Goal: Task Accomplishment & Management: Manage account settings

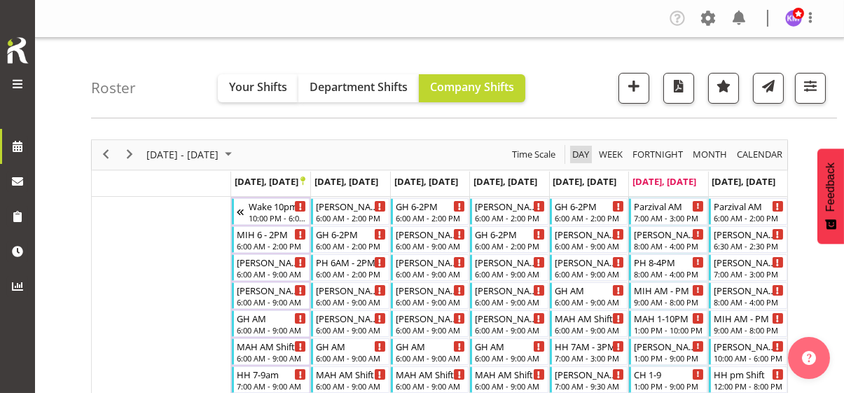
click at [582, 150] on span "Day" at bounding box center [581, 155] width 20 height 18
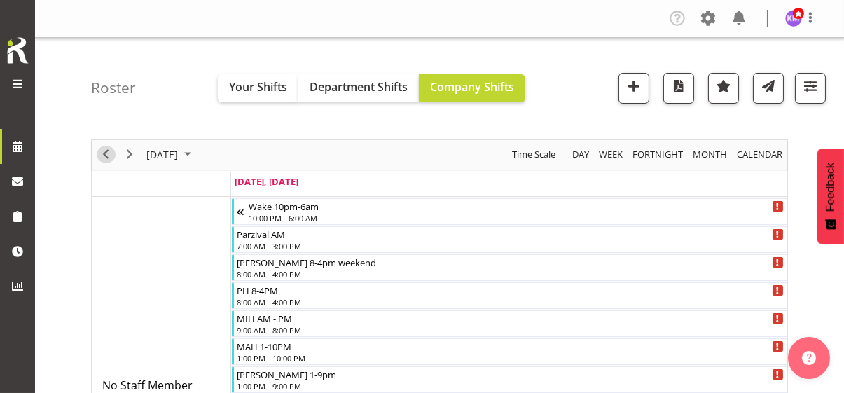
click at [102, 151] on span "Previous" at bounding box center [105, 155] width 17 height 18
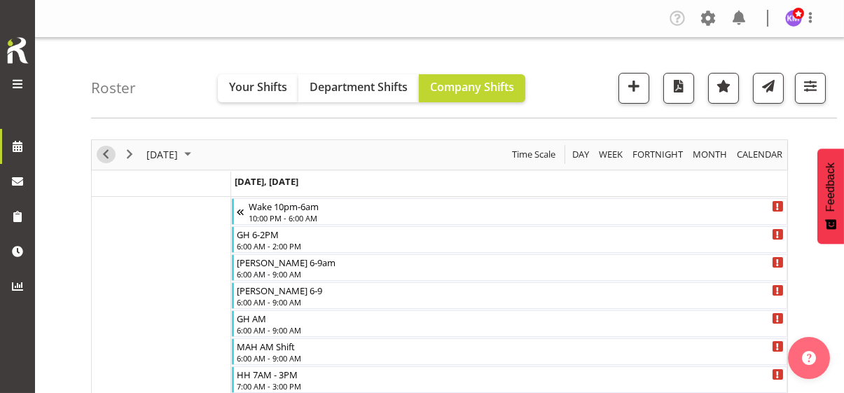
click at [106, 149] on span "Previous" at bounding box center [105, 155] width 17 height 18
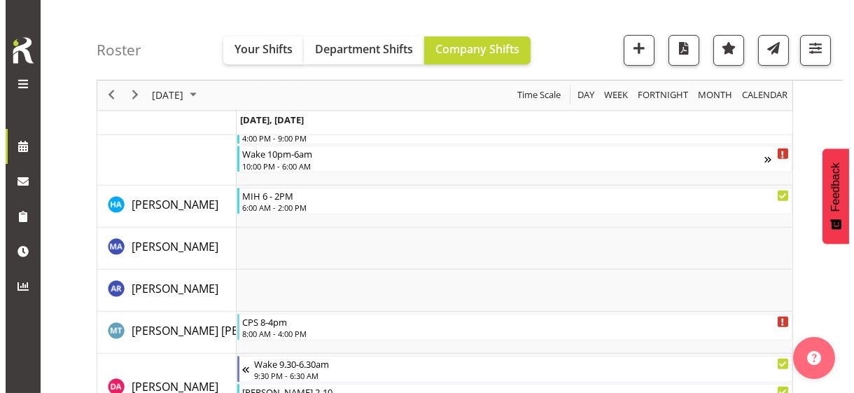
scroll to position [1260, 0]
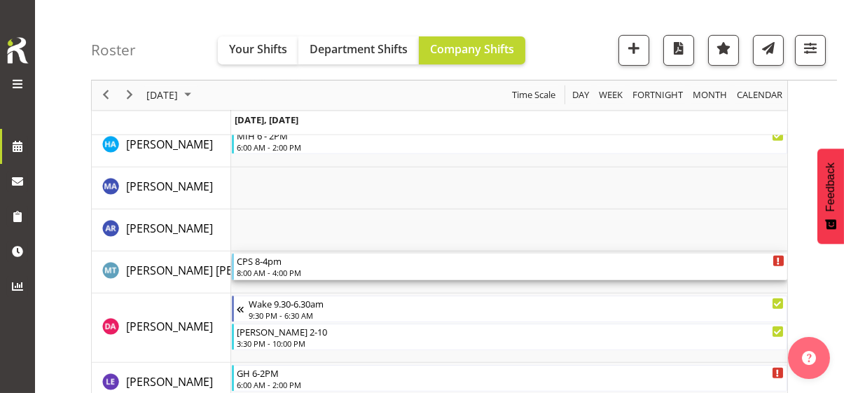
click at [266, 266] on div "CPS 8-4pm 8:00 AM - 4:00 PM" at bounding box center [510, 266] width 547 height 27
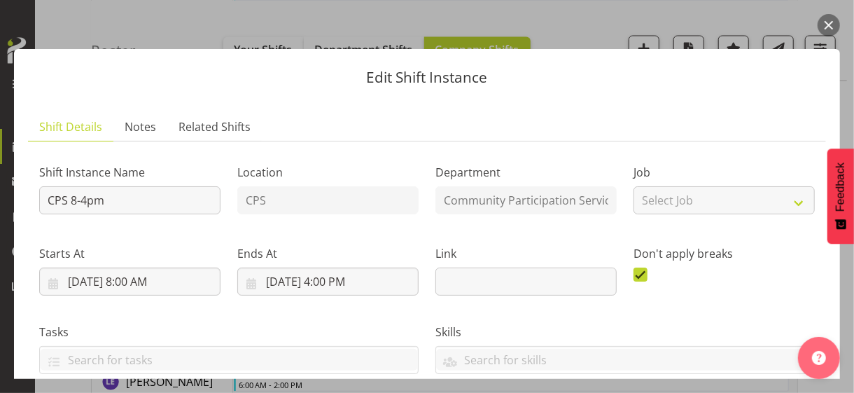
click at [358, 232] on div "Ends At [DATE] 4:00 PM January February March April May June July August Septem…" at bounding box center [328, 264] width 198 height 78
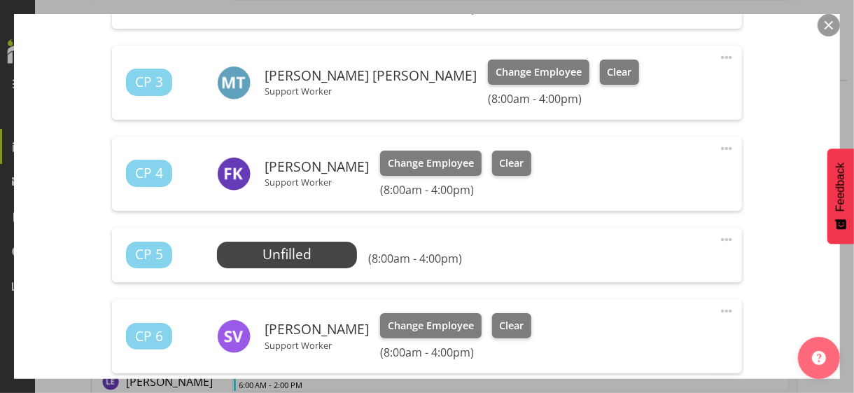
scroll to position [630, 0]
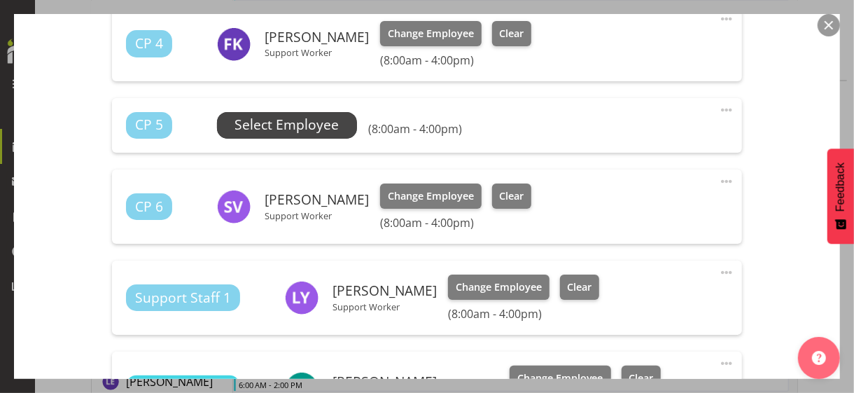
click at [288, 125] on span "Select Employee" at bounding box center [287, 125] width 104 height 20
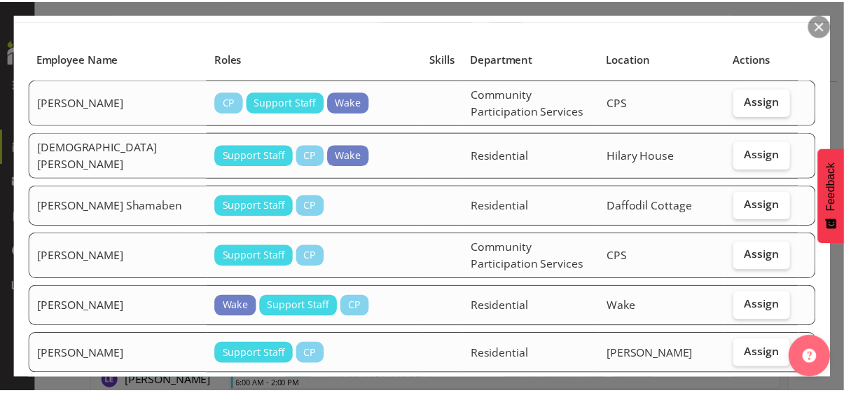
scroll to position [0, 0]
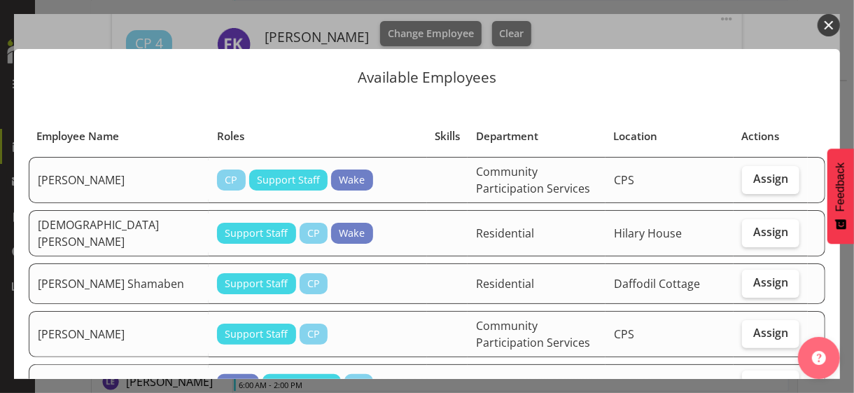
click at [745, 24] on button "button" at bounding box center [829, 25] width 22 height 22
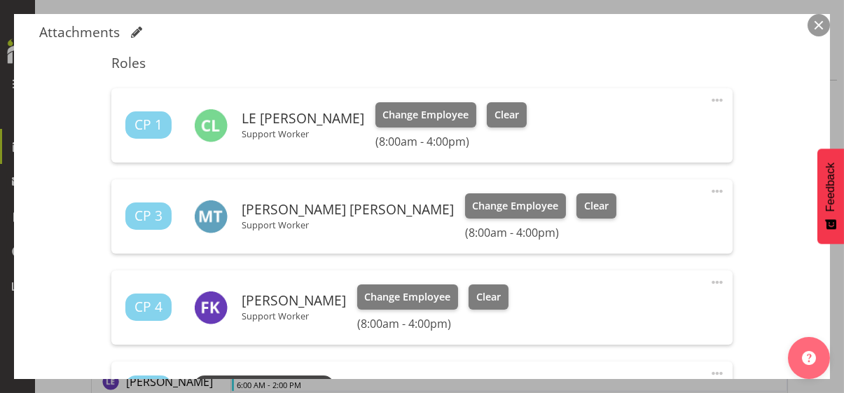
scroll to position [280, 0]
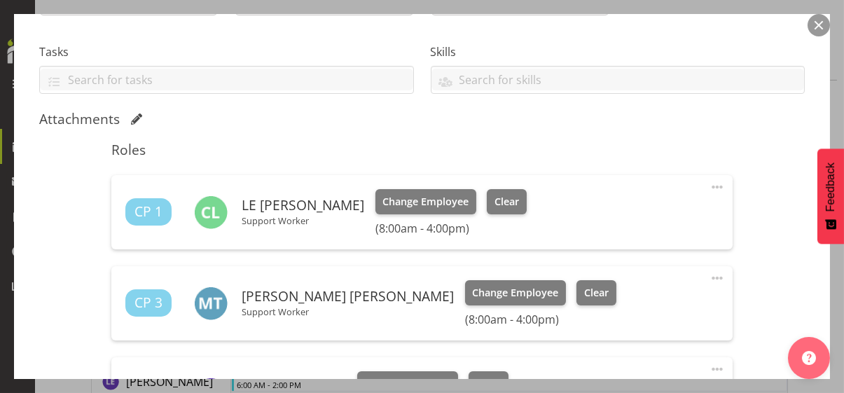
click at [745, 27] on button "button" at bounding box center [818, 25] width 22 height 22
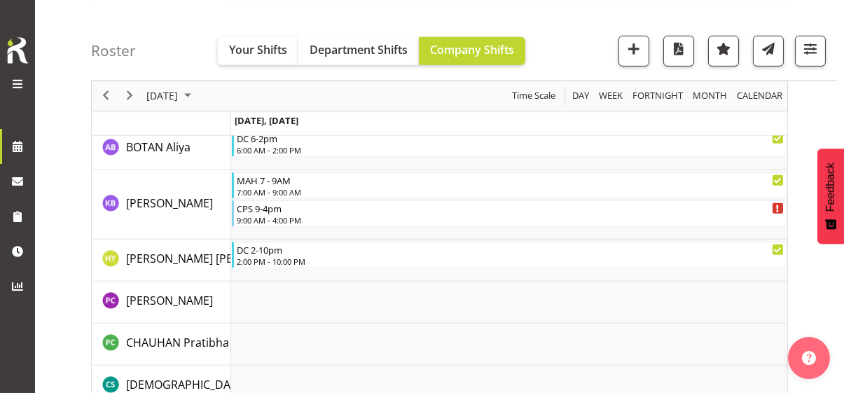
scroll to position [1680, 0]
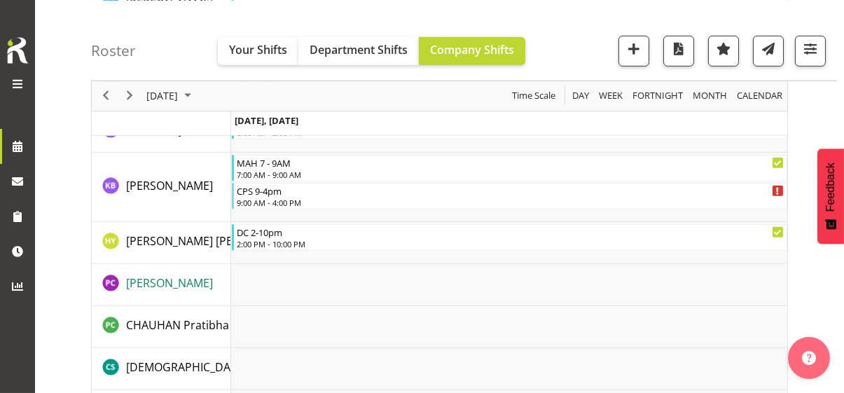
click at [169, 284] on span "[PERSON_NAME]" at bounding box center [169, 282] width 87 height 15
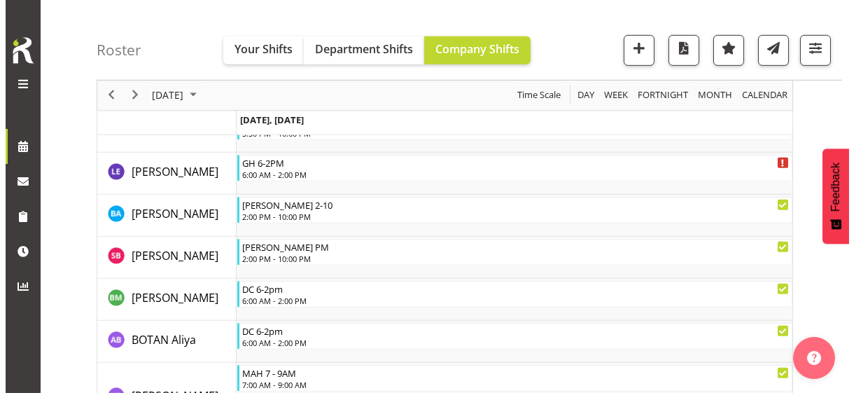
scroll to position [1260, 0]
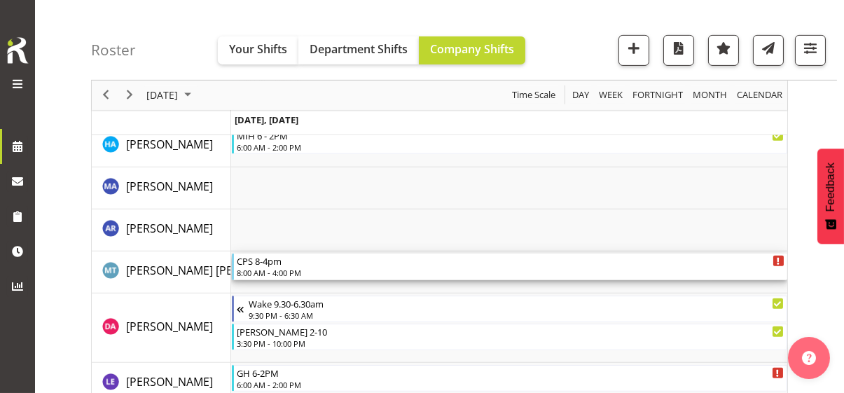
click at [279, 265] on div "CPS 8-4pm" at bounding box center [510, 260] width 547 height 14
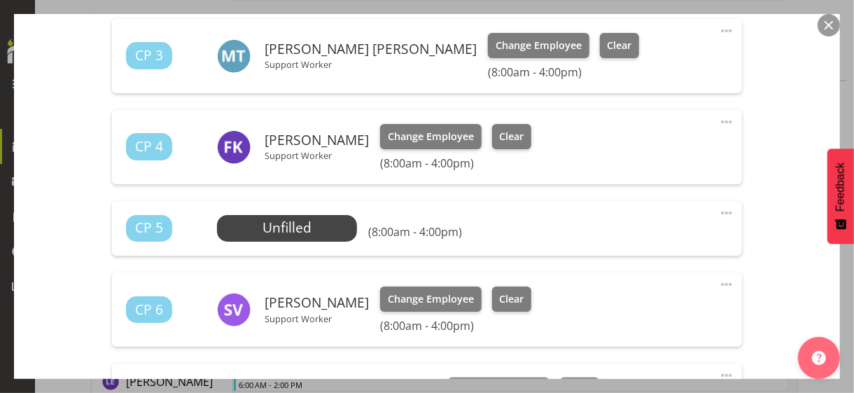
scroll to position [630, 0]
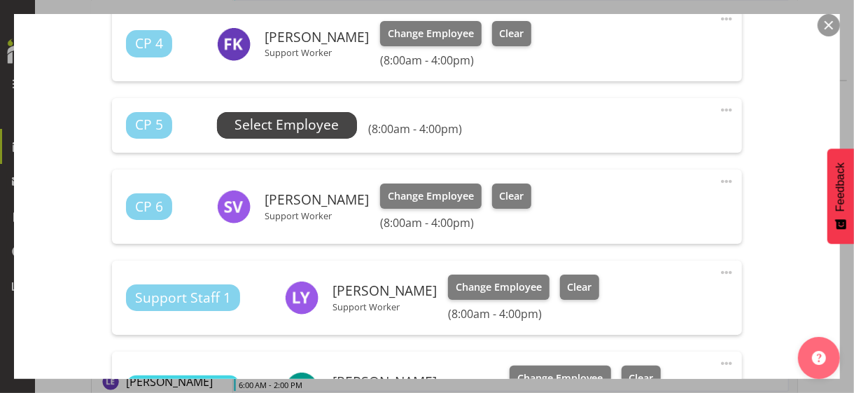
click at [290, 131] on span "Select Employee" at bounding box center [287, 125] width 104 height 20
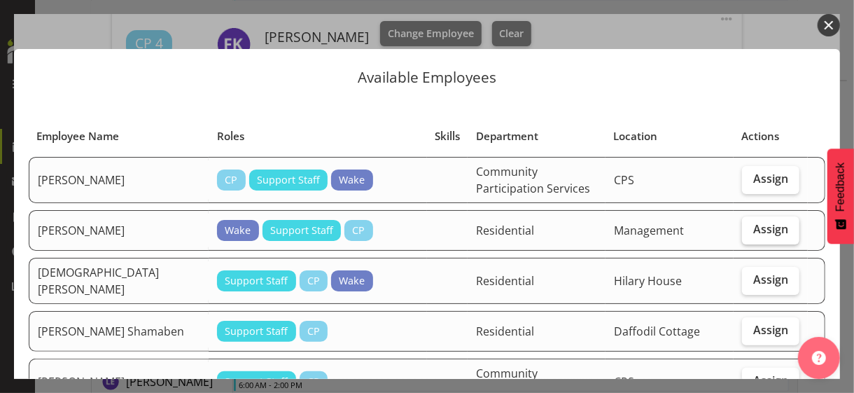
click at [745, 230] on span "Assign" at bounding box center [770, 229] width 35 height 14
click at [743, 230] on input "Assign" at bounding box center [746, 229] width 9 height 9
checkbox input "true"
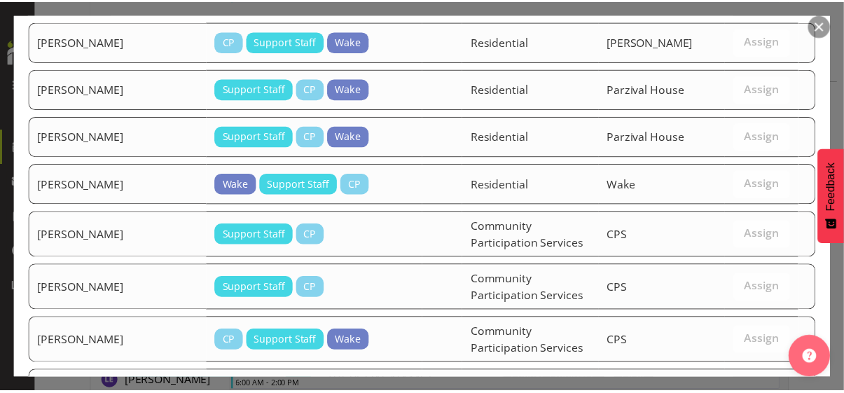
scroll to position [895, 0]
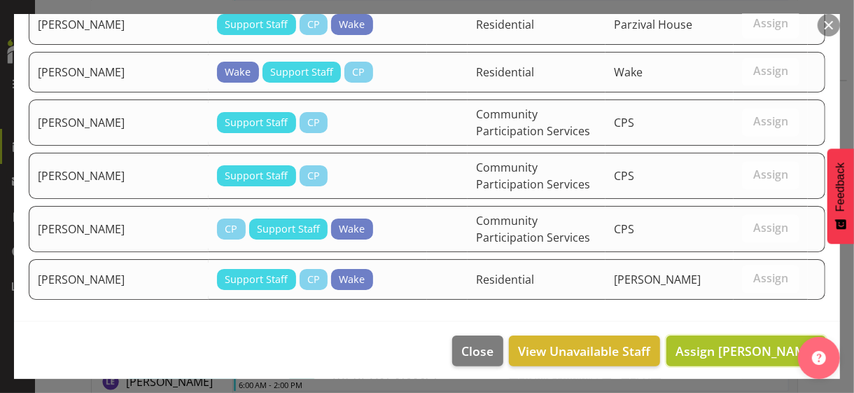
click at [728, 340] on span "Assign [PERSON_NAME]" at bounding box center [746, 350] width 141 height 17
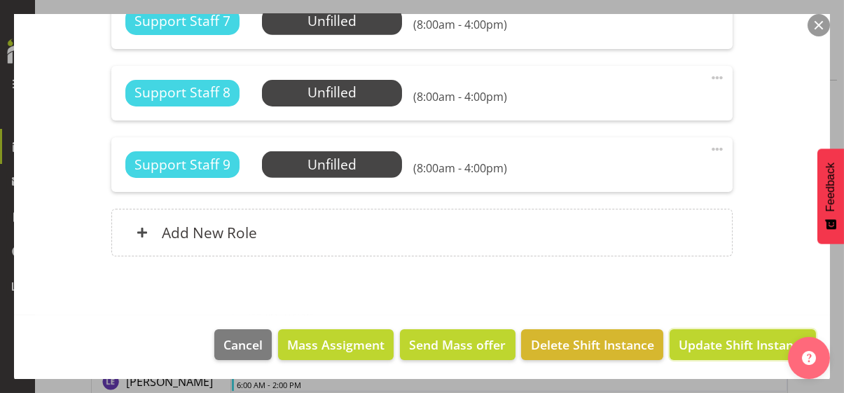
click at [710, 340] on span "Update Shift Instance" at bounding box center [742, 344] width 128 height 18
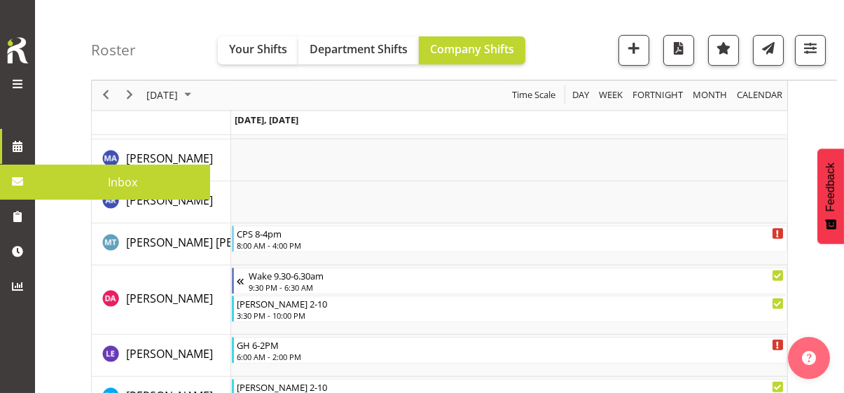
scroll to position [2515, 0]
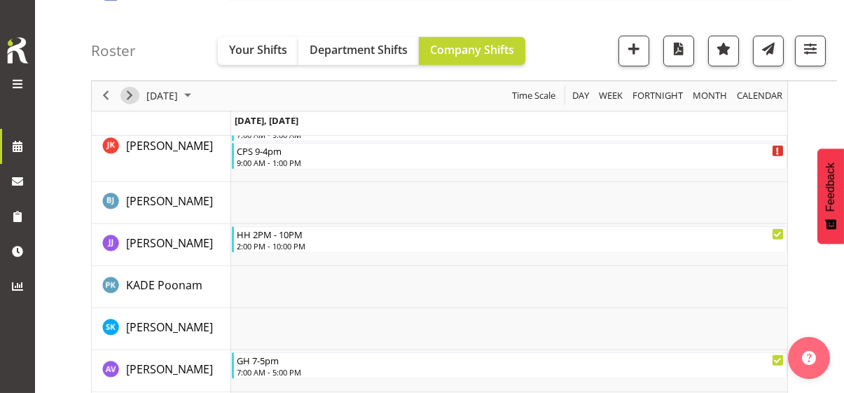
click at [130, 95] on span "Next" at bounding box center [129, 96] width 17 height 18
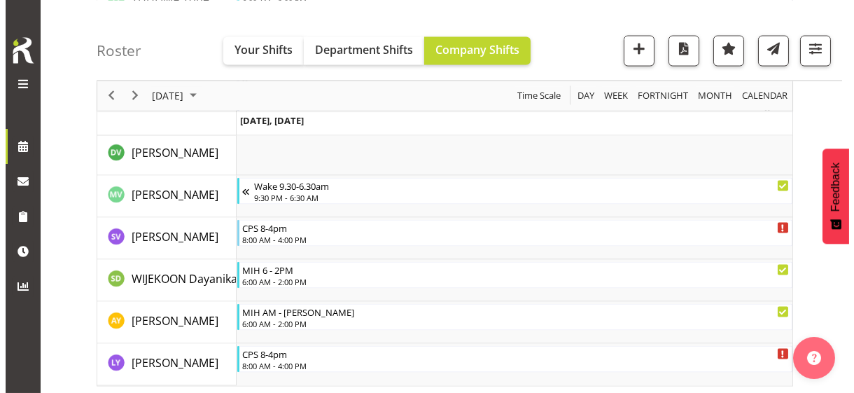
scroll to position [4456, 0]
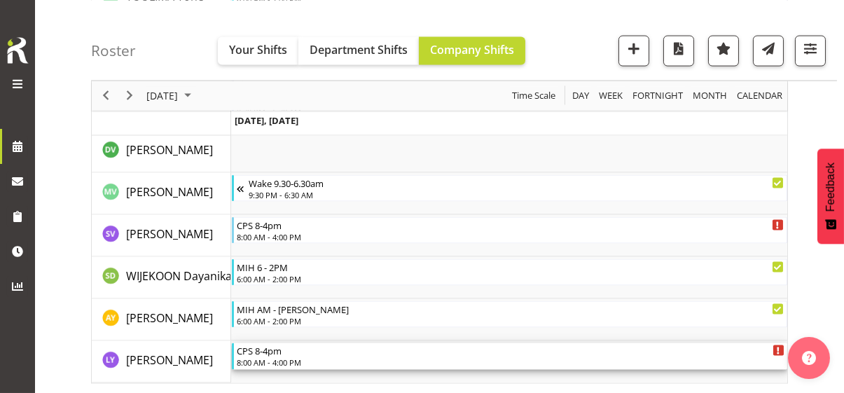
click at [289, 340] on div "CPS 8-4pm" at bounding box center [510, 350] width 547 height 14
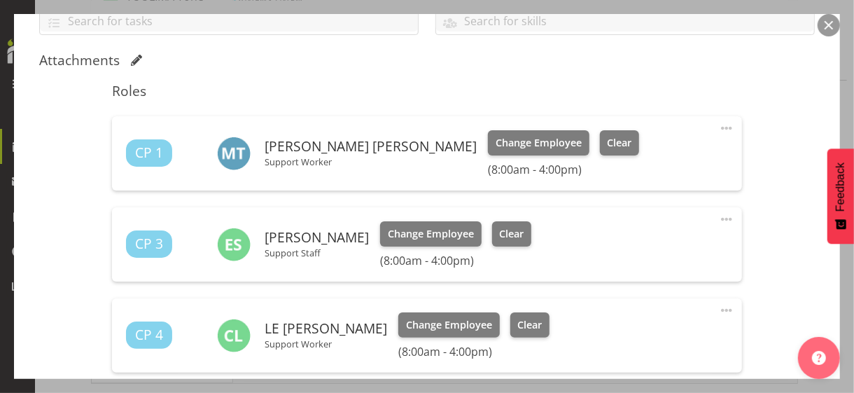
scroll to position [350, 0]
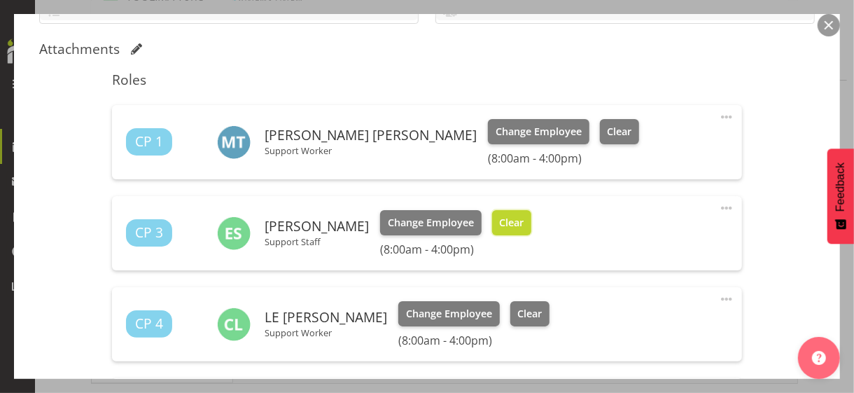
click at [506, 225] on span "Clear" at bounding box center [511, 222] width 25 height 15
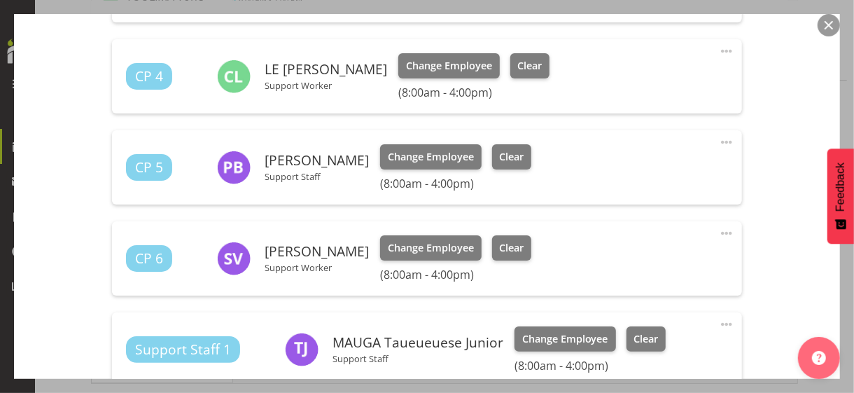
scroll to position [560, 0]
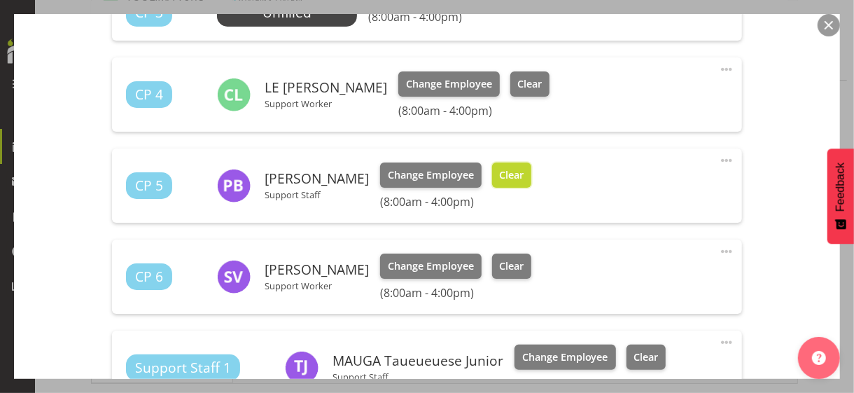
click at [503, 176] on span "Clear" at bounding box center [511, 174] width 25 height 15
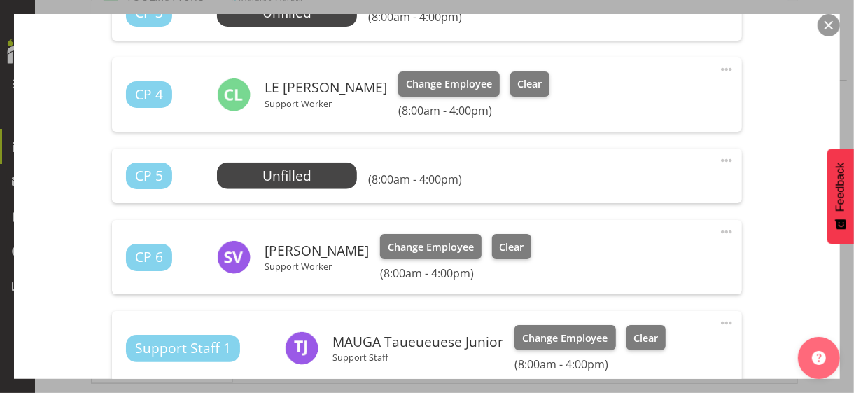
click at [718, 321] on span at bounding box center [726, 322] width 17 height 17
click at [643, 340] on link "Edit" at bounding box center [668, 353] width 134 height 25
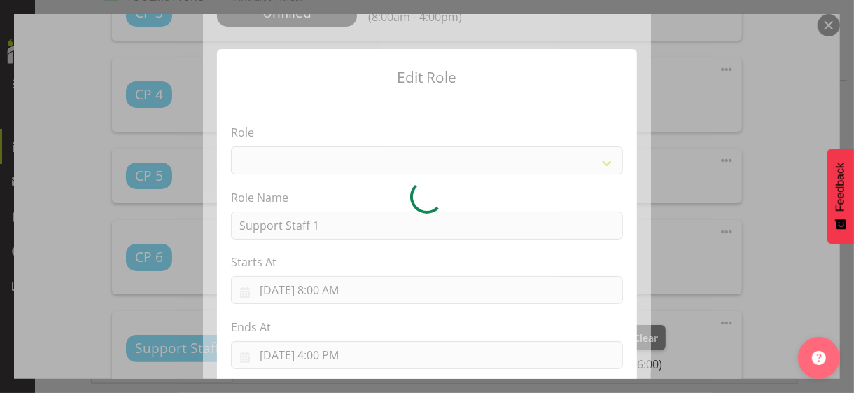
select select
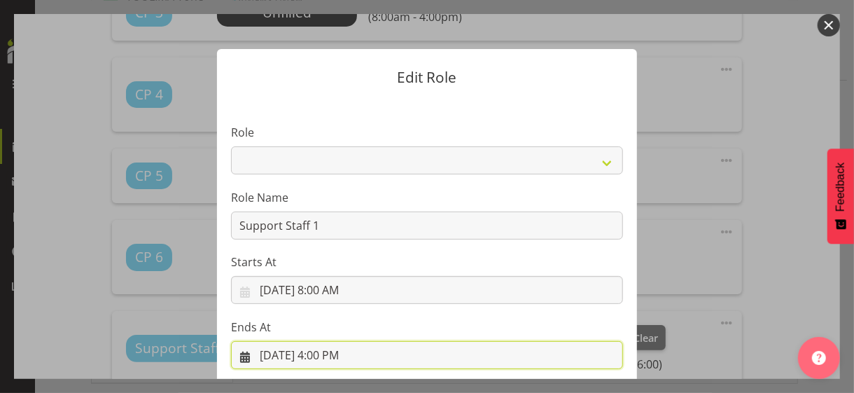
click at [326, 340] on input "[DATE] 4:00 PM" at bounding box center [427, 355] width 392 height 28
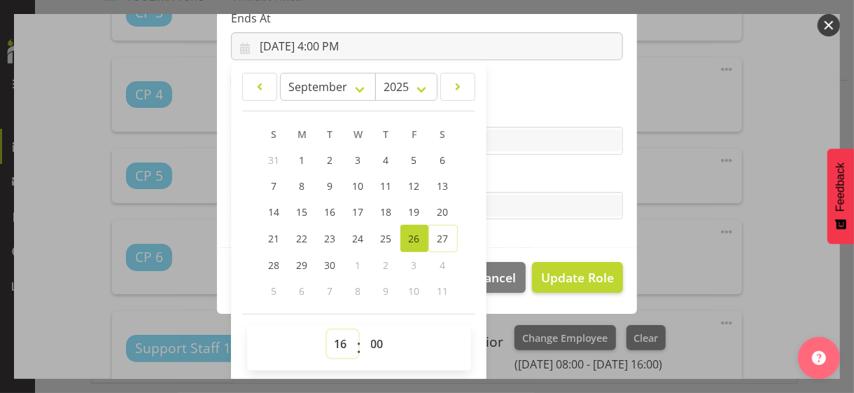
click at [338, 340] on select "00 01 02 03 04 05 06 07 08 09 10 11 12 13 14 15 16 17 18 19 20 21 22 23" at bounding box center [343, 344] width 32 height 28
click at [332, 335] on select "00 01 02 03 04 05 06 07 08 09 10 11 12 13 14 15 16 17 18 19 20 21 22 23" at bounding box center [343, 344] width 32 height 28
select select "14"
click at [327, 330] on select "00 01 02 03 04 05 06 07 08 09 10 11 12 13 14 15 16 17 18 19 20 21 22 23" at bounding box center [343, 344] width 32 height 28
type input "[DATE] 2:00 PM"
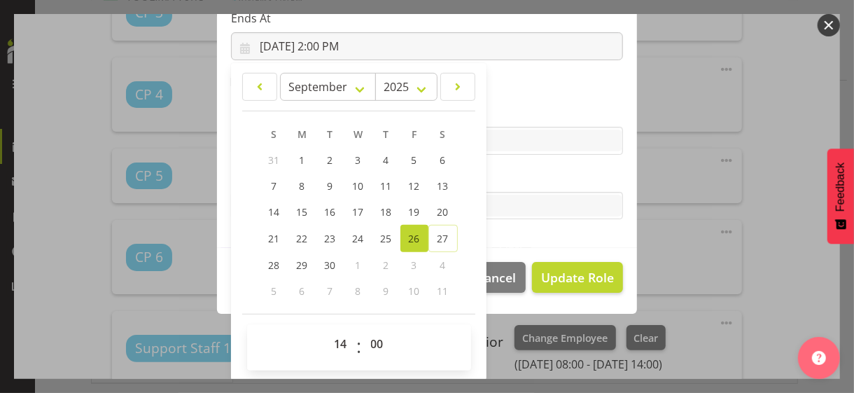
click at [536, 174] on label "Tasks" at bounding box center [427, 177] width 392 height 17
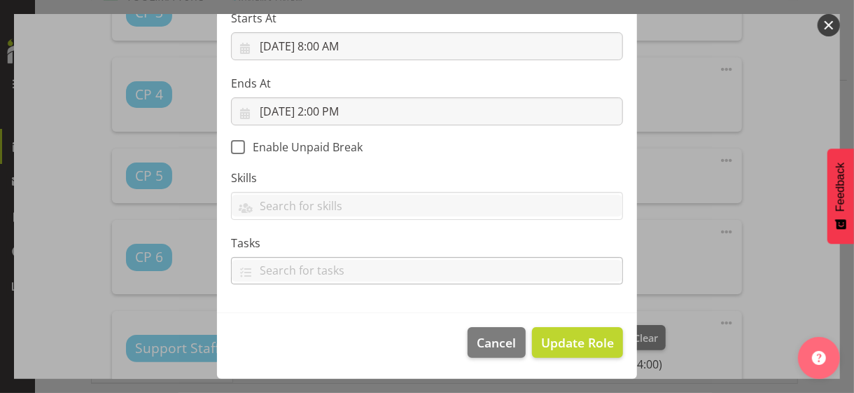
scroll to position [242, 0]
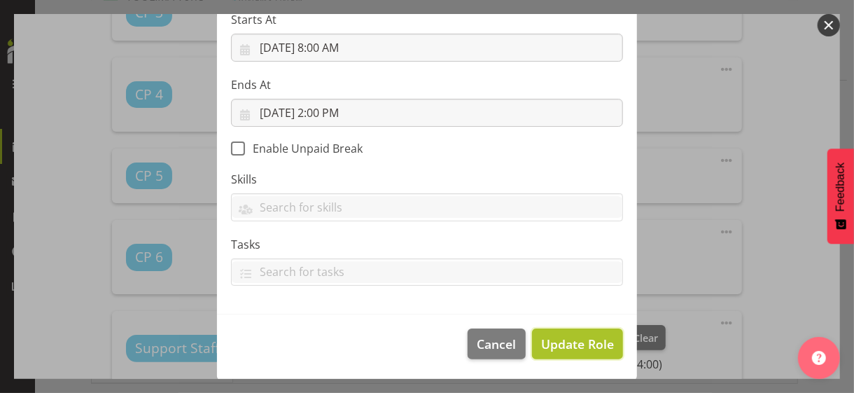
click at [559, 336] on span "Update Role" at bounding box center [577, 344] width 73 height 18
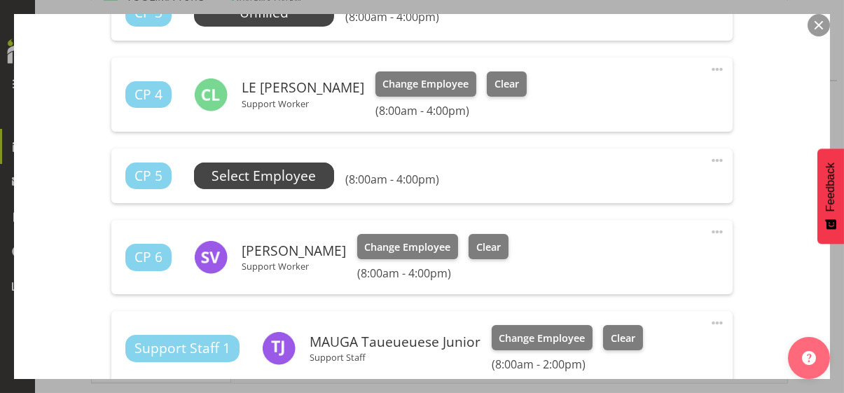
click at [309, 179] on span "Select Employee" at bounding box center [263, 176] width 104 height 20
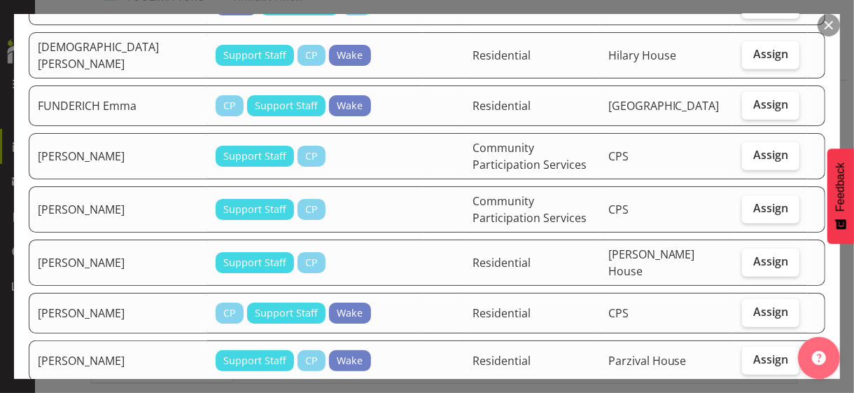
scroll to position [350, 0]
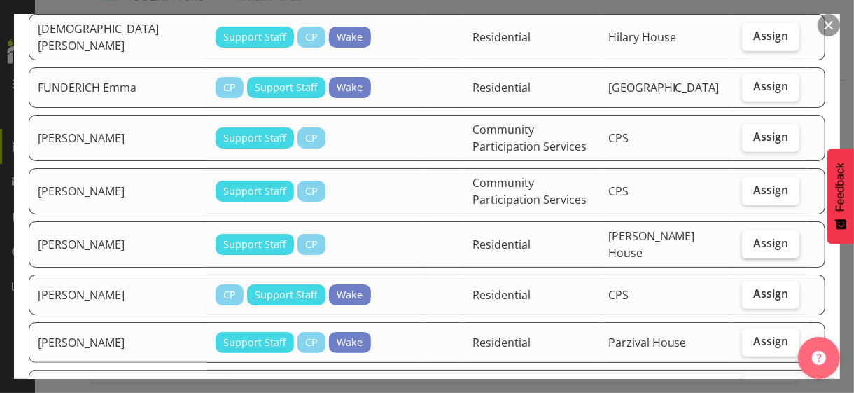
click at [745, 236] on span "Assign" at bounding box center [770, 243] width 35 height 14
click at [745, 239] on input "Assign" at bounding box center [746, 243] width 9 height 9
checkbox input "true"
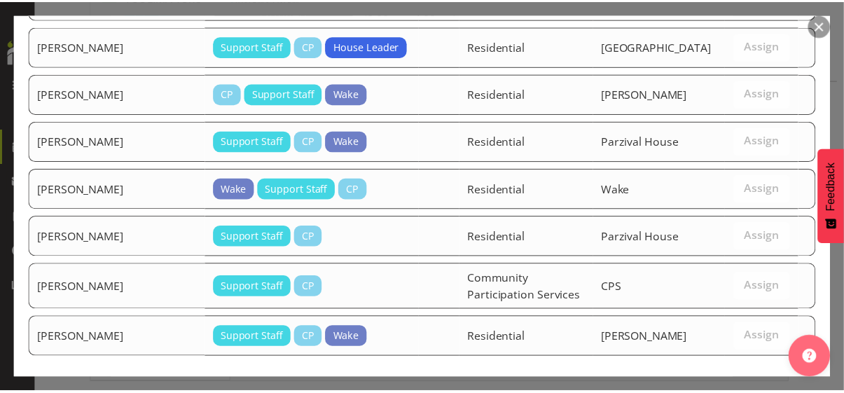
scroll to position [778, 0]
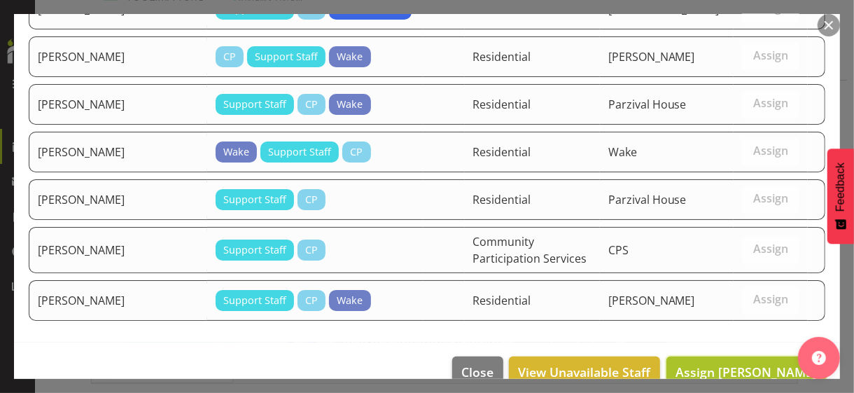
click at [713, 340] on span "Assign [PERSON_NAME]" at bounding box center [746, 371] width 141 height 17
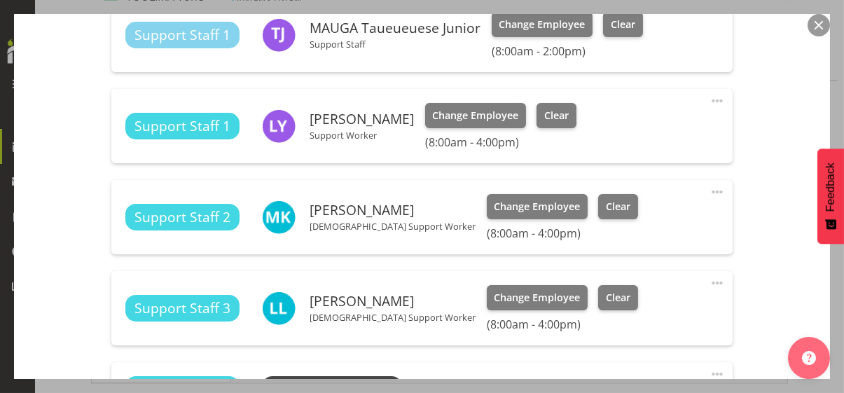
scroll to position [840, 0]
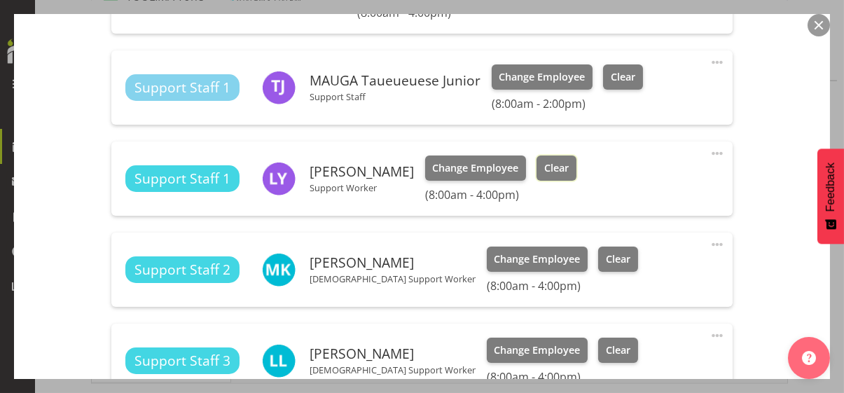
click at [568, 169] on span "Clear" at bounding box center [556, 167] width 25 height 15
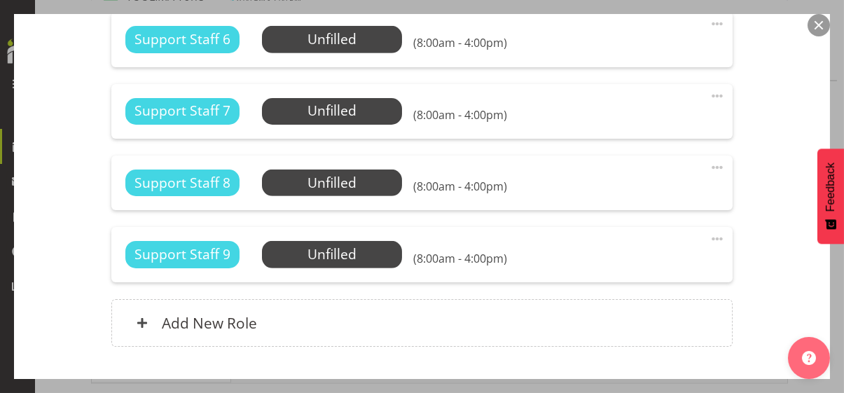
scroll to position [1456, 0]
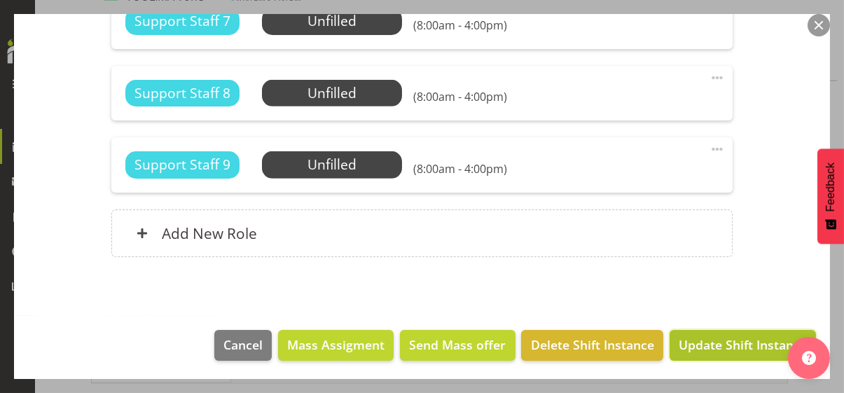
click at [699, 340] on span "Update Shift Instance" at bounding box center [742, 344] width 128 height 18
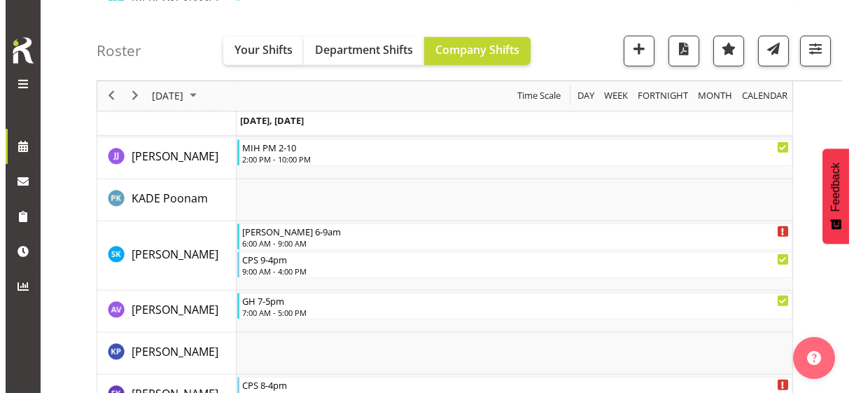
scroll to position [2454, 0]
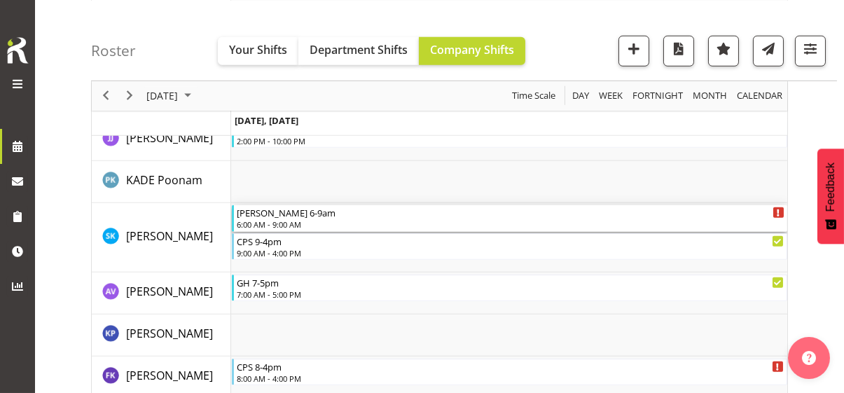
click at [275, 220] on div "6:00 AM - 9:00 AM" at bounding box center [510, 223] width 547 height 11
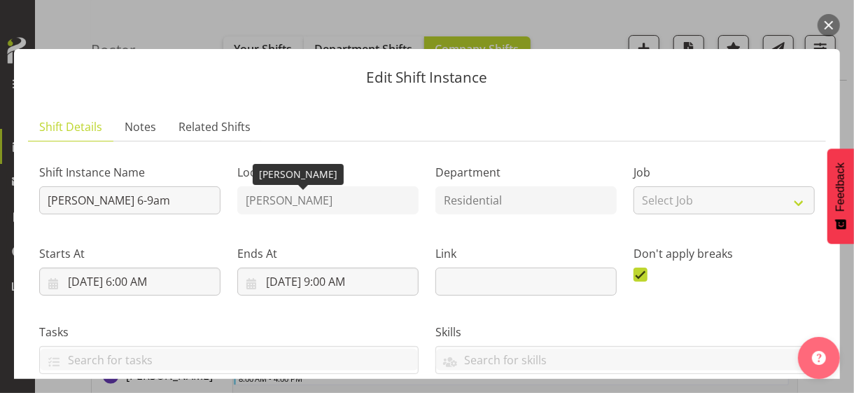
scroll to position [409, 0]
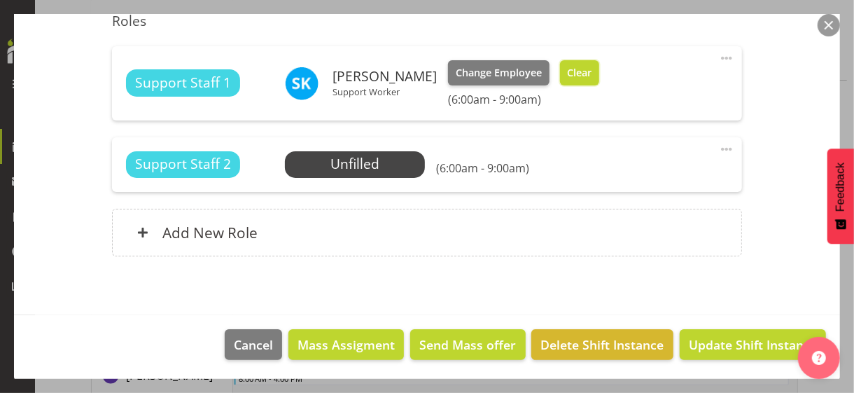
click at [595, 78] on button "Clear" at bounding box center [580, 72] width 40 height 25
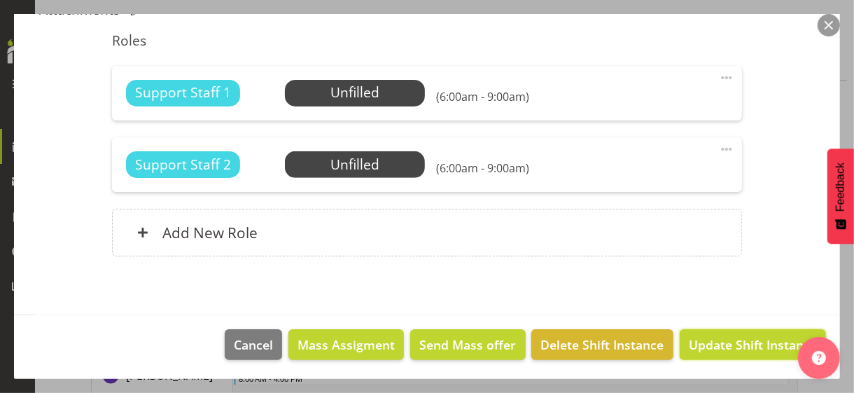
click at [717, 340] on span "Update Shift Instance" at bounding box center [753, 344] width 128 height 18
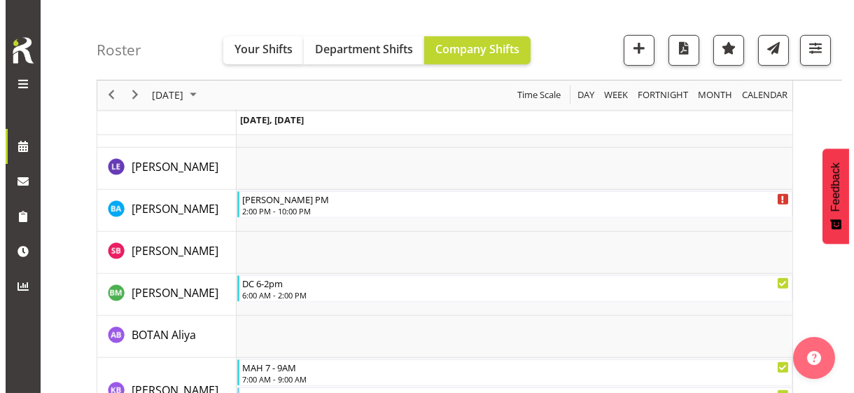
scroll to position [2482, 0]
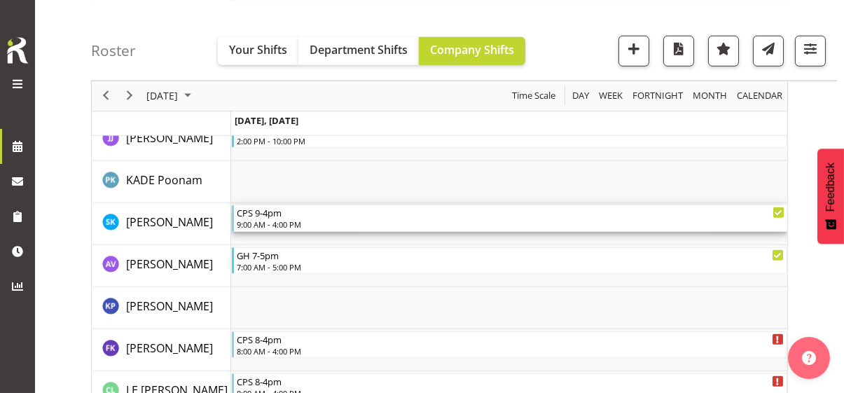
click at [279, 219] on div "9:00 AM - 4:00 PM" at bounding box center [510, 223] width 547 height 11
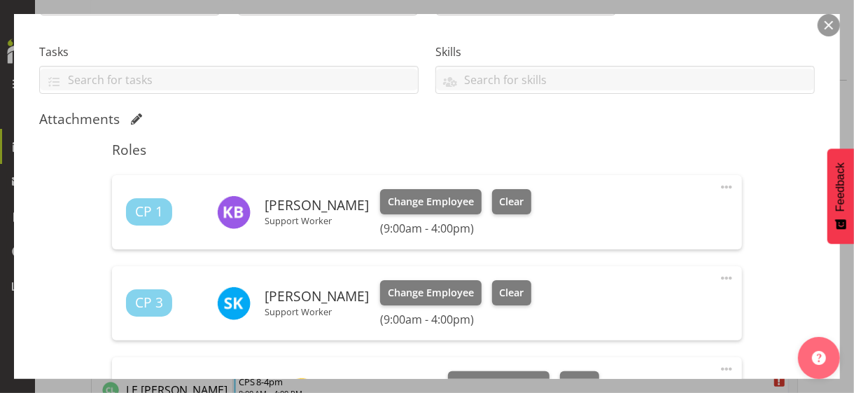
scroll to position [420, 0]
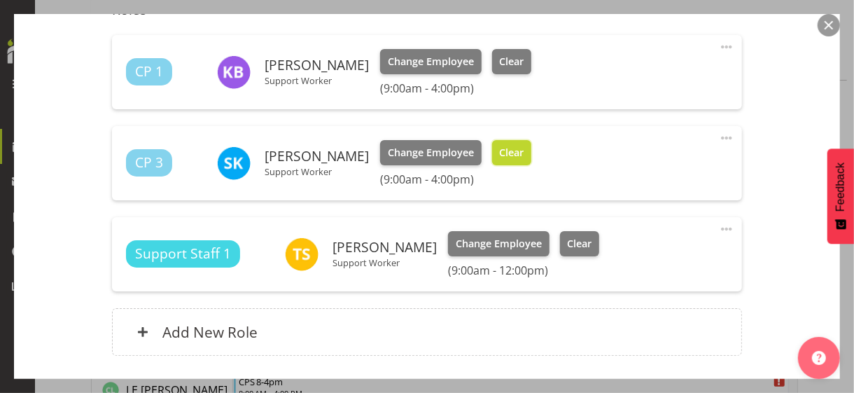
click at [524, 151] on span "Clear" at bounding box center [511, 152] width 25 height 15
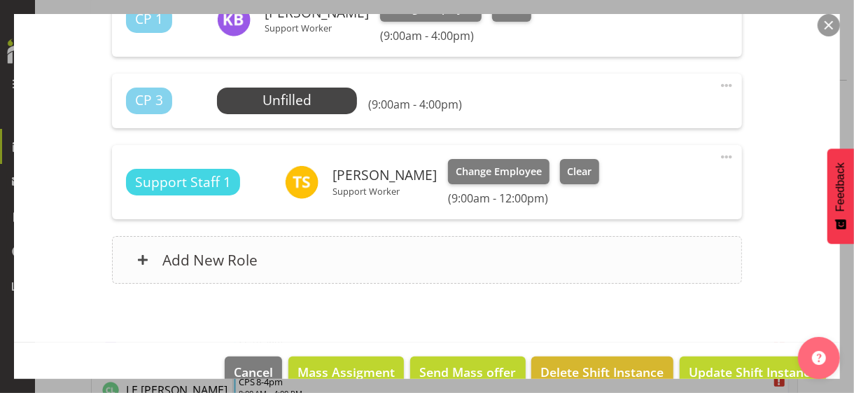
scroll to position [500, 0]
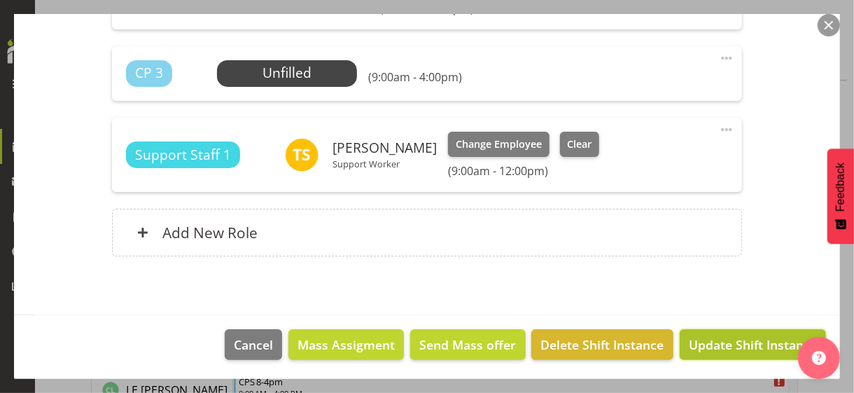
click at [706, 340] on span "Update Shift Instance" at bounding box center [753, 344] width 128 height 18
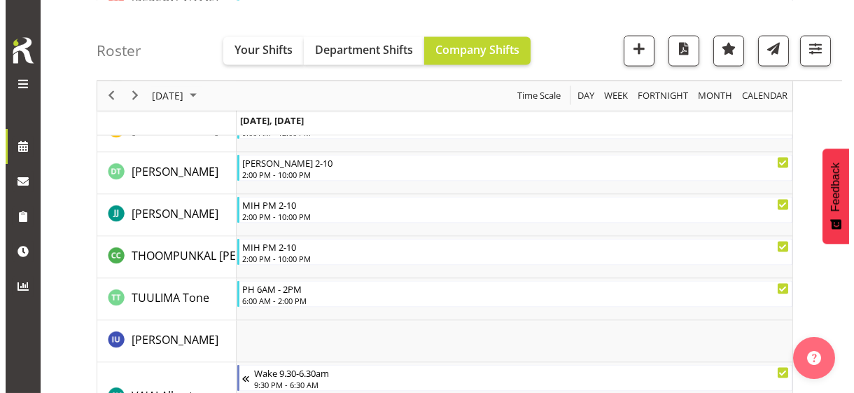
scroll to position [4330, 0]
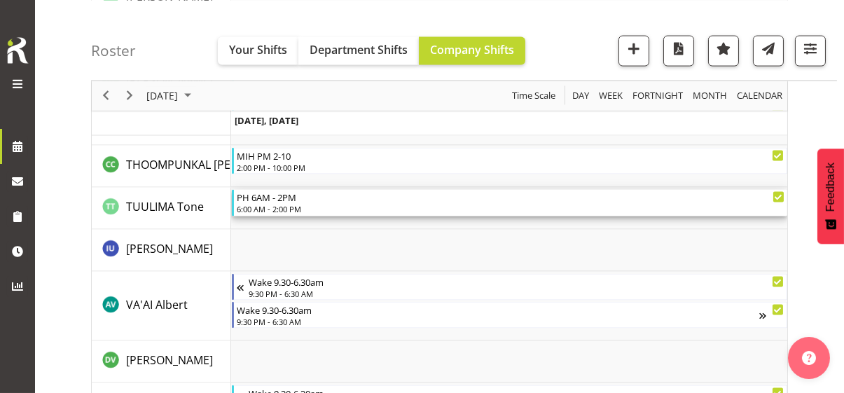
click at [275, 207] on div "6:00 AM - 2:00 PM" at bounding box center [510, 208] width 547 height 11
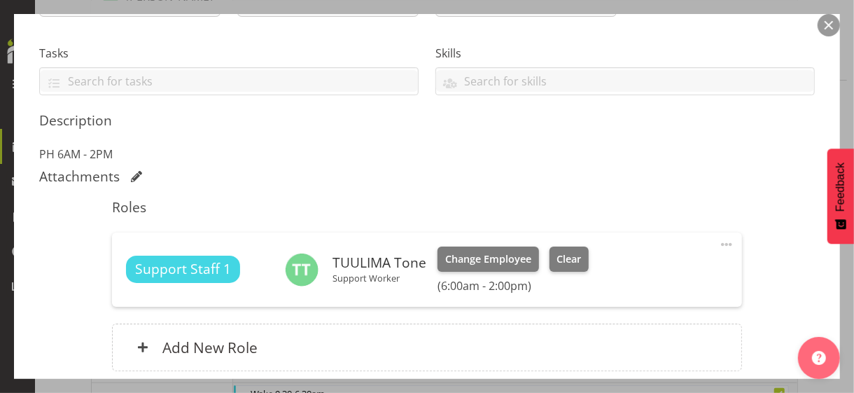
scroll to position [280, 0]
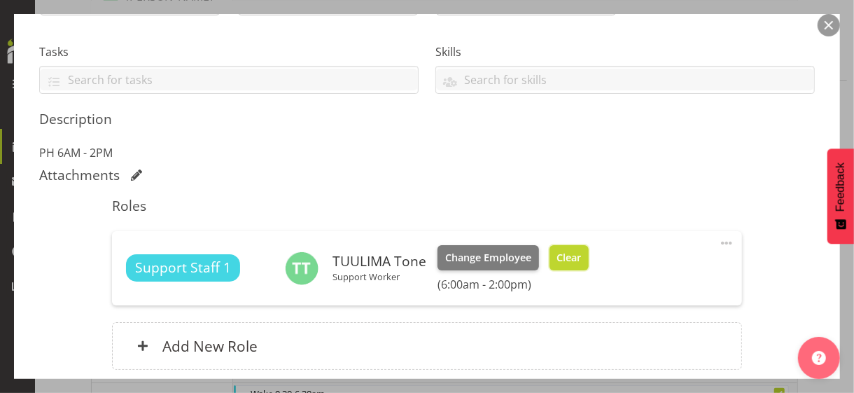
click at [567, 256] on span "Clear" at bounding box center [569, 257] width 25 height 15
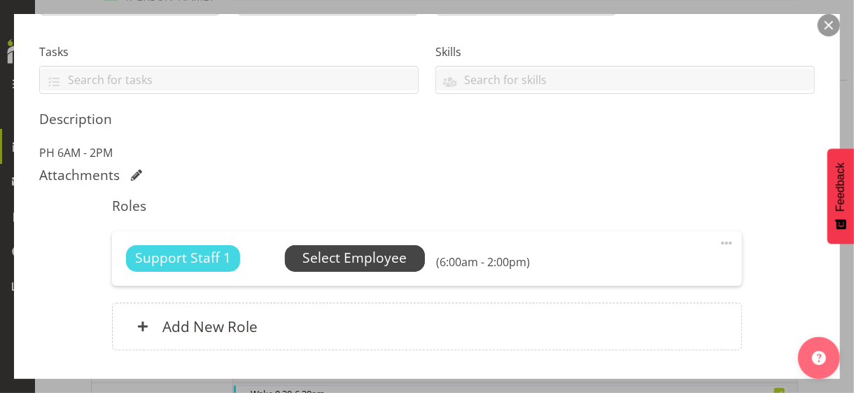
click at [357, 258] on span "Select Employee" at bounding box center [354, 258] width 104 height 20
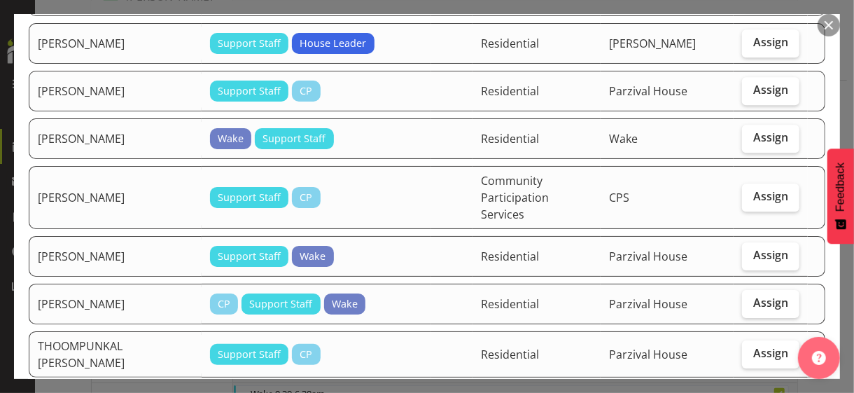
scroll to position [2220, 0]
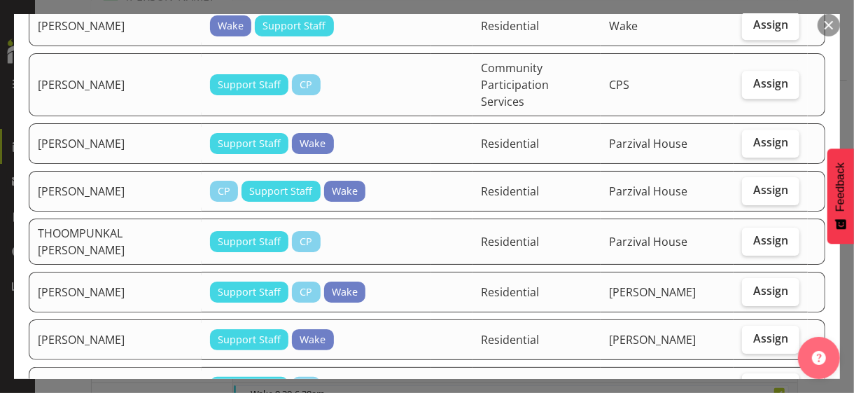
click at [745, 340] on span "Assign" at bounding box center [770, 386] width 35 height 14
click at [745, 340] on input "Assign" at bounding box center [746, 386] width 9 height 9
checkbox input "true"
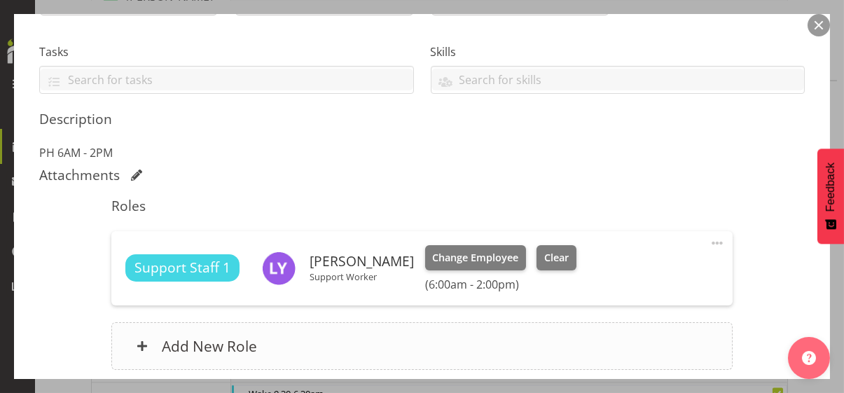
click at [342, 340] on div "Add New Role" at bounding box center [421, 346] width 621 height 48
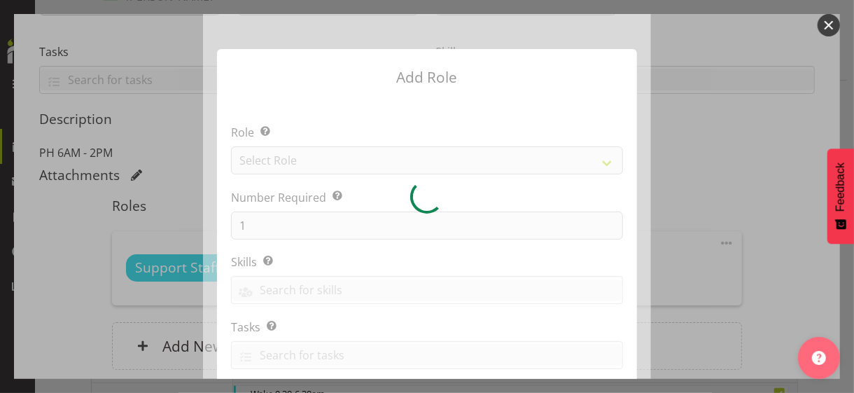
click at [287, 162] on div at bounding box center [427, 196] width 448 height 365
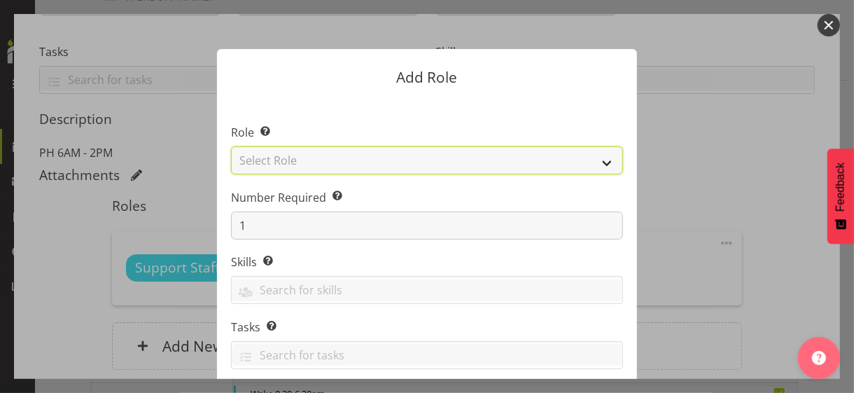
click at [287, 162] on select "Select Role CP House Leader Support Staff Wake" at bounding box center [427, 160] width 392 height 28
select select "1091"
click at [231, 146] on select "Select Role CP House Leader Support Staff Wake" at bounding box center [427, 160] width 392 height 28
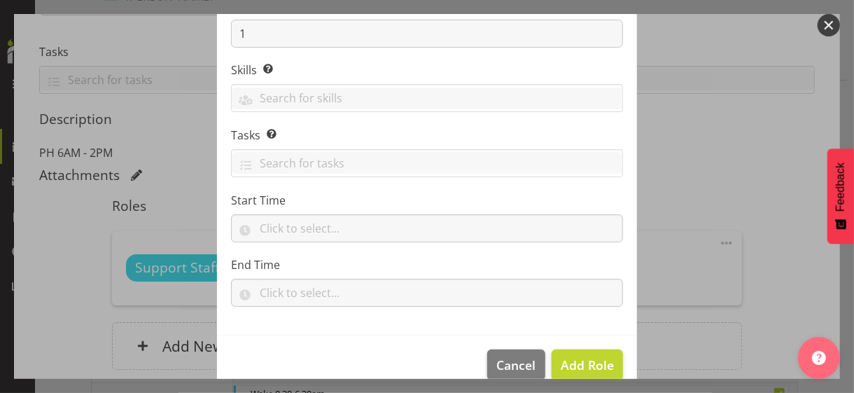
scroll to position [213, 0]
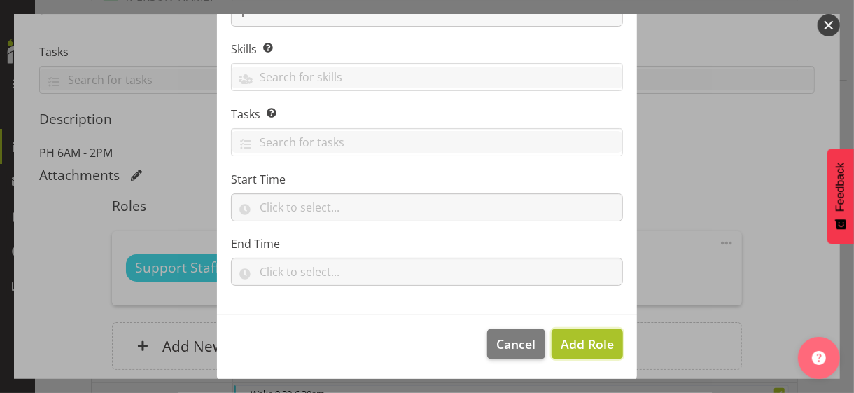
drag, startPoint x: 573, startPoint y: 345, endPoint x: 594, endPoint y: 330, distance: 25.1
click at [574, 340] on span "Add Role" at bounding box center [587, 343] width 53 height 17
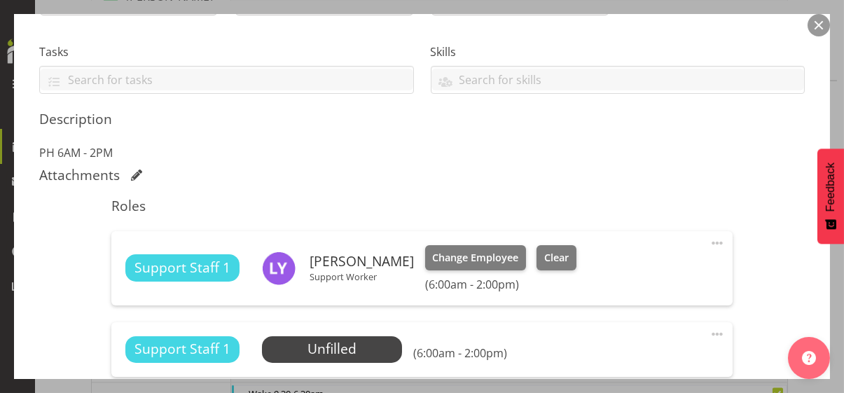
click at [708, 330] on span at bounding box center [716, 334] width 17 height 17
click at [620, 340] on link "Edit" at bounding box center [658, 364] width 134 height 25
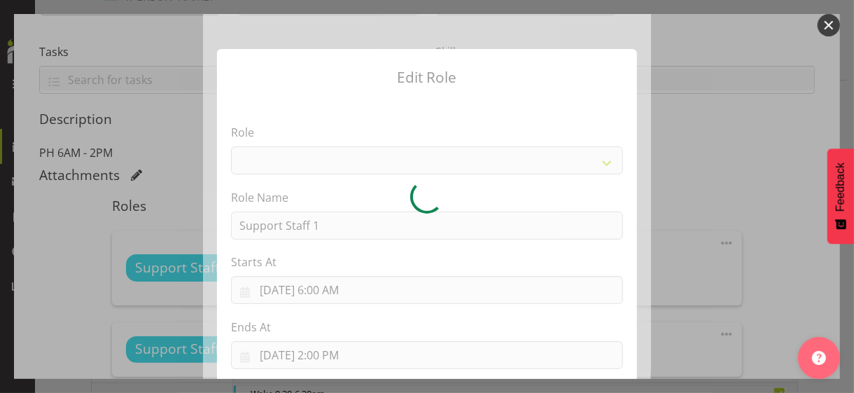
select select "1091"
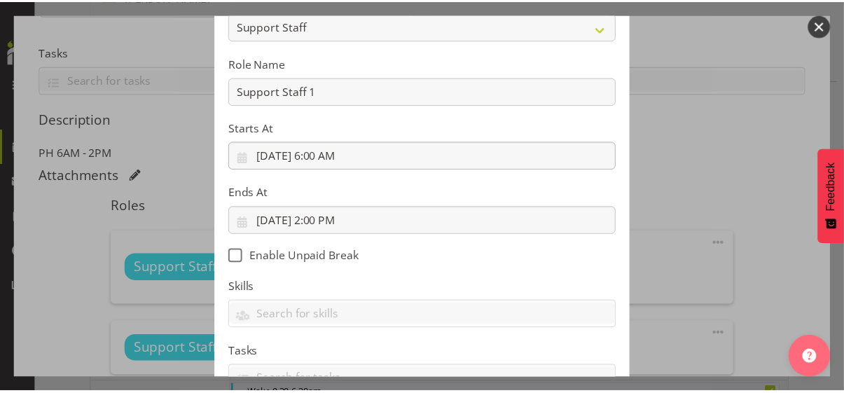
scroll to position [70, 0]
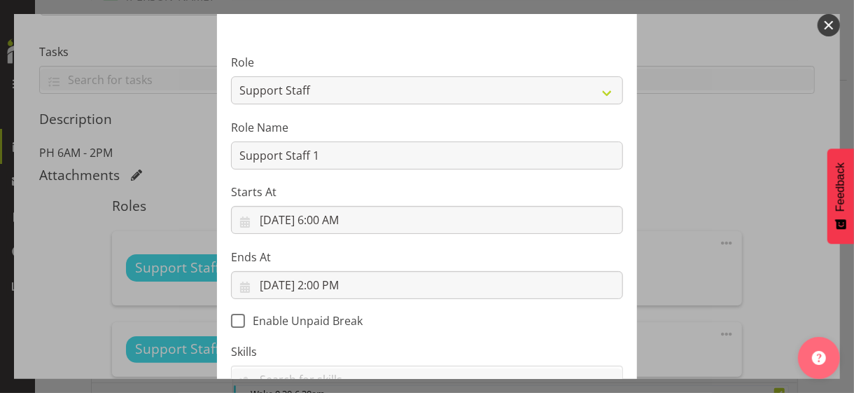
click at [745, 22] on button "button" at bounding box center [829, 25] width 22 height 22
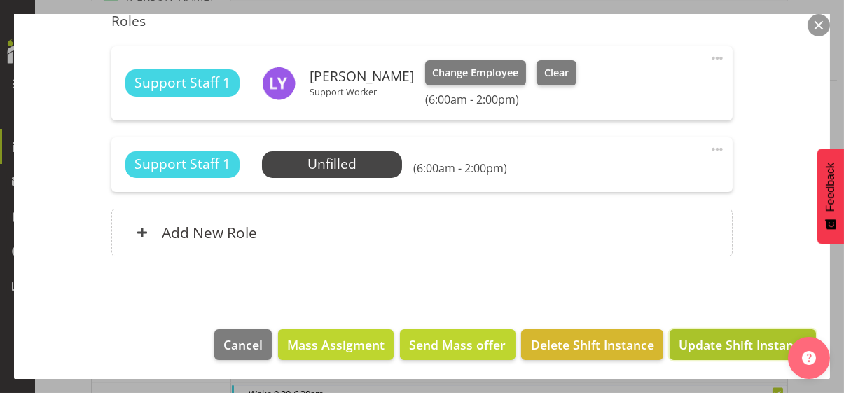
click at [715, 340] on span "Update Shift Instance" at bounding box center [742, 344] width 128 height 18
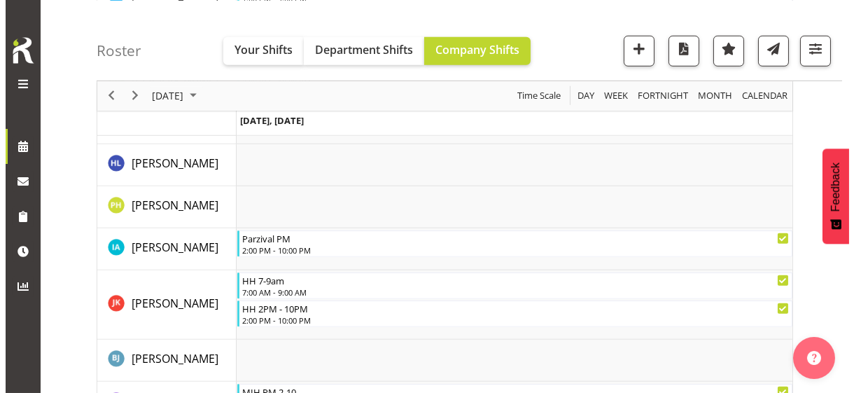
scroll to position [2258, 0]
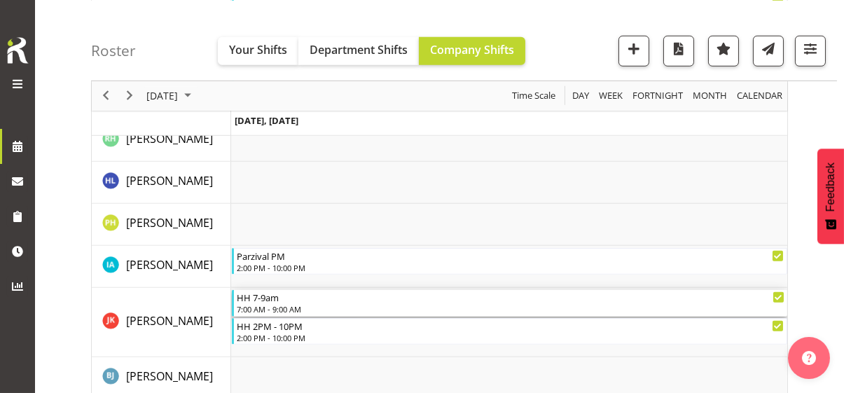
click at [283, 303] on div "7:00 AM - 9:00 AM" at bounding box center [510, 308] width 547 height 11
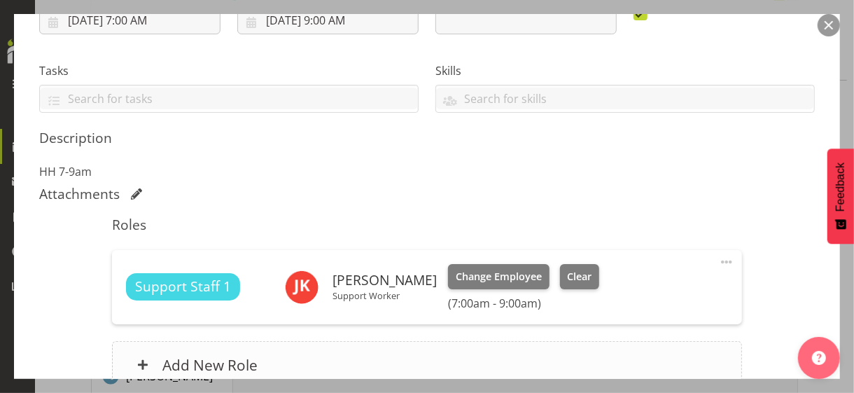
scroll to position [393, 0]
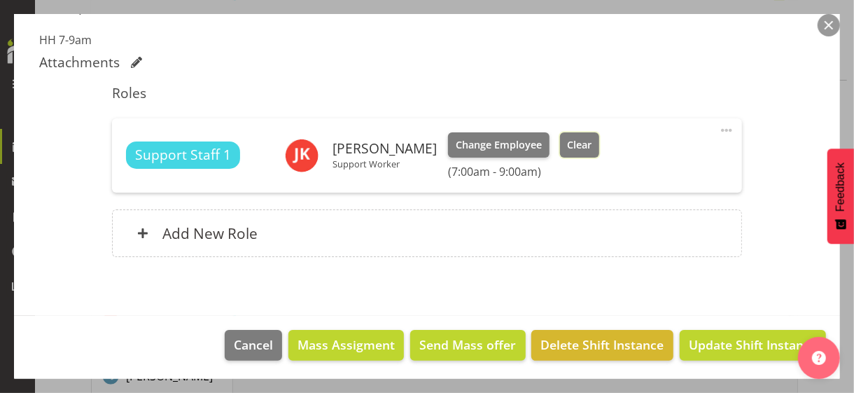
click at [592, 141] on span "Clear" at bounding box center [579, 144] width 25 height 15
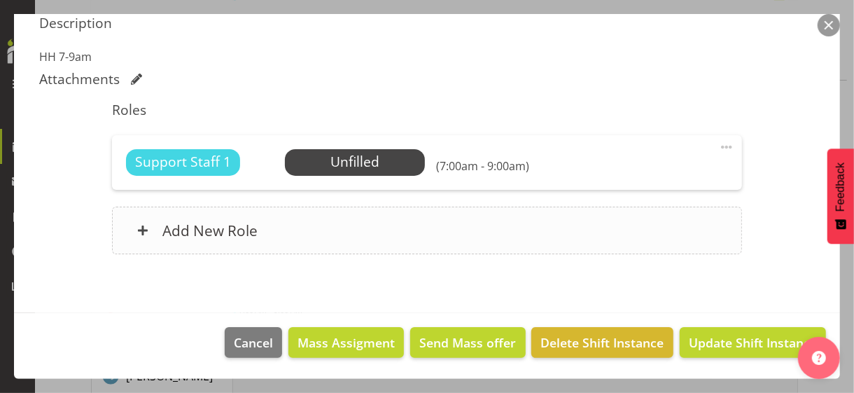
scroll to position [374, 0]
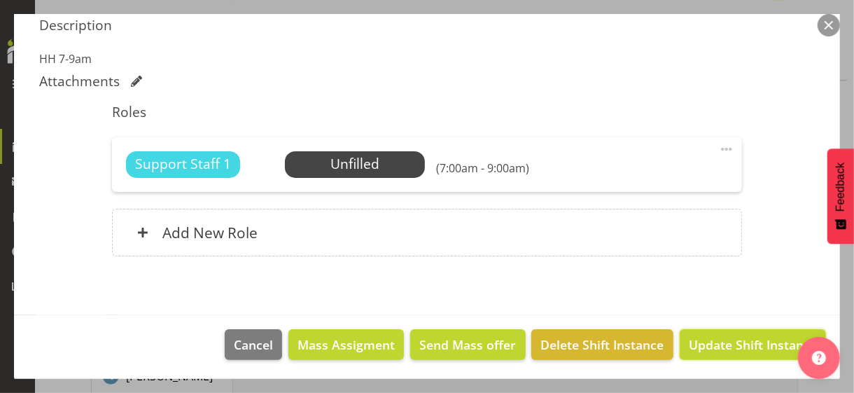
click at [714, 340] on span "Update Shift Instance" at bounding box center [753, 344] width 128 height 18
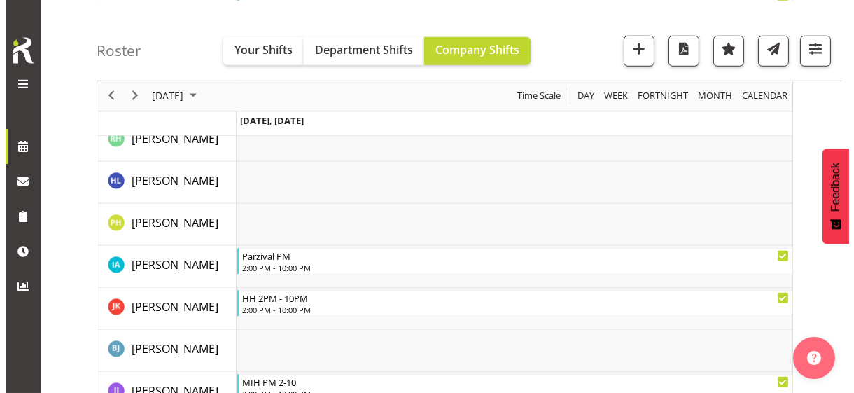
scroll to position [2356, 0]
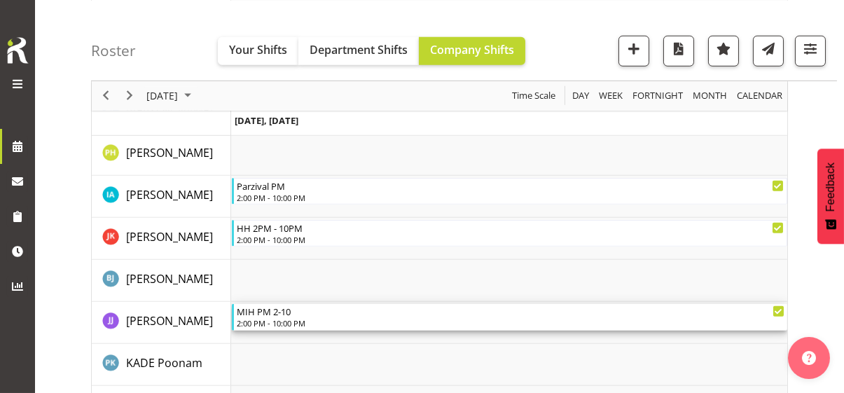
click at [276, 318] on div "2:00 PM - 10:00 PM" at bounding box center [510, 322] width 547 height 11
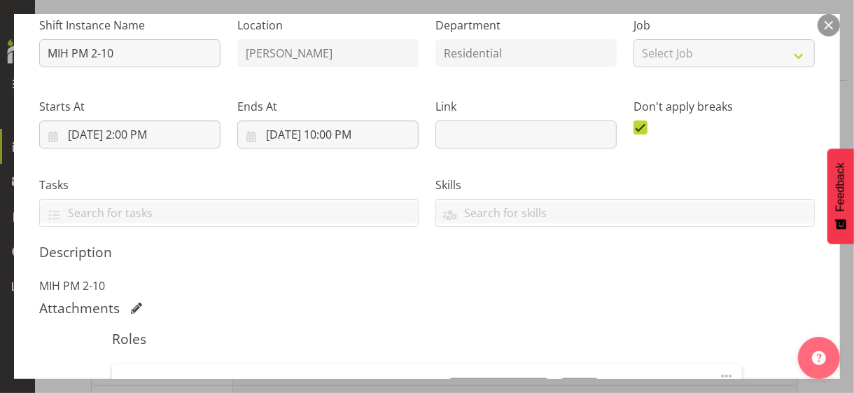
scroll to position [280, 0]
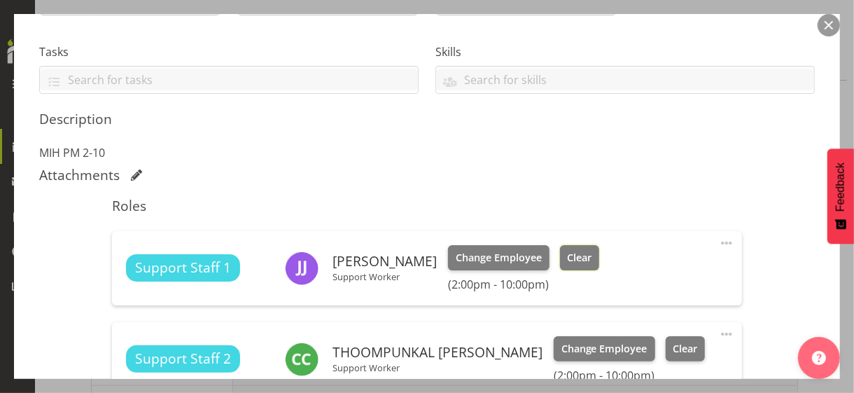
click at [567, 260] on span "Clear" at bounding box center [579, 257] width 25 height 15
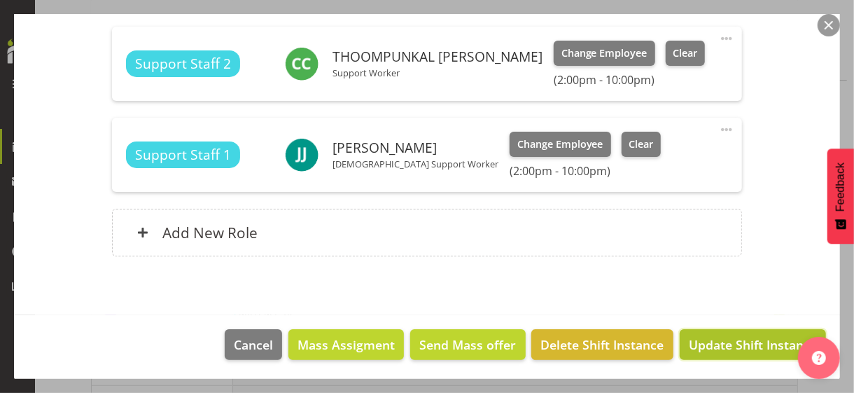
click at [721, 337] on span "Update Shift Instance" at bounding box center [753, 344] width 128 height 18
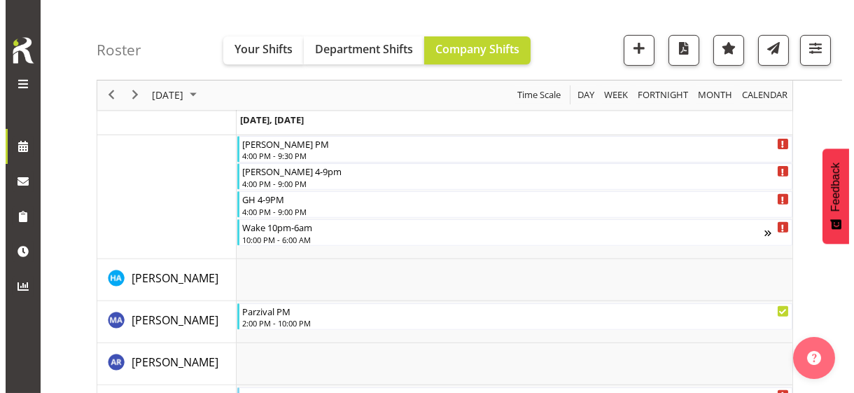
scroll to position [2384, 0]
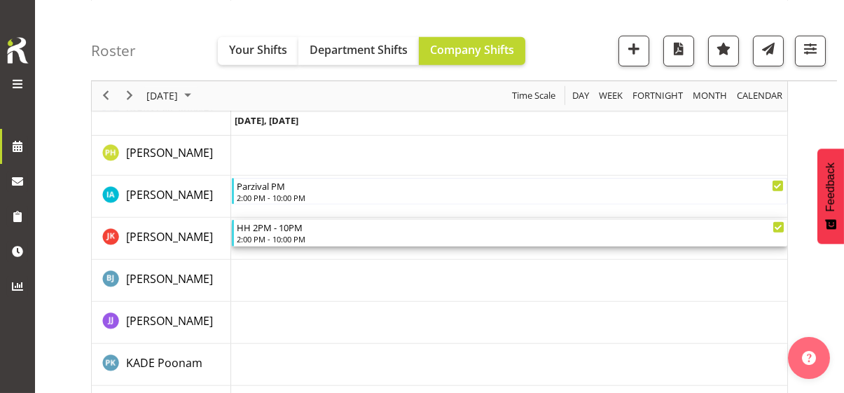
click at [269, 237] on div "2:00 PM - 10:00 PM" at bounding box center [510, 238] width 547 height 11
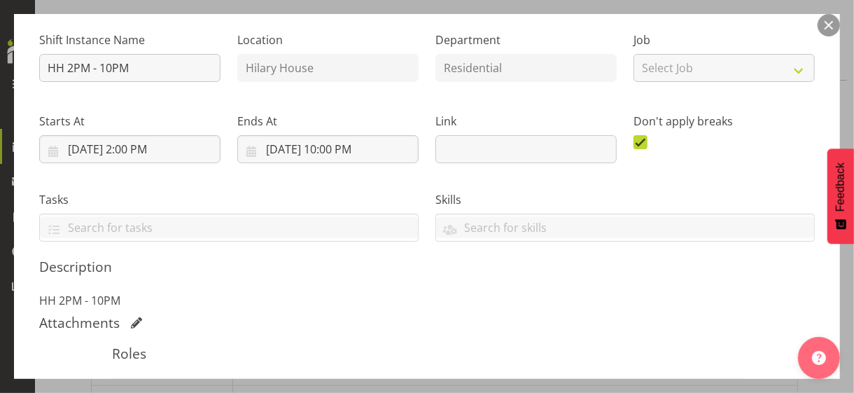
scroll to position [350, 0]
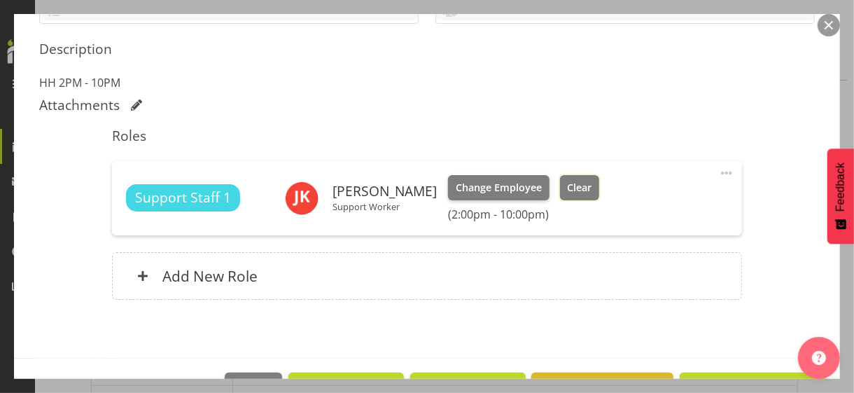
drag, startPoint x: 620, startPoint y: 186, endPoint x: 539, endPoint y: 198, distance: 81.4
click at [592, 186] on span "Clear" at bounding box center [579, 187] width 25 height 15
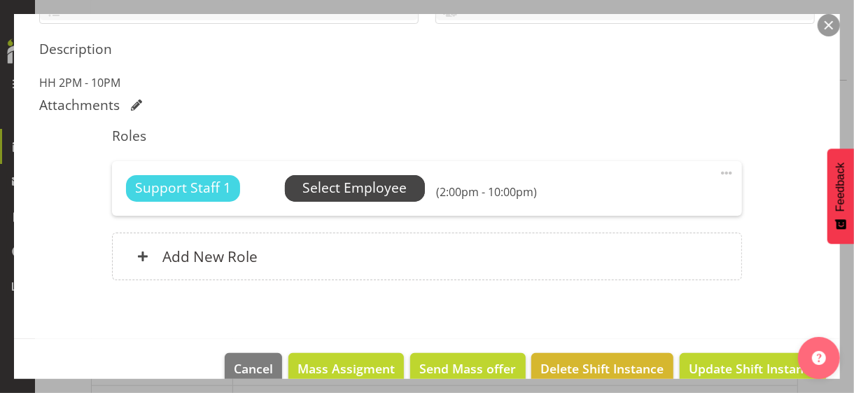
click at [353, 188] on span "Select Employee" at bounding box center [354, 188] width 104 height 20
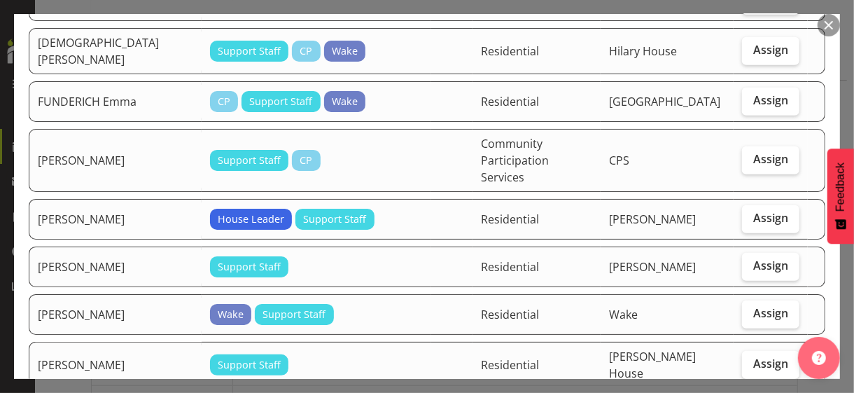
scroll to position [630, 0]
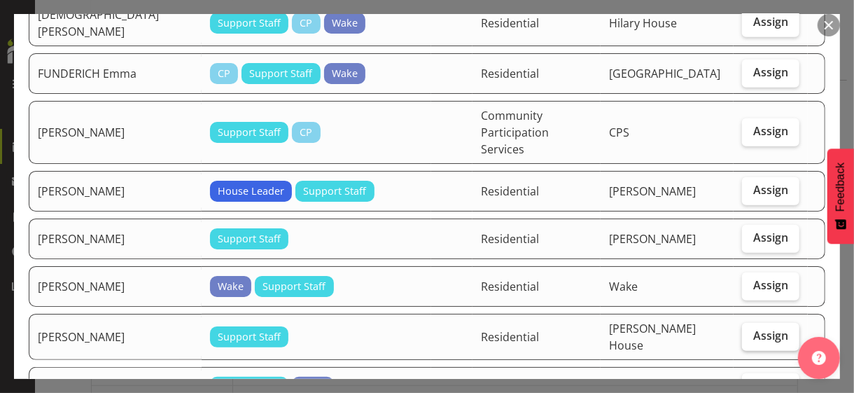
click at [745, 328] on span "Assign" at bounding box center [770, 335] width 35 height 14
click at [745, 331] on input "Assign" at bounding box center [746, 335] width 9 height 9
checkbox input "true"
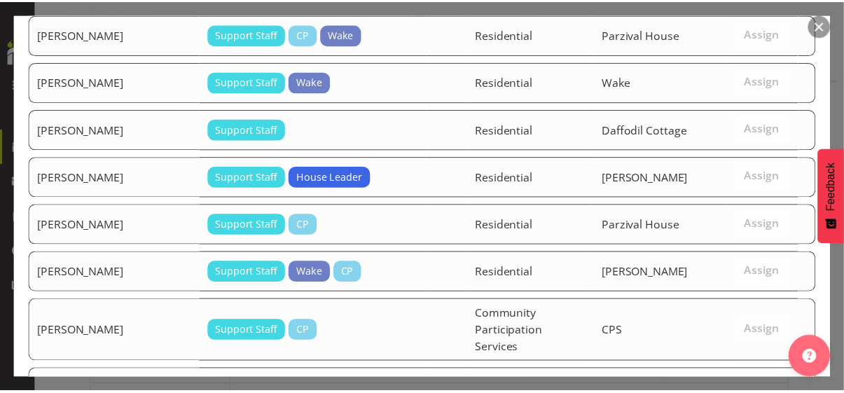
scroll to position [1852, 0]
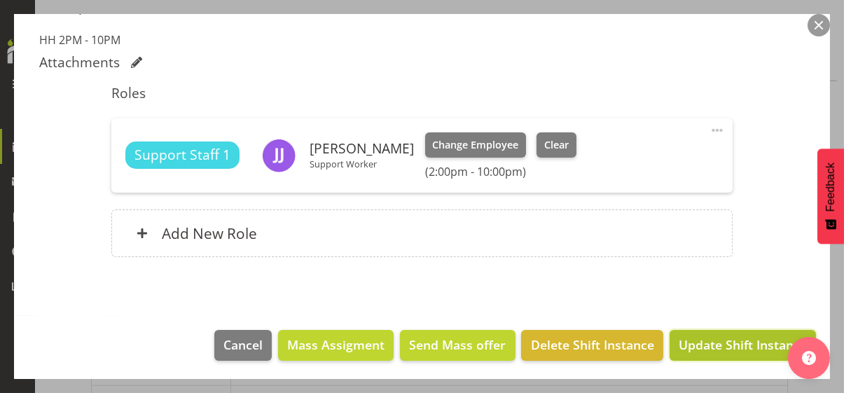
click at [736, 340] on span "Update Shift Instance" at bounding box center [742, 344] width 128 height 18
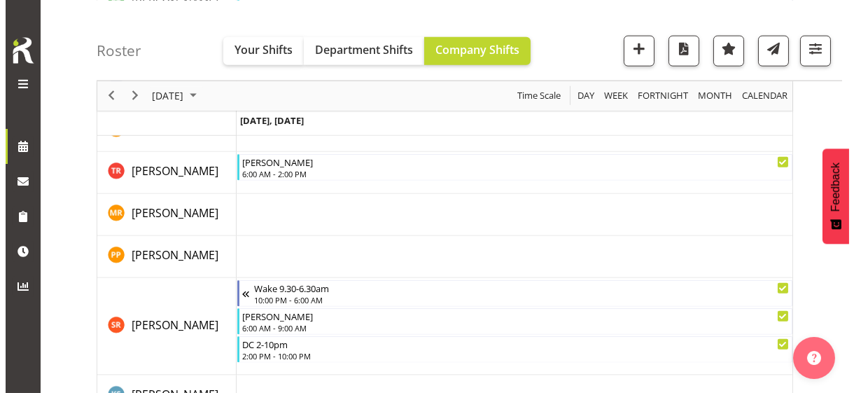
scroll to position [3644, 0]
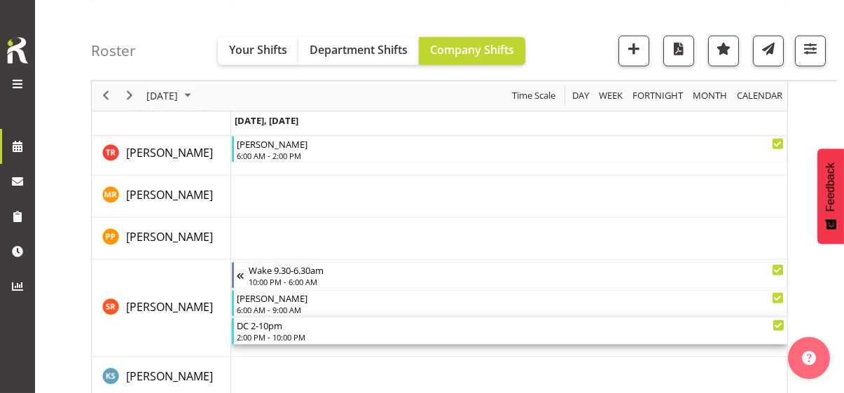
click at [279, 333] on div "2:00 PM - 10:00 PM" at bounding box center [510, 336] width 547 height 11
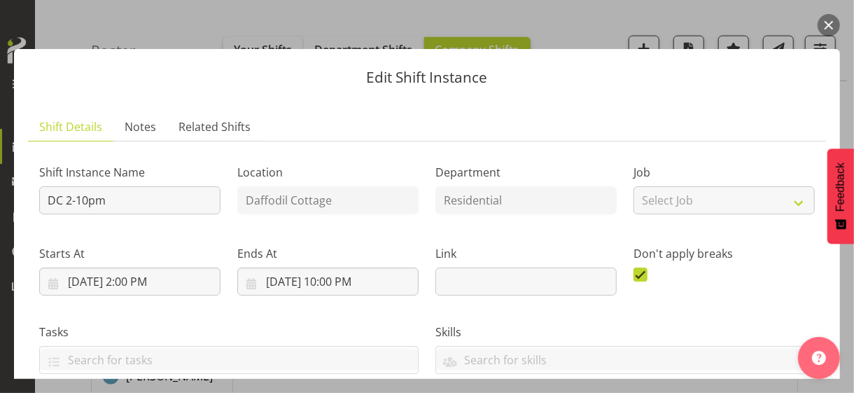
scroll to position [280, 0]
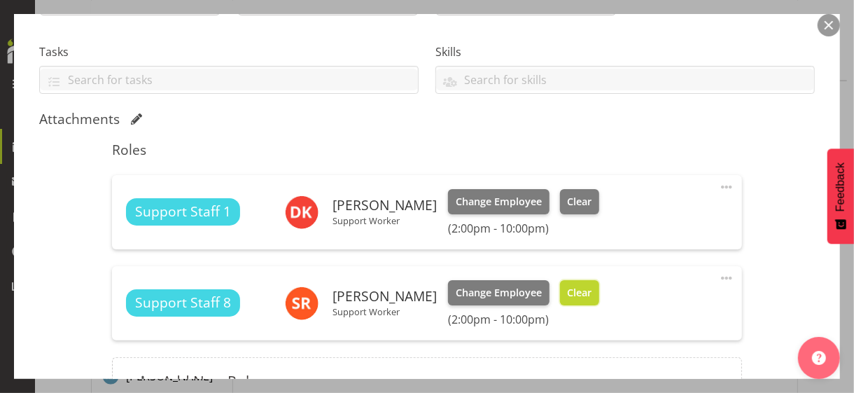
click at [568, 293] on span "Clear" at bounding box center [579, 292] width 25 height 15
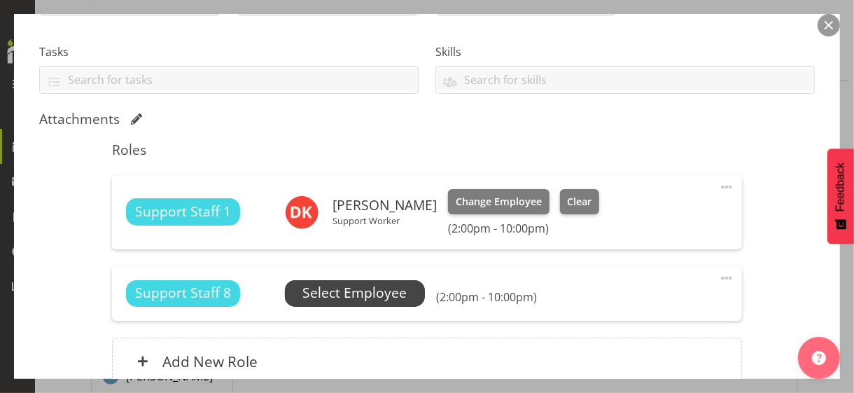
click at [348, 294] on span "Select Employee" at bounding box center [354, 293] width 104 height 20
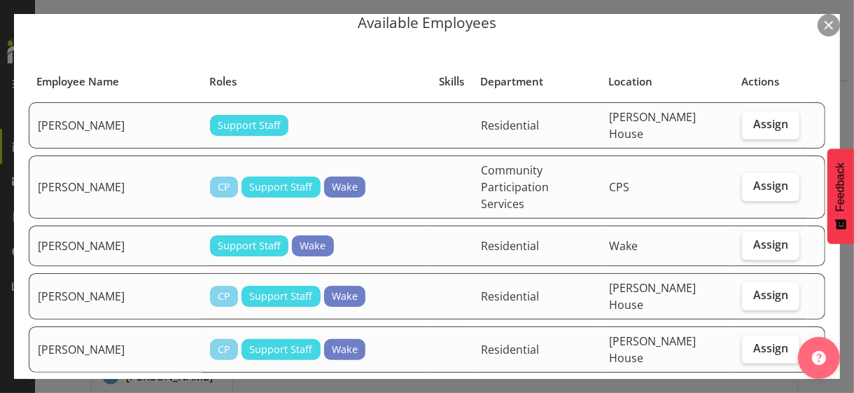
scroll to position [70, 0]
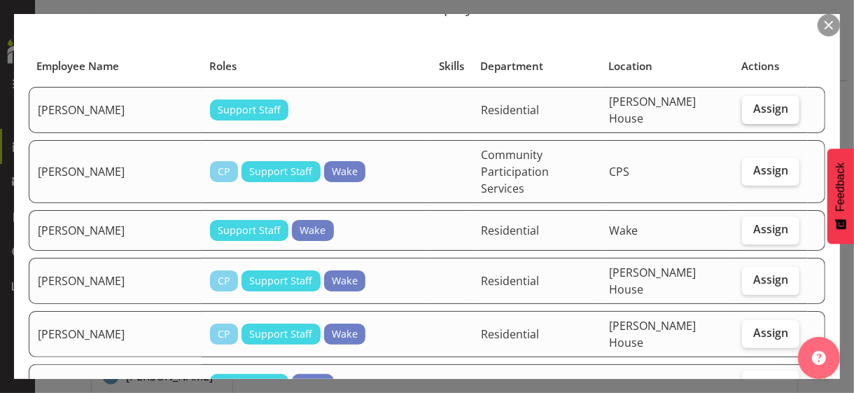
click at [745, 106] on span "Assign" at bounding box center [770, 109] width 35 height 14
click at [745, 106] on input "Assign" at bounding box center [746, 108] width 9 height 9
checkbox input "true"
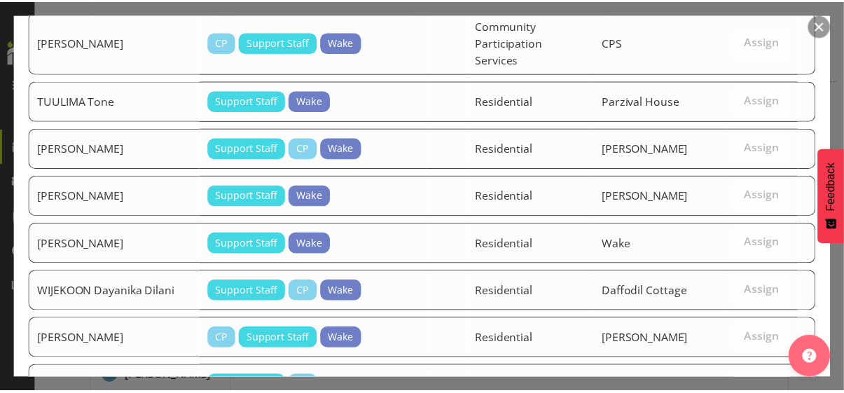
scroll to position [1794, 0]
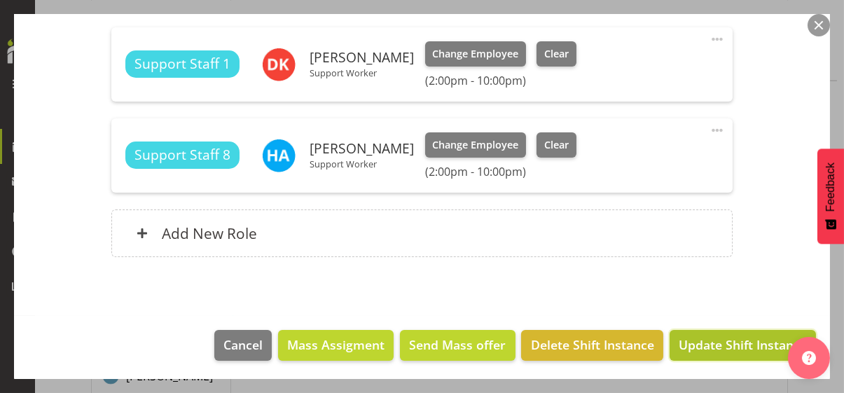
click at [732, 340] on span "Update Shift Instance" at bounding box center [742, 344] width 128 height 18
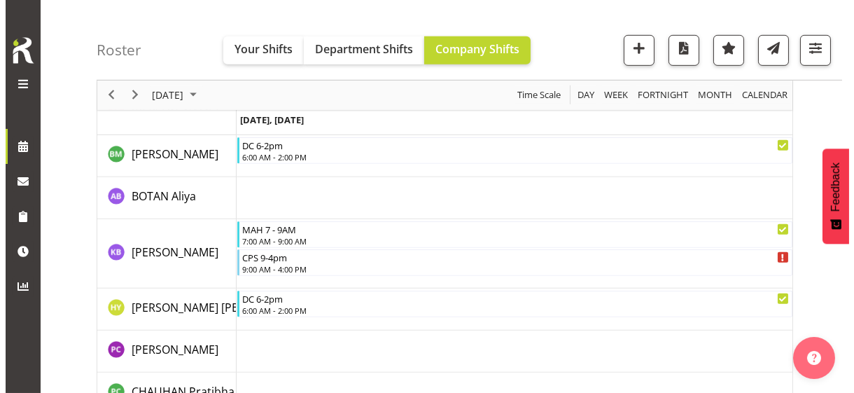
scroll to position [1544, 0]
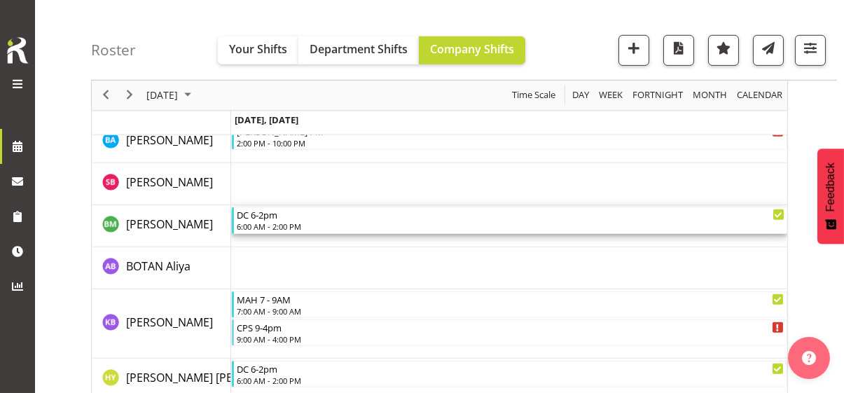
click at [293, 223] on div "6:00 AM - 2:00 PM" at bounding box center [510, 226] width 547 height 11
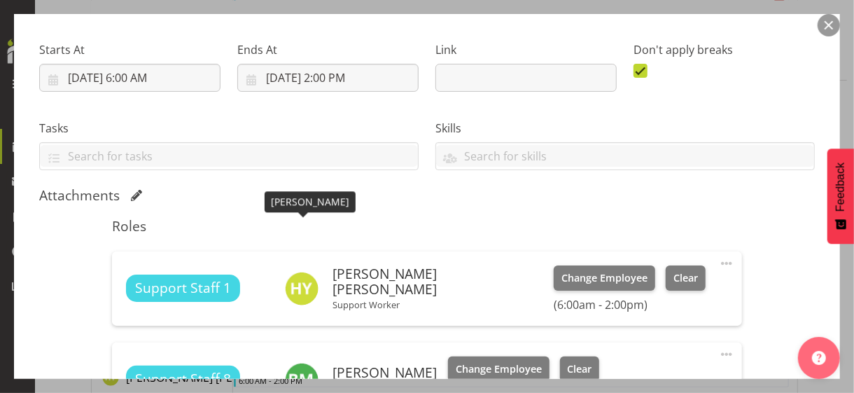
scroll to position [350, 0]
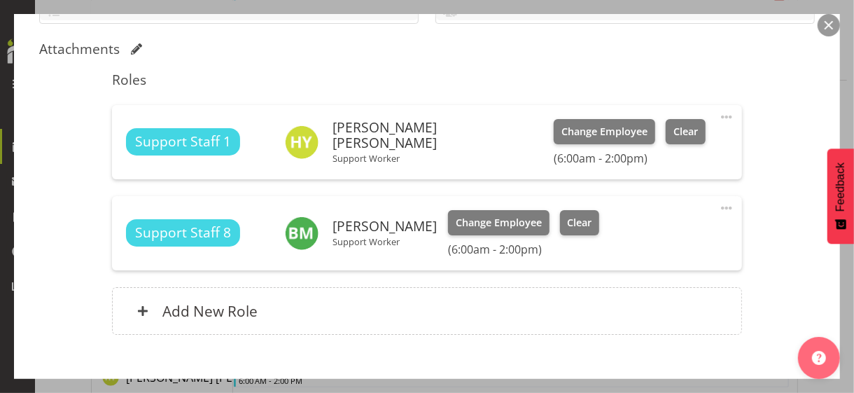
click at [718, 204] on span at bounding box center [726, 208] width 17 height 17
click at [606, 238] on link "Edit" at bounding box center [668, 238] width 134 height 25
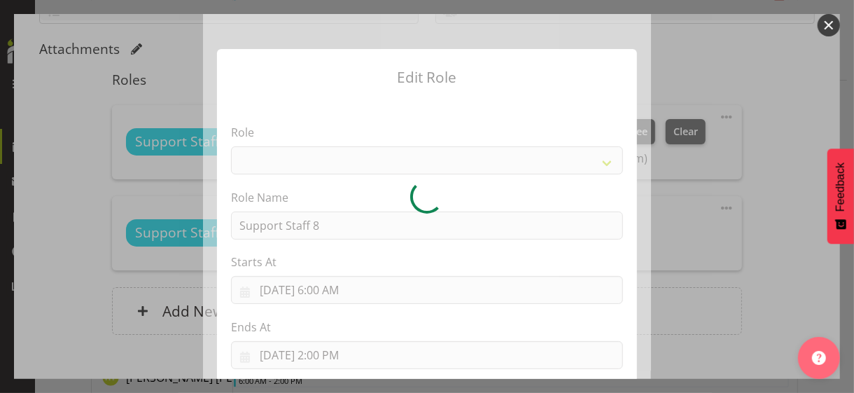
select select "1091"
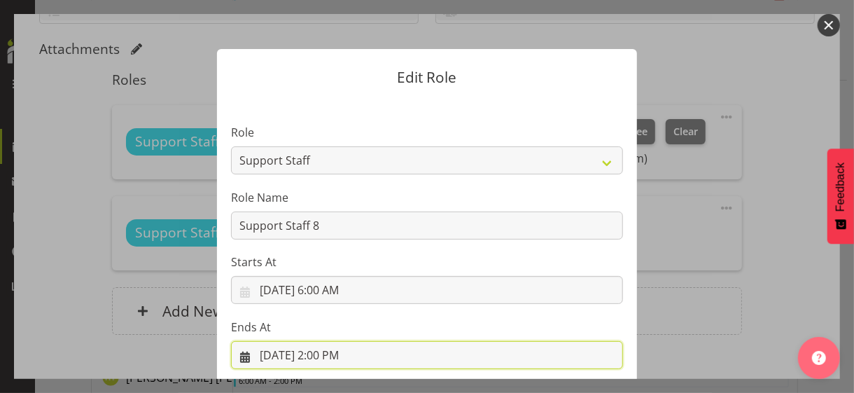
click at [337, 340] on input "[DATE] 2:00 PM" at bounding box center [427, 355] width 392 height 28
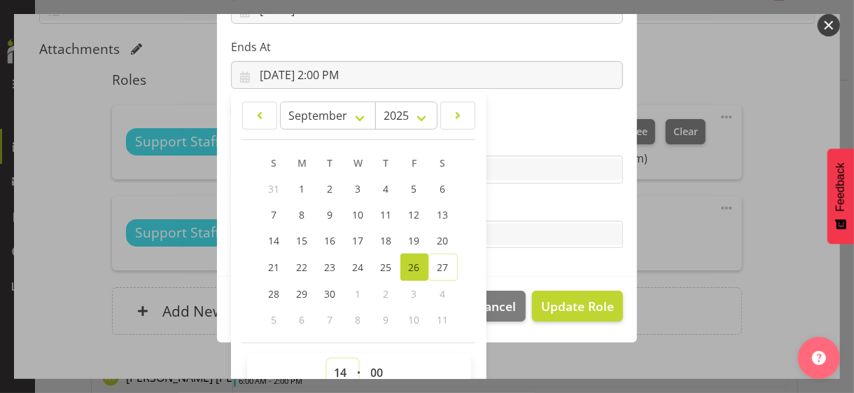
drag, startPoint x: 332, startPoint y: 366, endPoint x: 336, endPoint y: 351, distance: 15.3
click at [336, 340] on select "00 01 02 03 04 05 06 07 08 09 10 11 12 13 14 15 16 17 18 19 20 21 22 23" at bounding box center [343, 372] width 32 height 28
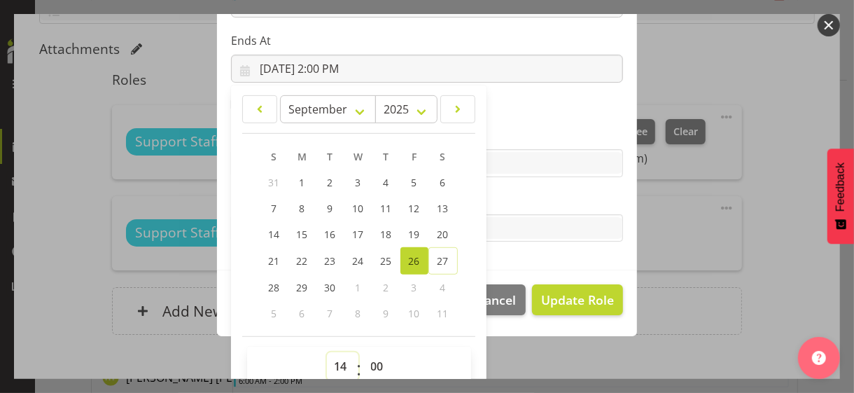
select select "13"
click at [327, 340] on select "00 01 02 03 04 05 06 07 08 09 10 11 12 13 14 15 16 17 18 19 20 21 22 23" at bounding box center [343, 366] width 32 height 28
type input "[DATE] 1:00 PM"
click at [498, 193] on label "Tasks" at bounding box center [427, 200] width 392 height 17
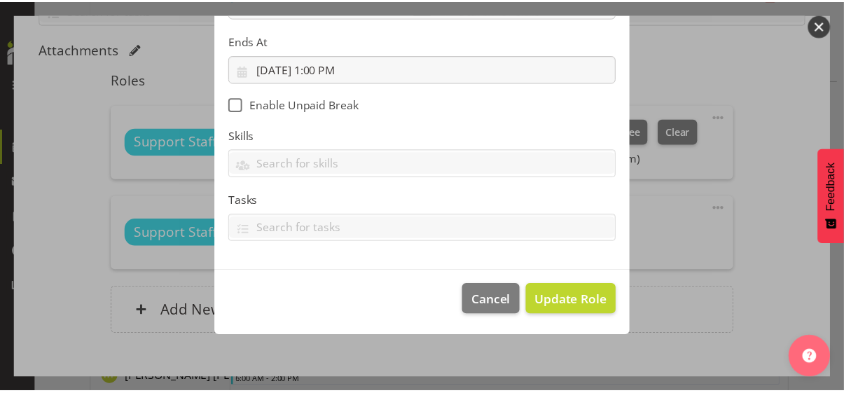
scroll to position [242, 0]
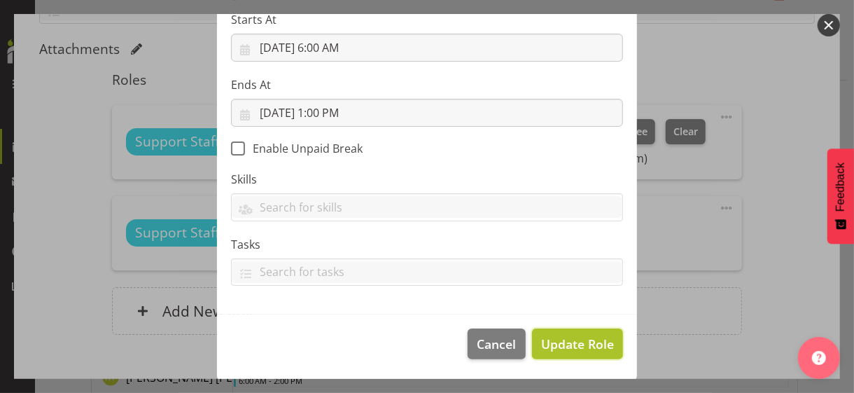
click at [556, 340] on span "Update Role" at bounding box center [577, 344] width 73 height 18
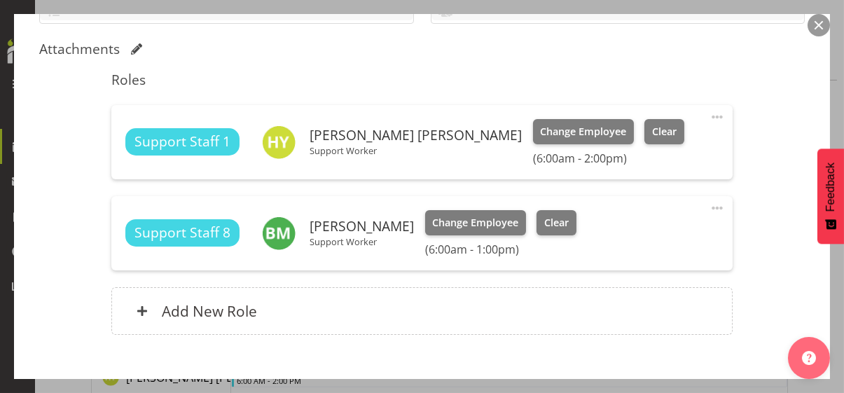
click at [745, 329] on div "Shift Instance Name DC 6-2pm Location [GEOGRAPHIC_DATA] Cottage Department Resi…" at bounding box center [421, 77] width 765 height 549
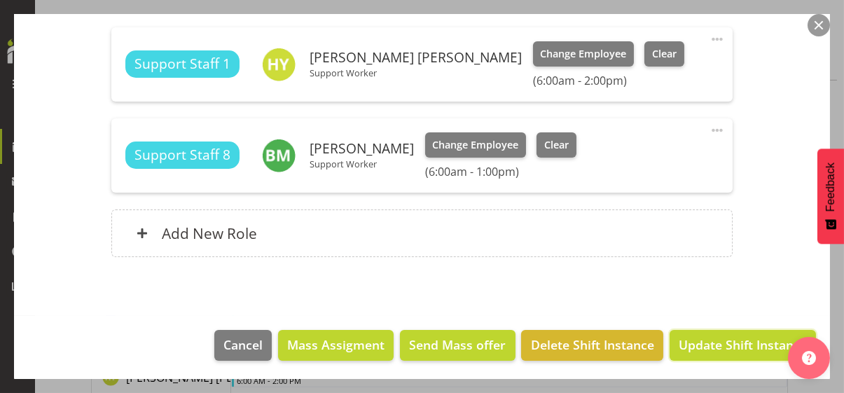
click at [740, 340] on span "Update Shift Instance" at bounding box center [742, 344] width 128 height 18
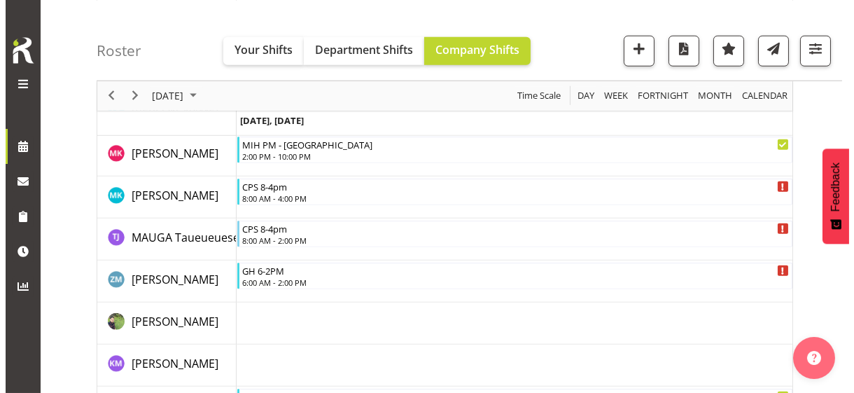
scroll to position [3014, 0]
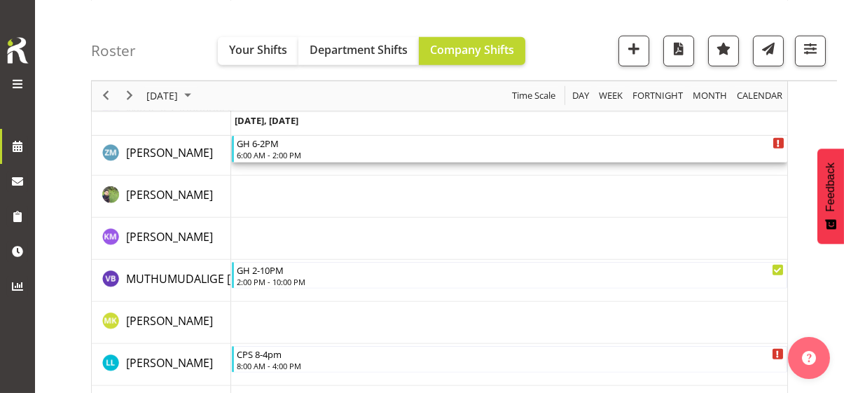
click at [286, 152] on div "6:00 AM - 2:00 PM" at bounding box center [510, 154] width 547 height 11
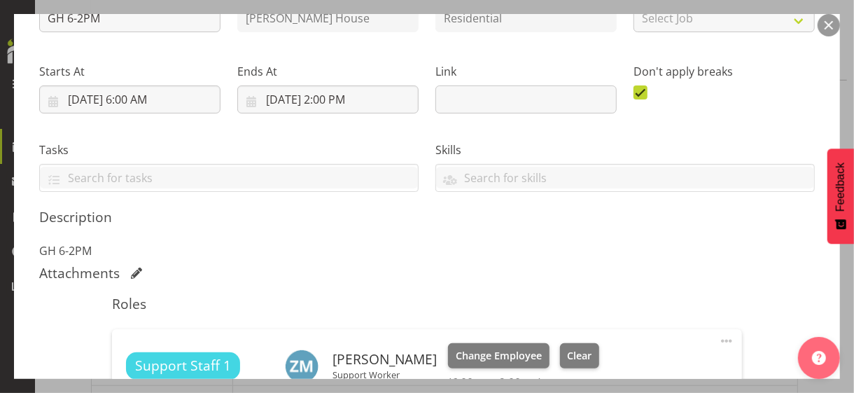
scroll to position [350, 0]
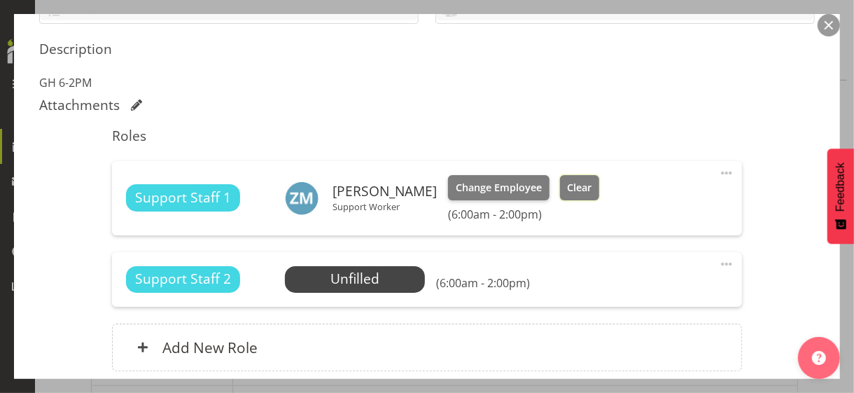
click at [578, 187] on span "Clear" at bounding box center [579, 187] width 25 height 15
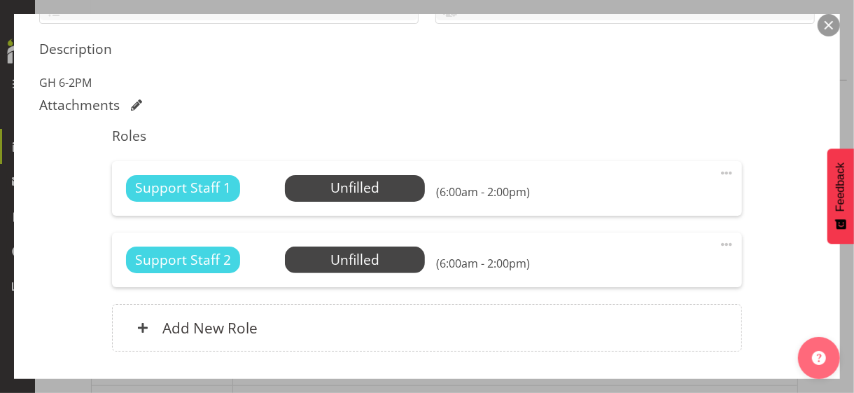
click at [718, 170] on span at bounding box center [726, 173] width 17 height 17
click at [625, 197] on link "Edit" at bounding box center [668, 203] width 134 height 25
select select "8"
select select "2025"
select select "14"
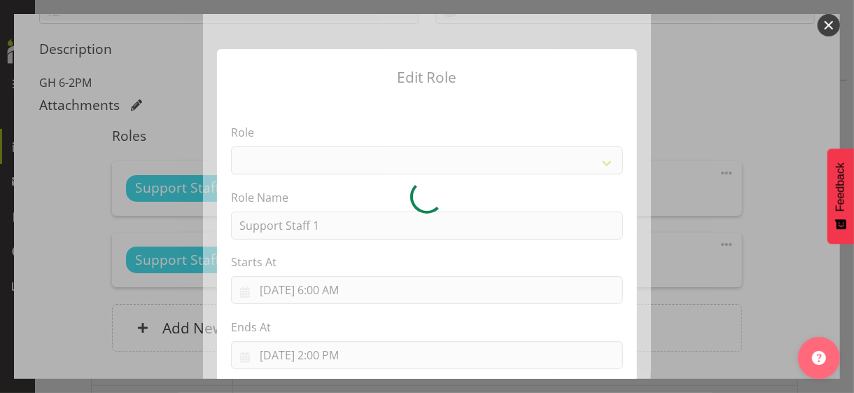
select select "1091"
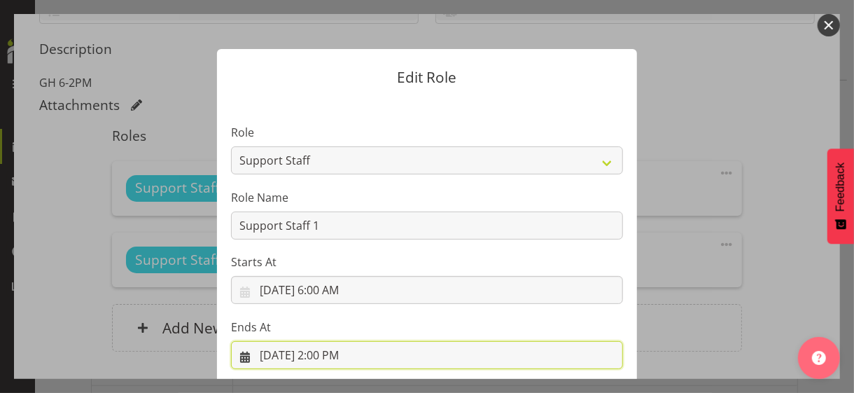
click at [331, 340] on input "[DATE] 2:00 PM" at bounding box center [427, 355] width 392 height 28
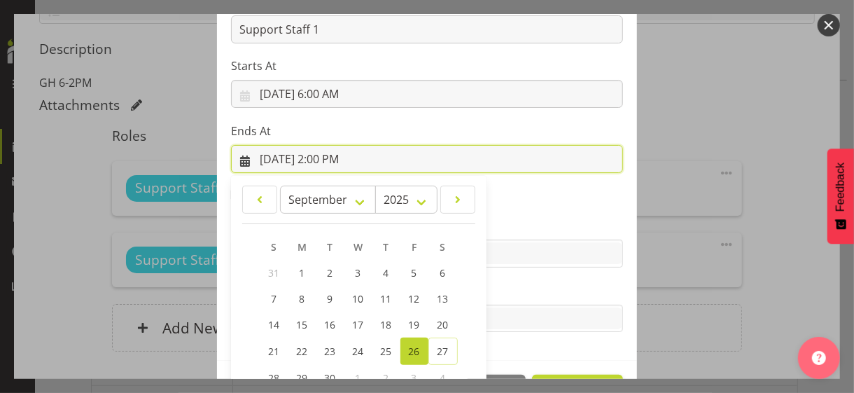
scroll to position [309, 0]
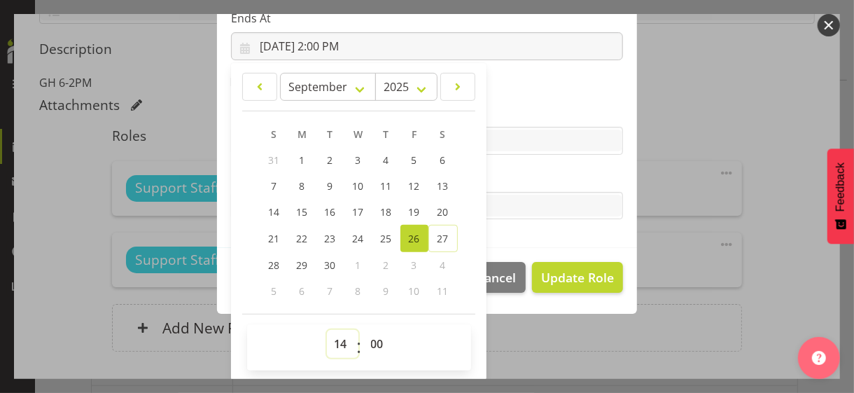
drag, startPoint x: 335, startPoint y: 340, endPoint x: 338, endPoint y: 330, distance: 10.9
click at [335, 340] on select "00 01 02 03 04 05 06 07 08 09 10 11 12 13 14 15 16 17 18 19 20 21 22 23" at bounding box center [343, 344] width 32 height 28
select select "13"
click at [327, 330] on select "00 01 02 03 04 05 06 07 08 09 10 11 12 13 14 15 16 17 18 19 20 21 22 23" at bounding box center [343, 344] width 32 height 28
type input "[DATE] 1:00 PM"
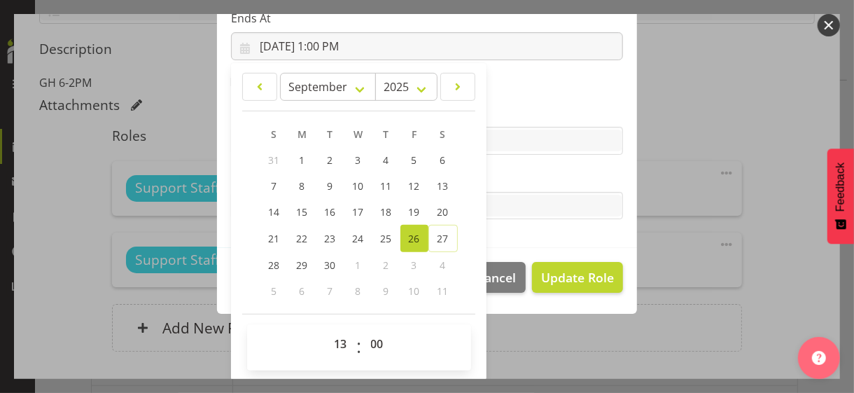
click at [524, 181] on label "Tasks" at bounding box center [427, 177] width 392 height 17
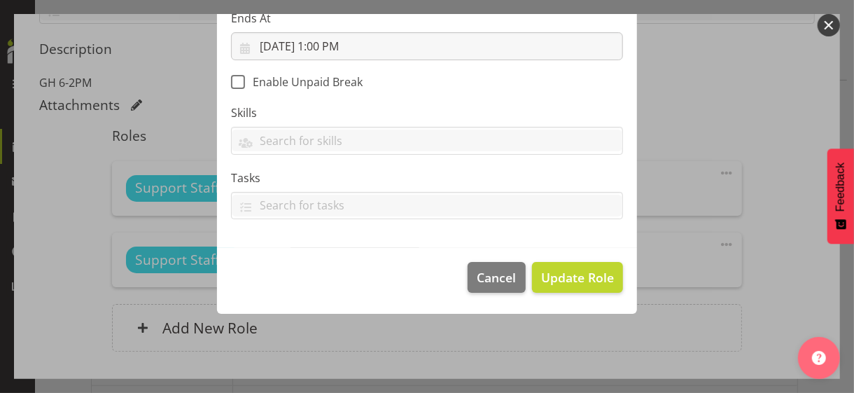
scroll to position [242, 0]
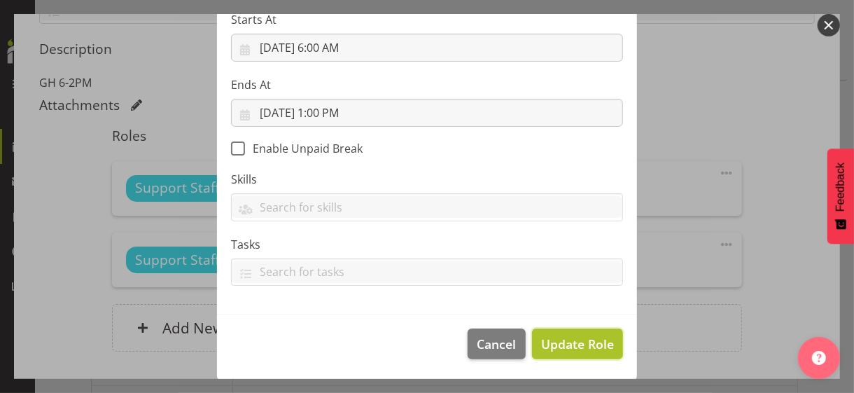
drag, startPoint x: 565, startPoint y: 342, endPoint x: 529, endPoint y: 327, distance: 38.6
click at [564, 340] on span "Update Role" at bounding box center [577, 344] width 73 height 18
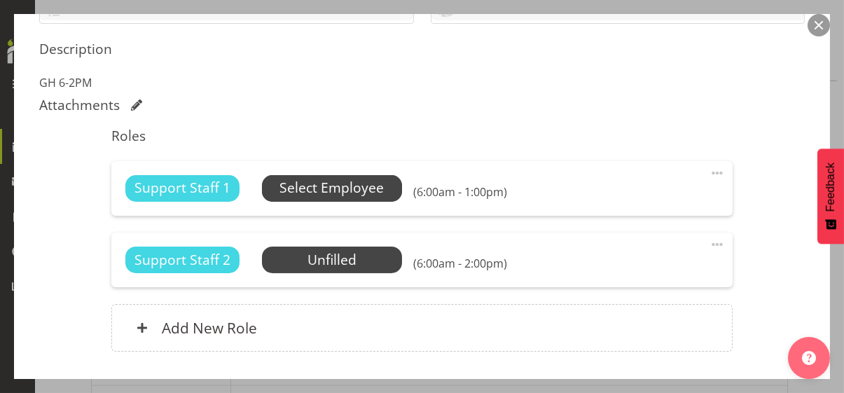
click at [354, 188] on span "Select Employee" at bounding box center [331, 188] width 104 height 20
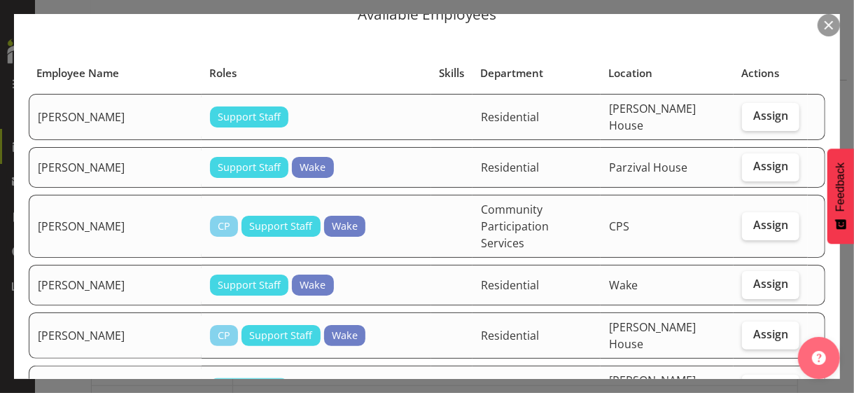
scroll to position [70, 0]
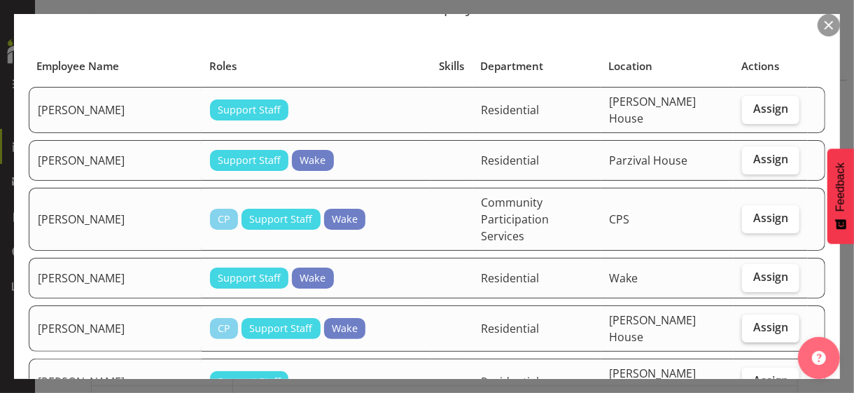
click at [745, 320] on span "Assign" at bounding box center [770, 327] width 35 height 14
click at [743, 323] on input "Assign" at bounding box center [746, 327] width 9 height 9
checkbox input "true"
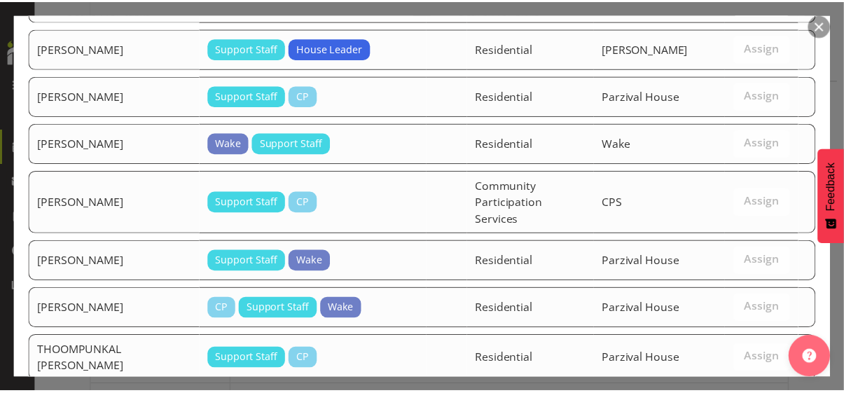
scroll to position [2267, 0]
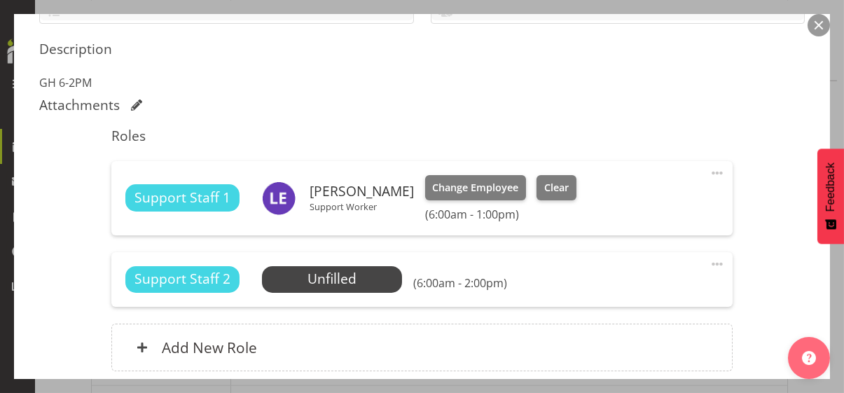
click at [745, 269] on div "Shift Instance Name GH 6-2PM Location [PERSON_NAME][GEOGRAPHIC_DATA] Department…" at bounding box center [421, 95] width 765 height 585
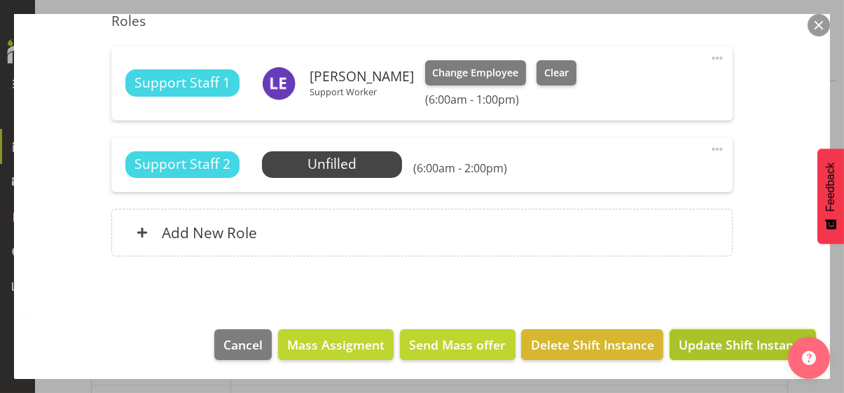
click at [711, 340] on span "Update Shift Instance" at bounding box center [742, 344] width 128 height 18
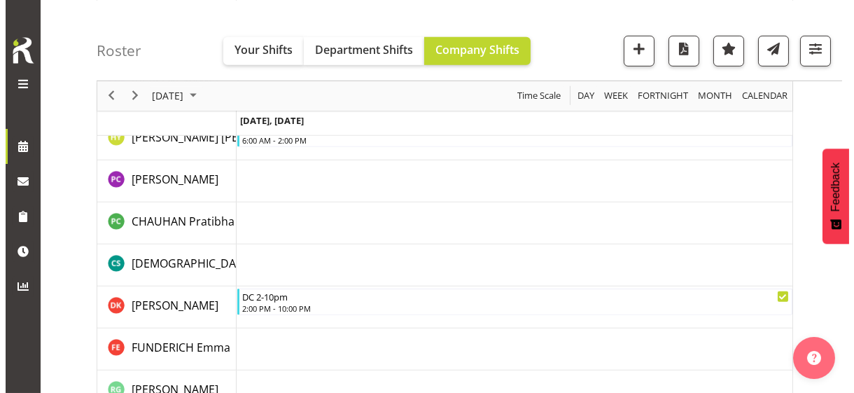
scroll to position [3014, 0]
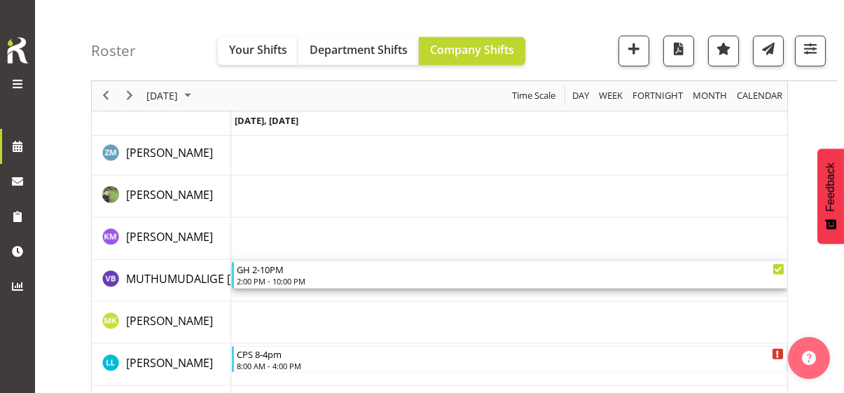
click at [281, 277] on div "2:00 PM - 10:00 PM" at bounding box center [510, 280] width 547 height 11
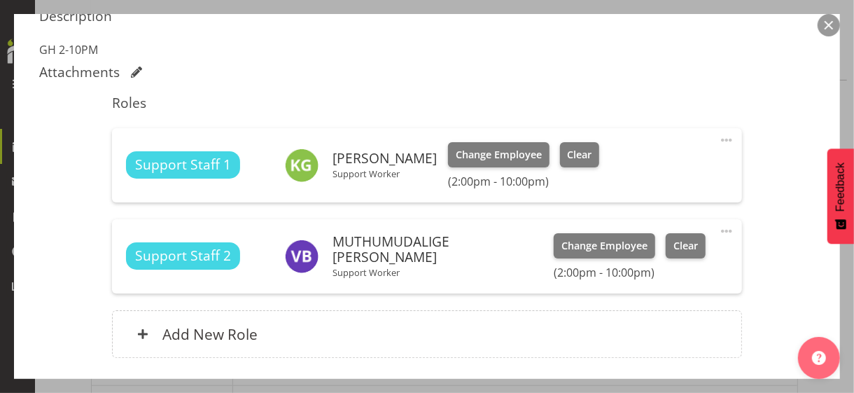
scroll to position [420, 0]
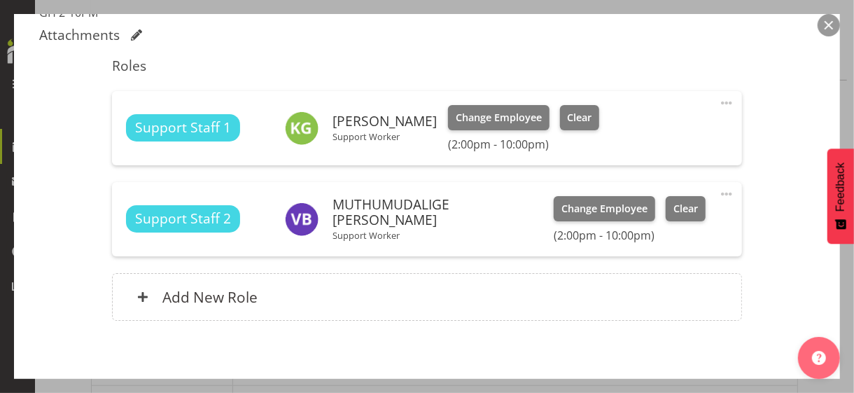
click at [719, 190] on span at bounding box center [726, 194] width 17 height 17
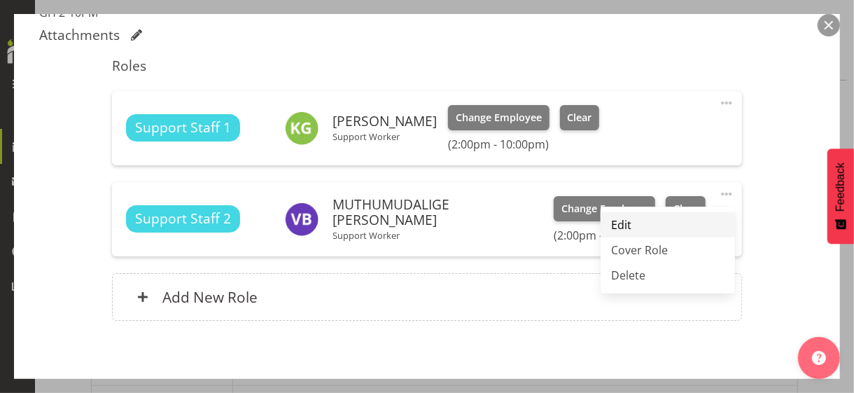
click at [622, 225] on link "Edit" at bounding box center [668, 224] width 134 height 25
select select "8"
select select "2025"
select select "14"
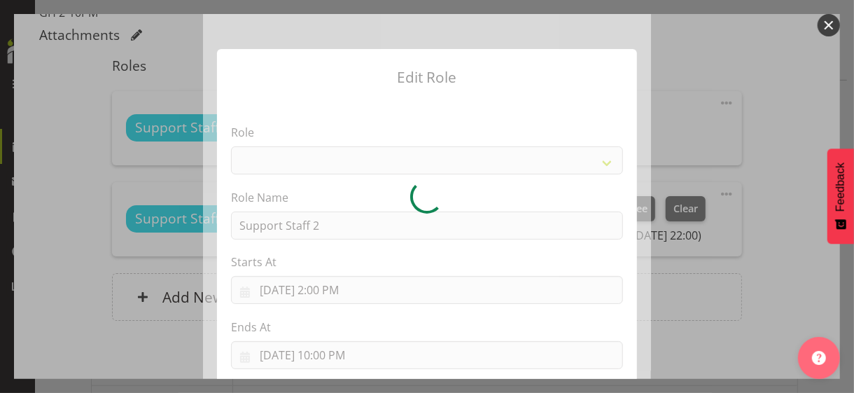
select select "1091"
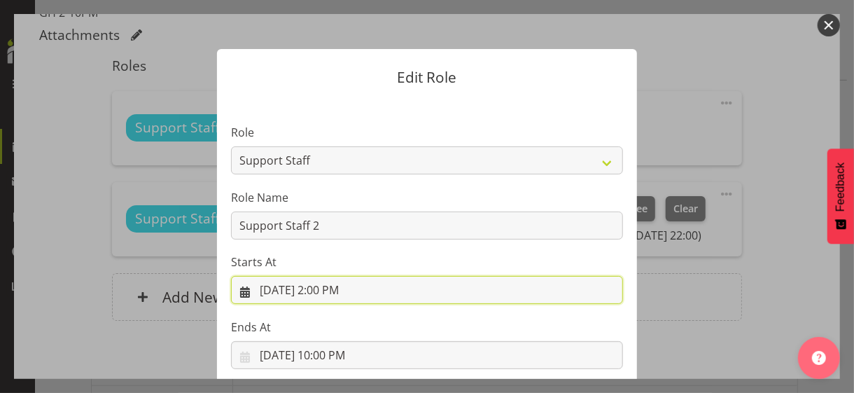
click at [336, 295] on input "[DATE] 2:00 PM" at bounding box center [427, 290] width 392 height 28
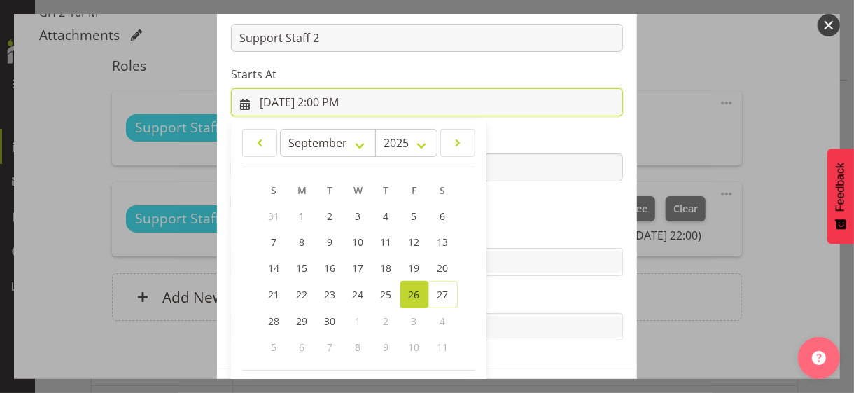
scroll to position [243, 0]
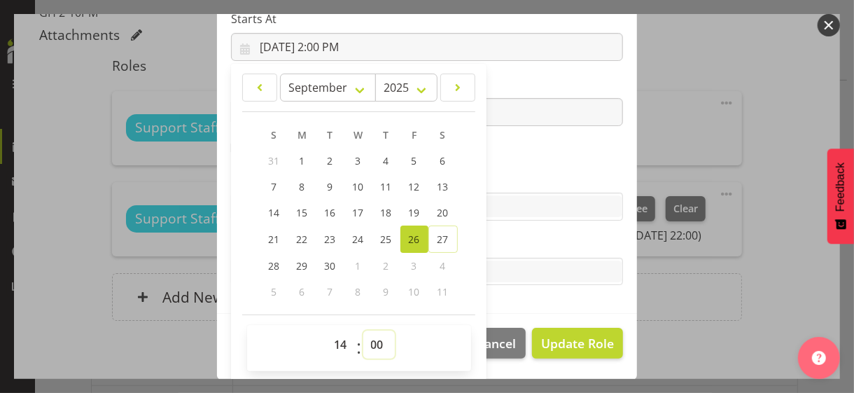
drag, startPoint x: 368, startPoint y: 344, endPoint x: 372, endPoint y: 335, distance: 9.8
click at [369, 340] on select "00 01 02 03 04 05 06 07 08 09 10 11 12 13 14 15 16 17 18 19 20 21 22 23 24 25 2…" at bounding box center [379, 344] width 32 height 28
select select "30"
click at [363, 330] on select "00 01 02 03 04 05 06 07 08 09 10 11 12 13 14 15 16 17 18 19 20 21 22 23 24 25 2…" at bounding box center [379, 344] width 32 height 28
type input "[DATE] 2:30 PM"
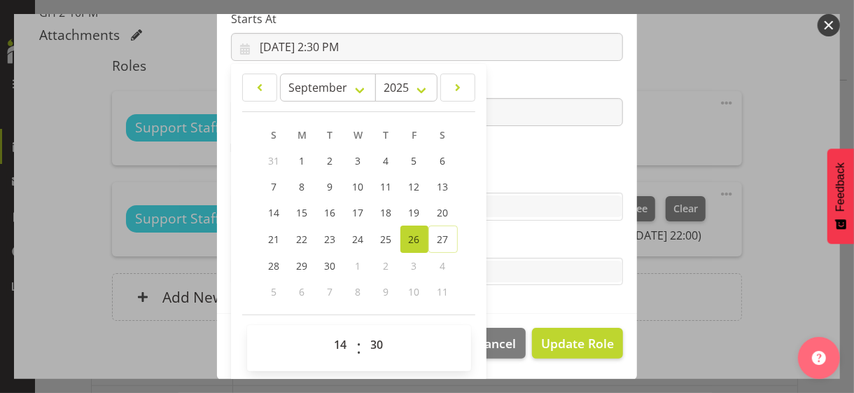
drag, startPoint x: 496, startPoint y: 162, endPoint x: 524, endPoint y: 188, distance: 38.2
click at [503, 160] on section "Role CP House Leader Support Staff Wake Role Name Support Staff 2 Starts At [DA…" at bounding box center [427, 85] width 420 height 458
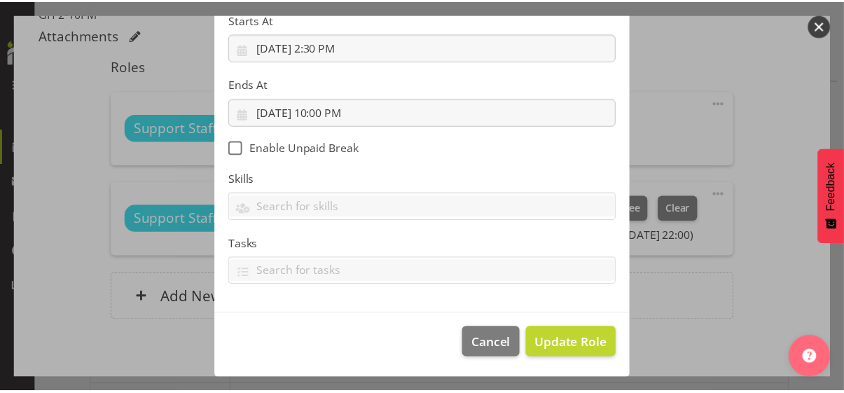
scroll to position [242, 0]
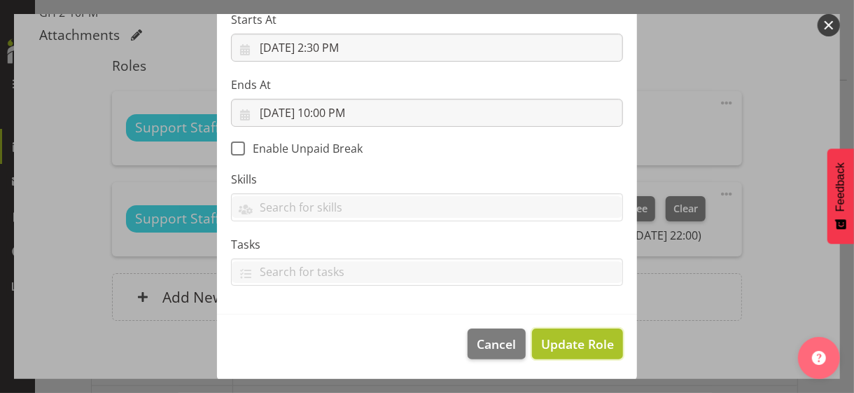
click at [575, 340] on span "Update Role" at bounding box center [577, 344] width 73 height 18
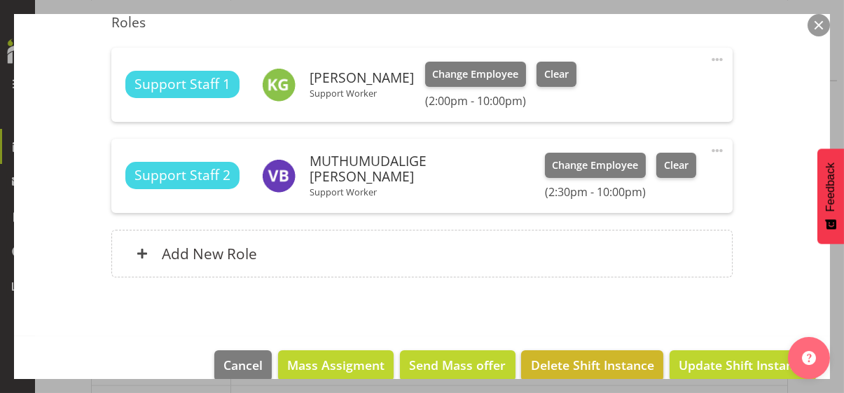
scroll to position [484, 0]
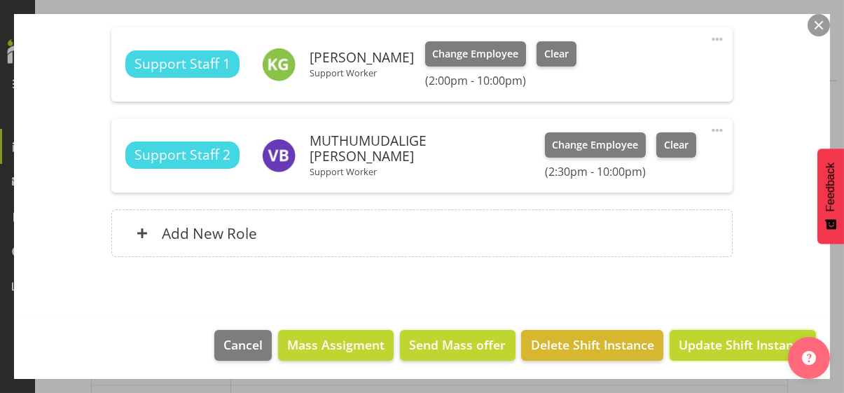
drag, startPoint x: 751, startPoint y: 340, endPoint x: 757, endPoint y: 328, distance: 12.5
click at [745, 340] on span "Update Shift Instance" at bounding box center [742, 344] width 128 height 18
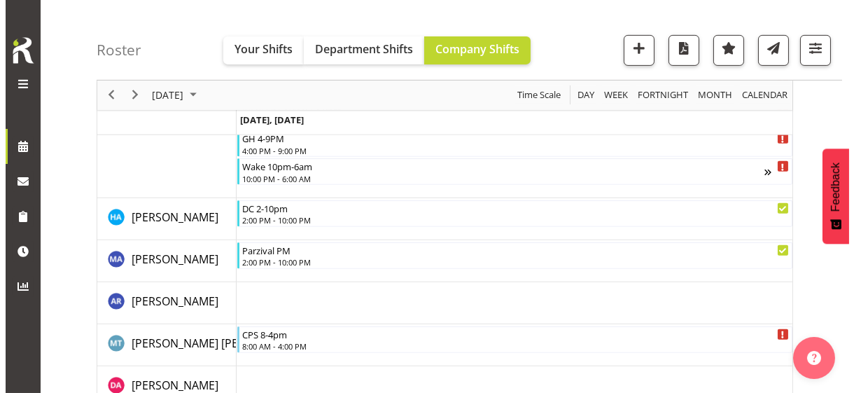
scroll to position [1194, 0]
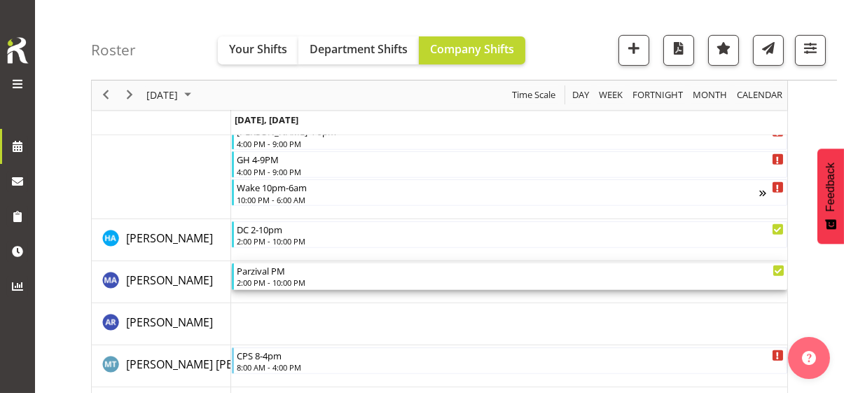
click at [284, 278] on div "2:00 PM - 10:00 PM" at bounding box center [510, 282] width 547 height 11
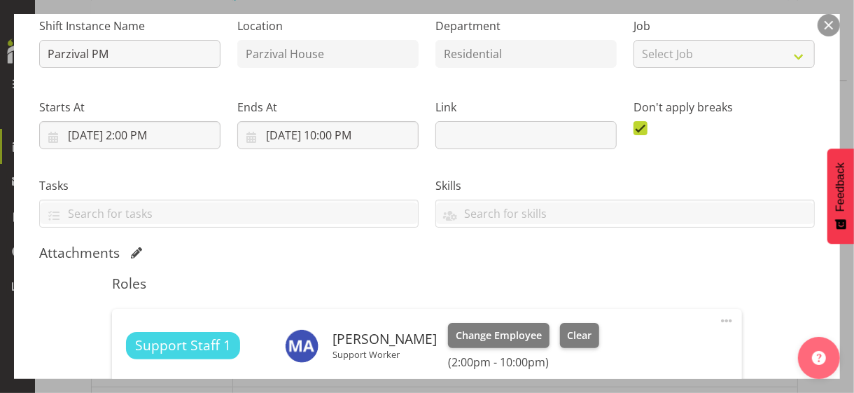
scroll to position [280, 0]
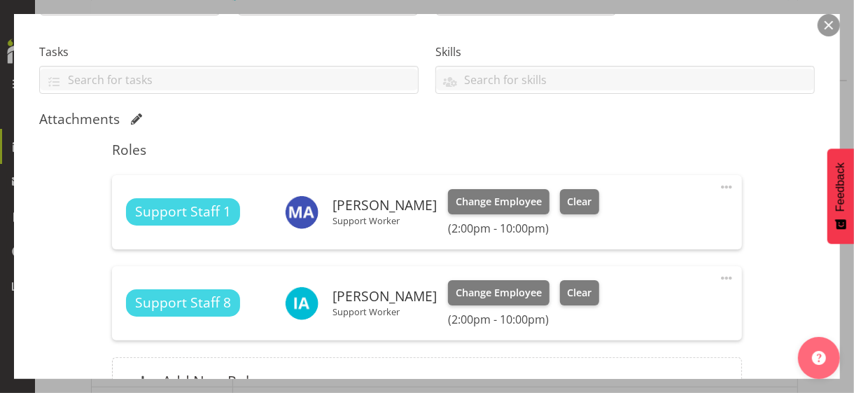
click at [718, 184] on span at bounding box center [726, 187] width 17 height 17
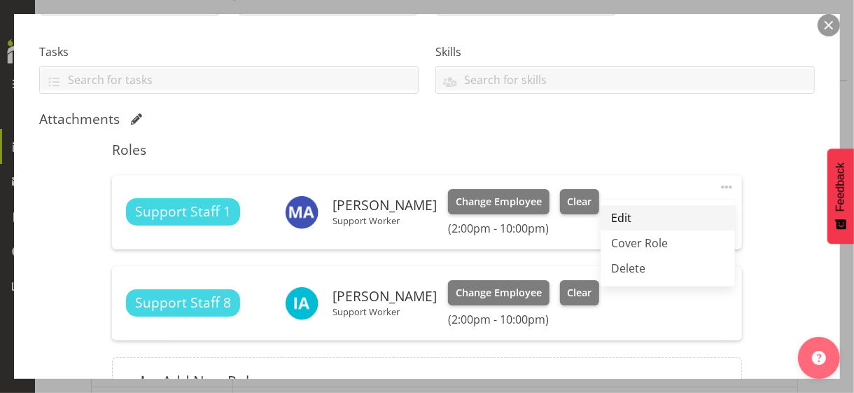
click at [631, 210] on link "Edit" at bounding box center [668, 217] width 134 height 25
select select "8"
select select "2025"
select select "14"
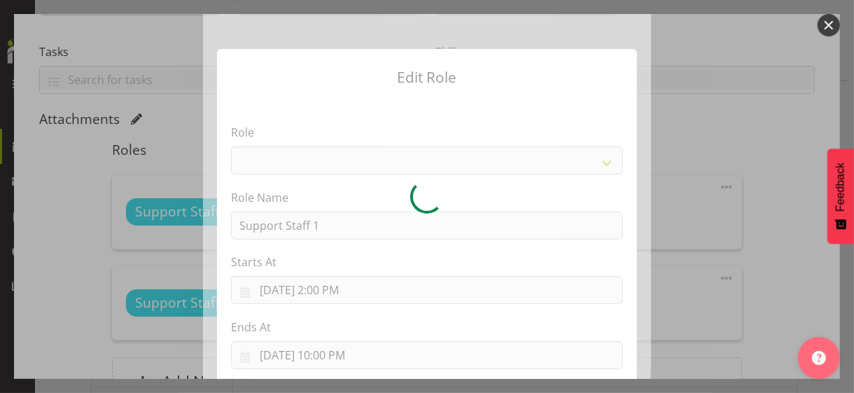
select select "1091"
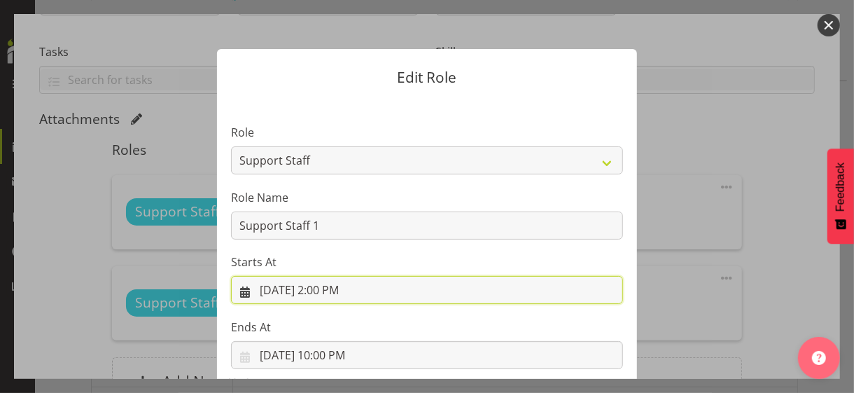
click at [332, 288] on input "[DATE] 2:00 PM" at bounding box center [427, 290] width 392 height 28
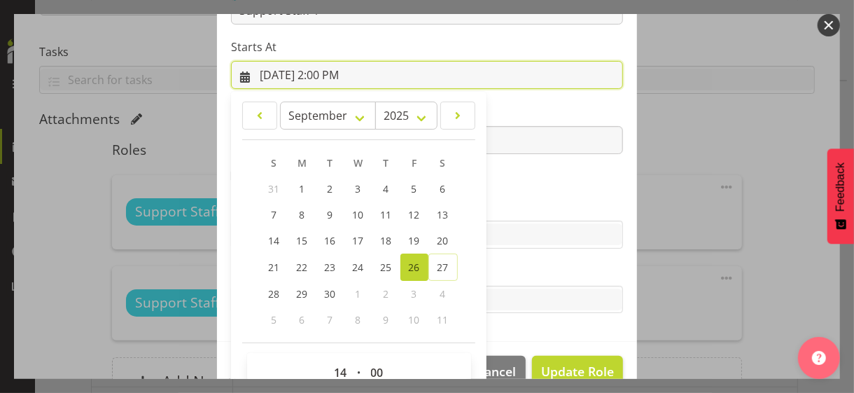
scroll to position [243, 0]
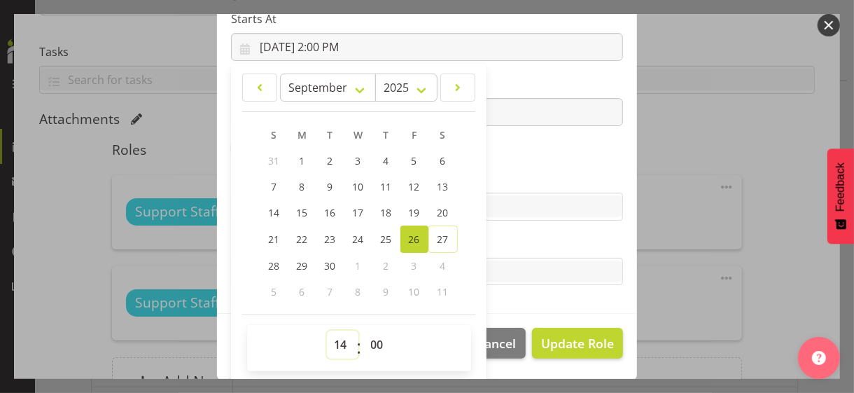
drag, startPoint x: 335, startPoint y: 340, endPoint x: 337, endPoint y: 301, distance: 39.2
click at [335, 337] on select "00 01 02 03 04 05 06 07 08 09 10 11 12 13 14 15 16 17 18 19 20 21 22 23" at bounding box center [343, 344] width 32 height 28
click at [327, 333] on select "00 01 02 03 04 05 06 07 08 09 10 11 12 13 14 15 16 17 18 19 20 21 22 23" at bounding box center [343, 344] width 32 height 28
select select "13"
click at [327, 330] on select "00 01 02 03 04 05 06 07 08 09 10 11 12 13 14 15 16 17 18 19 20 21 22 23" at bounding box center [343, 344] width 32 height 28
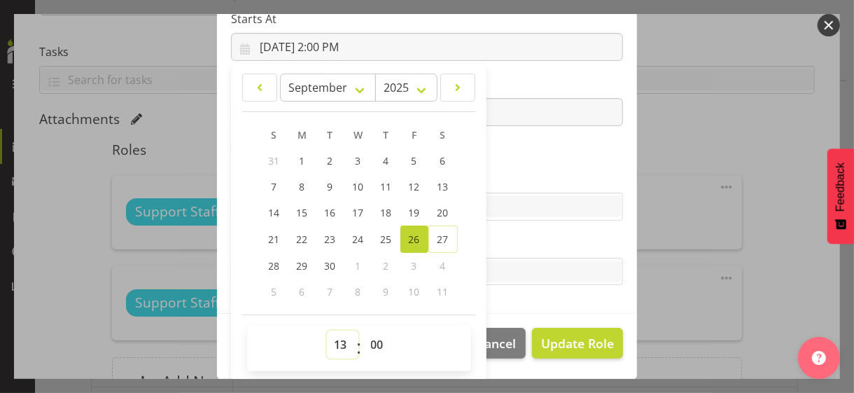
type input "[DATE] 1:00 PM"
drag, startPoint x: 519, startPoint y: 155, endPoint x: 555, endPoint y: 267, distance: 118.2
click at [521, 155] on section "Role CP House Leader Support Staff Wake Role Name Support Staff 1 Starts At [DA…" at bounding box center [427, 85] width 420 height 458
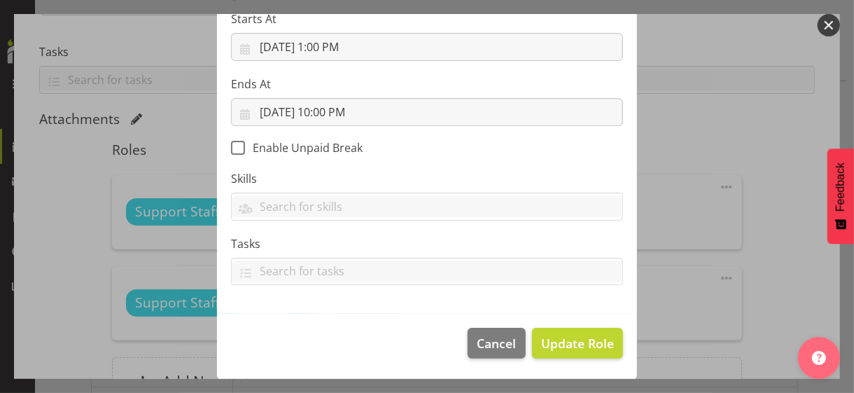
scroll to position [242, 0]
click at [568, 340] on span "Update Role" at bounding box center [577, 344] width 73 height 18
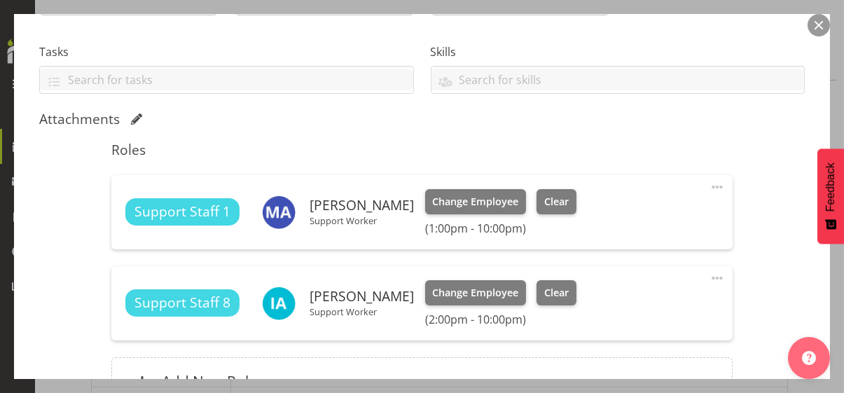
click at [708, 276] on span at bounding box center [716, 278] width 17 height 17
click at [627, 305] on link "Edit" at bounding box center [658, 308] width 134 height 25
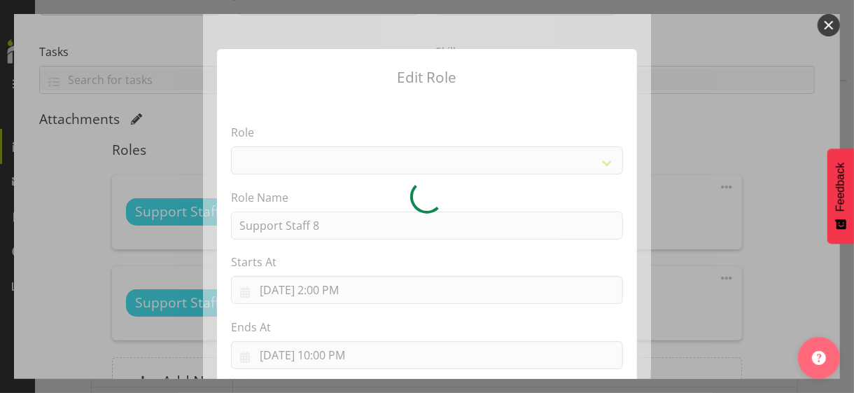
select select "1091"
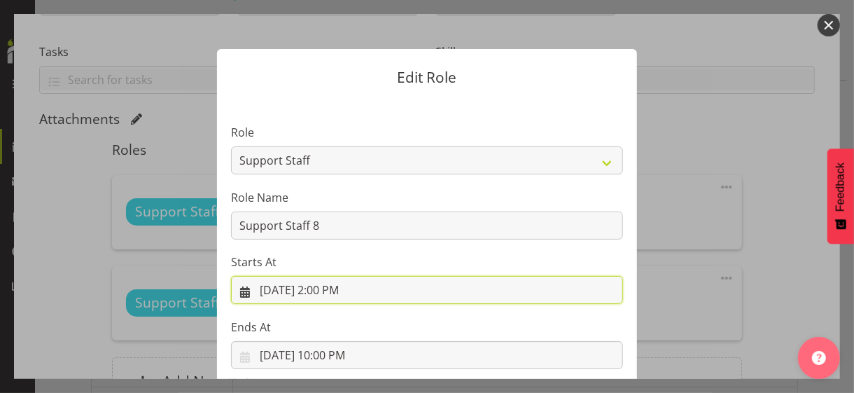
click at [328, 291] on input "[DATE] 2:00 PM" at bounding box center [427, 290] width 392 height 28
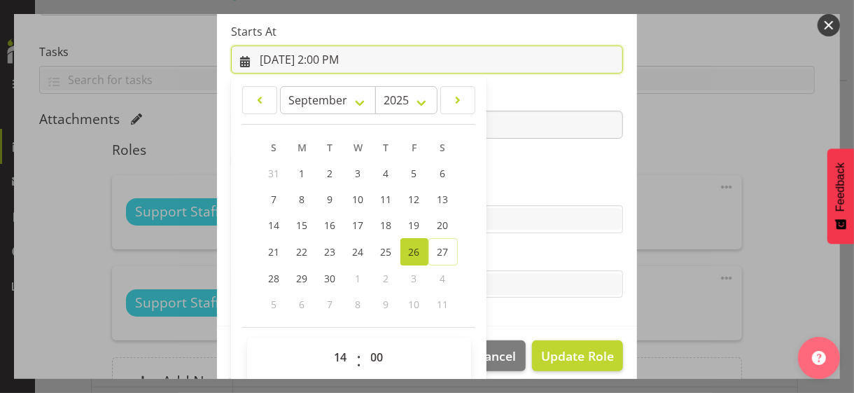
scroll to position [243, 0]
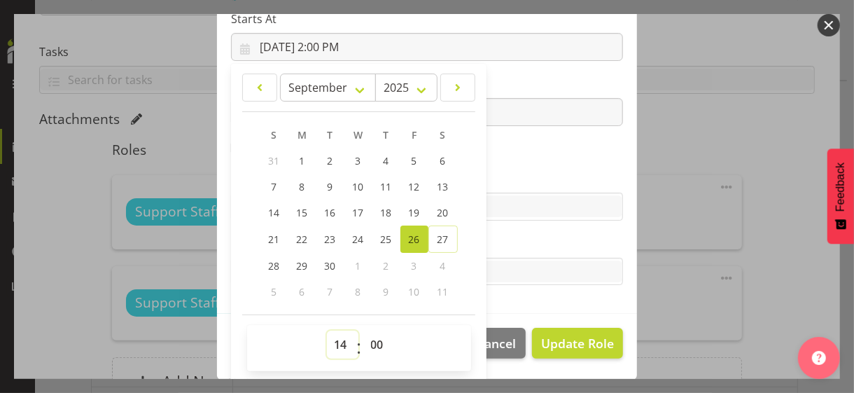
drag, startPoint x: 332, startPoint y: 340, endPoint x: 337, endPoint y: 330, distance: 11.6
click at [334, 337] on select "00 01 02 03 04 05 06 07 08 09 10 11 12 13 14 15 16 17 18 19 20 21 22 23" at bounding box center [343, 344] width 32 height 28
select select "13"
click at [327, 330] on select "00 01 02 03 04 05 06 07 08 09 10 11 12 13 14 15 16 17 18 19 20 21 22 23" at bounding box center [343, 344] width 32 height 28
type input "[DATE] 1:00 PM"
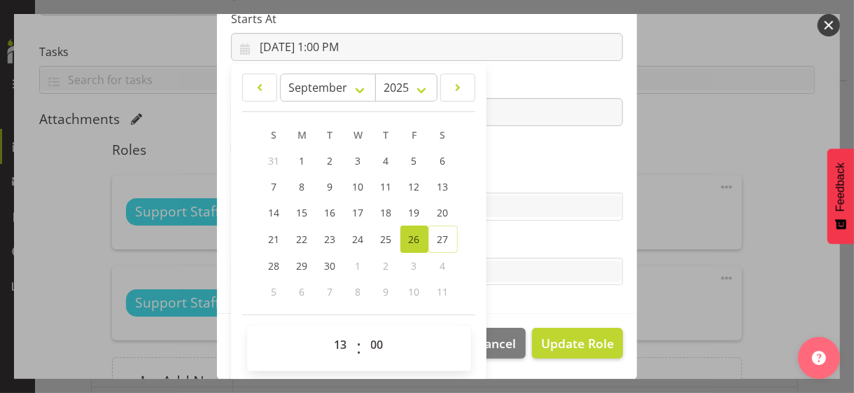
drag, startPoint x: 521, startPoint y: 172, endPoint x: 557, endPoint y: 310, distance: 142.6
click at [524, 172] on label "Skills" at bounding box center [427, 178] width 392 height 17
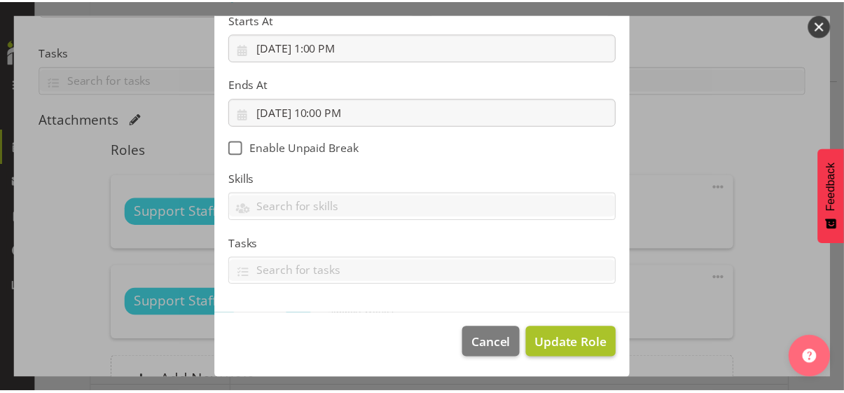
scroll to position [242, 0]
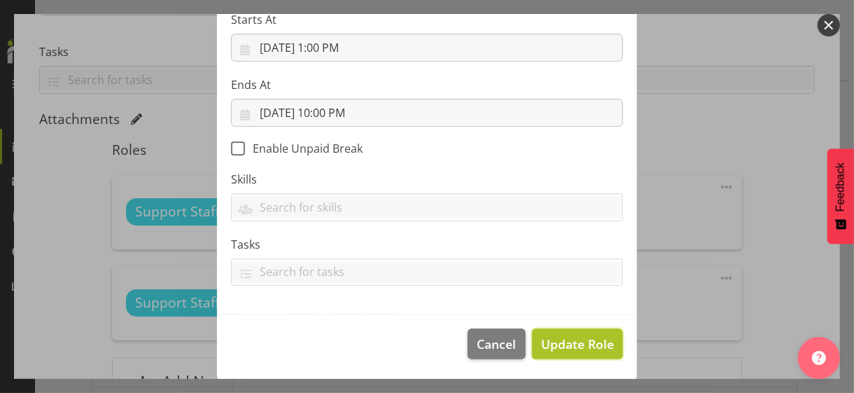
click at [564, 340] on span "Update Role" at bounding box center [577, 344] width 73 height 18
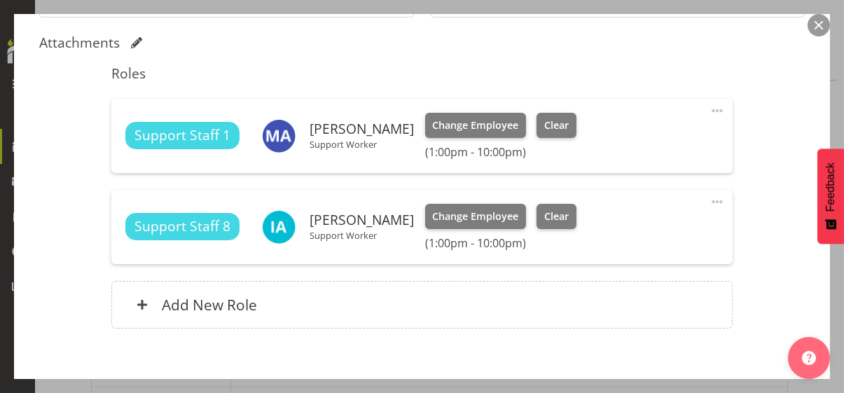
scroll to position [428, 0]
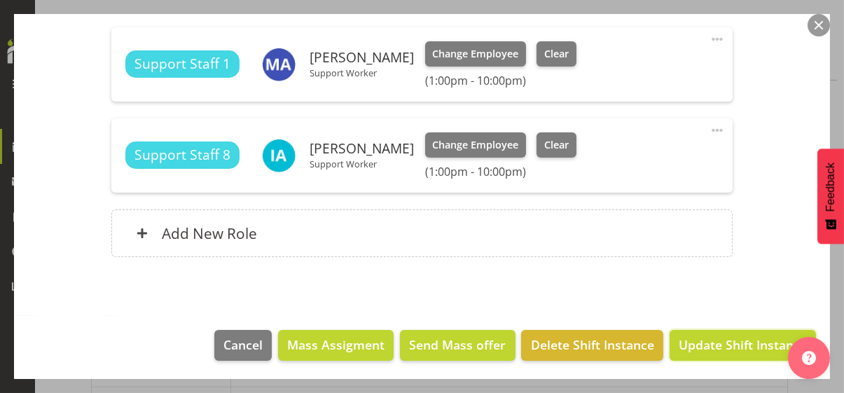
click at [704, 340] on span "Update Shift Instance" at bounding box center [742, 344] width 128 height 18
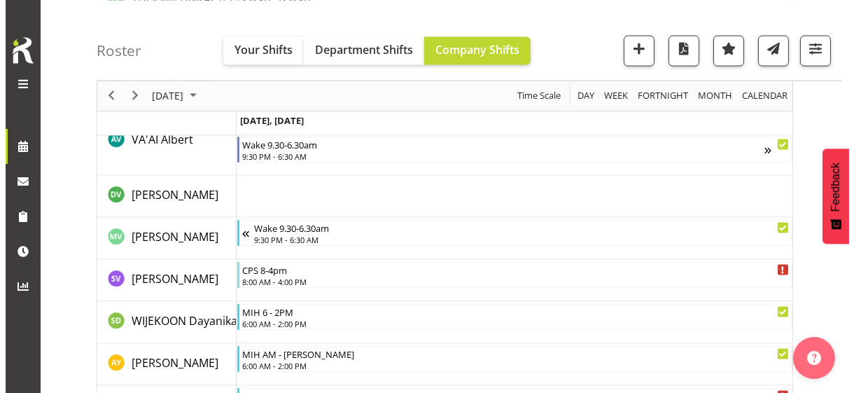
scroll to position [4569, 0]
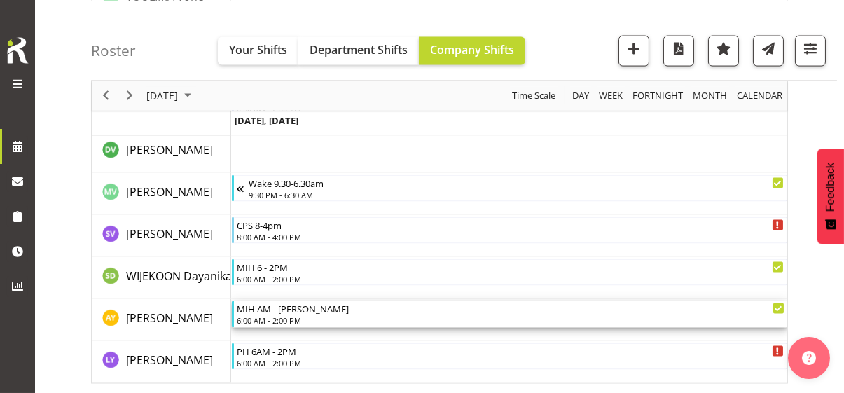
click at [295, 313] on div "MIH AM - [PERSON_NAME]" at bounding box center [510, 308] width 547 height 14
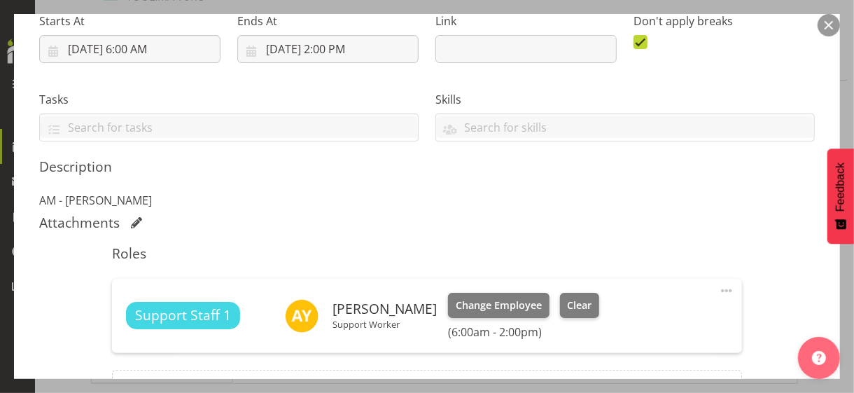
scroll to position [350, 0]
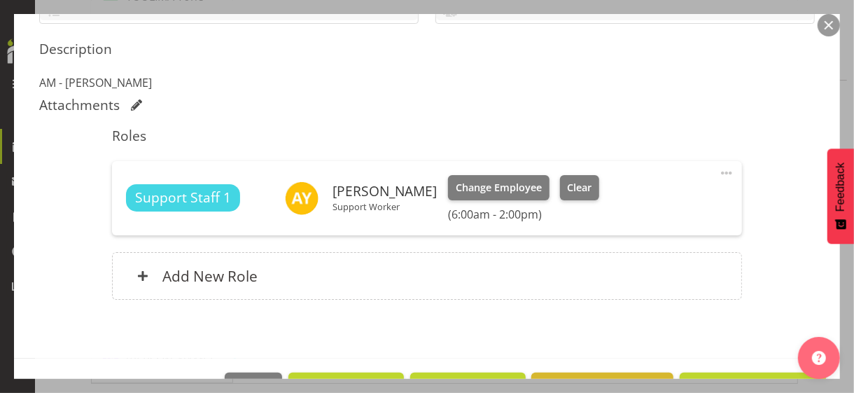
click at [718, 173] on span at bounding box center [726, 173] width 17 height 17
click at [625, 203] on link "Edit" at bounding box center [668, 203] width 134 height 25
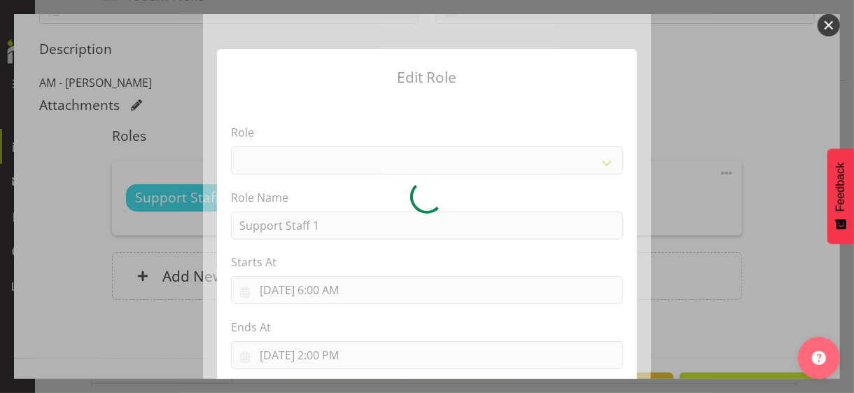
select select "1091"
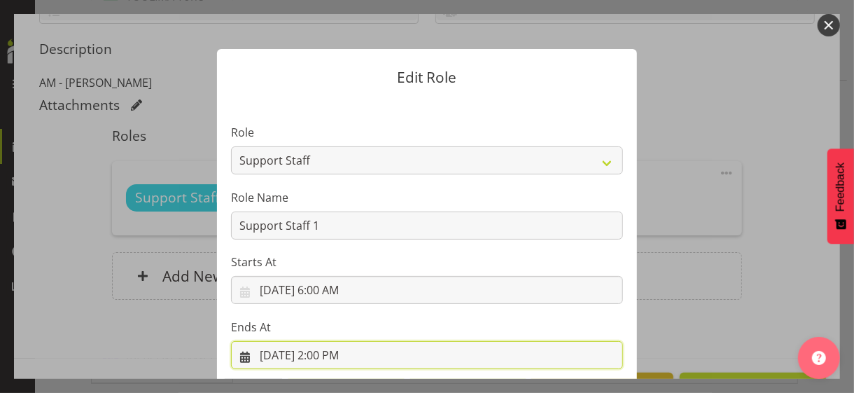
click at [330, 340] on input "[DATE] 2:00 PM" at bounding box center [427, 355] width 392 height 28
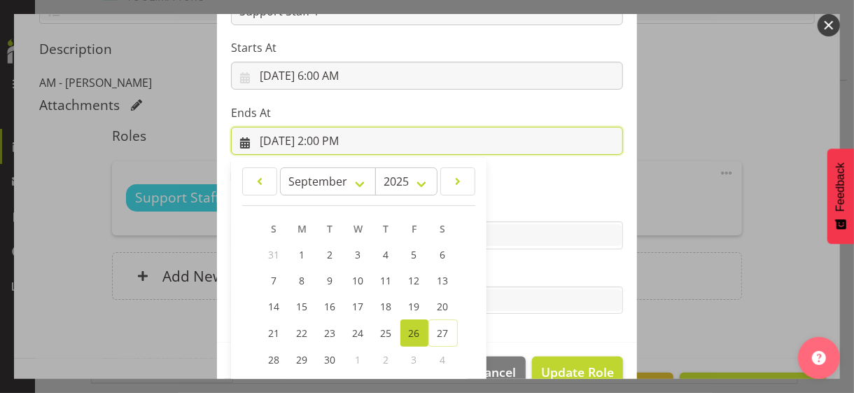
scroll to position [309, 0]
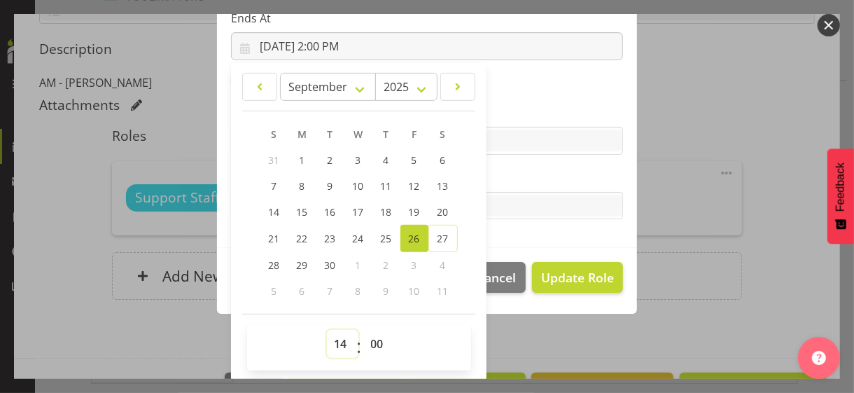
click at [337, 340] on select "00 01 02 03 04 05 06 07 08 09 10 11 12 13 14 15 16 17 18 19 20 21 22 23" at bounding box center [343, 344] width 32 height 28
select select "11"
click at [327, 330] on select "00 01 02 03 04 05 06 07 08 09 10 11 12 13 14 15 16 17 18 19 20 21 22 23" at bounding box center [343, 344] width 32 height 28
type input "[DATE] 11:00 AM"
drag, startPoint x: 369, startPoint y: 340, endPoint x: 370, endPoint y: 330, distance: 9.8
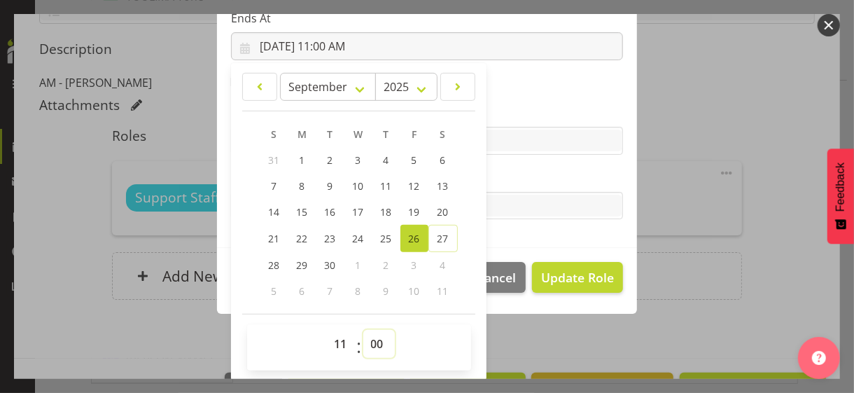
click at [369, 339] on select "00 01 02 03 04 05 06 07 08 09 10 11 12 13 14 15 16 17 18 19 20 21 22 23 24 25 2…" at bounding box center [379, 344] width 32 height 28
select select "30"
click at [363, 330] on select "00 01 02 03 04 05 06 07 08 09 10 11 12 13 14 15 16 17 18 19 20 21 22 23 24 25 2…" at bounding box center [379, 344] width 32 height 28
type input "[DATE] 11:30 AM"
click at [526, 169] on label "Tasks" at bounding box center [427, 177] width 392 height 17
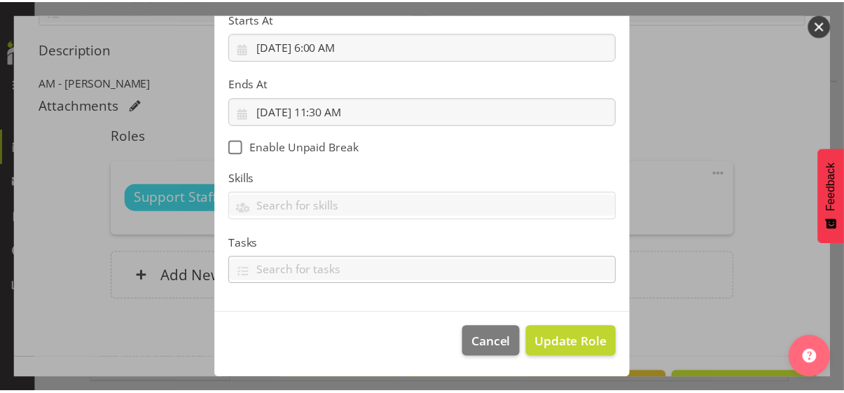
scroll to position [242, 0]
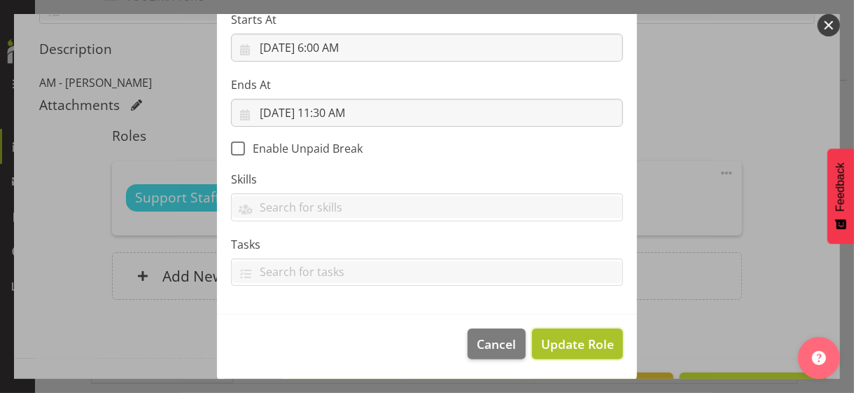
click at [575, 340] on span "Update Role" at bounding box center [577, 344] width 73 height 18
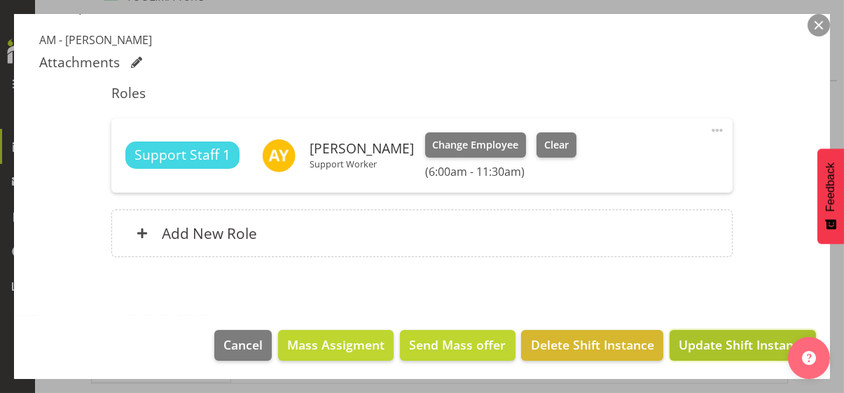
click at [709, 337] on span "Update Shift Instance" at bounding box center [742, 344] width 128 height 18
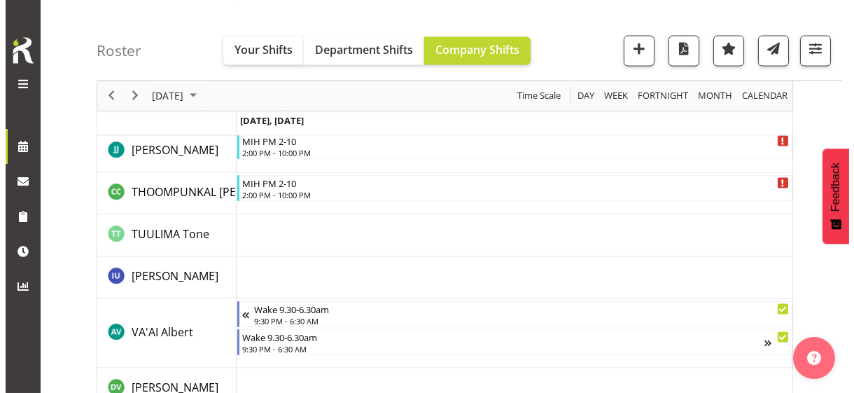
scroll to position [4192, 0]
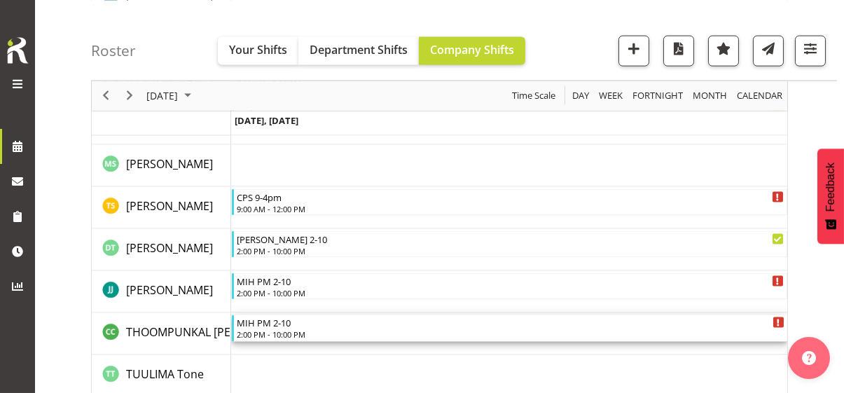
click at [288, 328] on div "2:00 PM - 10:00 PM" at bounding box center [510, 333] width 547 height 11
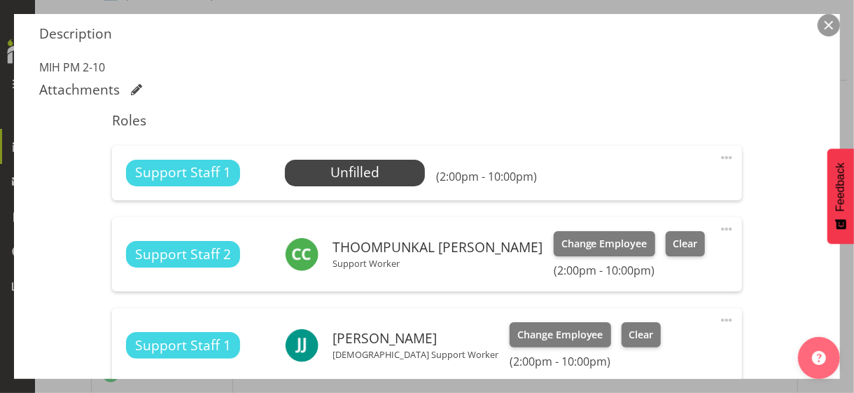
scroll to position [420, 0]
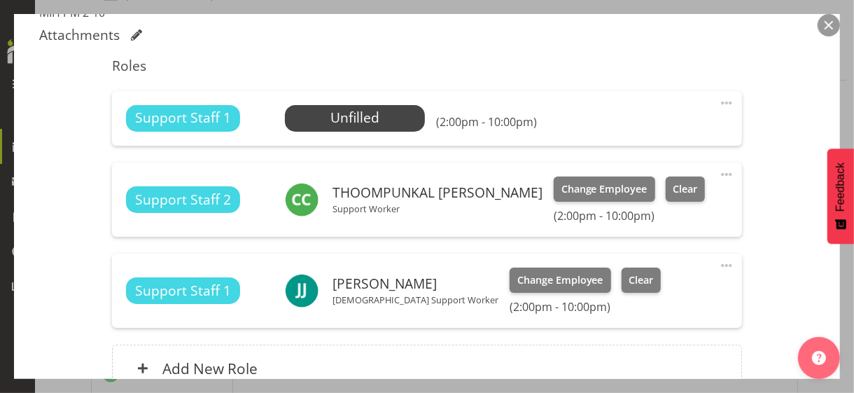
click at [718, 100] on span at bounding box center [726, 103] width 17 height 17
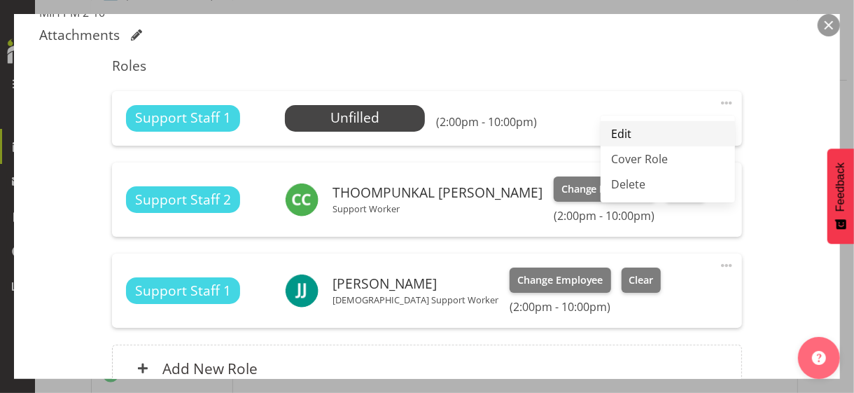
click at [605, 133] on link "Edit" at bounding box center [668, 133] width 134 height 25
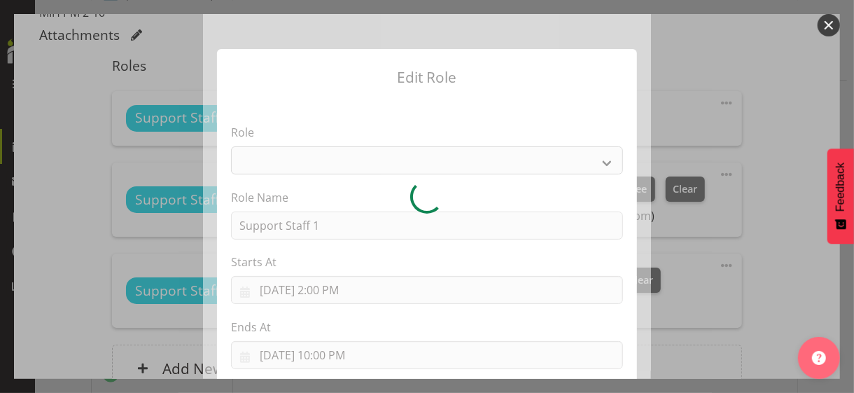
select select "1091"
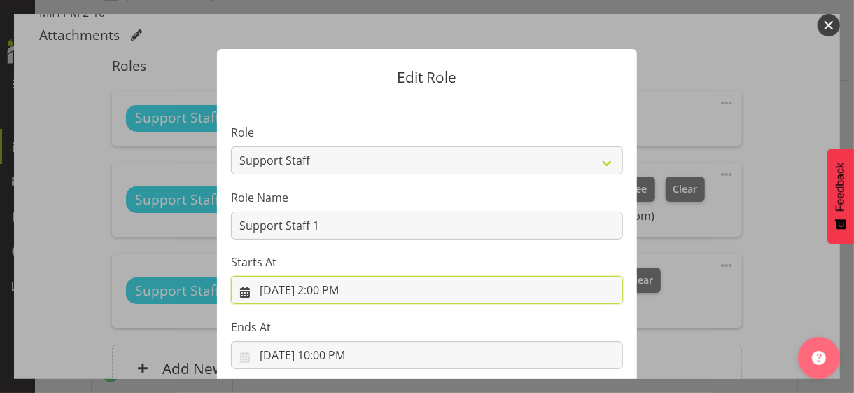
click at [330, 288] on input "[DATE] 2:00 PM" at bounding box center [427, 290] width 392 height 28
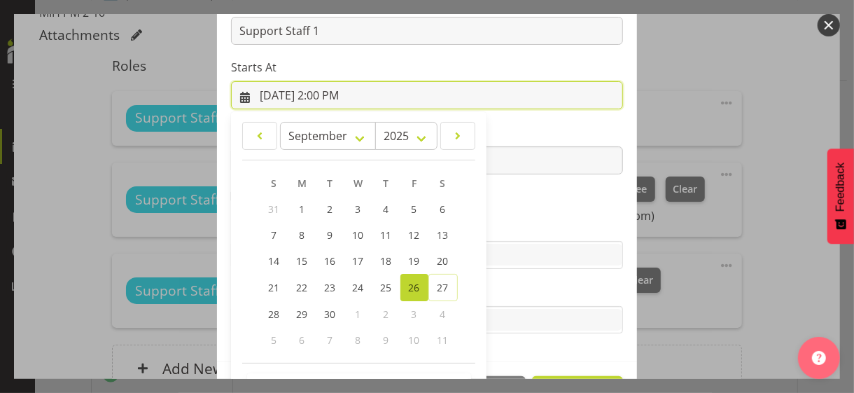
scroll to position [243, 0]
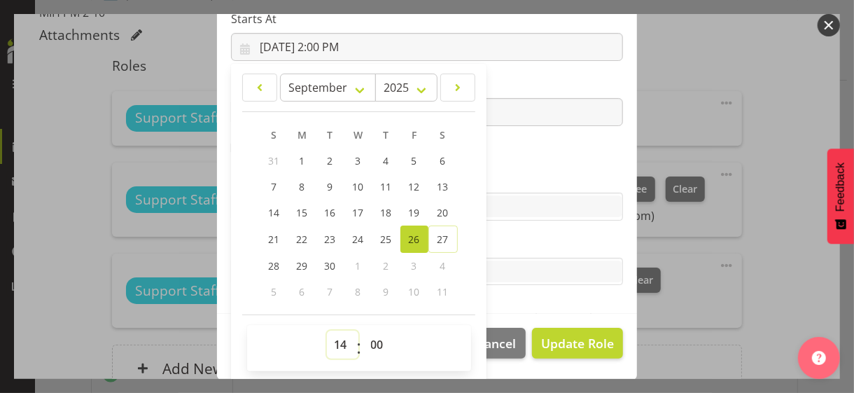
drag, startPoint x: 333, startPoint y: 339, endPoint x: 335, endPoint y: 331, distance: 8.0
click at [333, 339] on select "00 01 02 03 04 05 06 07 08 09 10 11 12 13 14 15 16 17 18 19 20 21 22 23" at bounding box center [343, 344] width 32 height 28
select select "11"
click at [327, 330] on select "00 01 02 03 04 05 06 07 08 09 10 11 12 13 14 15 16 17 18 19 20 21 22 23" at bounding box center [343, 344] width 32 height 28
type input "[DATE] 11:00 AM"
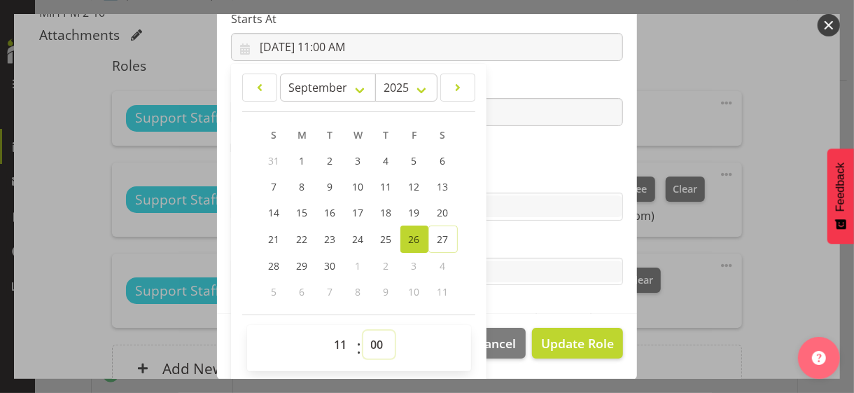
drag, startPoint x: 366, startPoint y: 340, endPoint x: 368, endPoint y: 330, distance: 9.9
click at [367, 338] on select "00 01 02 03 04 05 06 07 08 09 10 11 12 13 14 15 16 17 18 19 20 21 22 23 24 25 2…" at bounding box center [379, 344] width 32 height 28
select select "30"
click at [363, 330] on select "00 01 02 03 04 05 06 07 08 09 10 11 12 13 14 15 16 17 18 19 20 21 22 23 24 25 2…" at bounding box center [379, 344] width 32 height 28
type input "[DATE] 11:30 AM"
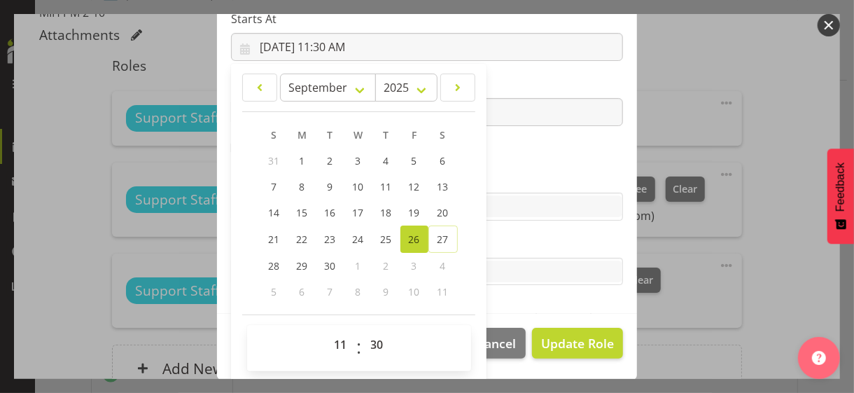
click at [494, 180] on label "Skills" at bounding box center [427, 178] width 392 height 17
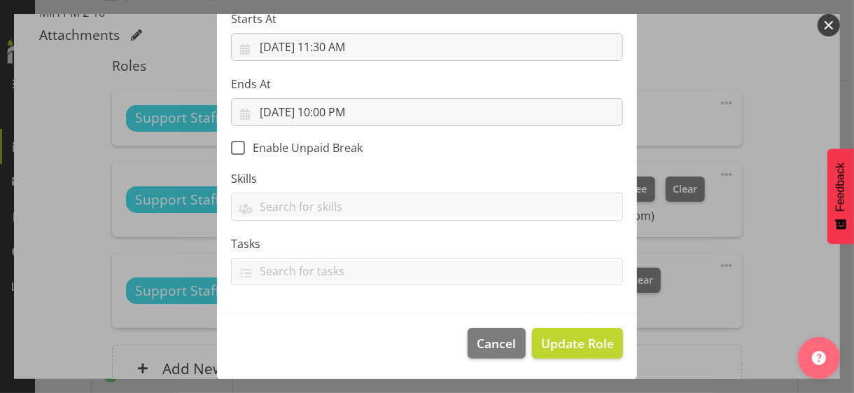
scroll to position [242, 0]
drag, startPoint x: 559, startPoint y: 343, endPoint x: 551, endPoint y: 337, distance: 9.9
click at [559, 340] on span "Update Role" at bounding box center [577, 344] width 73 height 18
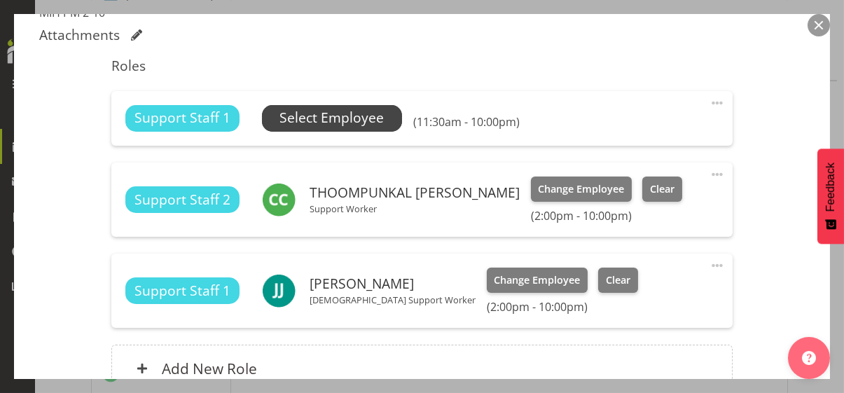
click at [342, 118] on span "Select Employee" at bounding box center [331, 118] width 104 height 20
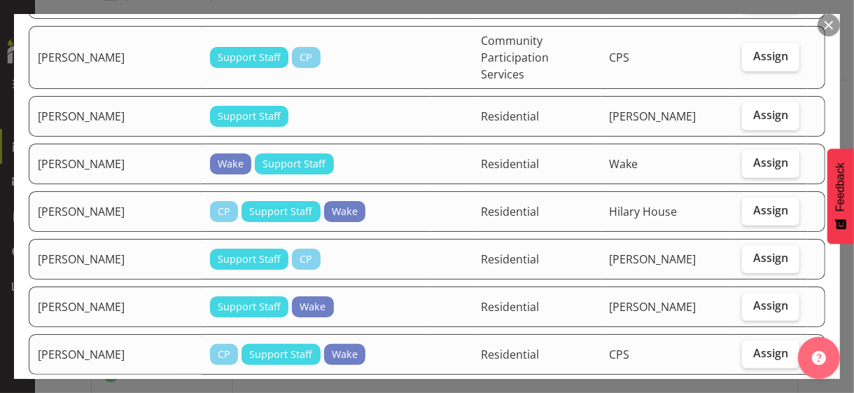
scroll to position [770, 0]
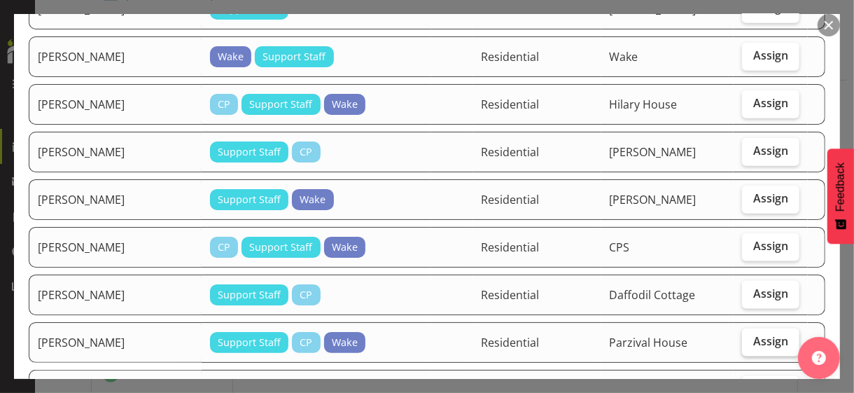
click at [745, 334] on span "Assign" at bounding box center [770, 341] width 35 height 14
click at [745, 337] on input "Assign" at bounding box center [746, 341] width 9 height 9
checkbox input "true"
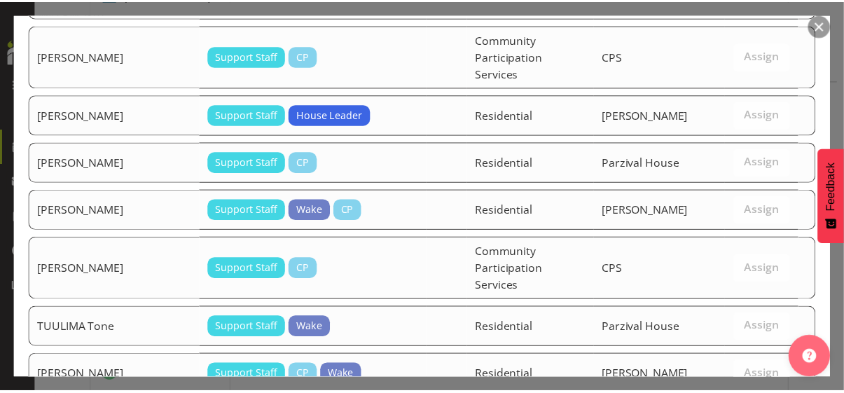
scroll to position [1706, 0]
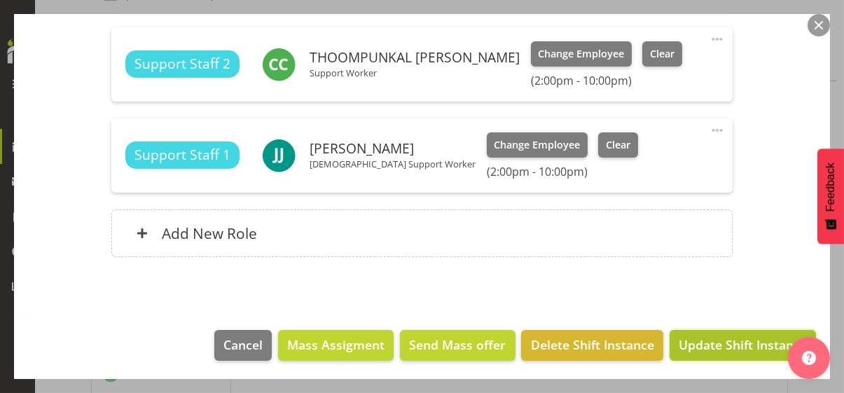
click at [719, 340] on span "Update Shift Instance" at bounding box center [742, 344] width 128 height 18
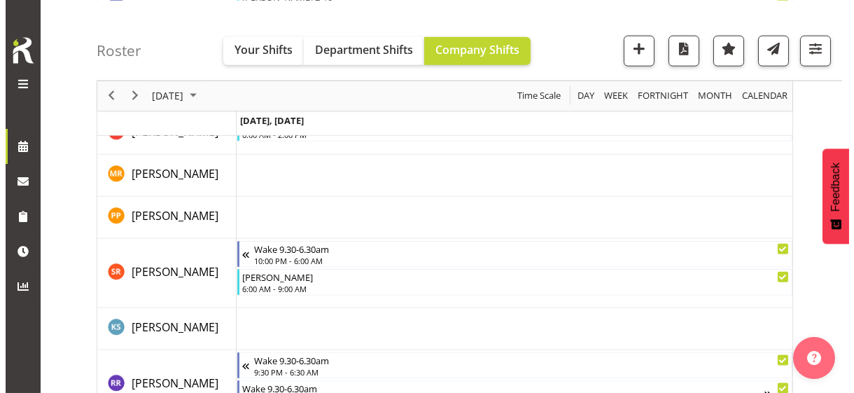
scroll to position [3604, 0]
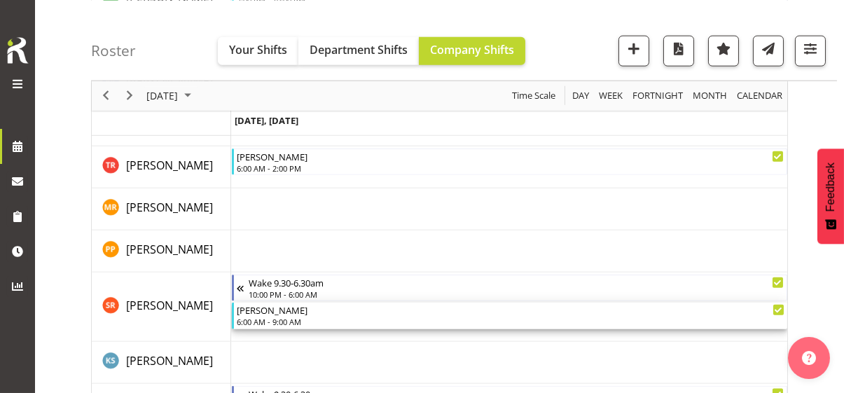
click at [286, 320] on div "6:00 AM - 9:00 AM" at bounding box center [510, 321] width 547 height 11
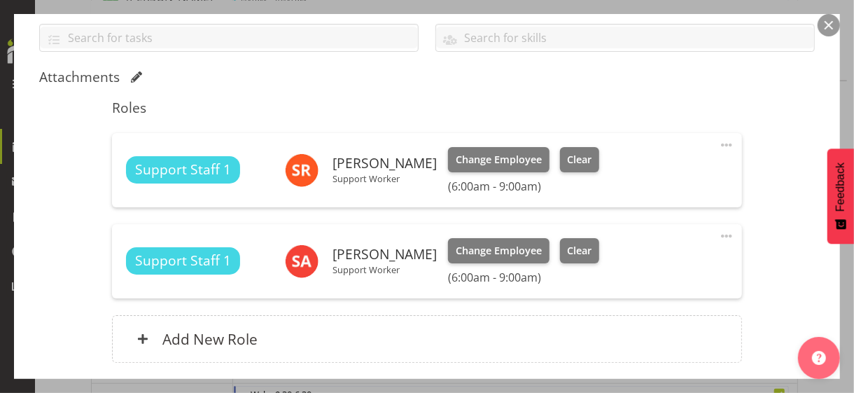
scroll to position [350, 0]
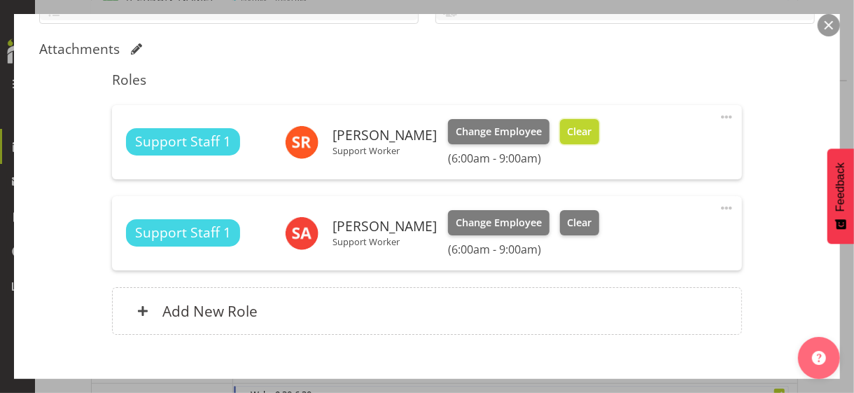
click at [573, 131] on span "Clear" at bounding box center [579, 131] width 25 height 15
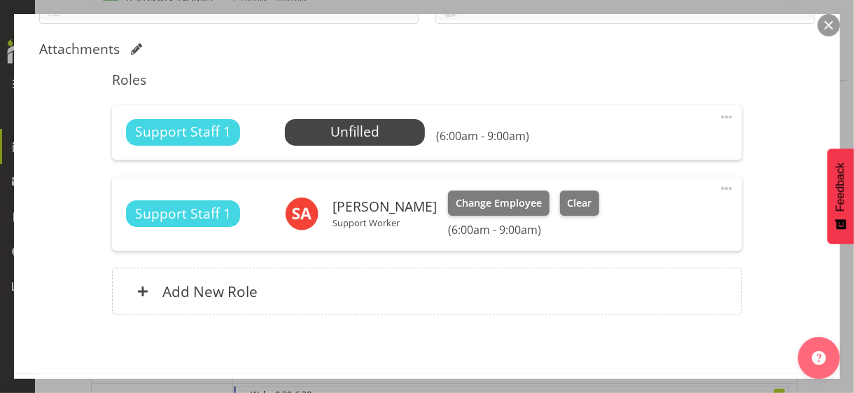
click at [719, 116] on span at bounding box center [726, 117] width 17 height 17
click at [650, 147] on link "Edit" at bounding box center [668, 147] width 134 height 25
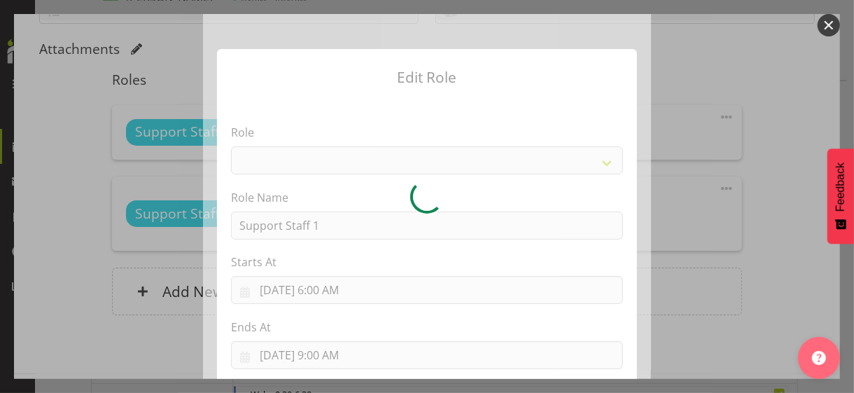
select select "1091"
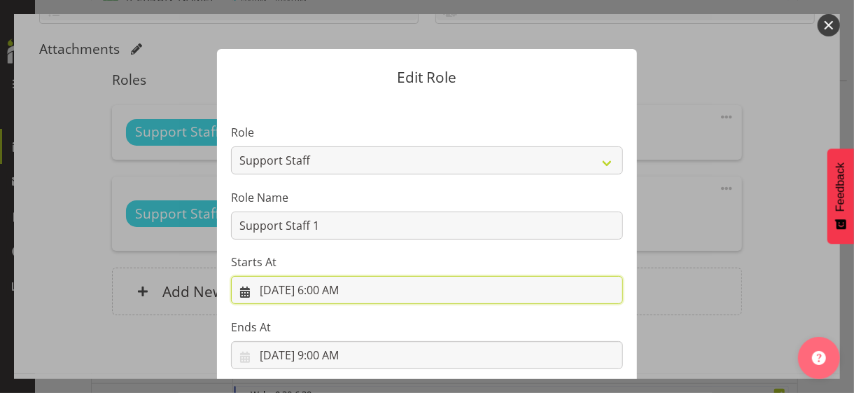
click at [322, 291] on input "[DATE] 6:00 AM" at bounding box center [427, 290] width 392 height 28
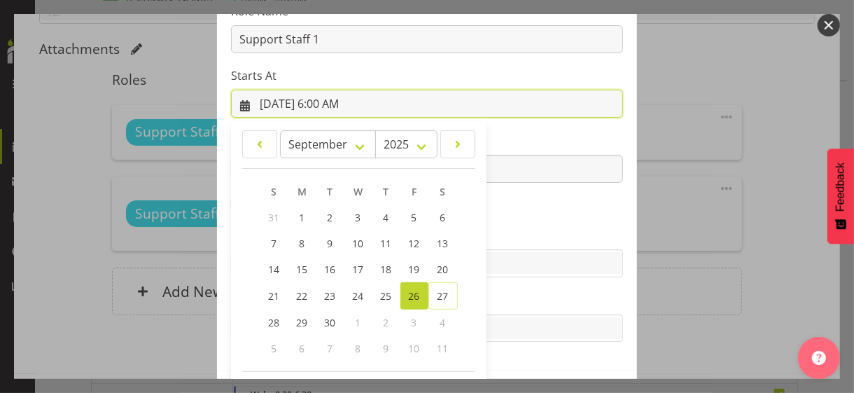
scroll to position [243, 0]
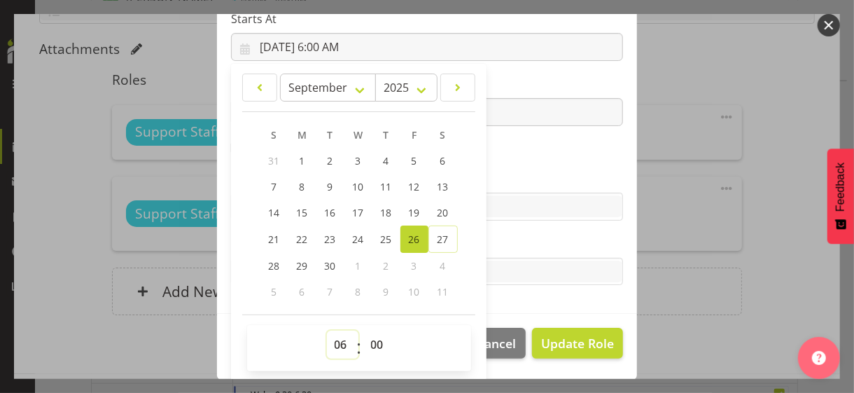
drag, startPoint x: 327, startPoint y: 340, endPoint x: 337, endPoint y: 326, distance: 17.7
click at [337, 326] on div "00 01 02 03 04 05 06 07 08 09 10 11 12 13 14 15 16 17 18 19 20 21 22 23 : 00 01…" at bounding box center [359, 348] width 224 height 46
select select "7"
click at [327, 330] on select "00 01 02 03 04 05 06 07 08 09 10 11 12 13 14 15 16 17 18 19 20 21 22 23" at bounding box center [343, 344] width 32 height 28
type input "[DATE] 7:00 AM"
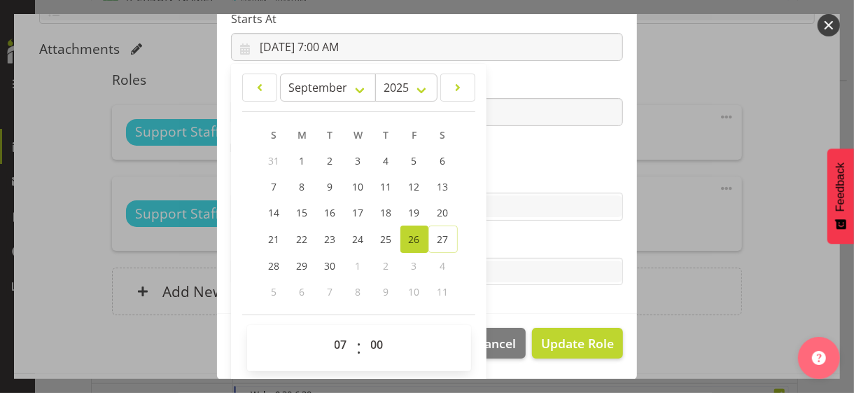
click at [534, 154] on section "Role CP House Leader Support Staff Wake Role Name Support Staff 1 Starts At [DA…" at bounding box center [427, 85] width 420 height 458
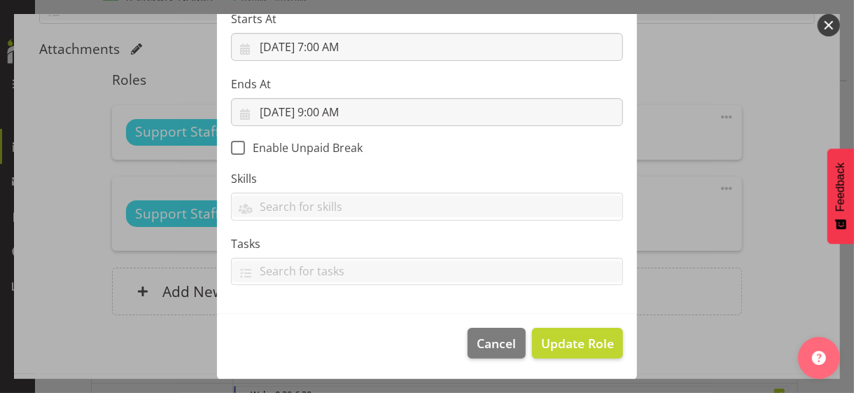
scroll to position [242, 0]
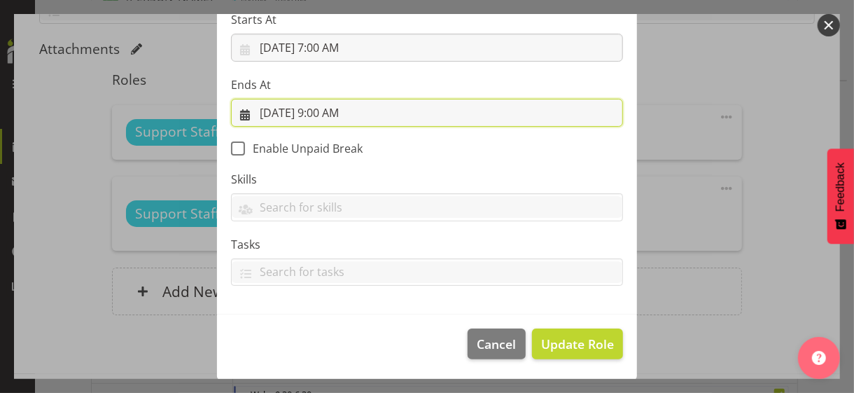
click at [319, 111] on input "[DATE] 9:00 AM" at bounding box center [427, 113] width 392 height 28
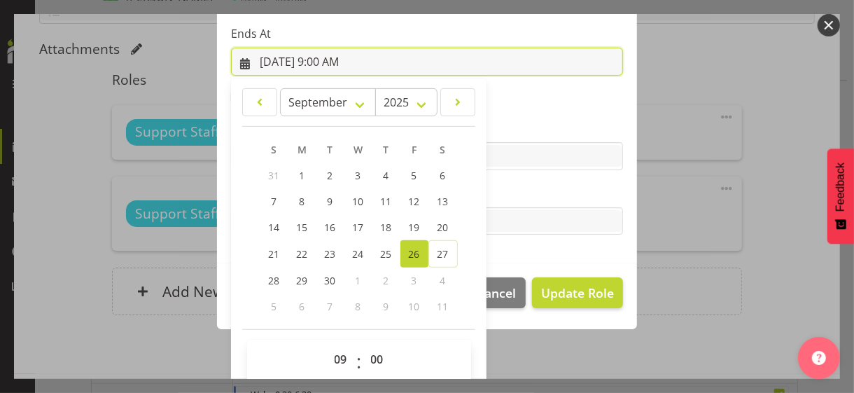
scroll to position [309, 0]
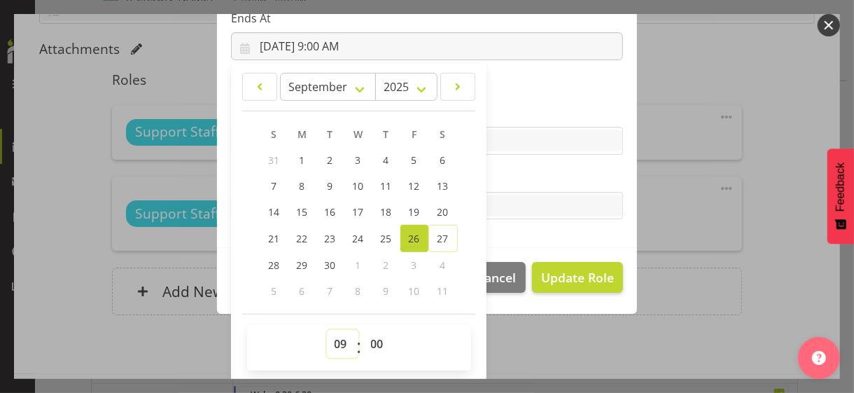
click at [332, 340] on select "00 01 02 03 04 05 06 07 08 09 10 11 12 13 14 15 16 17 18 19 20 21 22 23" at bounding box center [343, 344] width 32 height 28
click at [327, 330] on select "00 01 02 03 04 05 06 07 08 09 10 11 12 13 14 15 16 17 18 19 20 21 22 23" at bounding box center [343, 344] width 32 height 28
click at [370, 330] on select "00 01 02 03 04 05 06 07 08 09 10 11 12 13 14 15 16 17 18 19 20 21 22 23 24 25 2…" at bounding box center [379, 344] width 32 height 28
select select "45"
click at [363, 330] on select "00 01 02 03 04 05 06 07 08 09 10 11 12 13 14 15 16 17 18 19 20 21 22 23 24 25 2…" at bounding box center [379, 344] width 32 height 28
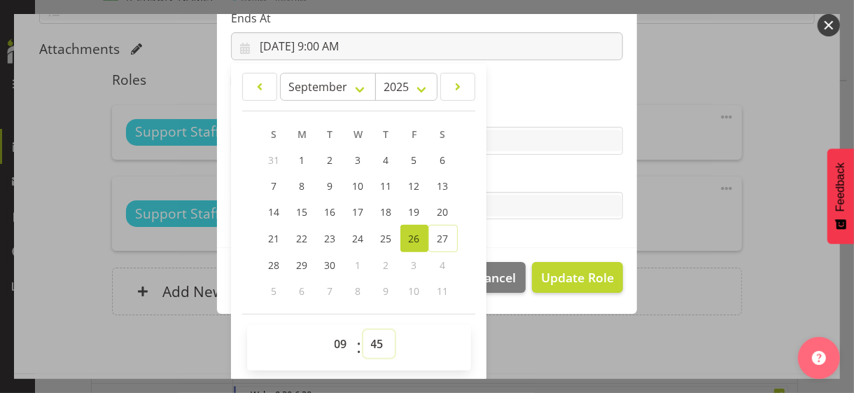
type input "[DATE] 9:45 AM"
drag, startPoint x: 524, startPoint y: 181, endPoint x: 538, endPoint y: 205, distance: 27.3
click at [524, 181] on label "Tasks" at bounding box center [427, 177] width 392 height 17
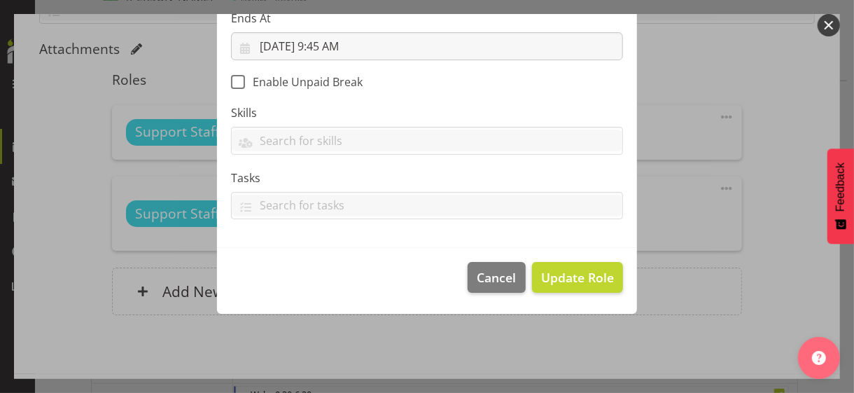
scroll to position [242, 0]
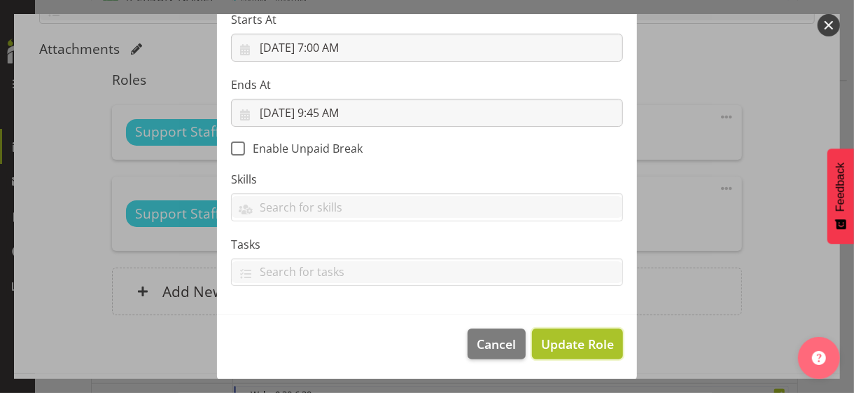
drag, startPoint x: 575, startPoint y: 342, endPoint x: 567, endPoint y: 335, distance: 10.9
click at [575, 340] on span "Update Role" at bounding box center [577, 344] width 73 height 18
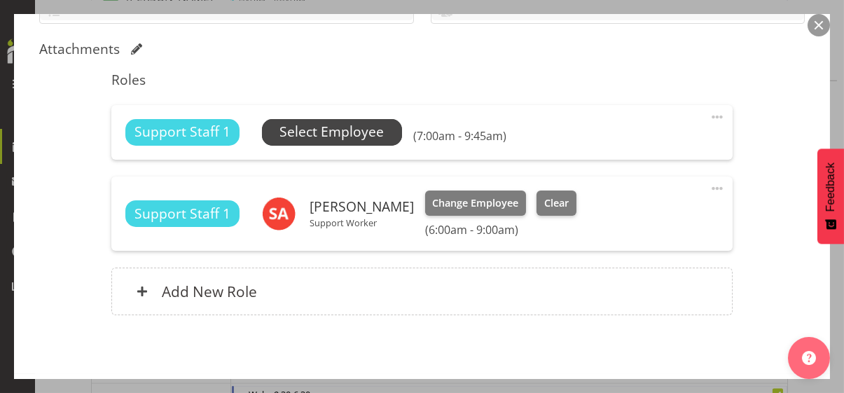
click at [343, 128] on span "Select Employee" at bounding box center [331, 132] width 104 height 20
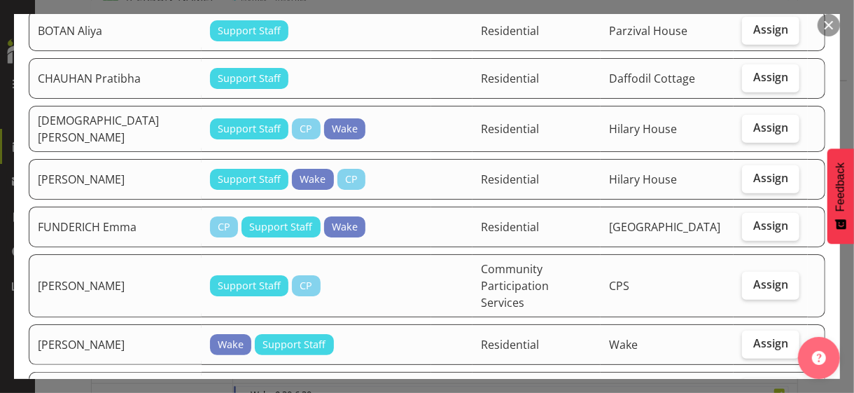
scroll to position [560, 0]
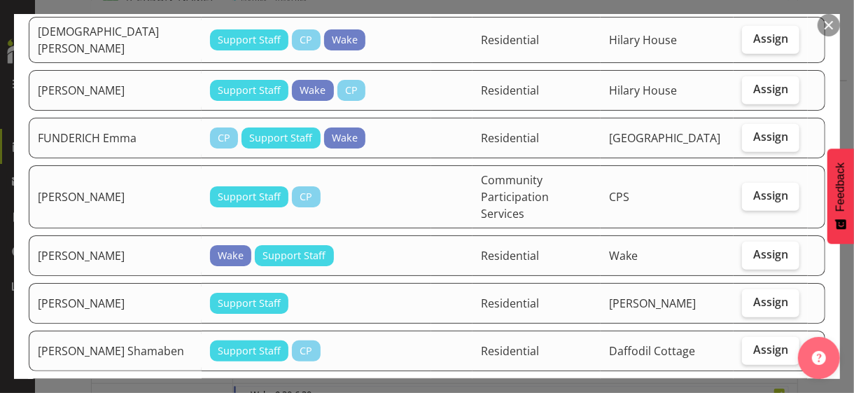
click at [745, 340] on span "Assign" at bounding box center [770, 397] width 35 height 14
click at [745, 340] on input "Assign" at bounding box center [746, 397] width 9 height 9
checkbox input "true"
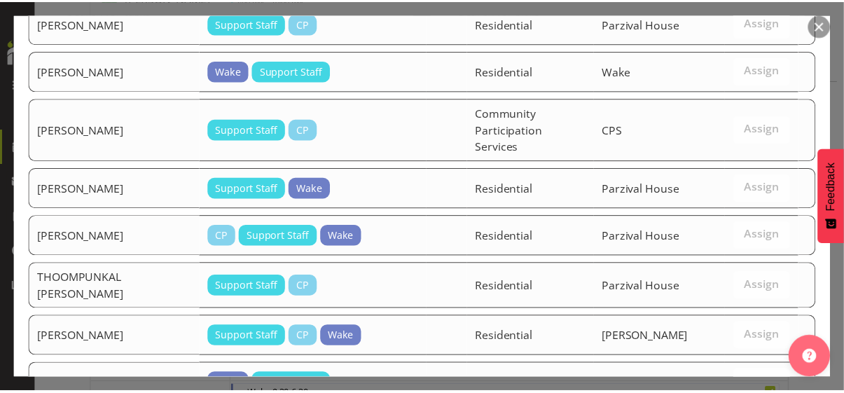
scroll to position [2407, 0]
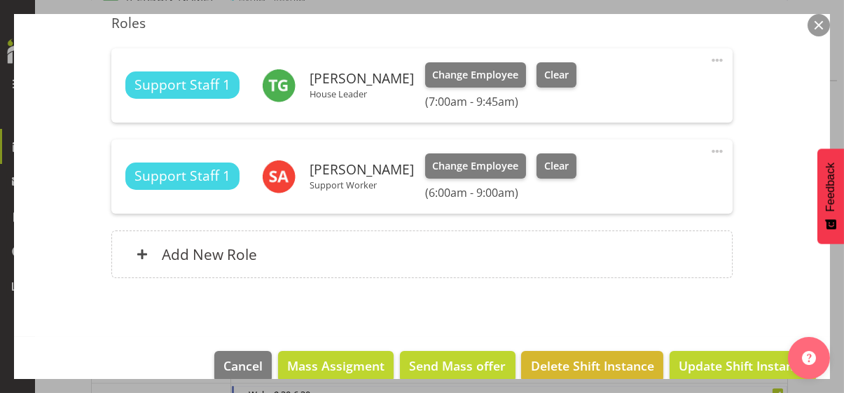
scroll to position [428, 0]
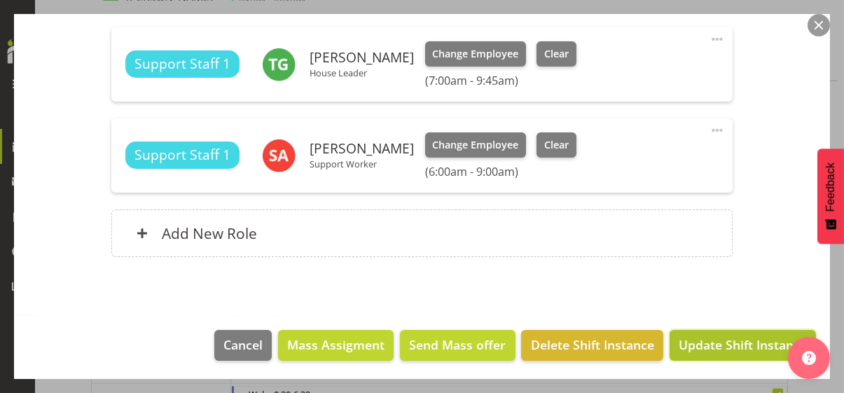
click at [713, 340] on span "Update Shift Instance" at bounding box center [742, 344] width 128 height 18
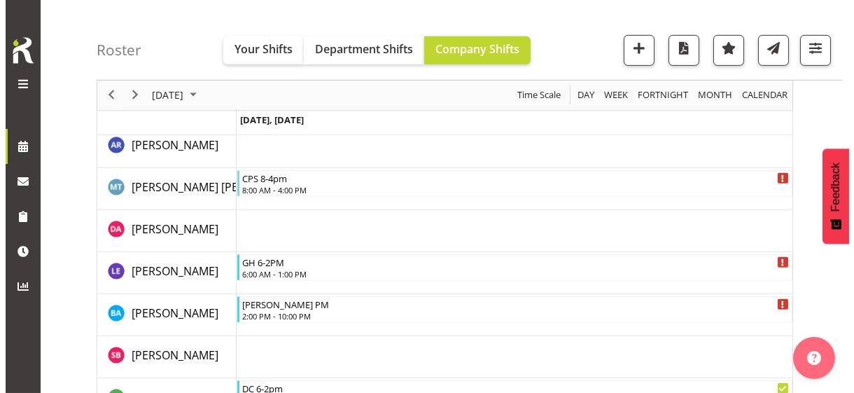
scroll to position [1364, 0]
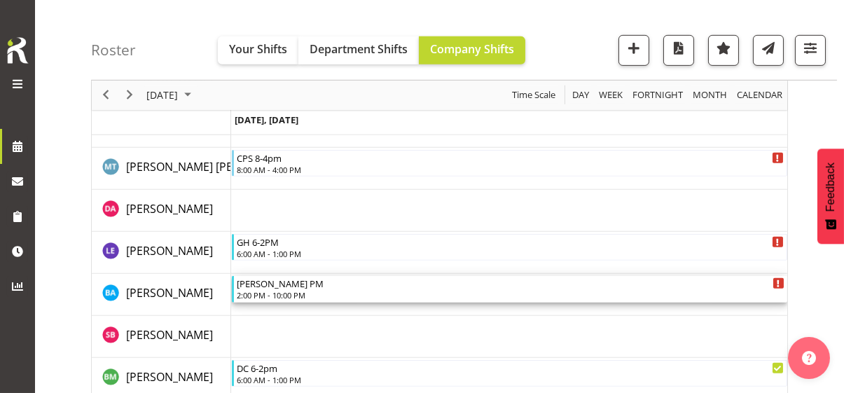
click at [294, 291] on div "2:00 PM - 10:00 PM" at bounding box center [510, 294] width 547 height 11
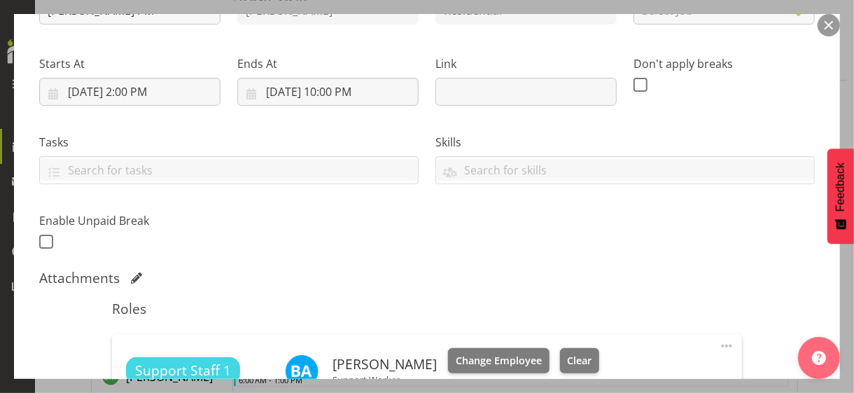
scroll to position [350, 0]
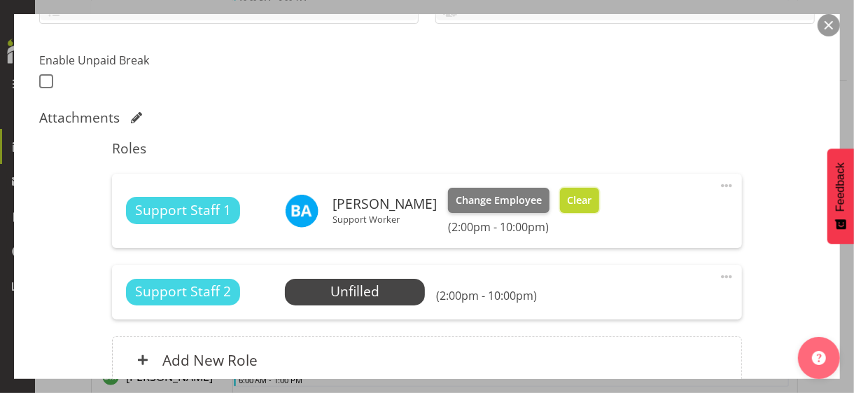
click at [592, 193] on span "Clear" at bounding box center [579, 200] width 25 height 15
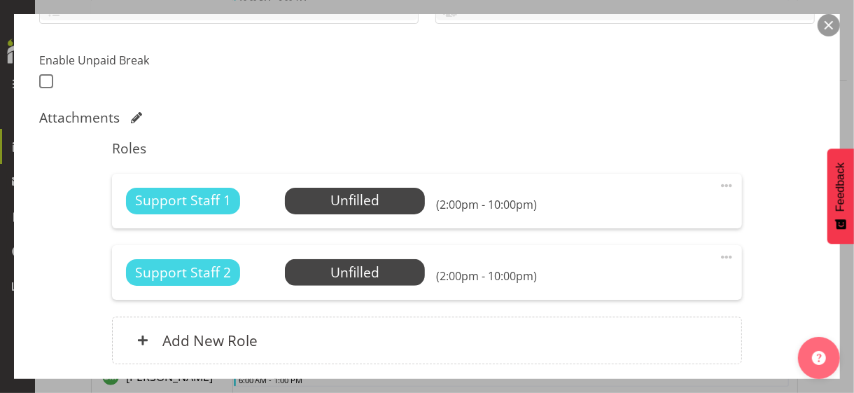
drag, startPoint x: 719, startPoint y: 183, endPoint x: 708, endPoint y: 186, distance: 11.7
click at [718, 183] on span at bounding box center [726, 185] width 17 height 17
click at [631, 207] on link "Edit" at bounding box center [668, 216] width 134 height 25
select select "8"
select select "2025"
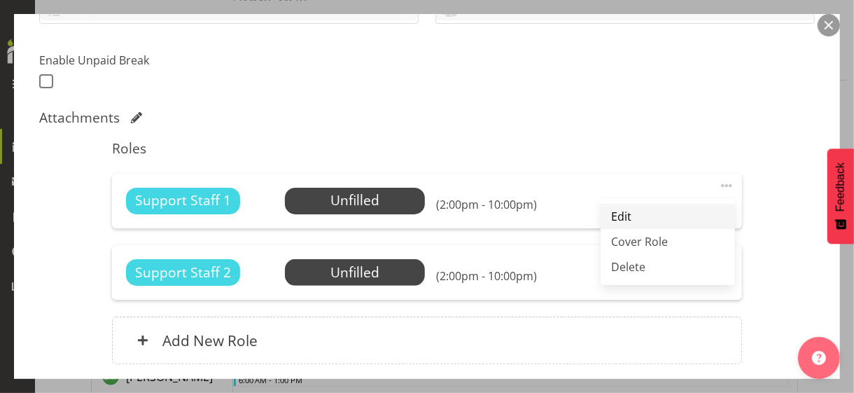
select select "14"
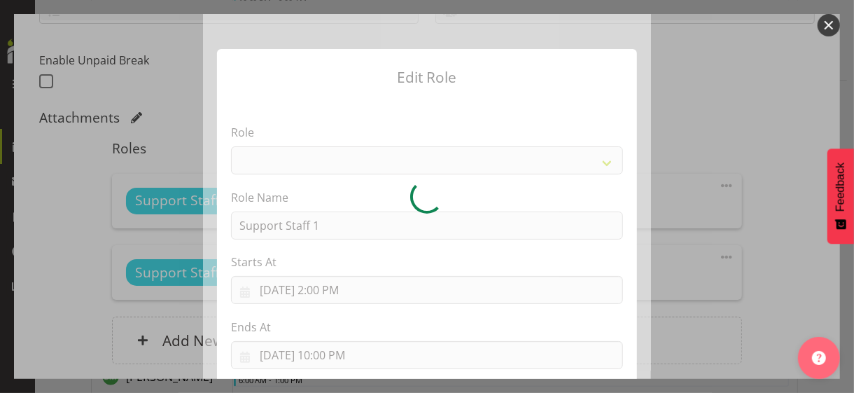
select select "1091"
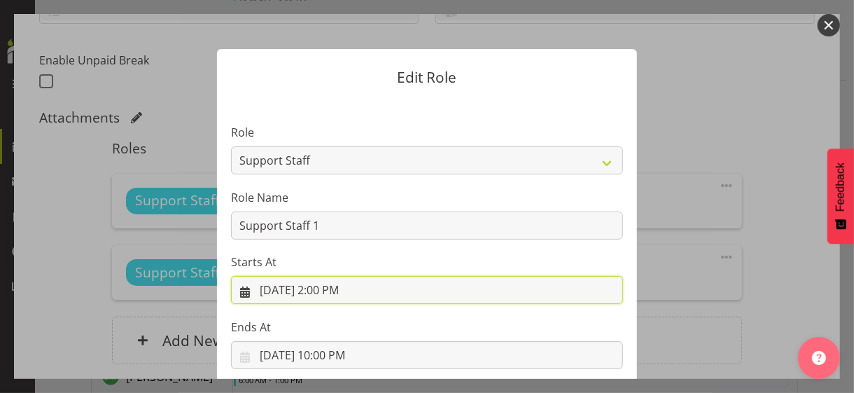
click at [323, 291] on input "[DATE] 2:00 PM" at bounding box center [427, 290] width 392 height 28
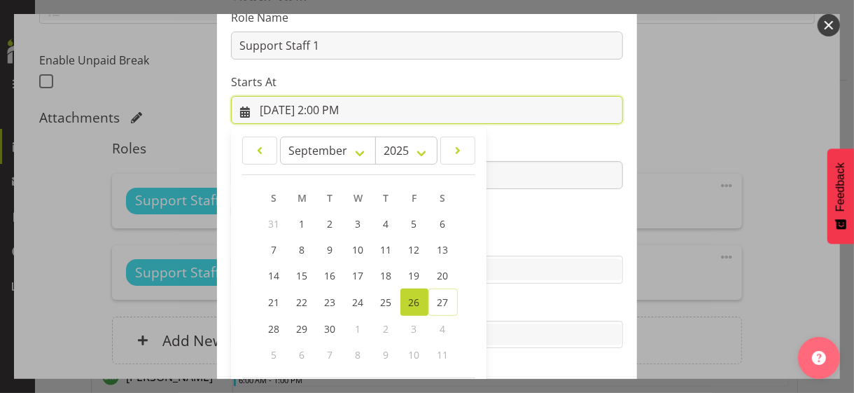
scroll to position [243, 0]
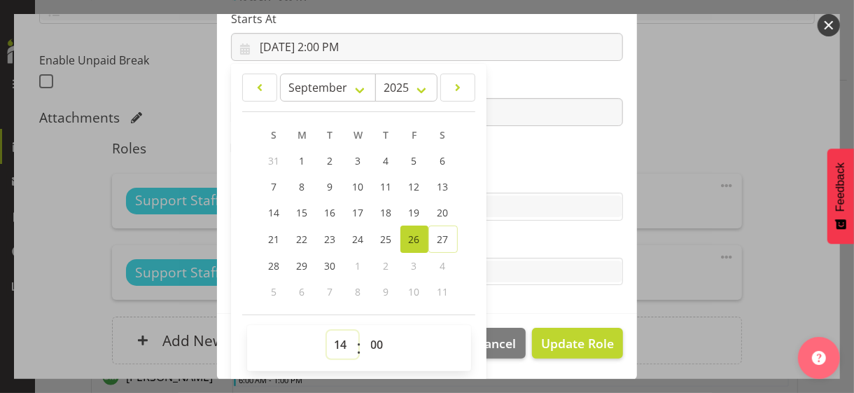
drag, startPoint x: 333, startPoint y: 339, endPoint x: 335, endPoint y: 330, distance: 9.3
click at [335, 330] on select "00 01 02 03 04 05 06 07 08 09 10 11 12 13 14 15 16 17 18 19 20 21 22 23" at bounding box center [343, 344] width 32 height 28
select select "16"
click at [327, 330] on select "00 01 02 03 04 05 06 07 08 09 10 11 12 13 14 15 16 17 18 19 20 21 22 23" at bounding box center [343, 344] width 32 height 28
type input "[DATE] 4:00 PM"
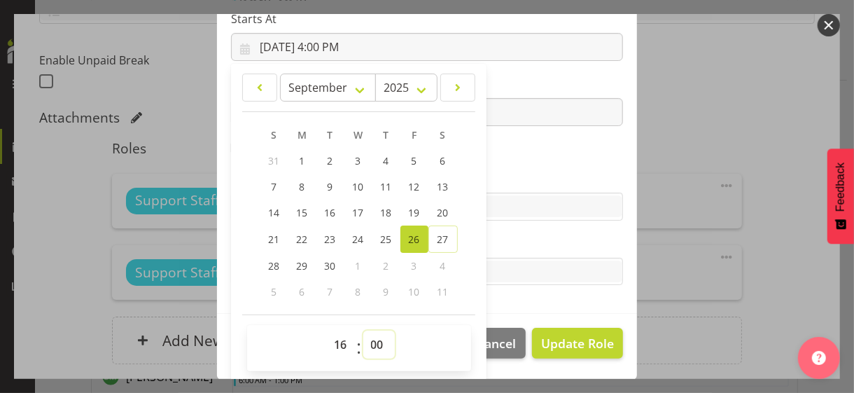
drag, startPoint x: 372, startPoint y: 343, endPoint x: 373, endPoint y: 332, distance: 11.3
click at [372, 340] on select "00 01 02 03 04 05 06 07 08 09 10 11 12 13 14 15 16 17 18 19 20 21 22 23 24 25 2…" at bounding box center [379, 344] width 32 height 28
select select "30"
click at [363, 330] on select "00 01 02 03 04 05 06 07 08 09 10 11 12 13 14 15 16 17 18 19 20 21 22 23 24 25 2…" at bounding box center [379, 344] width 32 height 28
type input "[DATE] 4:30 PM"
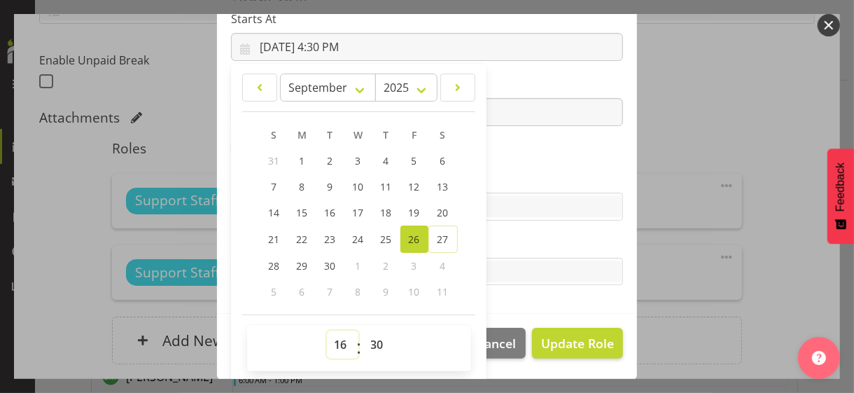
drag, startPoint x: 333, startPoint y: 340, endPoint x: 337, endPoint y: 330, distance: 10.4
click at [334, 335] on select "00 01 02 03 04 05 06 07 08 09 10 11 12 13 14 15 16 17 18 19 20 21 22 23" at bounding box center [343, 344] width 32 height 28
select select "15"
click at [327, 330] on select "00 01 02 03 04 05 06 07 08 09 10 11 12 13 14 15 16 17 18 19 20 21 22 23" at bounding box center [343, 344] width 32 height 28
type input "[DATE] 3:30 PM"
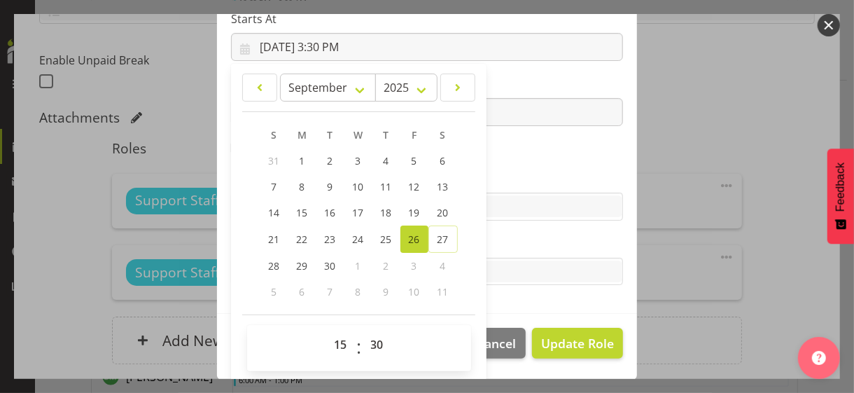
click at [512, 172] on label "Skills" at bounding box center [427, 178] width 392 height 17
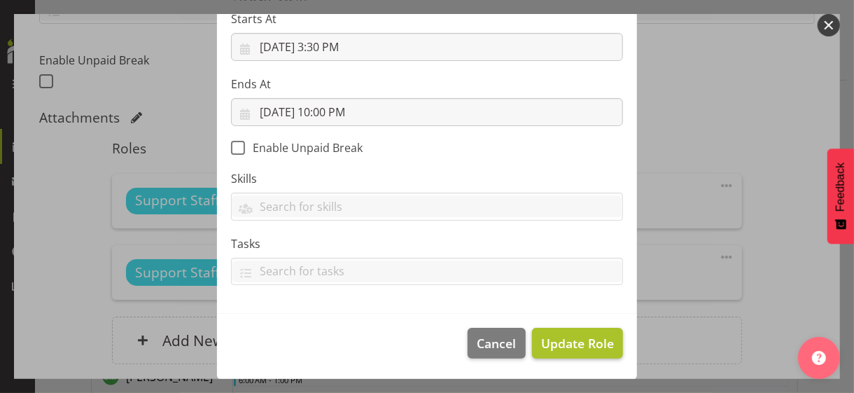
scroll to position [242, 0]
click at [564, 340] on span "Update Role" at bounding box center [577, 344] width 73 height 18
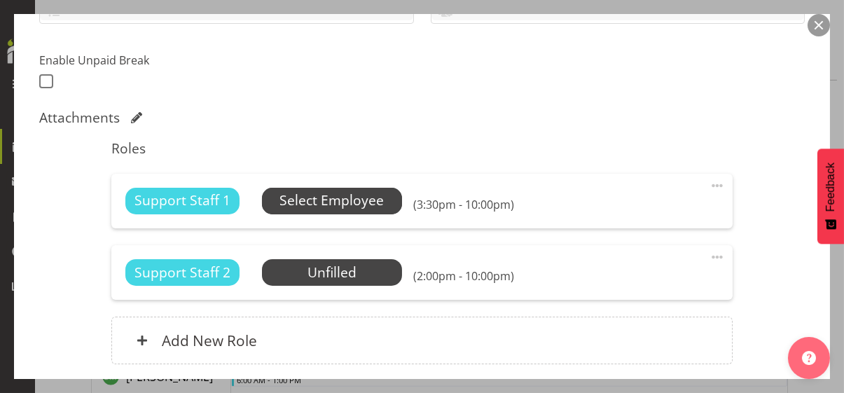
click at [327, 200] on span "Select Employee" at bounding box center [331, 200] width 104 height 20
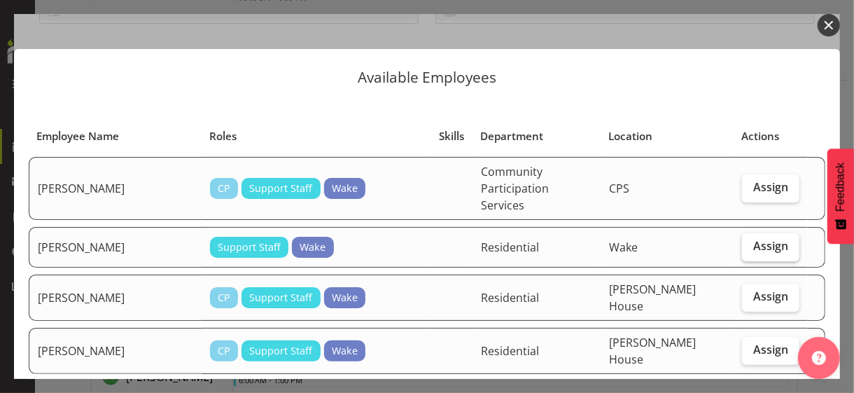
click at [745, 239] on span "Assign" at bounding box center [770, 246] width 35 height 14
click at [745, 242] on input "Assign" at bounding box center [746, 246] width 9 height 9
checkbox input "true"
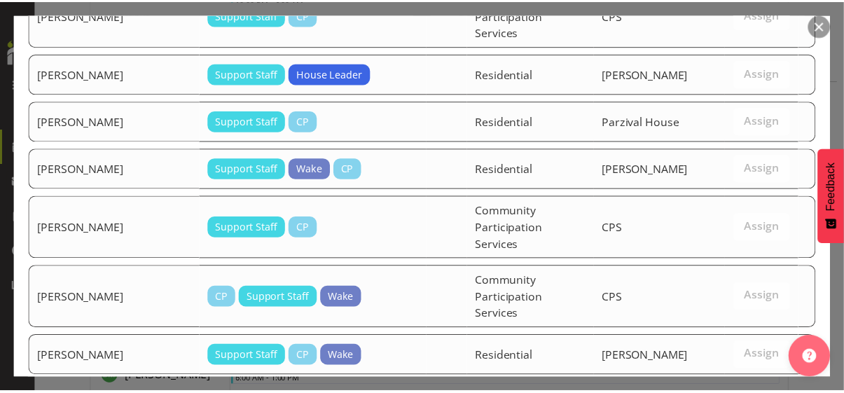
scroll to position [1957, 0]
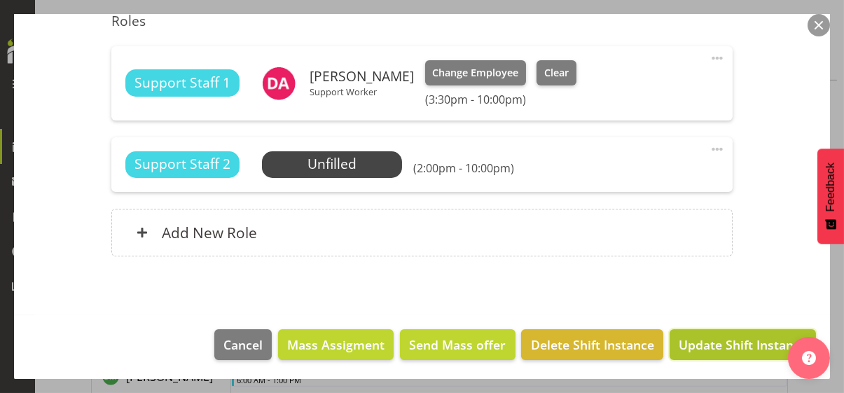
click at [725, 340] on span "Update Shift Instance" at bounding box center [742, 344] width 128 height 18
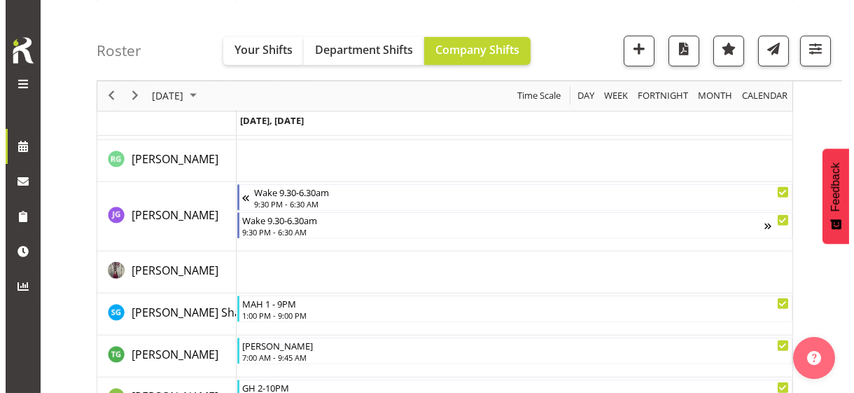
scroll to position [2006, 0]
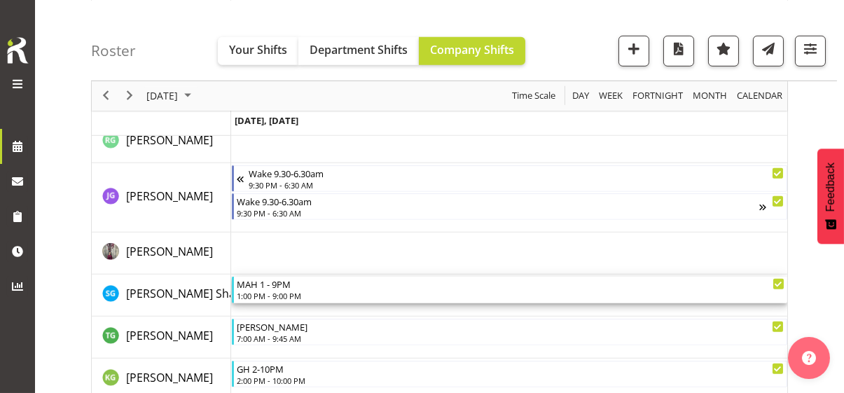
click at [276, 294] on div "1:00 PM - 9:00 PM" at bounding box center [510, 295] width 547 height 11
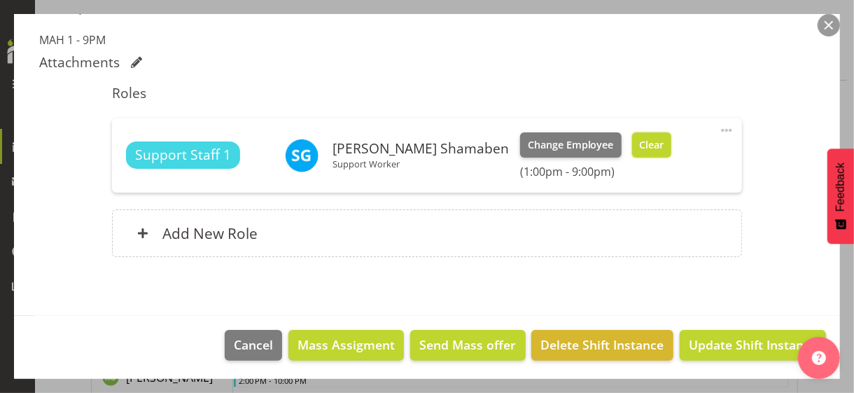
click at [639, 142] on span "Clear" at bounding box center [651, 144] width 25 height 15
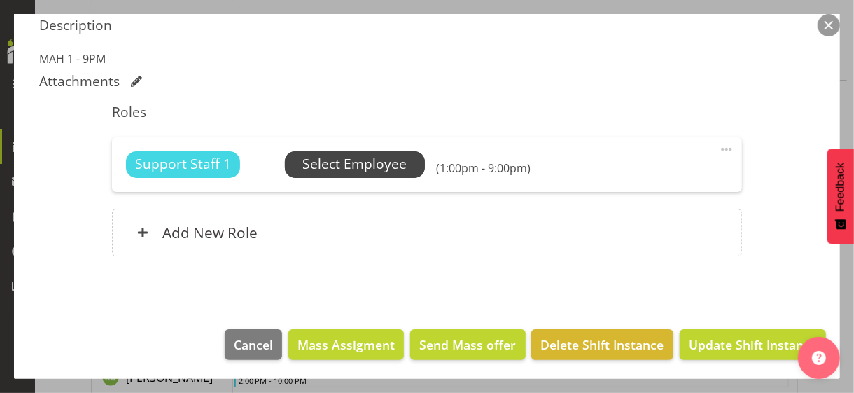
click at [368, 162] on span "Select Employee" at bounding box center [354, 164] width 104 height 20
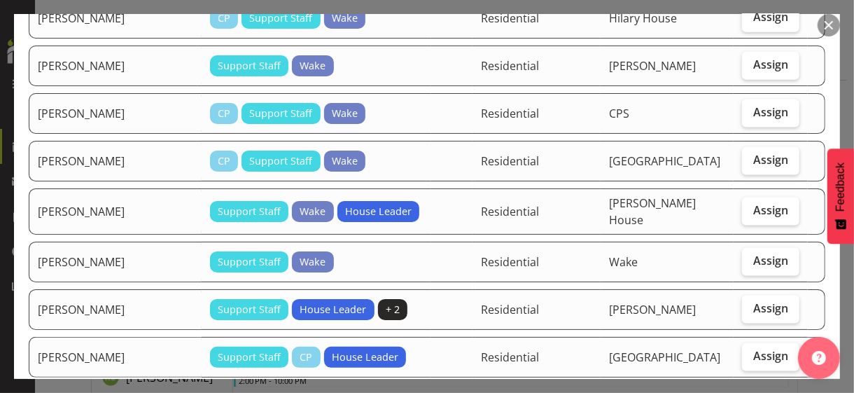
scroll to position [1050, 0]
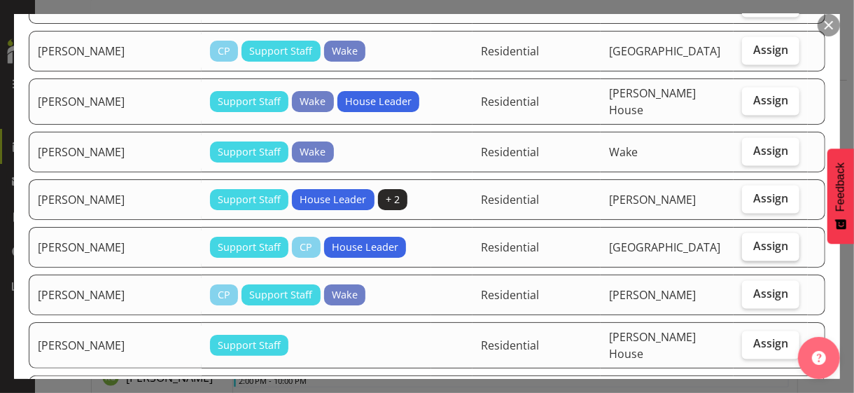
drag, startPoint x: 755, startPoint y: 200, endPoint x: 741, endPoint y: 197, distance: 13.5
click at [745, 239] on span "Assign" at bounding box center [770, 246] width 35 height 14
click at [745, 242] on input "Assign" at bounding box center [746, 246] width 9 height 9
checkbox input "true"
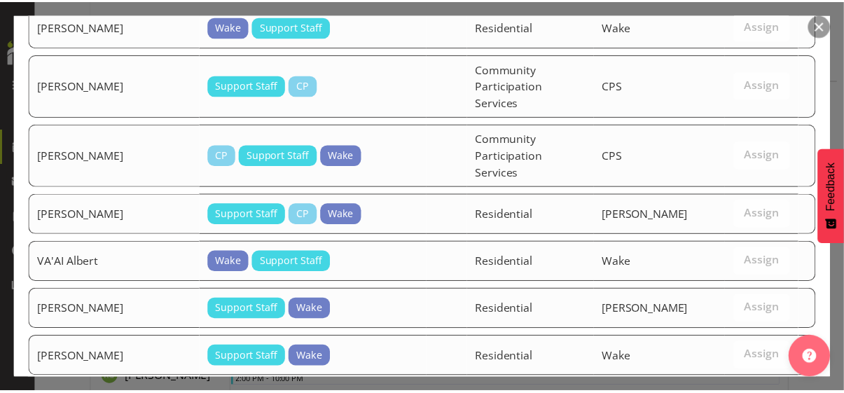
scroll to position [1846, 0]
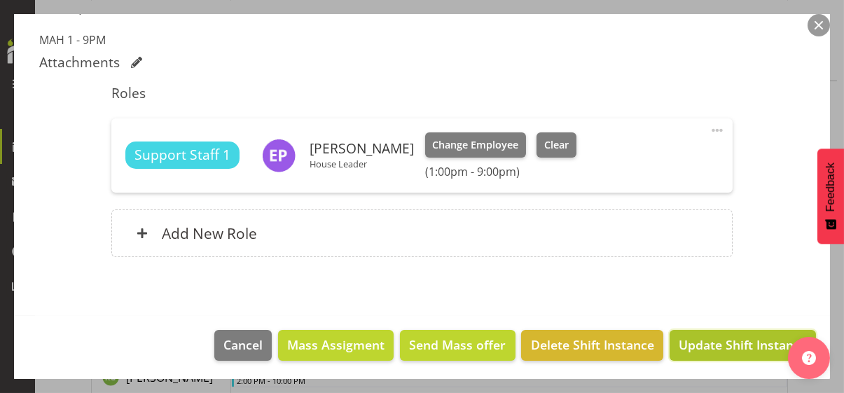
click at [734, 340] on span "Update Shift Instance" at bounding box center [742, 344] width 128 height 18
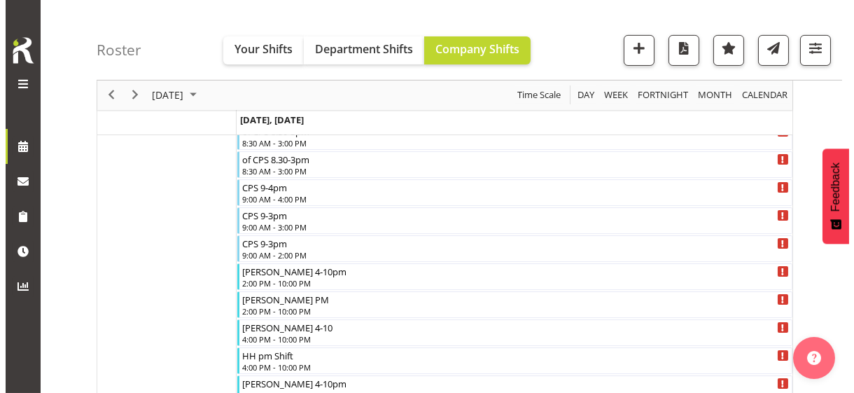
scroll to position [2006, 0]
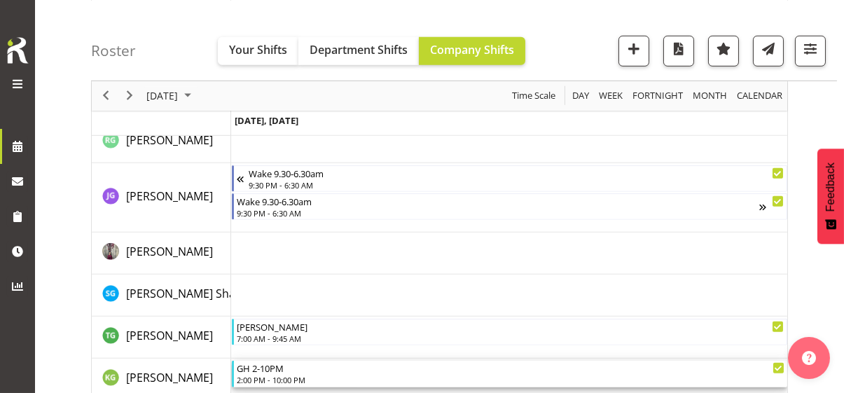
click at [281, 340] on div "GH 2-10PM" at bounding box center [510, 368] width 547 height 14
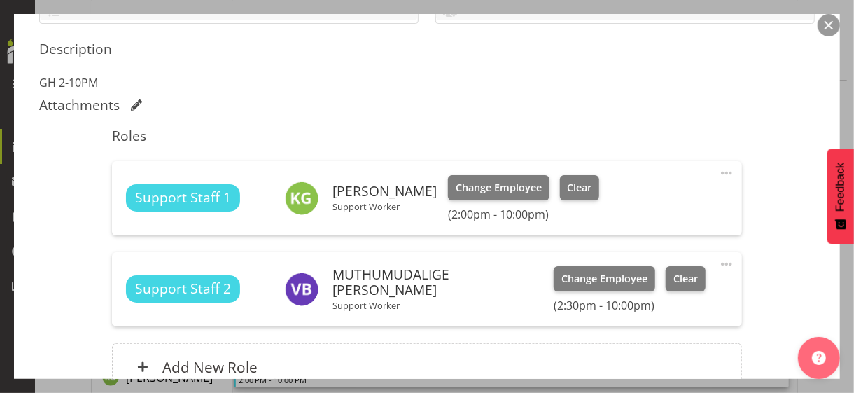
scroll to position [484, 0]
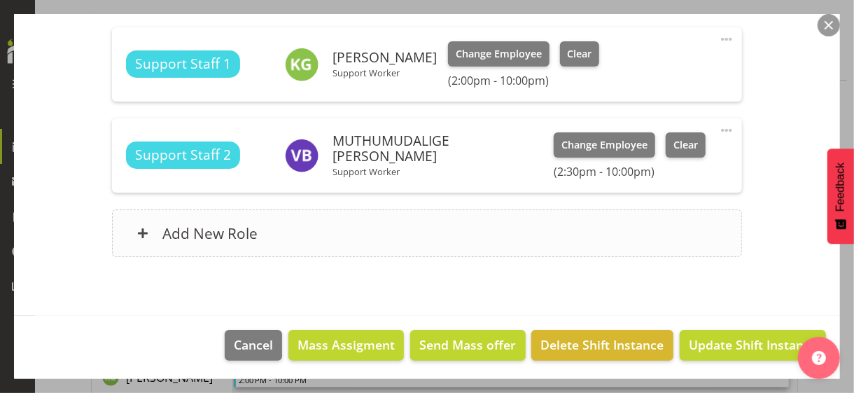
click at [367, 231] on div "Add New Role" at bounding box center [426, 233] width 629 height 48
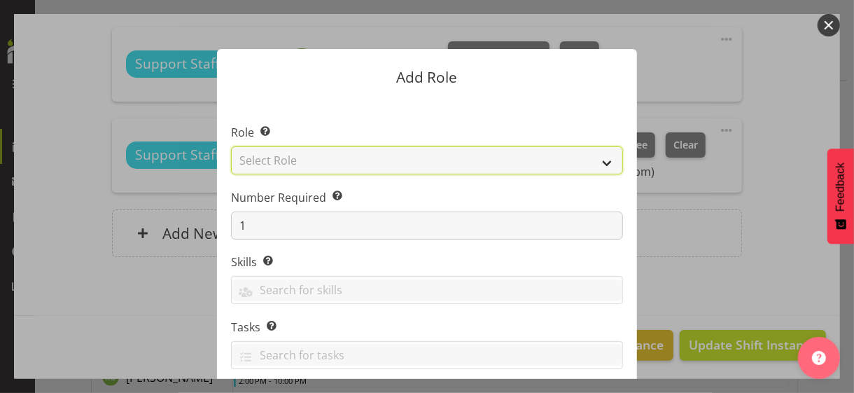
click at [285, 162] on select "Select Role CP House Leader Support Staff Wake" at bounding box center [427, 160] width 392 height 28
select select "1091"
click at [231, 146] on select "Select Role CP House Leader Support Staff Wake" at bounding box center [427, 160] width 392 height 28
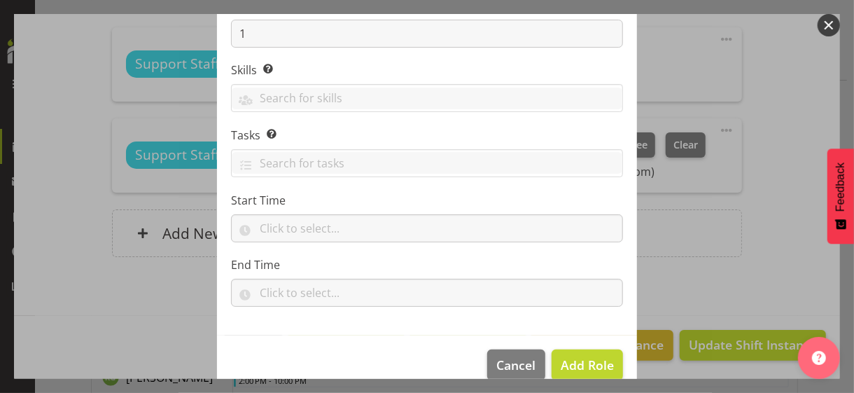
scroll to position [213, 0]
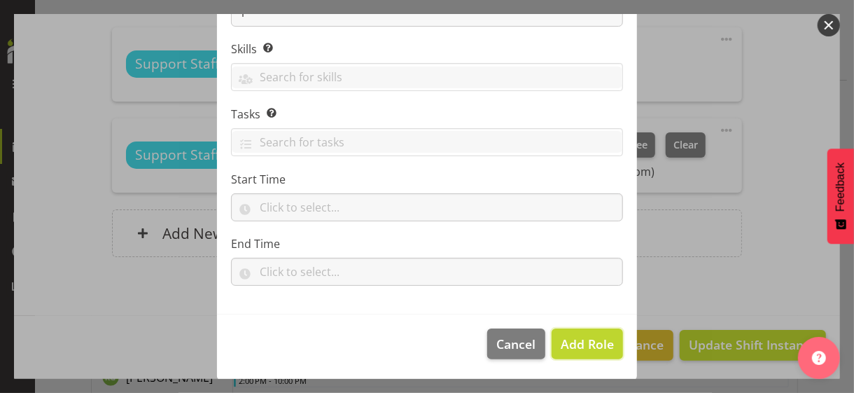
drag, startPoint x: 565, startPoint y: 346, endPoint x: 656, endPoint y: 270, distance: 118.3
click at [568, 340] on span "Add Role" at bounding box center [587, 343] width 53 height 17
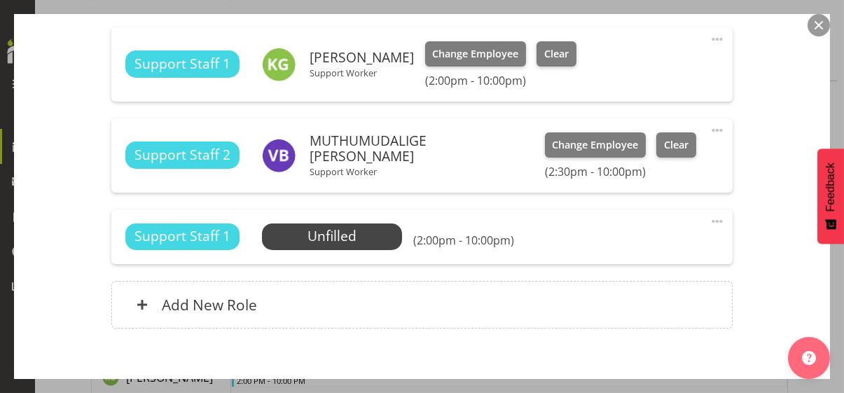
click at [708, 216] on span at bounding box center [716, 221] width 17 height 17
click at [615, 249] on link "Edit" at bounding box center [658, 251] width 134 height 25
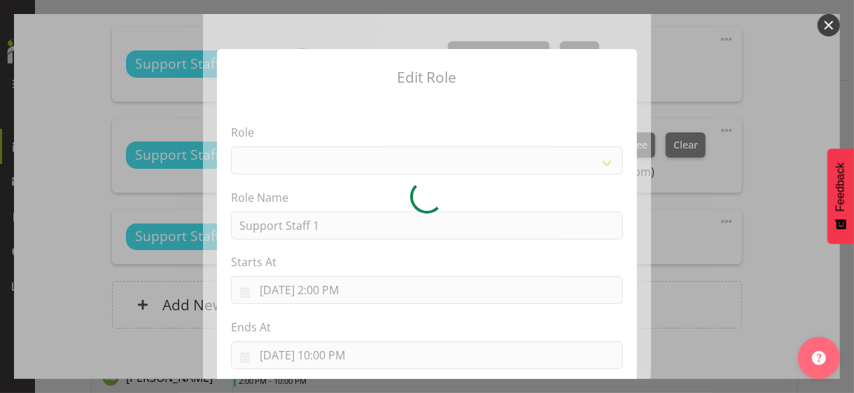
select select "1091"
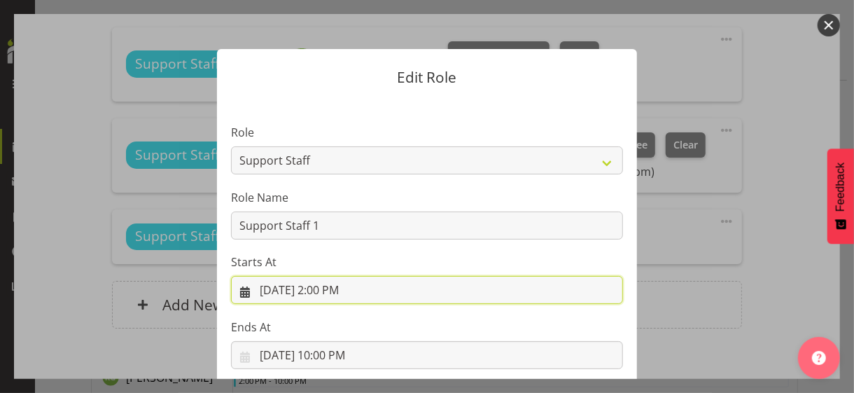
click at [326, 288] on input "[DATE] 2:00 PM" at bounding box center [427, 290] width 392 height 28
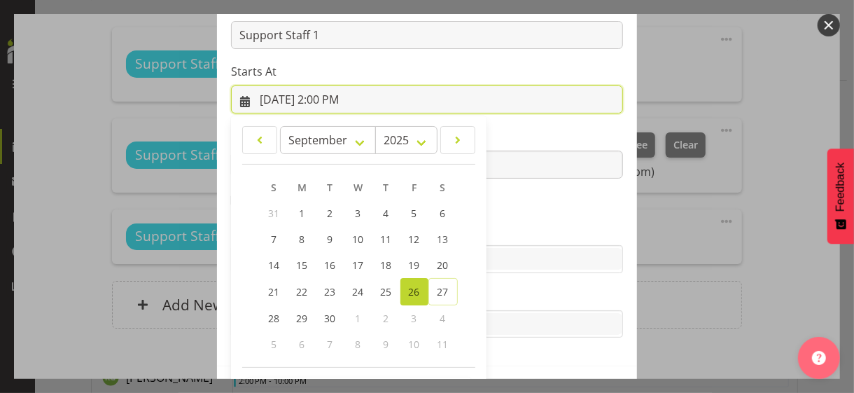
scroll to position [243, 0]
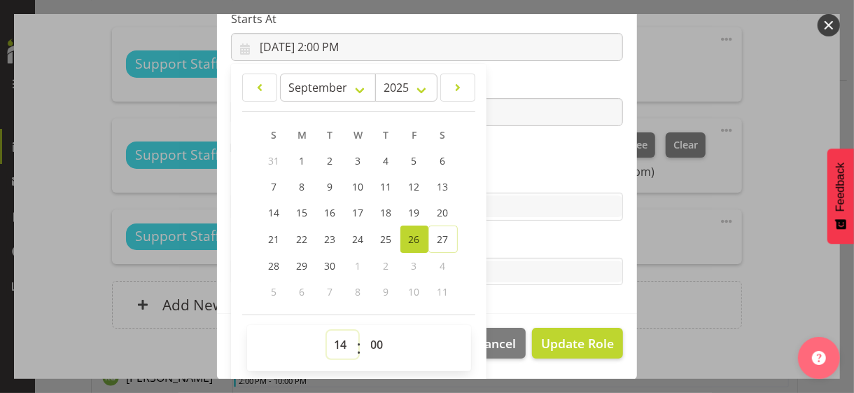
drag, startPoint x: 335, startPoint y: 342, endPoint x: 335, endPoint y: 333, distance: 8.4
click at [335, 340] on select "00 01 02 03 04 05 06 07 08 09 10 11 12 13 14 15 16 17 18 19 20 21 22 23" at bounding box center [343, 344] width 32 height 28
select select "9"
click at [327, 330] on select "00 01 02 03 04 05 06 07 08 09 10 11 12 13 14 15 16 17 18 19 20 21 22 23" at bounding box center [343, 344] width 32 height 28
type input "[DATE] 9:00 AM"
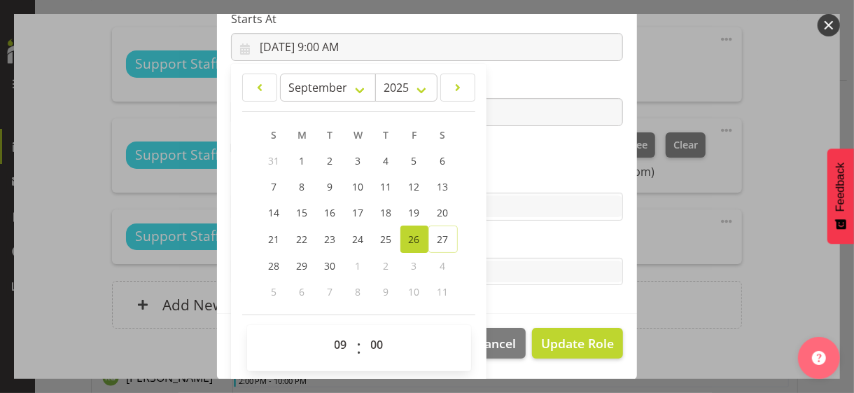
drag, startPoint x: 497, startPoint y: 173, endPoint x: 405, endPoint y: 141, distance: 97.6
click at [492, 170] on label "Skills" at bounding box center [427, 178] width 392 height 17
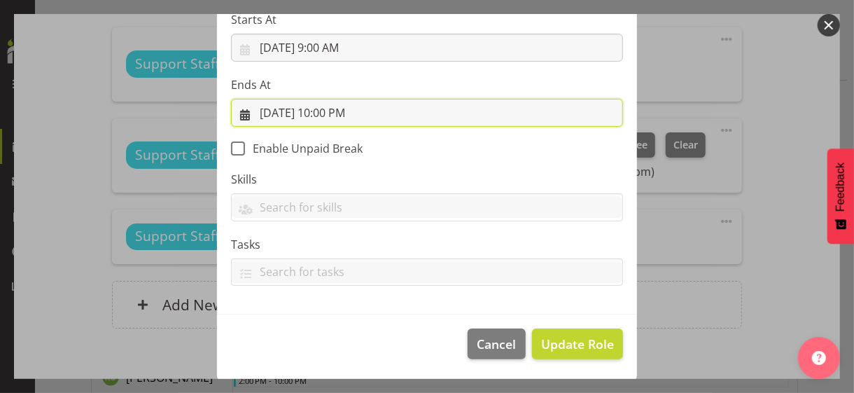
click at [339, 113] on input "[DATE] 10:00 PM" at bounding box center [427, 113] width 392 height 28
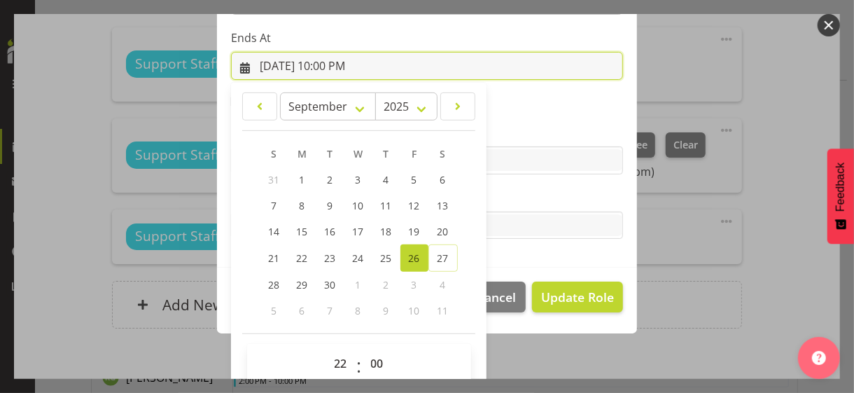
scroll to position [309, 0]
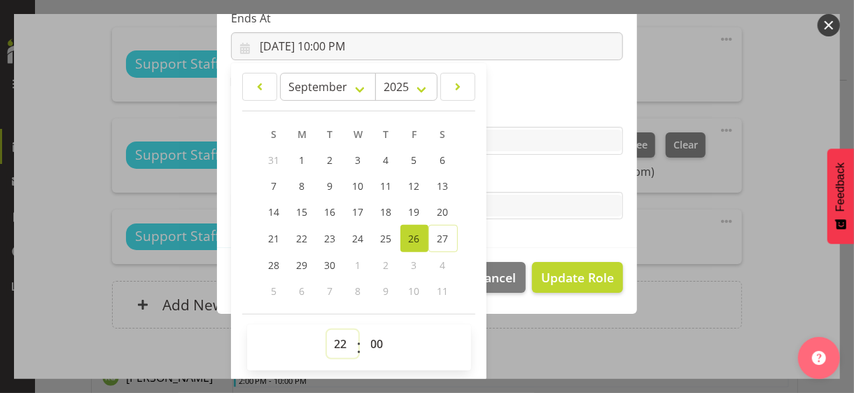
drag, startPoint x: 332, startPoint y: 341, endPoint x: 333, endPoint y: 329, distance: 12.0
click at [332, 340] on select "00 01 02 03 04 05 06 07 08 09 10 11 12 13 14 15 16 17 18 19 20 21 22 23" at bounding box center [343, 344] width 32 height 28
select select "21"
click at [327, 330] on select "00 01 02 03 04 05 06 07 08 09 10 11 12 13 14 15 16 17 18 19 20 21 22 23" at bounding box center [343, 344] width 32 height 28
type input "[DATE] 9:00 PM"
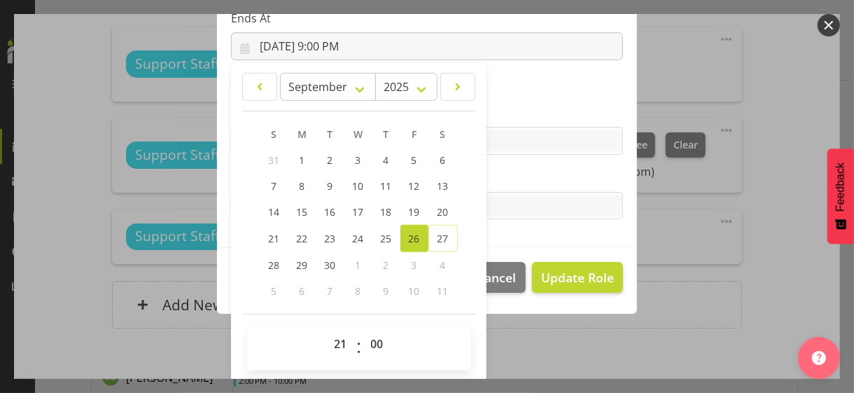
drag, startPoint x: 512, startPoint y: 173, endPoint x: 527, endPoint y: 188, distance: 21.8
click at [512, 172] on label "Tasks" at bounding box center [427, 177] width 392 height 17
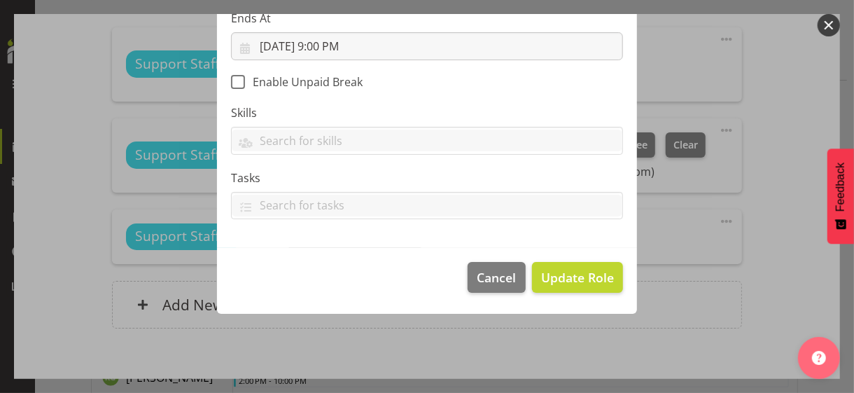
scroll to position [242, 0]
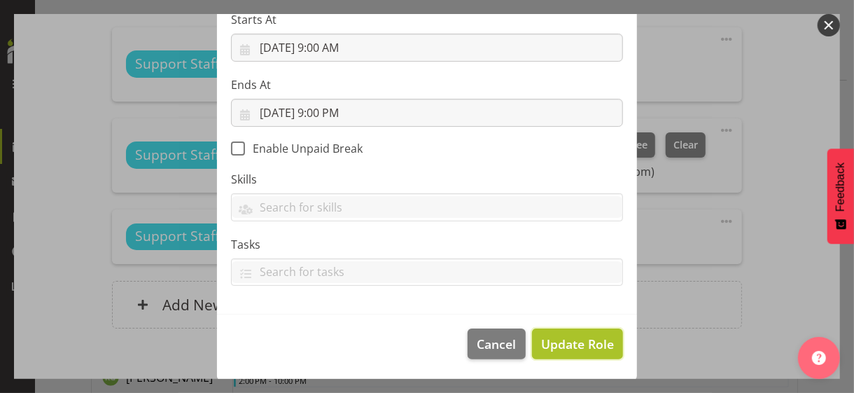
click at [569, 340] on span "Update Role" at bounding box center [577, 344] width 73 height 18
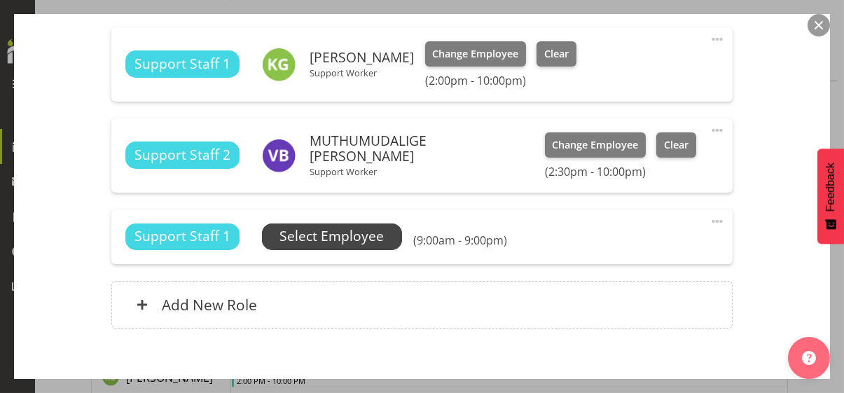
click at [342, 237] on span "Select Employee" at bounding box center [331, 236] width 104 height 20
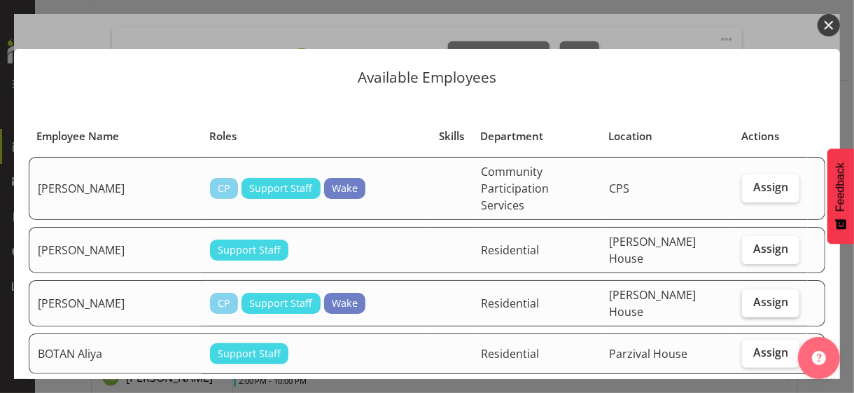
click at [745, 295] on span "Assign" at bounding box center [770, 302] width 35 height 14
click at [744, 298] on input "Assign" at bounding box center [746, 302] width 9 height 9
checkbox input "true"
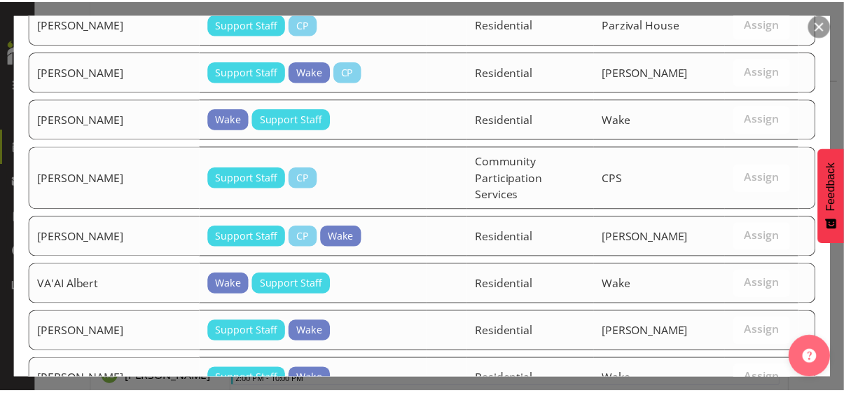
scroll to position [1742, 0]
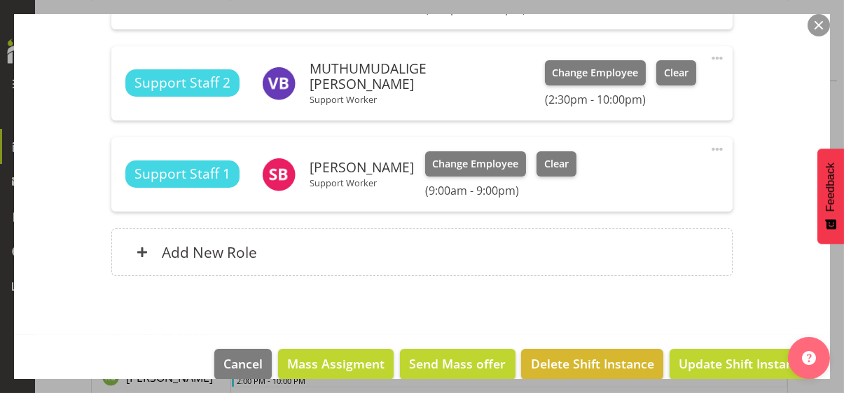
scroll to position [575, 0]
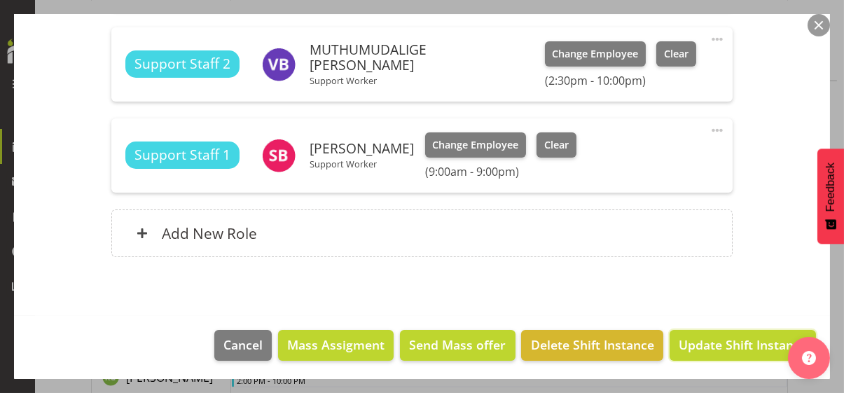
click at [722, 340] on span "Update Shift Instance" at bounding box center [742, 344] width 128 height 18
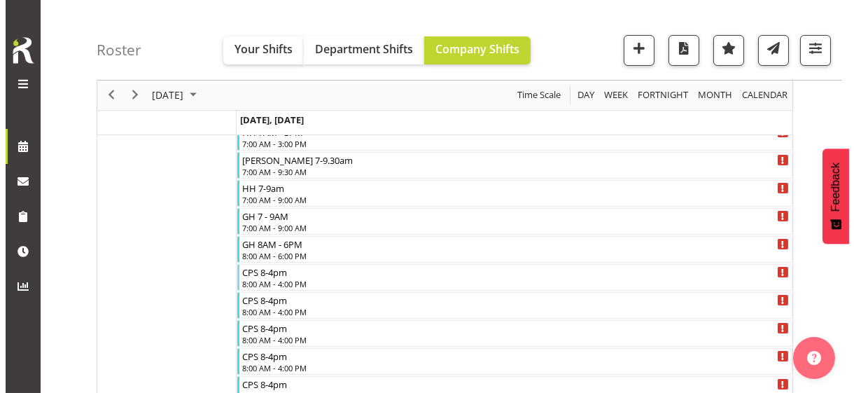
scroll to position [186, 0]
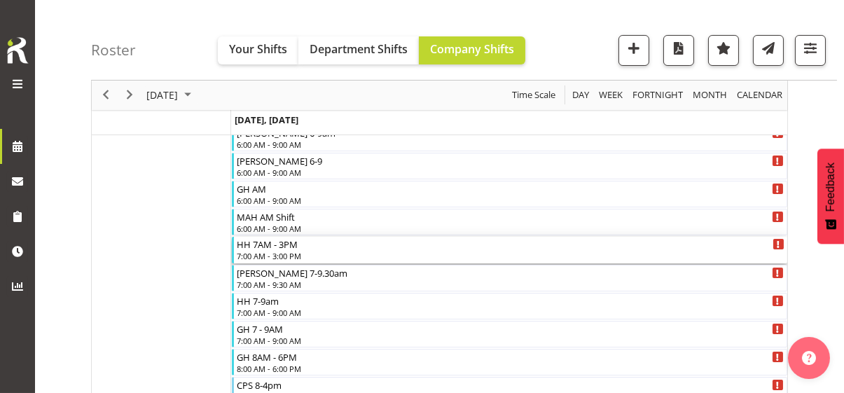
click at [282, 251] on div "7:00 AM - 3:00 PM" at bounding box center [510, 255] width 547 height 11
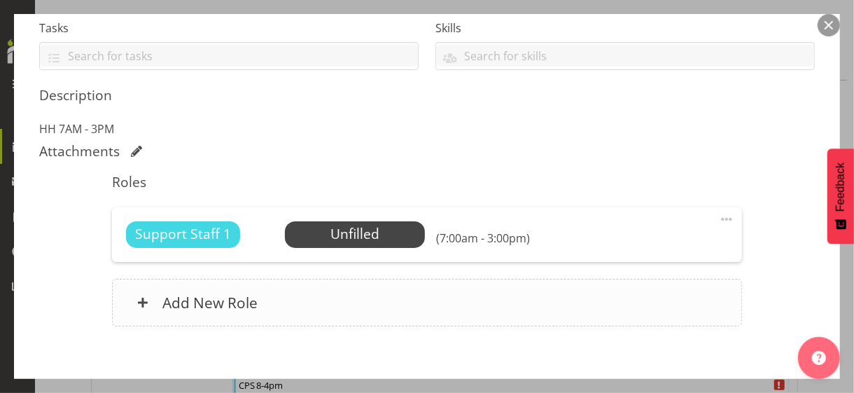
scroll to position [373, 0]
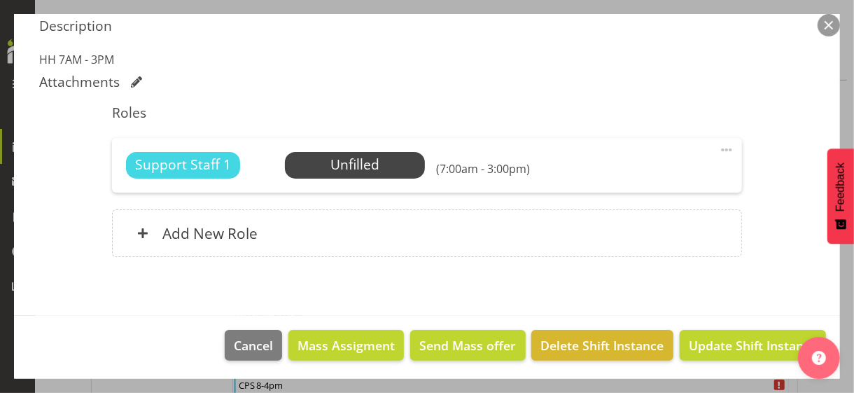
click at [718, 147] on span at bounding box center [726, 149] width 17 height 17
click at [634, 180] on link "Edit" at bounding box center [668, 180] width 134 height 25
select select "8"
select select "2025"
select select "7"
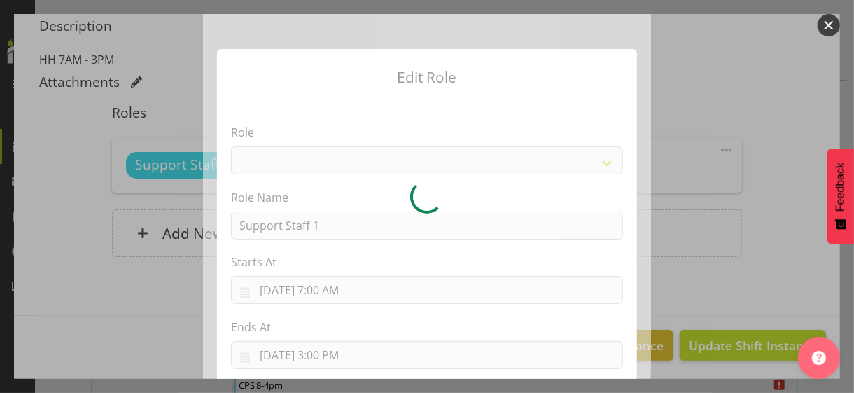
select select "1091"
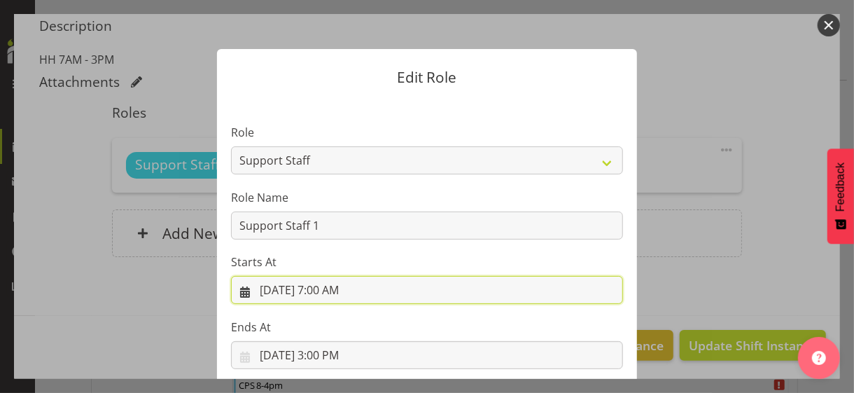
click at [322, 286] on input "[DATE] 7:00 AM" at bounding box center [427, 290] width 392 height 28
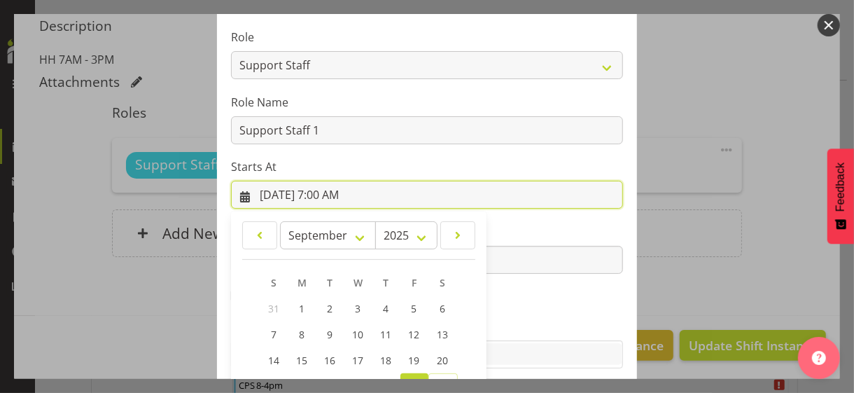
scroll to position [243, 0]
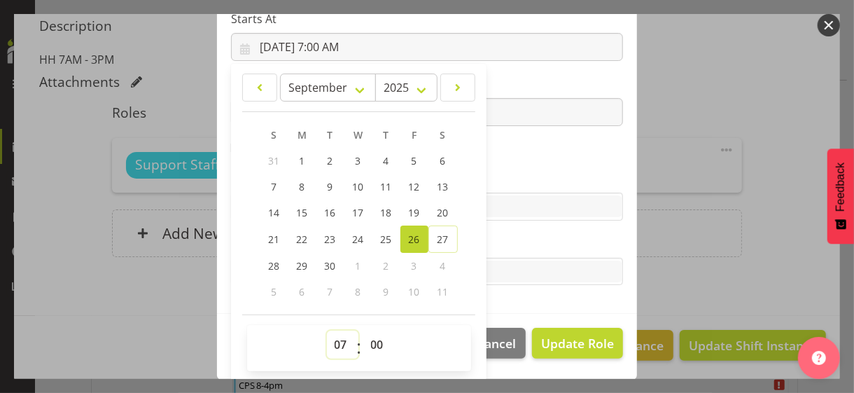
drag, startPoint x: 335, startPoint y: 343, endPoint x: 337, endPoint y: 332, distance: 11.5
click at [337, 335] on select "00 01 02 03 04 05 06 07 08 09 10 11 12 13 14 15 16 17 18 19 20 21 22 23" at bounding box center [343, 344] width 32 height 28
select select "8"
click at [327, 330] on select "00 01 02 03 04 05 06 07 08 09 10 11 12 13 14 15 16 17 18 19 20 21 22 23" at bounding box center [343, 344] width 32 height 28
type input "[DATE] 8:00 AM"
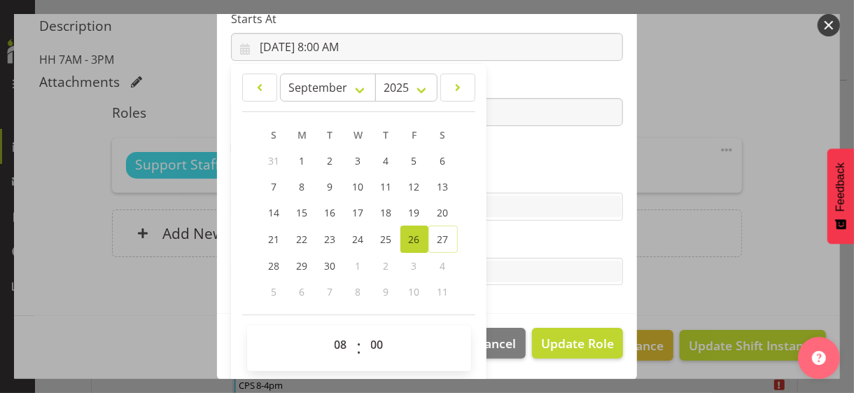
drag, startPoint x: 529, startPoint y: 153, endPoint x: 449, endPoint y: 139, distance: 80.9
click at [527, 152] on section "Role CP House Leader Support Staff Wake Role Name Support Staff 1 Starts At [DA…" at bounding box center [427, 85] width 420 height 458
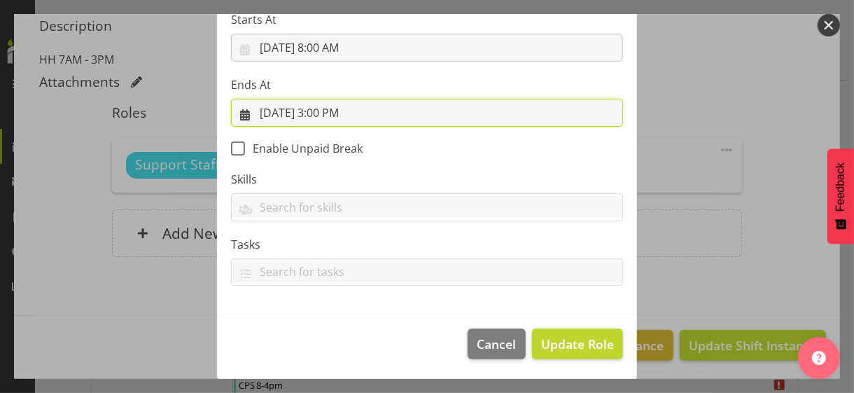
click at [332, 109] on input "[DATE] 3:00 PM" at bounding box center [427, 113] width 392 height 28
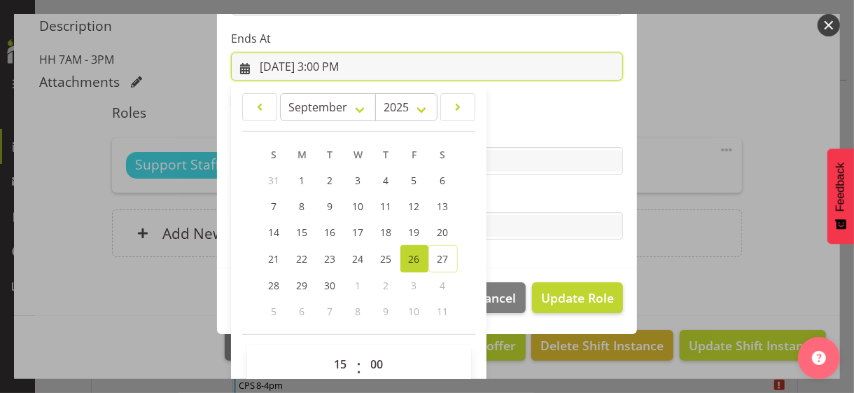
scroll to position [309, 0]
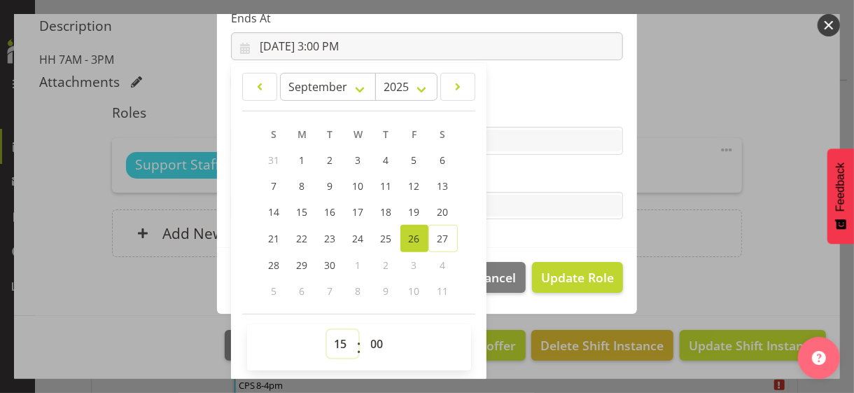
drag, startPoint x: 337, startPoint y: 338, endPoint x: 335, endPoint y: 330, distance: 8.0
click at [337, 338] on select "00 01 02 03 04 05 06 07 08 09 10 11 12 13 14 15 16 17 18 19 20 21 22 23" at bounding box center [343, 344] width 32 height 28
select select "17"
click at [327, 330] on select "00 01 02 03 04 05 06 07 08 09 10 11 12 13 14 15 16 17 18 19 20 21 22 23" at bounding box center [343, 344] width 32 height 28
type input "[DATE] 5:00 PM"
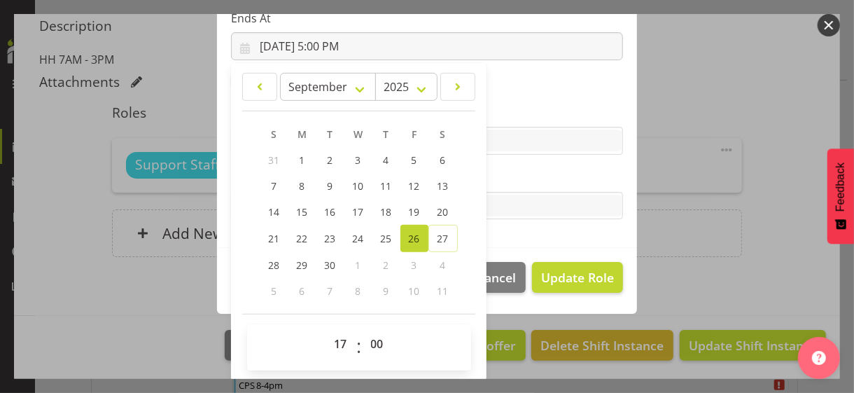
click at [503, 169] on label "Tasks" at bounding box center [427, 177] width 392 height 17
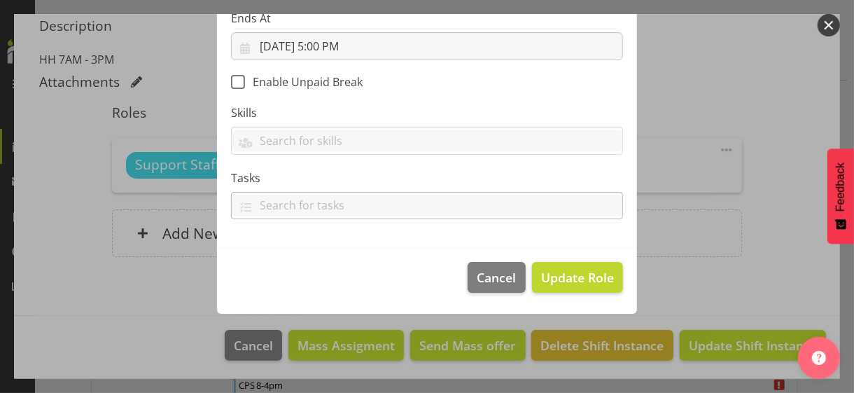
scroll to position [242, 0]
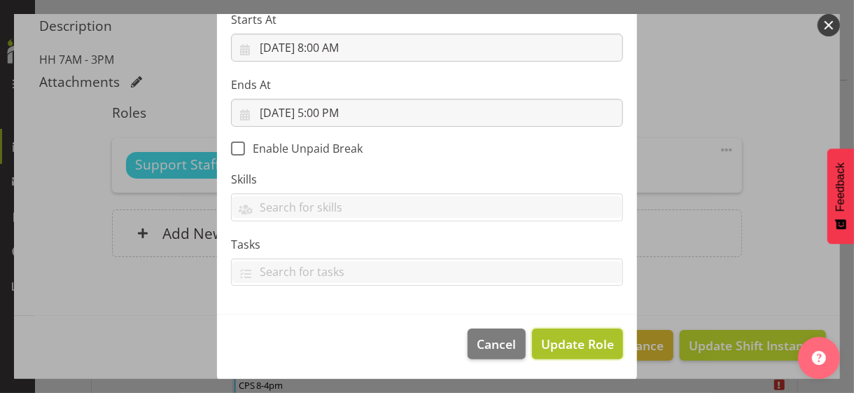
click at [564, 340] on span "Update Role" at bounding box center [577, 344] width 73 height 18
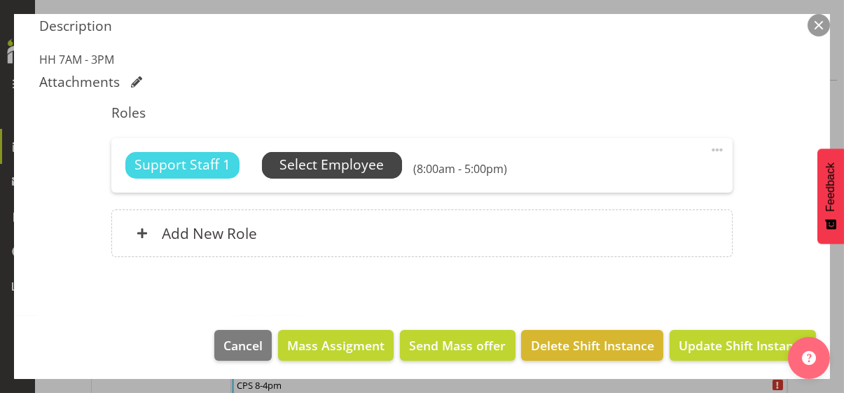
click at [340, 162] on span "Select Employee" at bounding box center [331, 165] width 104 height 20
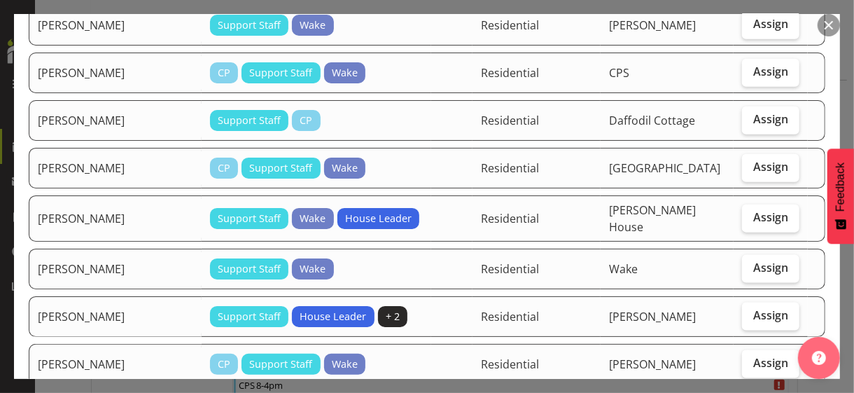
scroll to position [840, 0]
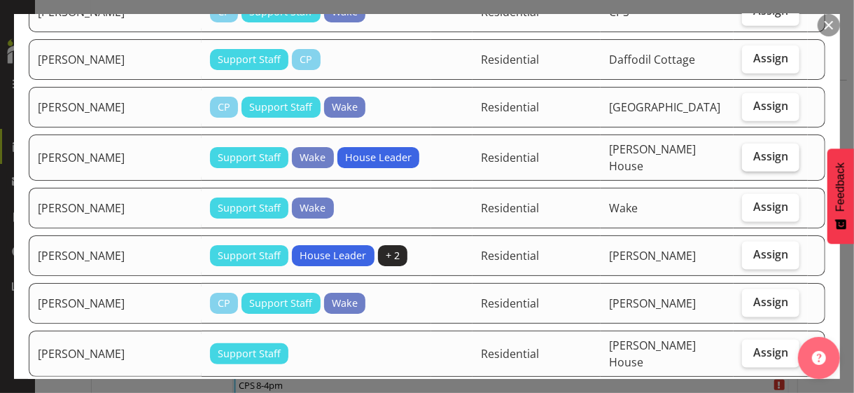
click at [745, 149] on span "Assign" at bounding box center [770, 156] width 35 height 14
click at [745, 152] on input "Assign" at bounding box center [746, 156] width 9 height 9
checkbox input "true"
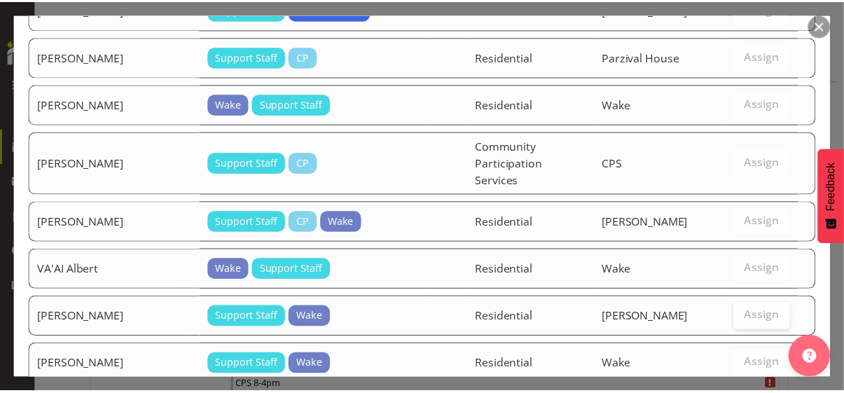
scroll to position [1491, 0]
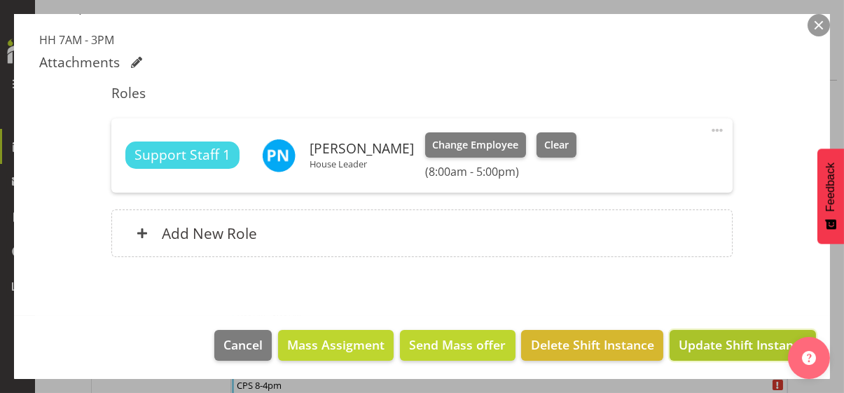
click at [724, 340] on span "Update Shift Instance" at bounding box center [742, 344] width 128 height 18
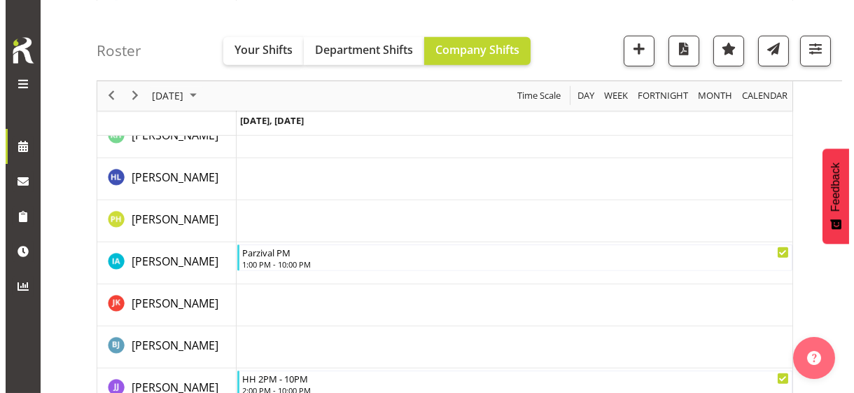
scroll to position [2356, 0]
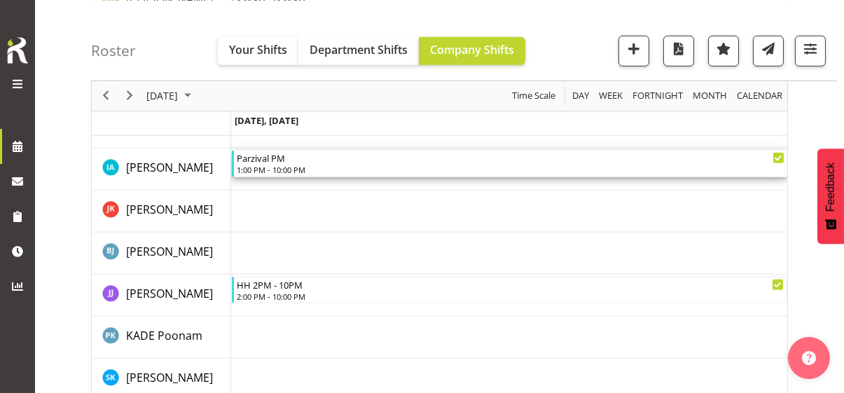
click at [284, 169] on div "1:00 PM - 10:00 PM" at bounding box center [510, 169] width 547 height 11
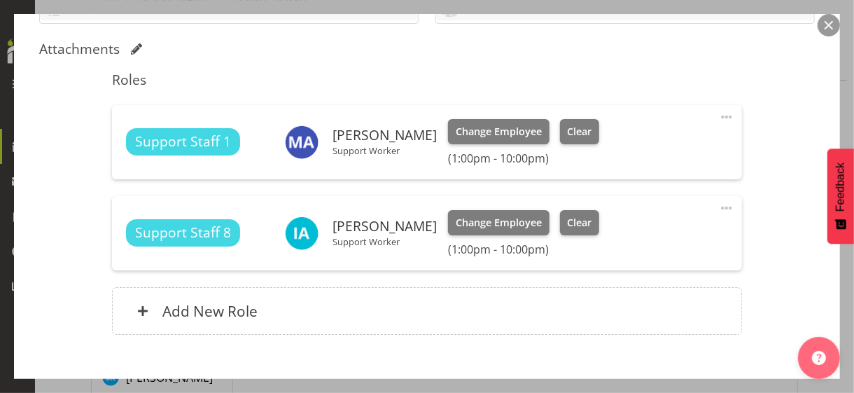
scroll to position [428, 0]
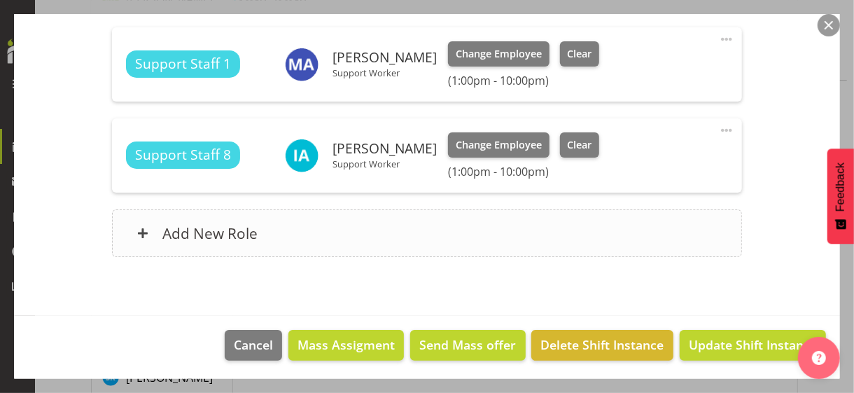
click at [297, 236] on div "Add New Role" at bounding box center [426, 233] width 629 height 48
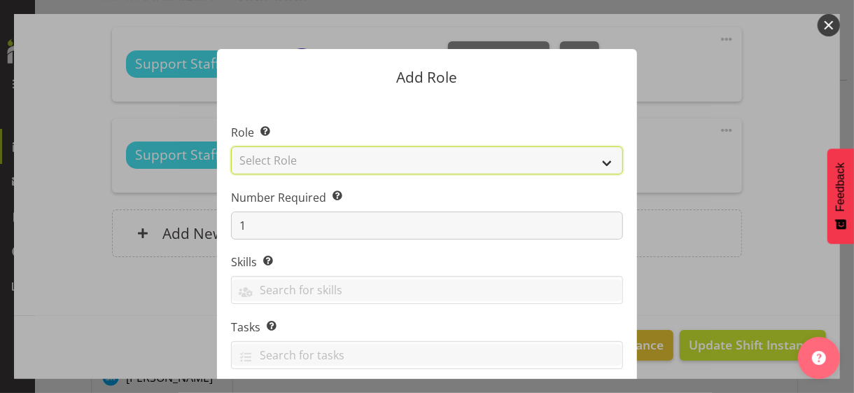
click at [298, 161] on select "Select Role CP House Leader Support Staff Wake" at bounding box center [427, 160] width 392 height 28
select select "1091"
click at [231, 146] on select "Select Role CP House Leader Support Staff Wake" at bounding box center [427, 160] width 392 height 28
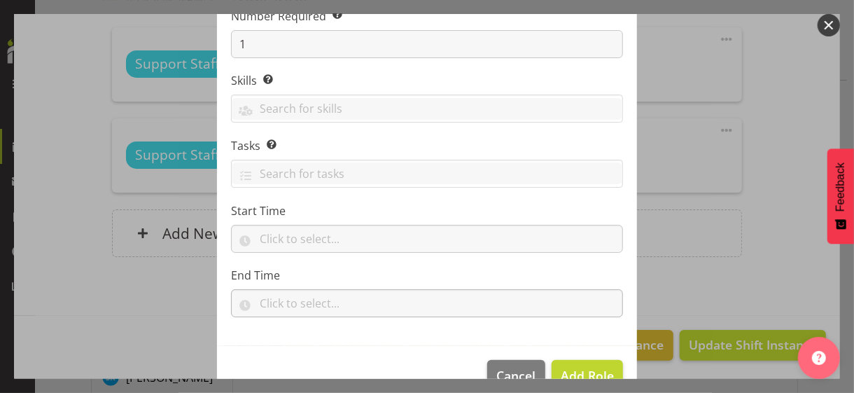
scroll to position [213, 0]
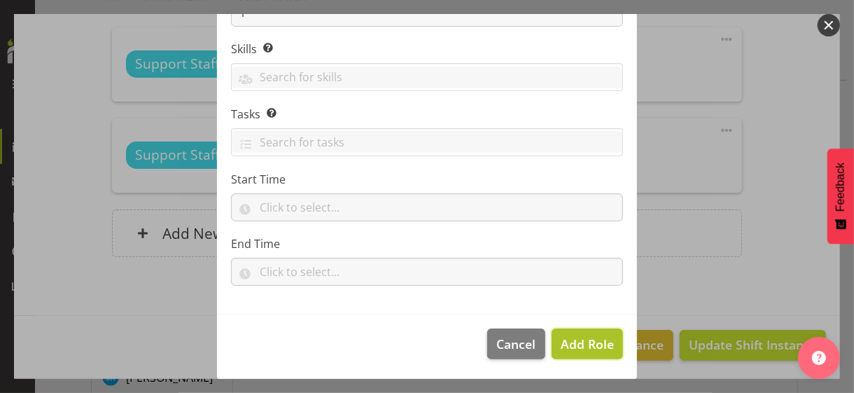
click at [596, 340] on span "Add Role" at bounding box center [587, 343] width 53 height 17
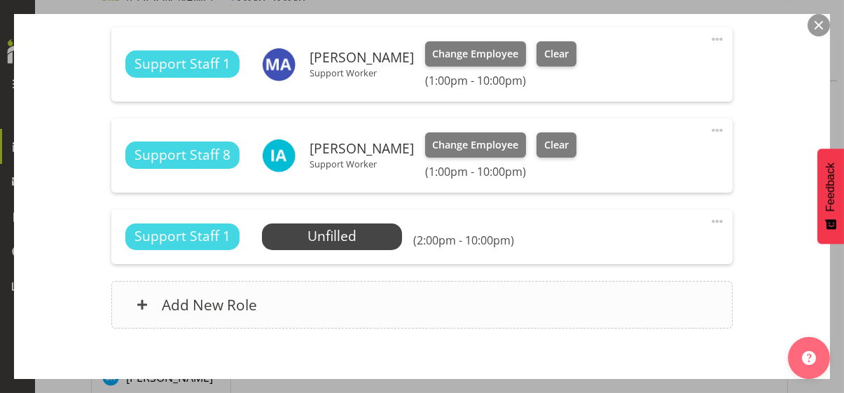
click at [393, 307] on div "Add New Role" at bounding box center [421, 305] width 621 height 48
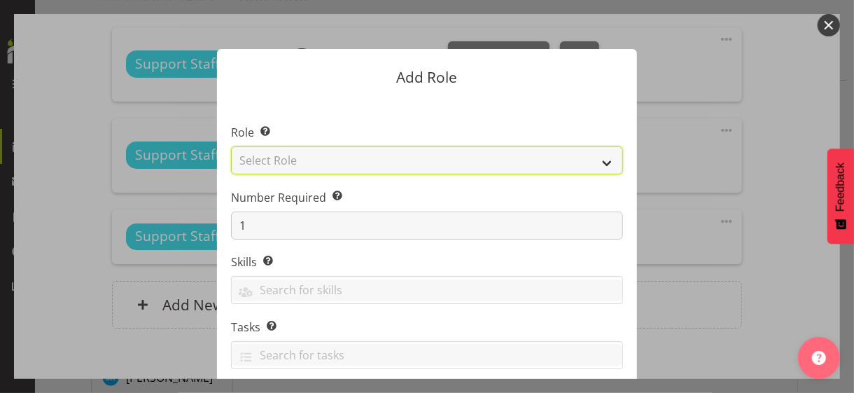
drag, startPoint x: 328, startPoint y: 159, endPoint x: 328, endPoint y: 172, distance: 13.3
click at [328, 159] on select "Select Role CP House Leader Support Staff Wake" at bounding box center [427, 160] width 392 height 28
select select "1091"
click at [231, 146] on select "Select Role CP House Leader Support Staff Wake" at bounding box center [427, 160] width 392 height 28
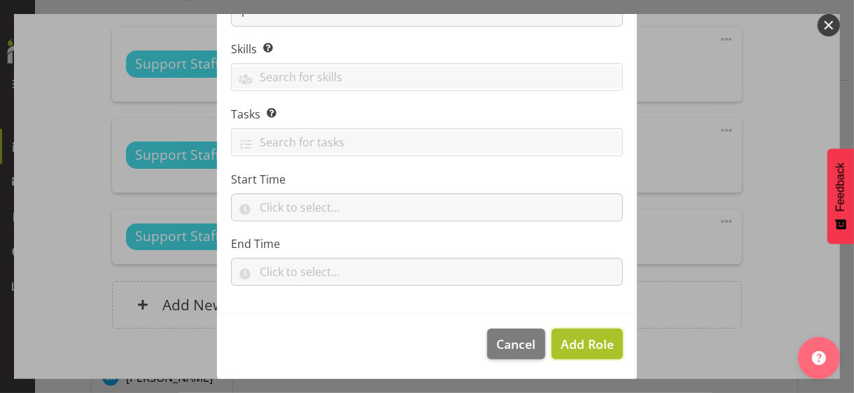
click at [567, 340] on span "Add Role" at bounding box center [587, 343] width 53 height 17
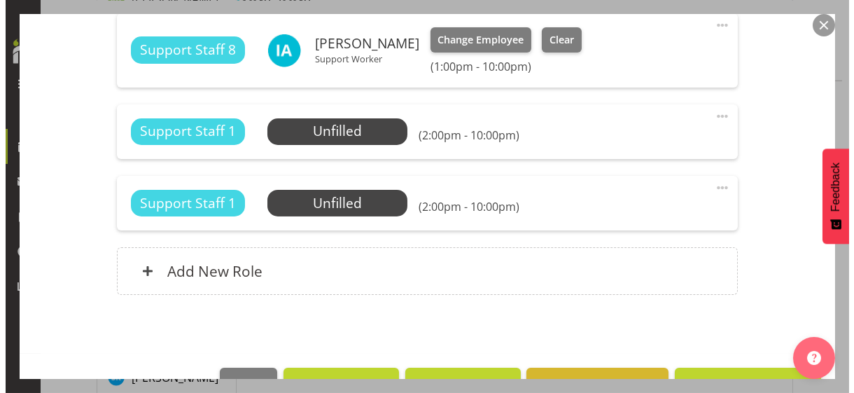
scroll to position [568, 0]
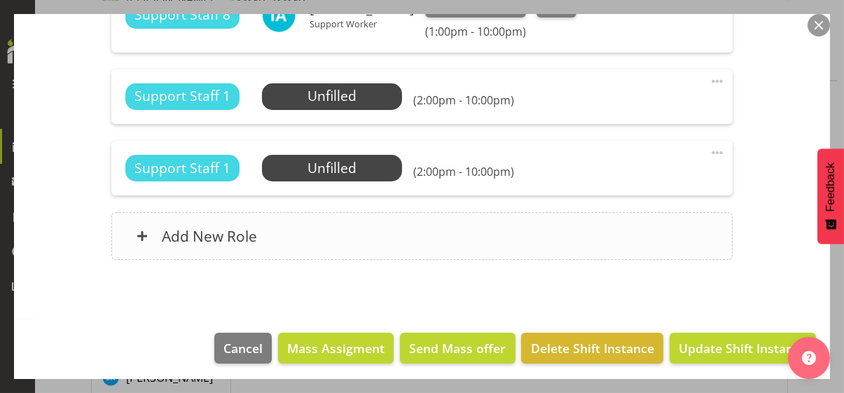
click at [370, 243] on div "Add New Role" at bounding box center [421, 236] width 621 height 48
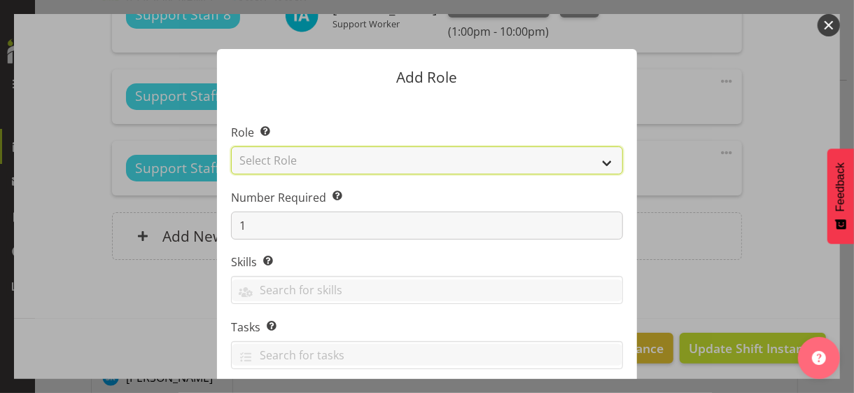
click at [293, 155] on select "Select Role CP House Leader Support Staff Wake" at bounding box center [427, 160] width 392 height 28
select select "1091"
click at [231, 146] on select "Select Role CP House Leader Support Staff Wake" at bounding box center [427, 160] width 392 height 28
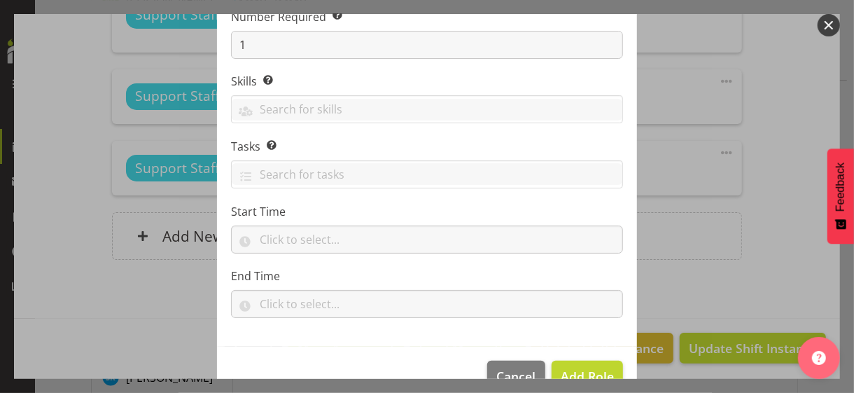
scroll to position [213, 0]
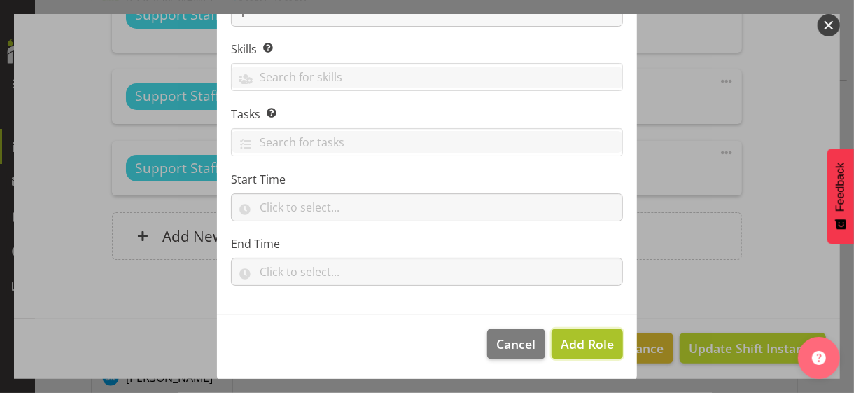
click at [582, 340] on span "Add Role" at bounding box center [587, 343] width 53 height 17
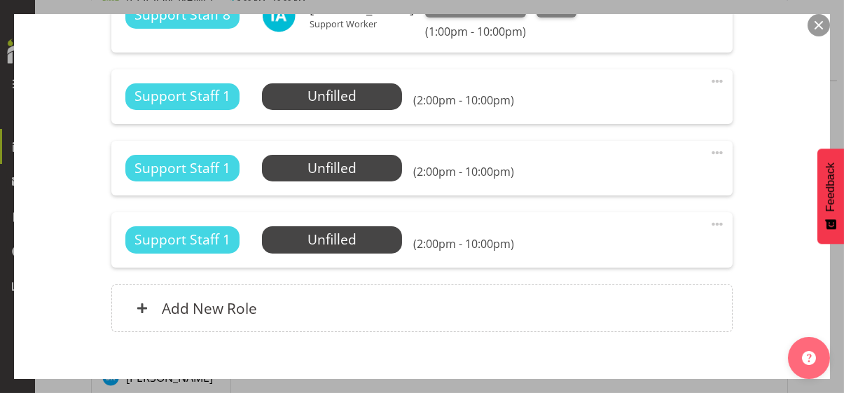
click at [708, 76] on span at bounding box center [716, 81] width 17 height 17
click at [601, 110] on link "Edit" at bounding box center [658, 111] width 134 height 25
select select "8"
select select "2025"
select select "14"
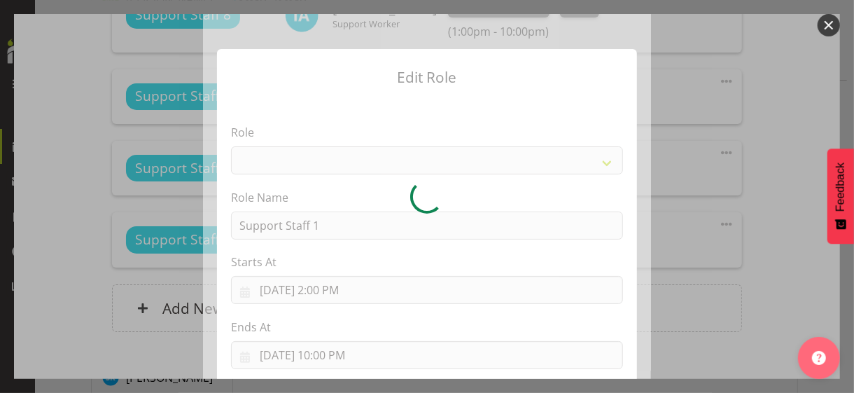
select select "1091"
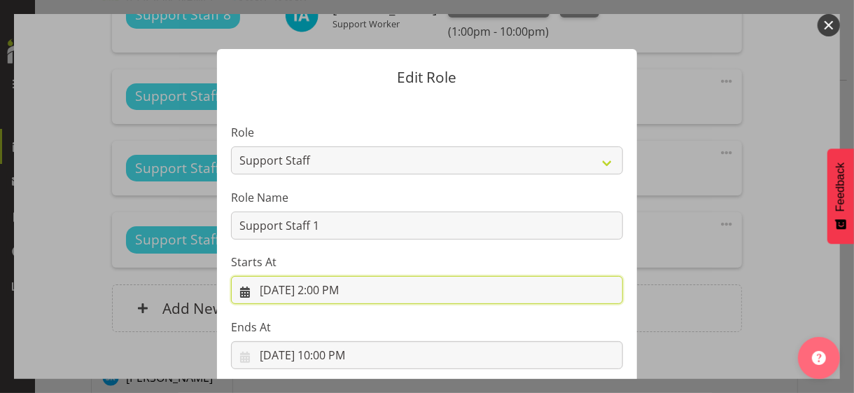
click at [326, 290] on input "[DATE] 2:00 PM" at bounding box center [427, 290] width 392 height 28
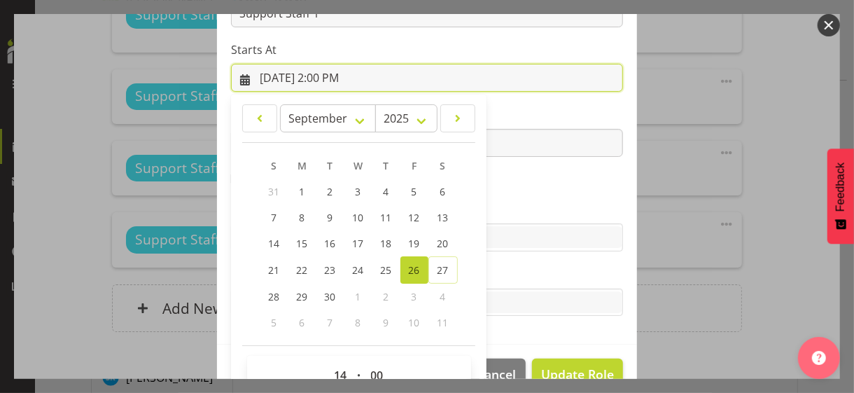
scroll to position [243, 0]
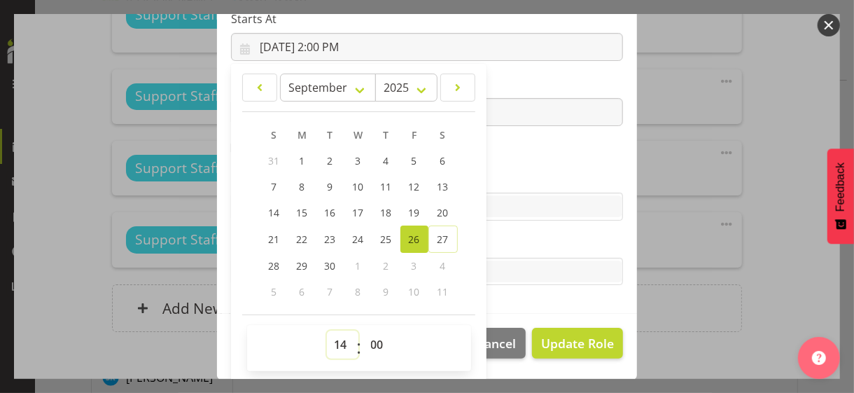
click at [333, 337] on select "00 01 02 03 04 05 06 07 08 09 10 11 12 13 14 15 16 17 18 19 20 21 22 23" at bounding box center [343, 344] width 32 height 28
select select "13"
click at [327, 330] on select "00 01 02 03 04 05 06 07 08 09 10 11 12 13 14 15 16 17 18 19 20 21 22 23" at bounding box center [343, 344] width 32 height 28
type input "[DATE] 1:00 PM"
click at [511, 166] on section "Role CP House Leader Support Staff Wake Role Name Support Staff 1 Starts At [DA…" at bounding box center [427, 85] width 420 height 458
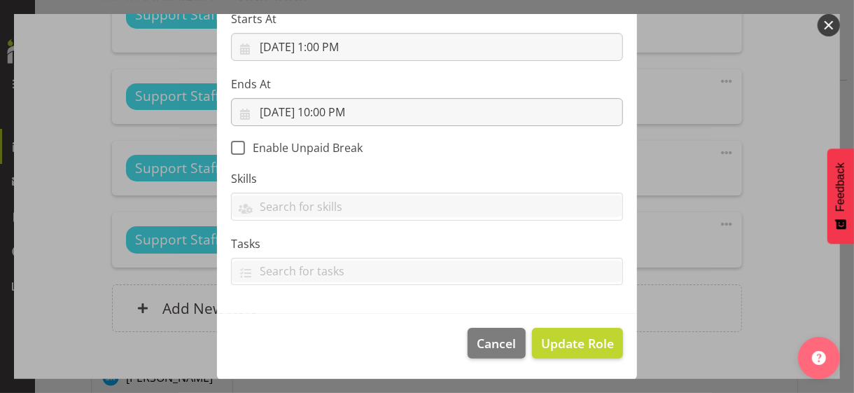
scroll to position [242, 0]
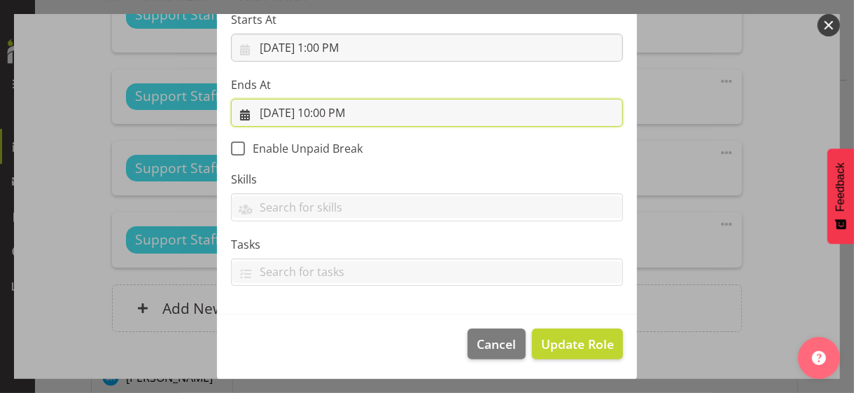
click at [325, 111] on input "[DATE] 10:00 PM" at bounding box center [427, 113] width 392 height 28
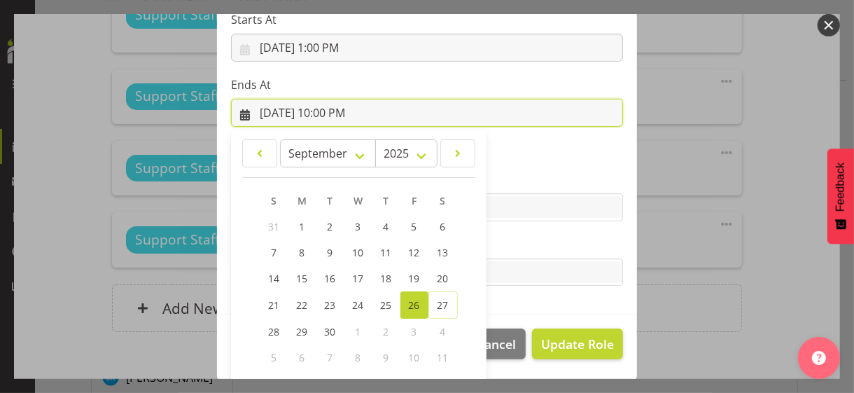
scroll to position [309, 0]
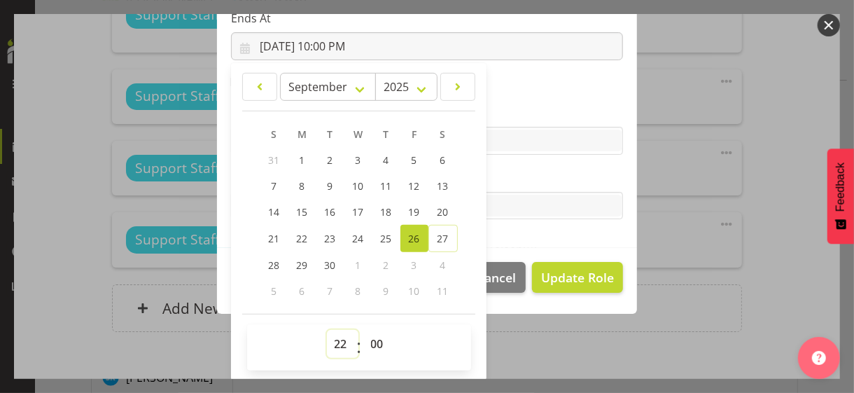
drag, startPoint x: 336, startPoint y: 340, endPoint x: 333, endPoint y: 330, distance: 9.8
click at [335, 339] on select "00 01 02 03 04 05 06 07 08 09 10 11 12 13 14 15 16 17 18 19 20 21 22 23" at bounding box center [343, 344] width 32 height 28
select select "14"
click at [327, 330] on select "00 01 02 03 04 05 06 07 08 09 10 11 12 13 14 15 16 17 18 19 20 21 22 23" at bounding box center [343, 344] width 32 height 28
type input "[DATE] 2:00 PM"
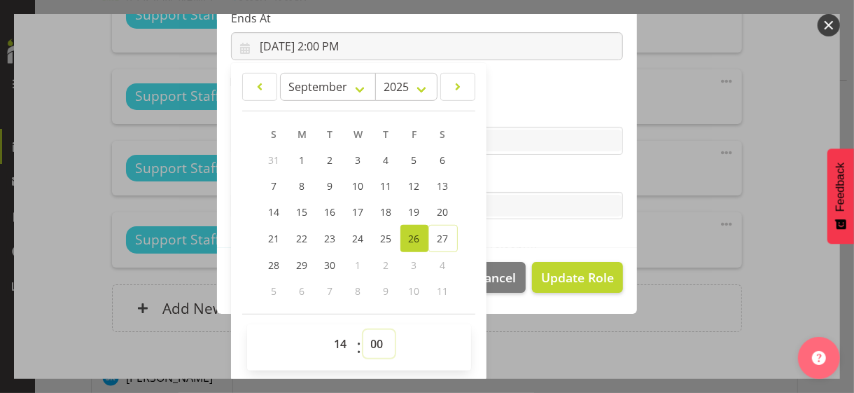
click at [372, 337] on select "00 01 02 03 04 05 06 07 08 09 10 11 12 13 14 15 16 17 18 19 20 21 22 23 24 25 2…" at bounding box center [379, 344] width 32 height 28
select select "30"
click at [363, 330] on select "00 01 02 03 04 05 06 07 08 09 10 11 12 13 14 15 16 17 18 19 20 21 22 23 24 25 2…" at bounding box center [379, 344] width 32 height 28
type input "[DATE] 2:30 PM"
click at [508, 178] on label "Tasks" at bounding box center [427, 177] width 392 height 17
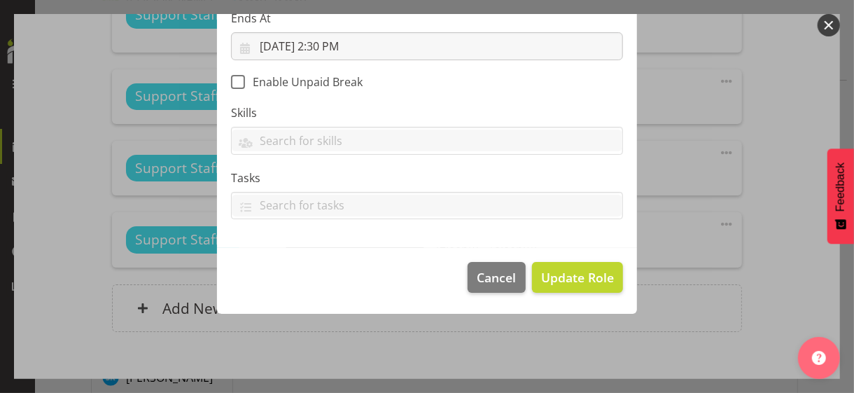
scroll to position [242, 0]
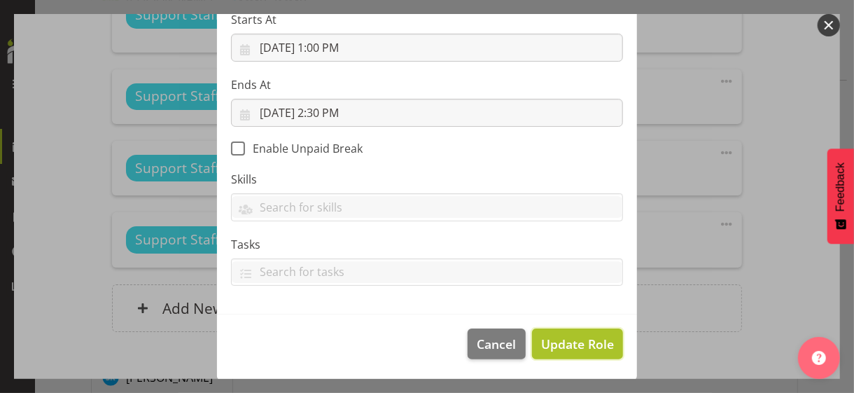
click at [563, 335] on span "Update Role" at bounding box center [577, 344] width 73 height 18
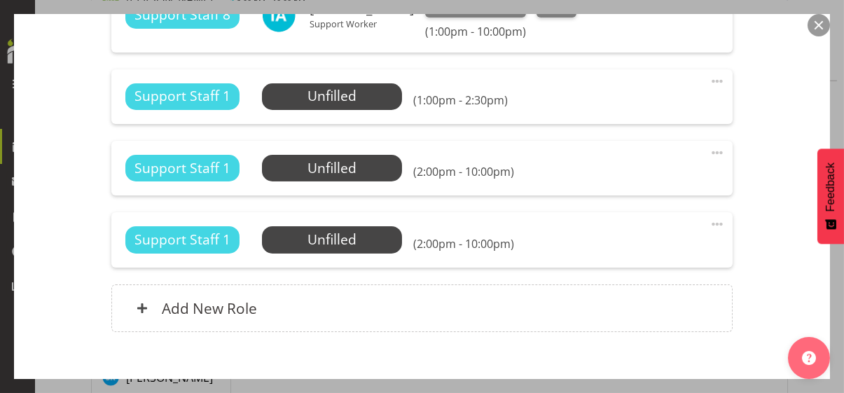
click at [709, 152] on span at bounding box center [716, 152] width 17 height 17
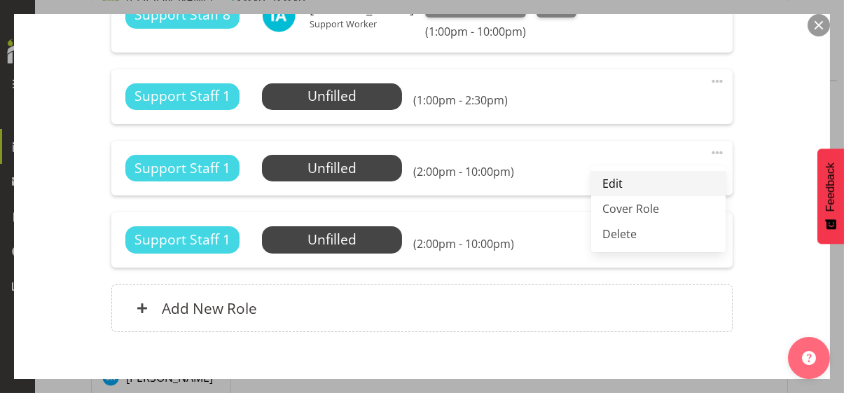
click at [606, 183] on link "Edit" at bounding box center [658, 183] width 134 height 25
select select "8"
select select "2025"
select select "14"
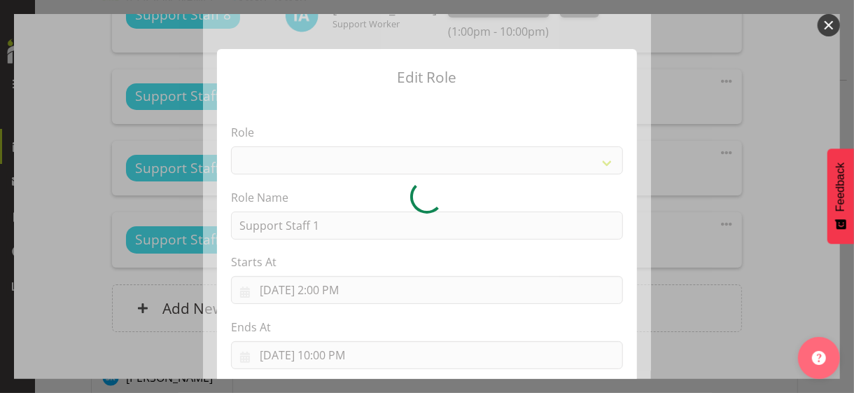
select select "1091"
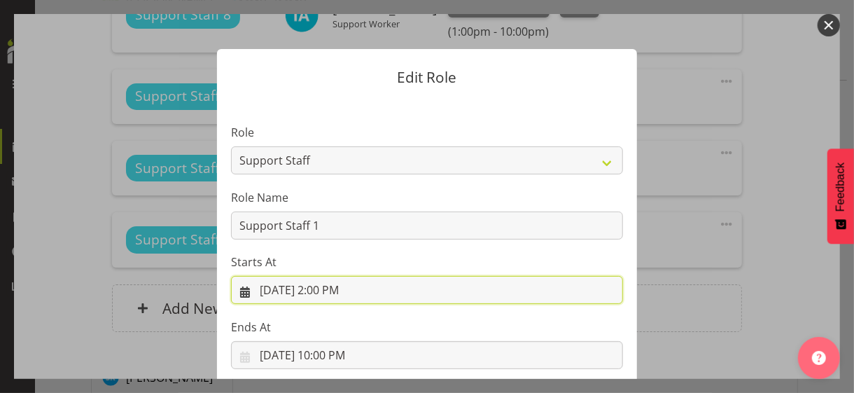
click at [327, 291] on input "[DATE] 2:00 PM" at bounding box center [427, 290] width 392 height 28
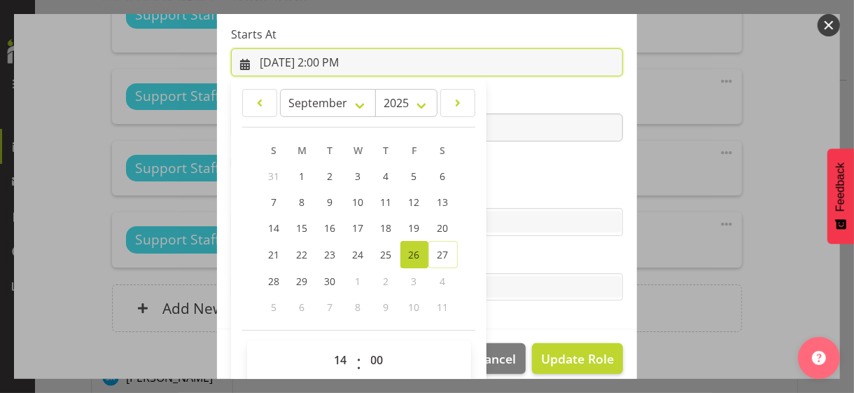
scroll to position [243, 0]
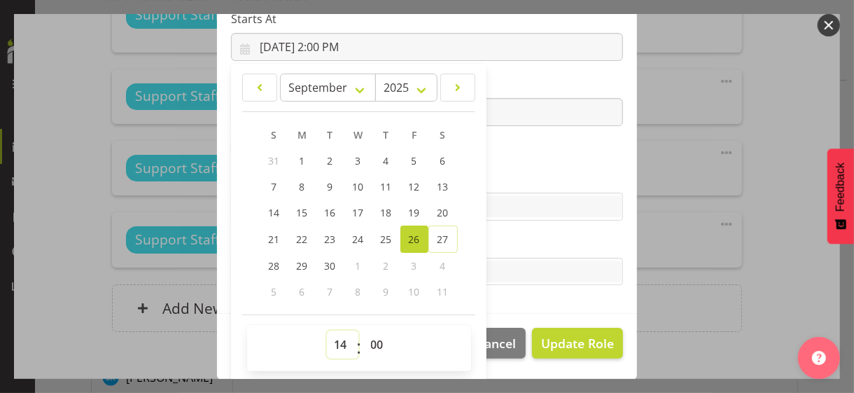
drag, startPoint x: 333, startPoint y: 343, endPoint x: 338, endPoint y: 329, distance: 15.1
click at [333, 340] on select "00 01 02 03 04 05 06 07 08 09 10 11 12 13 14 15 16 17 18 19 20 21 22 23" at bounding box center [343, 344] width 32 height 28
select select "13"
click at [327, 330] on select "00 01 02 03 04 05 06 07 08 09 10 11 12 13 14 15 16 17 18 19 20 21 22 23" at bounding box center [343, 344] width 32 height 28
type input "[DATE] 1:00 PM"
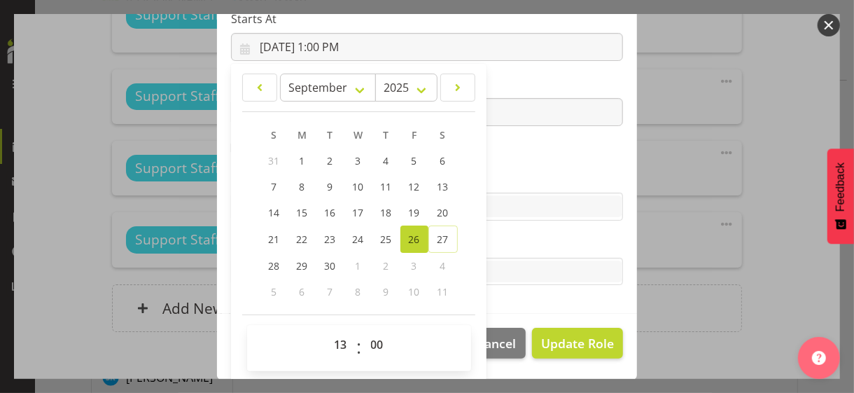
click at [503, 162] on section "Role CP House Leader Support Staff Wake Role Name Support Staff 1 Starts At [DA…" at bounding box center [427, 85] width 420 height 458
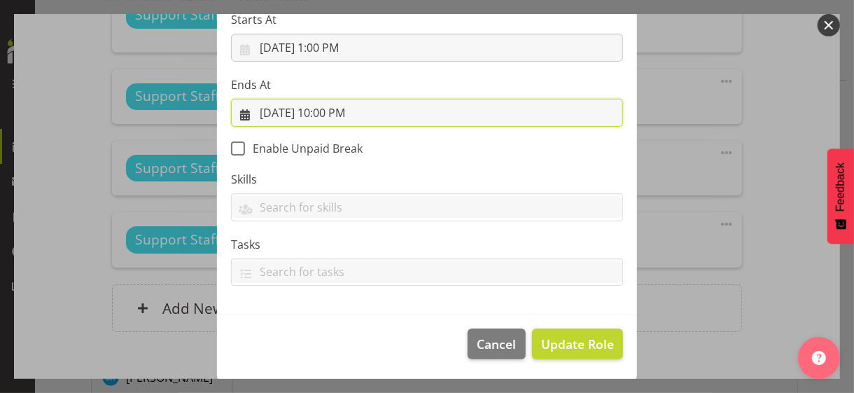
click at [333, 113] on input "[DATE] 10:00 PM" at bounding box center [427, 113] width 392 height 28
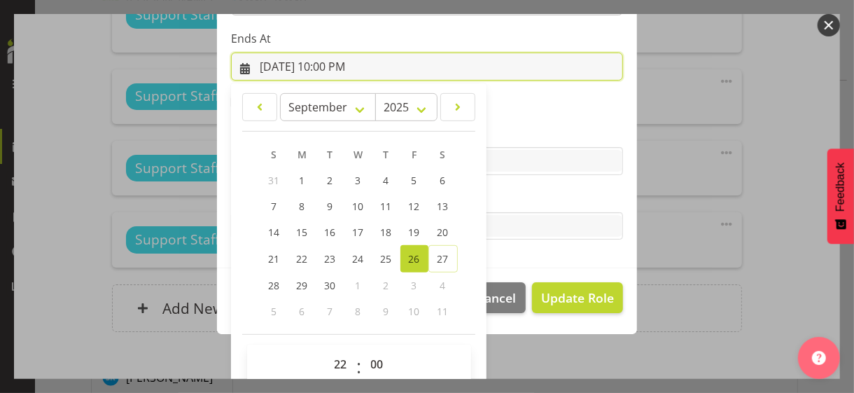
scroll to position [309, 0]
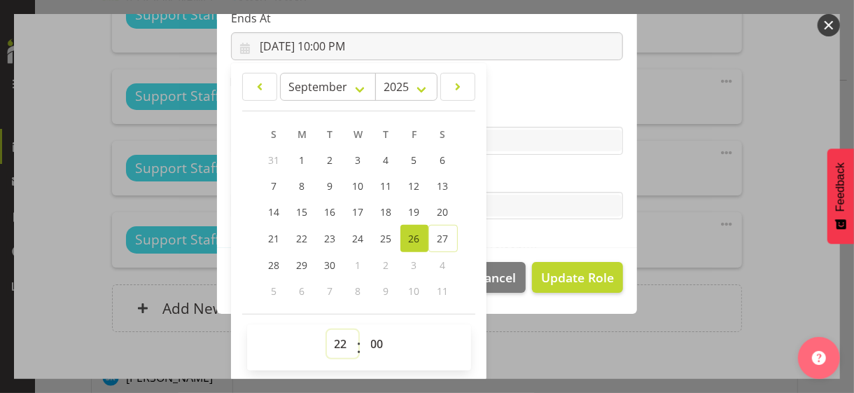
click at [335, 338] on select "00 01 02 03 04 05 06 07 08 09 10 11 12 13 14 15 16 17 18 19 20 21 22 23" at bounding box center [343, 344] width 32 height 28
select select "14"
click at [327, 330] on select "00 01 02 03 04 05 06 07 08 09 10 11 12 13 14 15 16 17 18 19 20 21 22 23" at bounding box center [343, 344] width 32 height 28
type input "[DATE] 2:00 PM"
drag, startPoint x: 368, startPoint y: 340, endPoint x: 369, endPoint y: 330, distance: 9.8
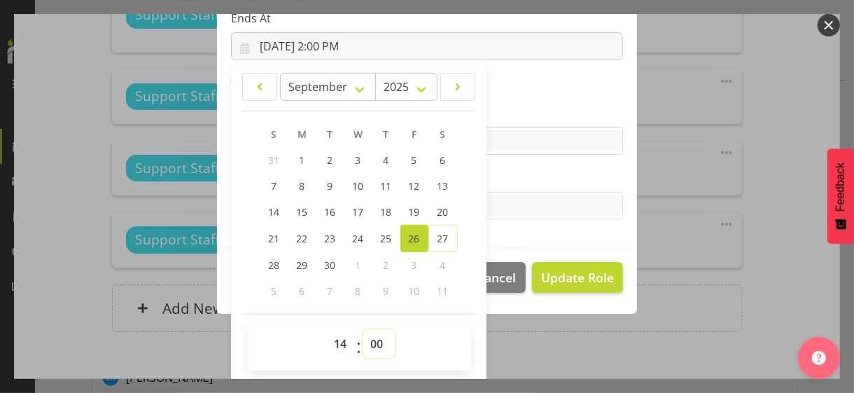
click at [369, 340] on select "00 01 02 03 04 05 06 07 08 09 10 11 12 13 14 15 16 17 18 19 20 21 22 23 24 25 2…" at bounding box center [379, 344] width 32 height 28
select select "30"
click at [363, 330] on select "00 01 02 03 04 05 06 07 08 09 10 11 12 13 14 15 16 17 18 19 20 21 22 23 24 25 2…" at bounding box center [379, 344] width 32 height 28
type input "[DATE] 2:30 PM"
click at [508, 181] on label "Tasks" at bounding box center [427, 177] width 392 height 17
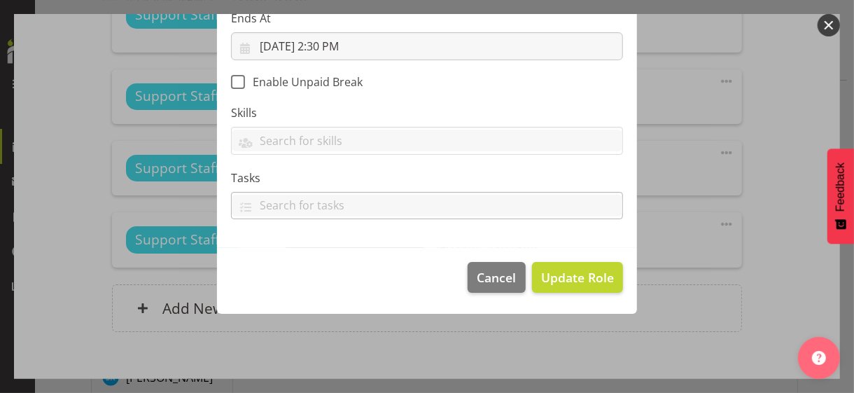
scroll to position [242, 0]
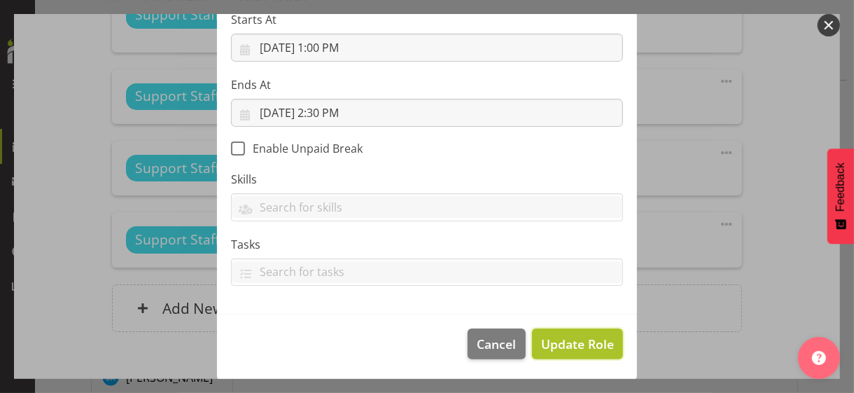
click at [561, 340] on span "Update Role" at bounding box center [577, 344] width 73 height 18
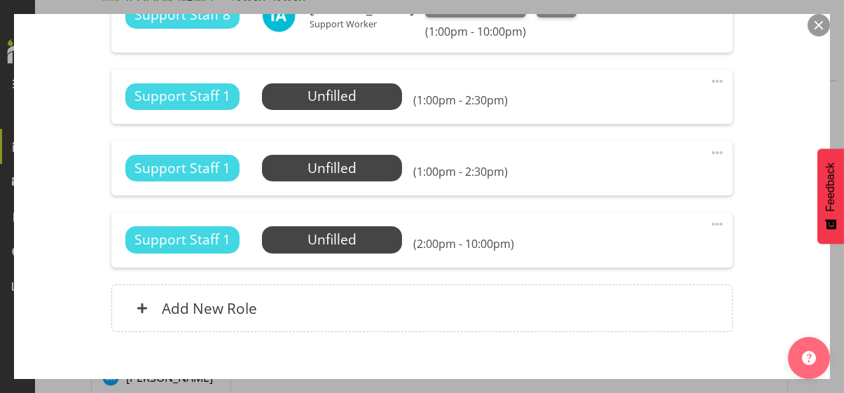
click at [708, 221] on span at bounding box center [716, 224] width 17 height 17
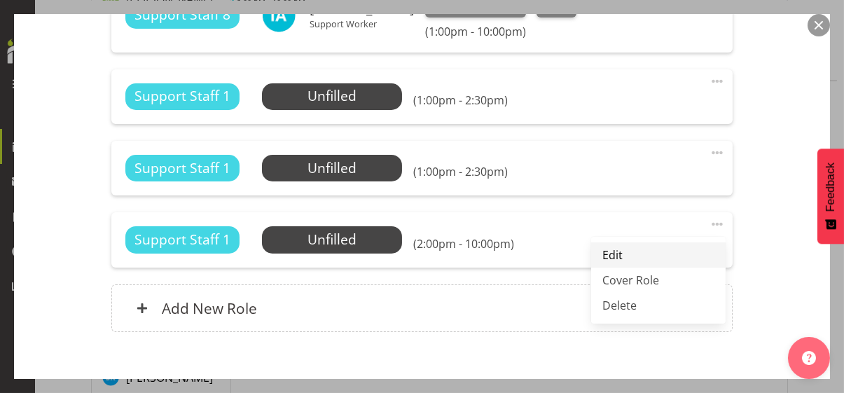
click at [602, 252] on link "Edit" at bounding box center [658, 254] width 134 height 25
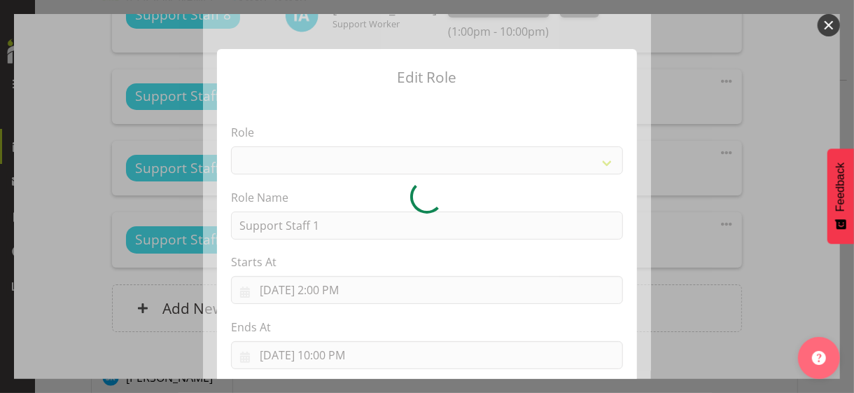
select select "1091"
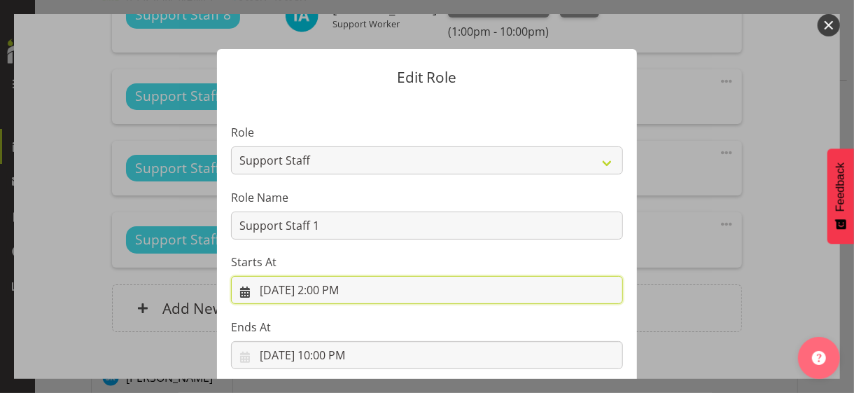
click at [332, 288] on input "[DATE] 2:00 PM" at bounding box center [427, 290] width 392 height 28
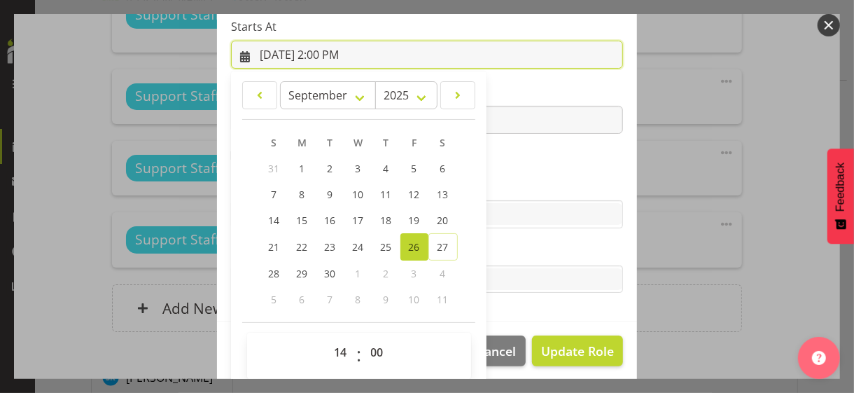
scroll to position [243, 0]
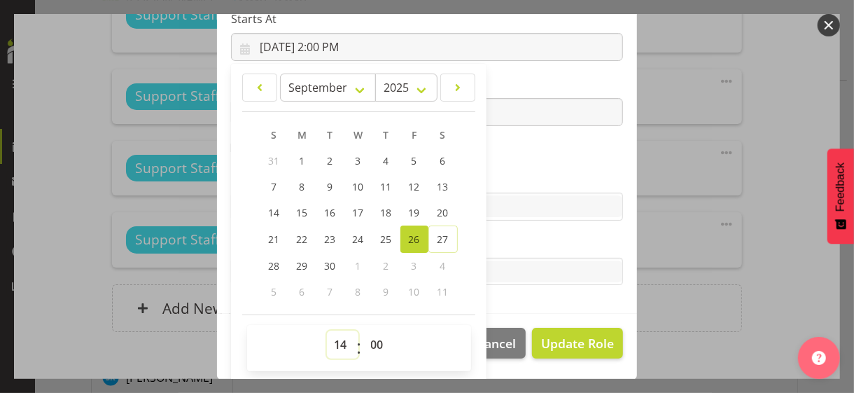
drag, startPoint x: 335, startPoint y: 341, endPoint x: 335, endPoint y: 332, distance: 9.1
click at [335, 340] on select "00 01 02 03 04 05 06 07 08 09 10 11 12 13 14 15 16 17 18 19 20 21 22 23" at bounding box center [343, 344] width 32 height 28
select select "13"
click at [327, 330] on select "00 01 02 03 04 05 06 07 08 09 10 11 12 13 14 15 16 17 18 19 20 21 22 23" at bounding box center [343, 344] width 32 height 28
type input "[DATE] 1:00 PM"
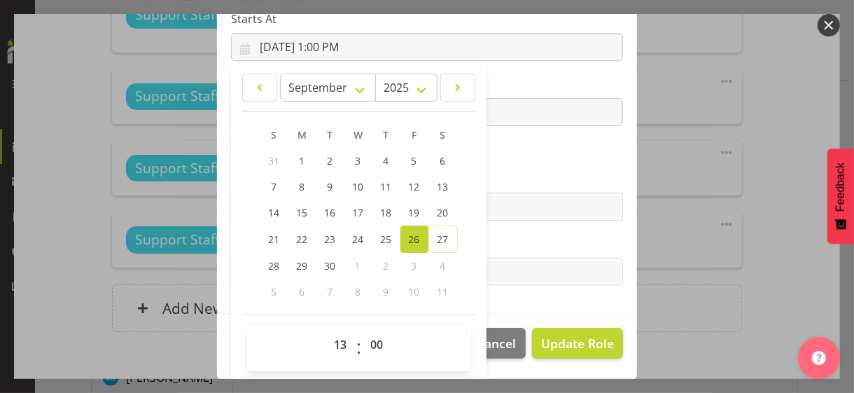
drag, startPoint x: 528, startPoint y: 167, endPoint x: 462, endPoint y: 146, distance: 69.3
click at [527, 167] on section "Role CP House Leader Support Staff Wake Role Name Support Staff 1 Starts At [DA…" at bounding box center [427, 85] width 420 height 458
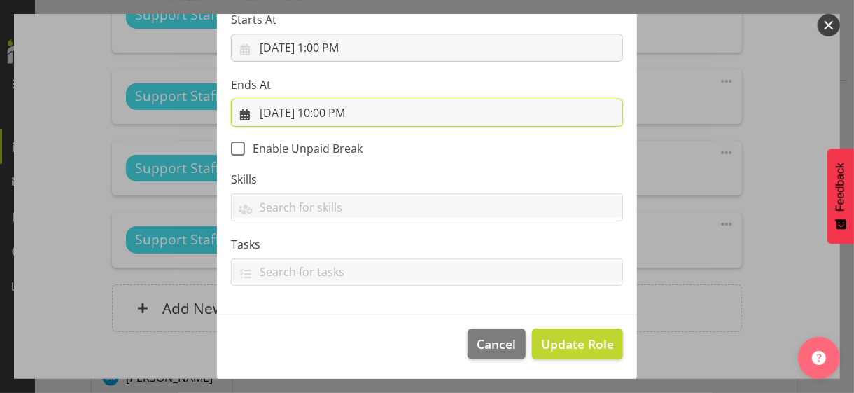
click at [328, 111] on input "[DATE] 10:00 PM" at bounding box center [427, 113] width 392 height 28
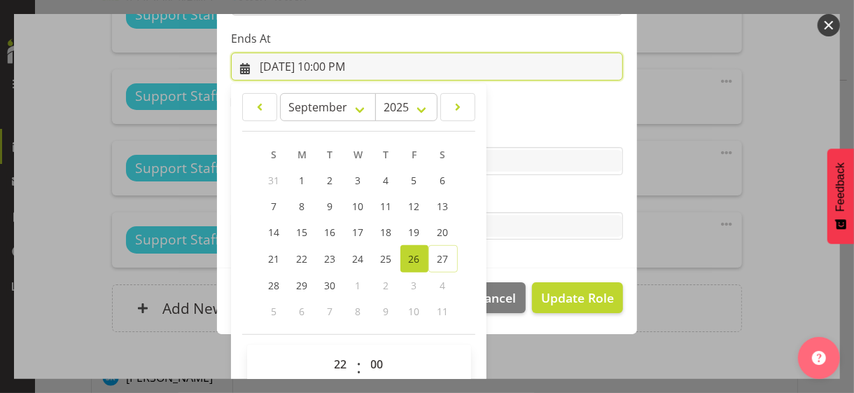
scroll to position [309, 0]
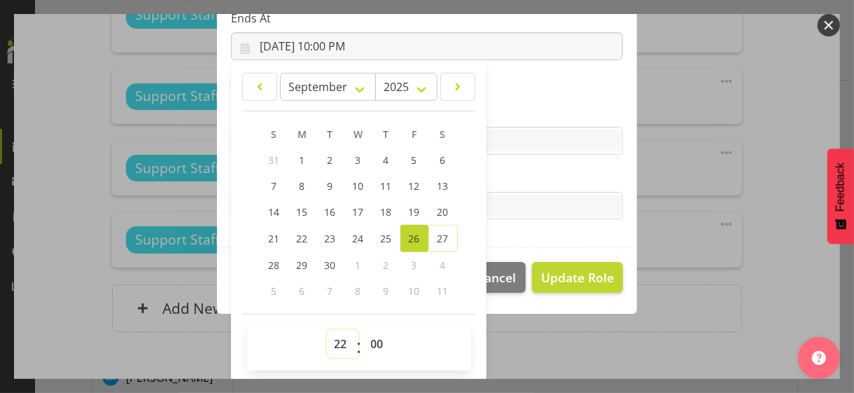
drag, startPoint x: 333, startPoint y: 342, endPoint x: 335, endPoint y: 331, distance: 10.7
click at [334, 335] on select "00 01 02 03 04 05 06 07 08 09 10 11 12 13 14 15 16 17 18 19 20 21 22 23" at bounding box center [343, 344] width 32 height 28
select select "14"
click at [327, 330] on select "00 01 02 03 04 05 06 07 08 09 10 11 12 13 14 15 16 17 18 19 20 21 22 23" at bounding box center [343, 344] width 32 height 28
type input "[DATE] 2:00 PM"
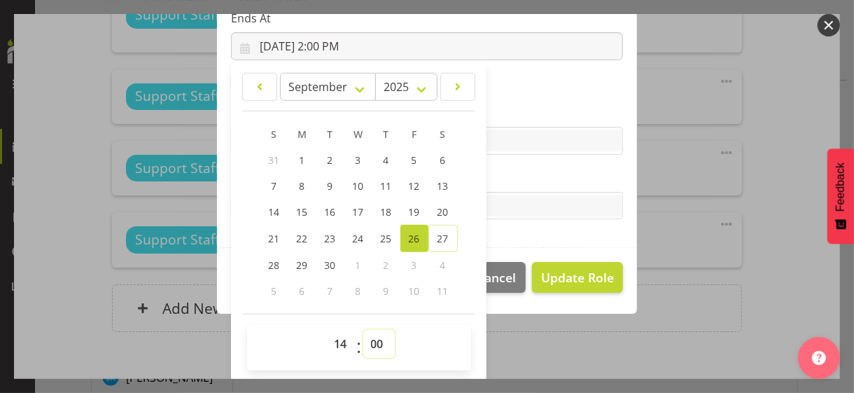
drag, startPoint x: 370, startPoint y: 340, endPoint x: 370, endPoint y: 332, distance: 8.4
click at [370, 336] on select "00 01 02 03 04 05 06 07 08 09 10 11 12 13 14 15 16 17 18 19 20 21 22 23 24 25 2…" at bounding box center [379, 344] width 32 height 28
select select "30"
click at [363, 330] on select "00 01 02 03 04 05 06 07 08 09 10 11 12 13 14 15 16 17 18 19 20 21 22 23 24 25 2…" at bounding box center [379, 344] width 32 height 28
type input "[DATE] 2:30 PM"
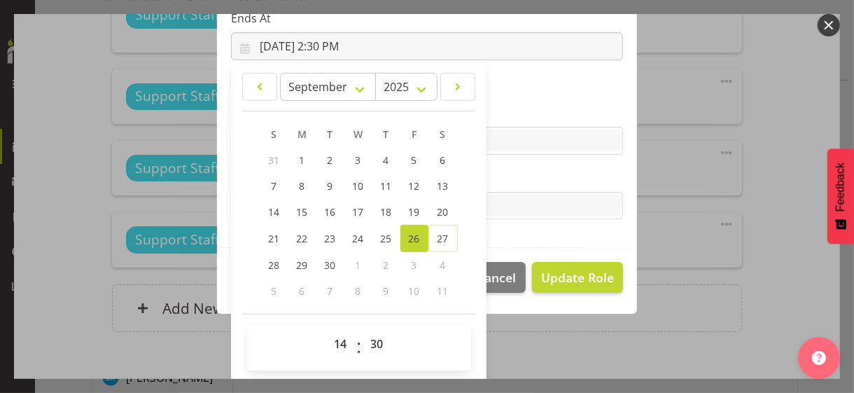
click at [524, 176] on label "Tasks" at bounding box center [427, 177] width 392 height 17
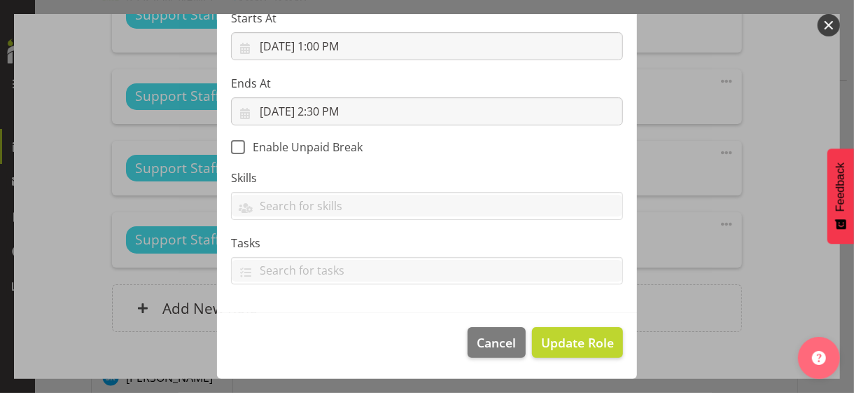
scroll to position [242, 0]
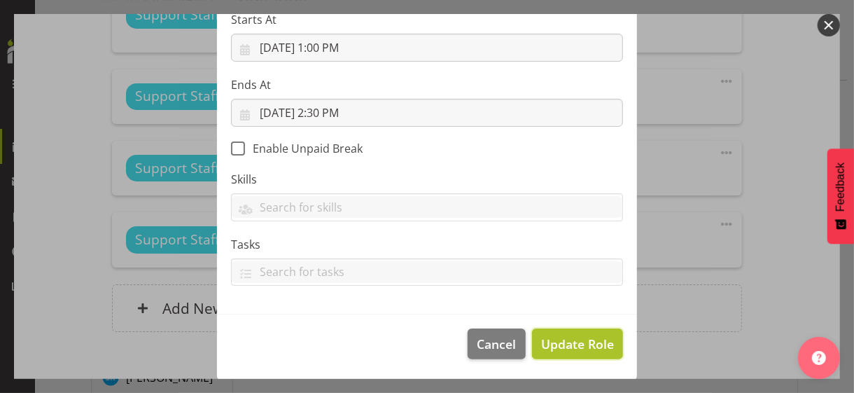
click at [567, 340] on span "Update Role" at bounding box center [577, 344] width 73 height 18
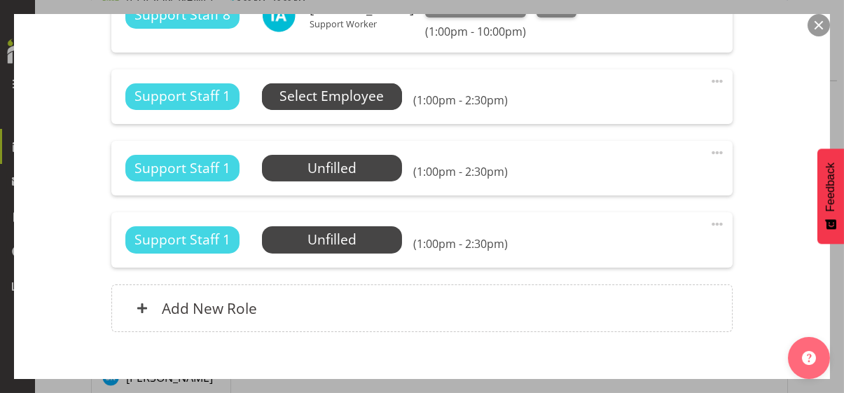
click at [344, 99] on span "Select Employee" at bounding box center [331, 96] width 104 height 20
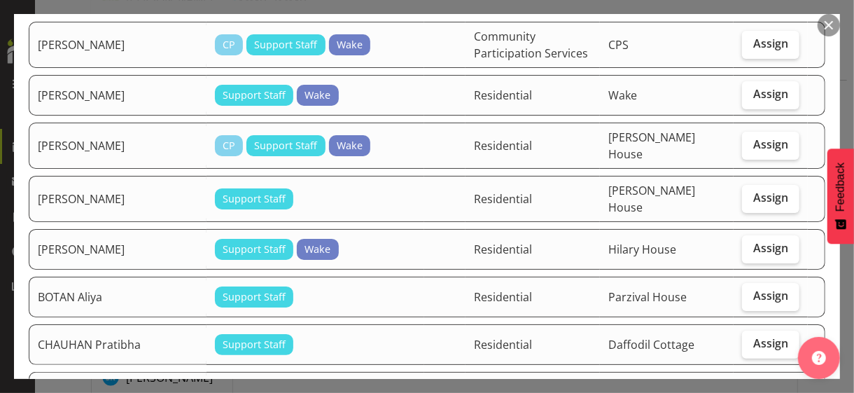
scroll to position [140, 0]
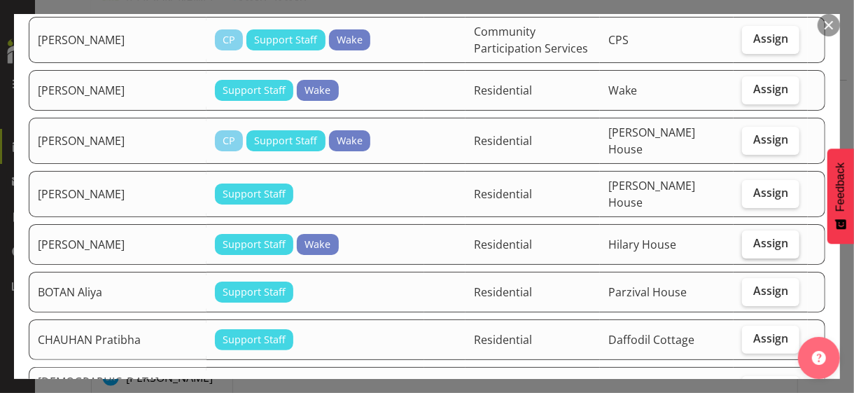
click at [745, 237] on label "Assign" at bounding box center [770, 244] width 57 height 28
click at [745, 239] on input "Assign" at bounding box center [746, 243] width 9 height 9
checkbox input "true"
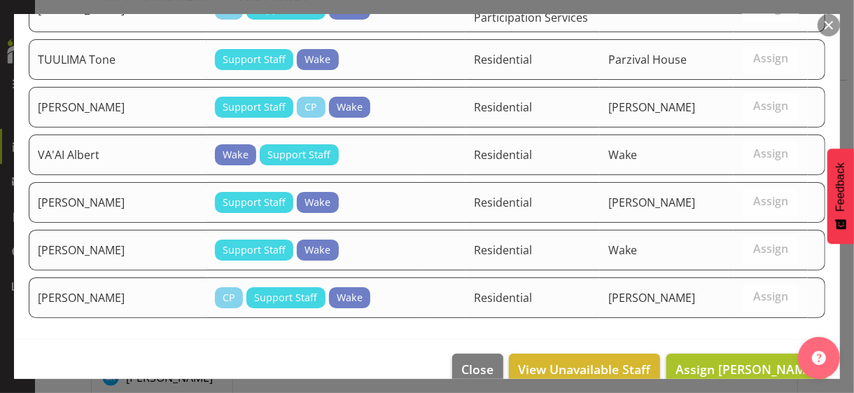
scroll to position [2033, 0]
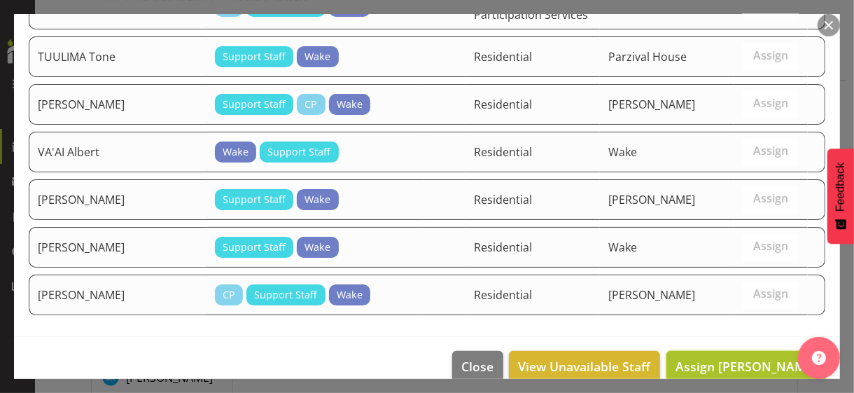
click at [745, 340] on span "Assign [PERSON_NAME]" at bounding box center [746, 366] width 141 height 17
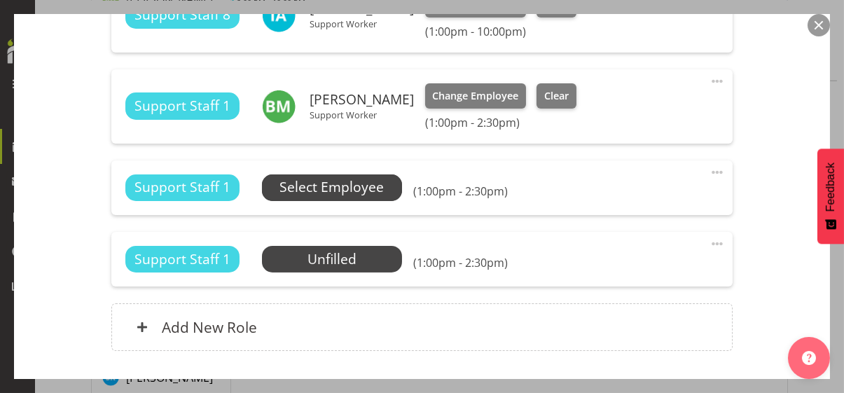
click at [333, 185] on span "Select Employee" at bounding box center [331, 187] width 104 height 20
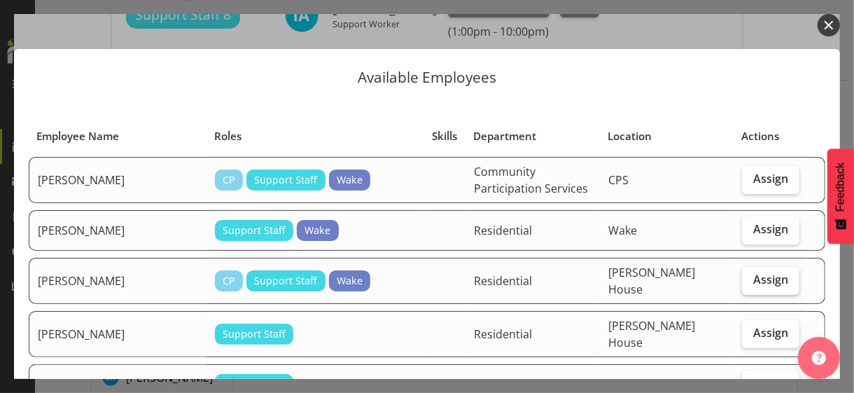
click at [745, 276] on span "Assign" at bounding box center [770, 279] width 35 height 14
click at [745, 276] on input "Assign" at bounding box center [746, 279] width 9 height 9
checkbox input "true"
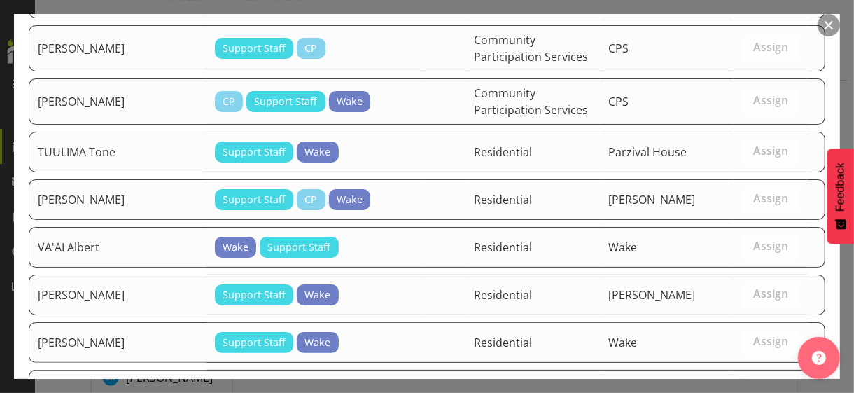
scroll to position [1987, 0]
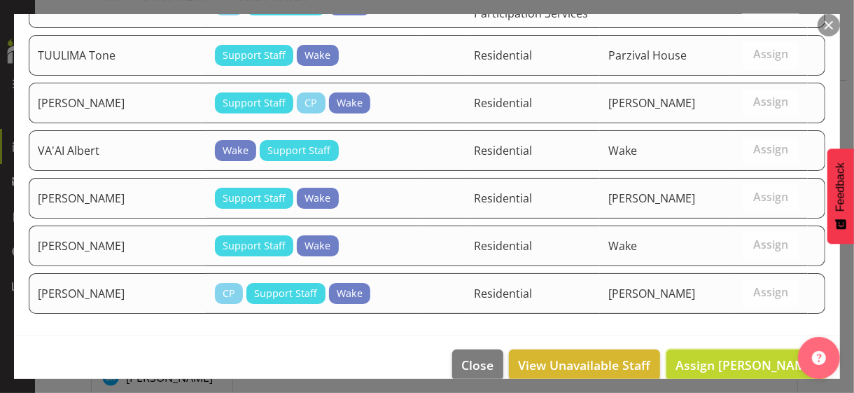
drag, startPoint x: 720, startPoint y: 340, endPoint x: 617, endPoint y: 327, distance: 103.8
click at [719, 340] on span "Assign [PERSON_NAME]" at bounding box center [746, 364] width 141 height 17
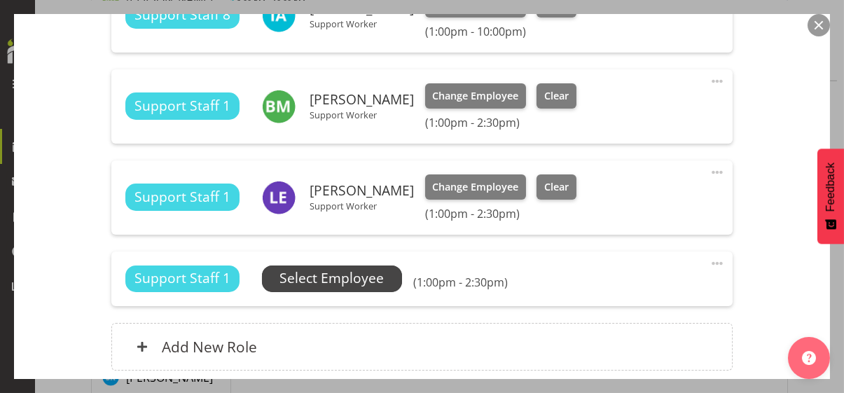
click at [357, 277] on span "Select Employee" at bounding box center [331, 278] width 104 height 20
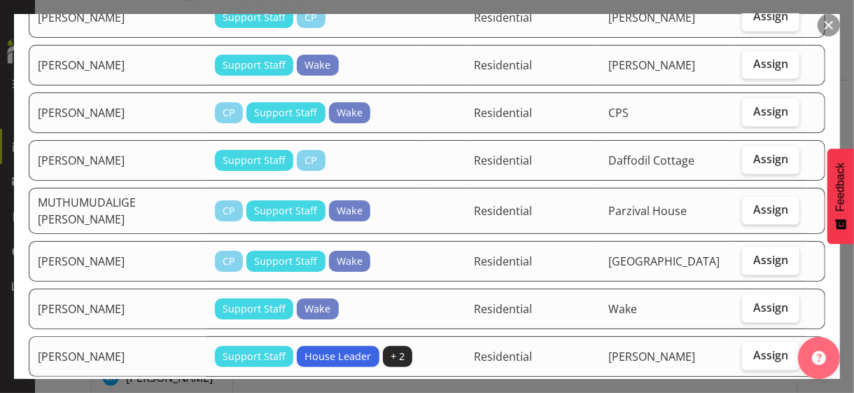
scroll to position [980, 0]
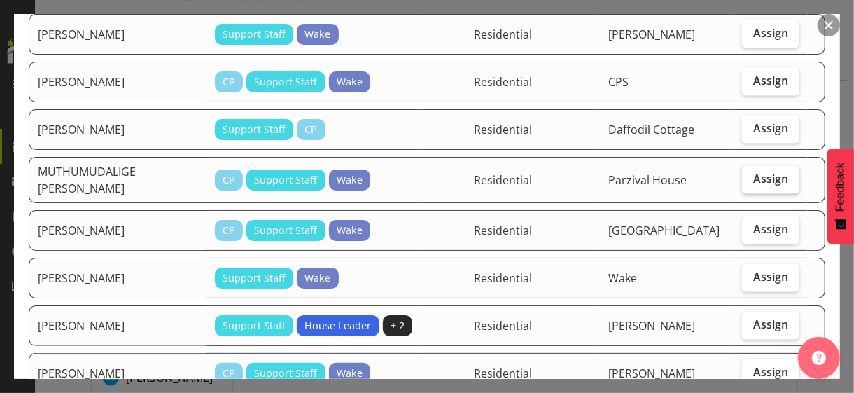
click at [745, 175] on span "Assign" at bounding box center [770, 179] width 35 height 14
click at [745, 175] on input "Assign" at bounding box center [746, 178] width 9 height 9
checkbox input "true"
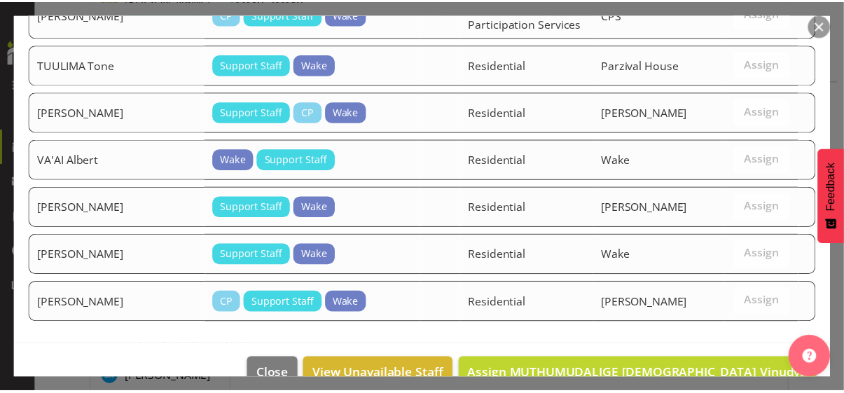
scroll to position [1940, 0]
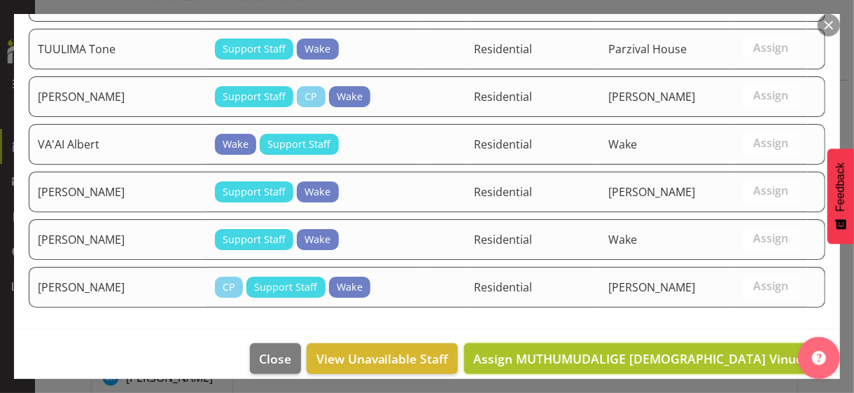
click at [740, 340] on span "Assign MUTHUMUDALIGE [DEMOGRAPHIC_DATA] Vinudya" at bounding box center [645, 358] width 344 height 17
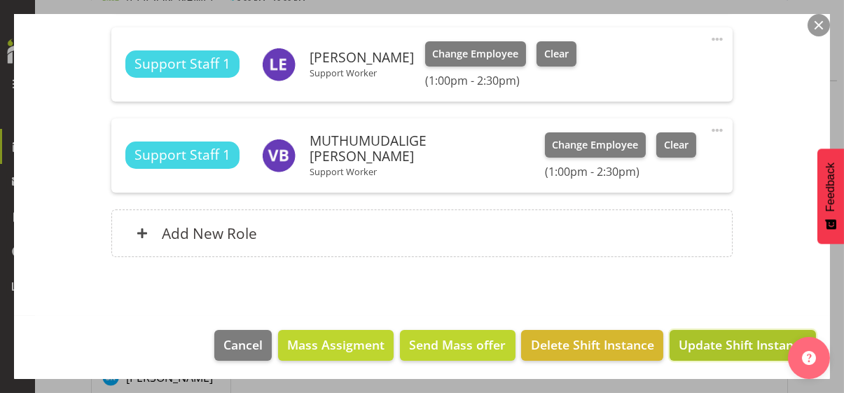
click at [734, 340] on span "Update Shift Instance" at bounding box center [742, 344] width 128 height 18
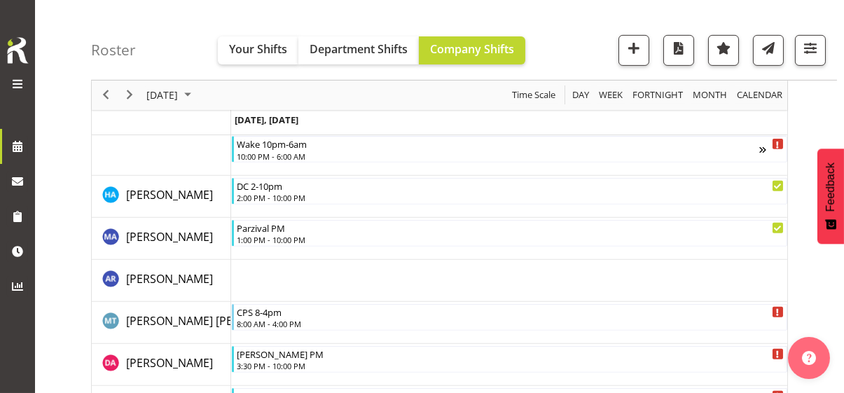
scroll to position [2410, 0]
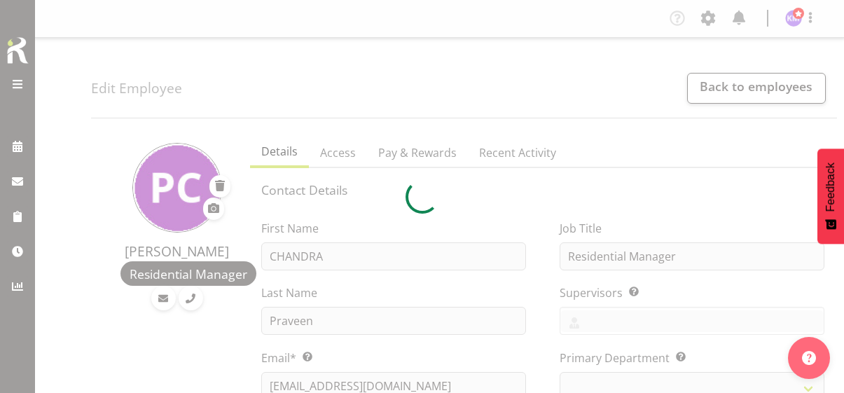
select select "TimelineWeek"
select select
select select "562"
select select "947"
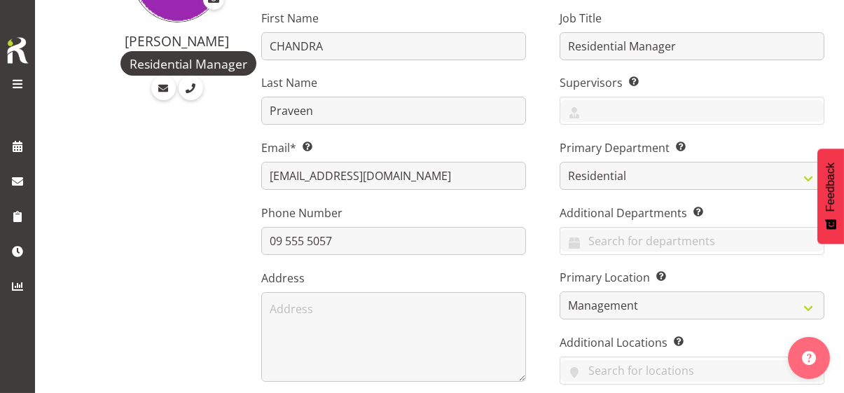
scroll to position [280, 0]
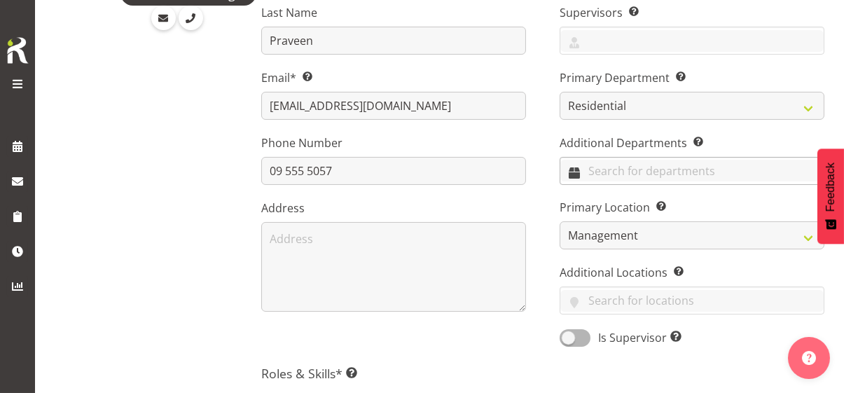
click at [595, 169] on input "text" at bounding box center [691, 171] width 263 height 22
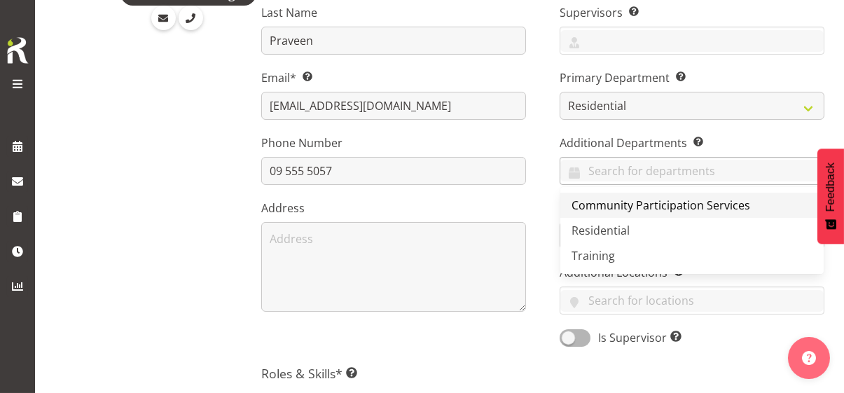
click at [589, 202] on span "Community Participation Services" at bounding box center [660, 204] width 179 height 15
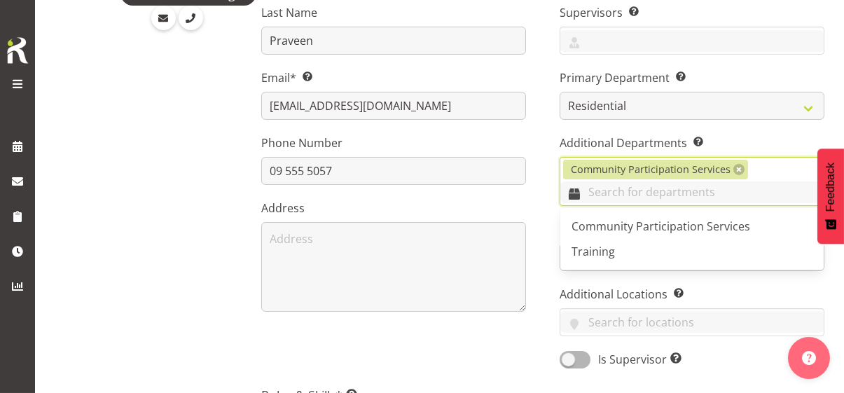
click at [598, 186] on input "text" at bounding box center [691, 192] width 263 height 22
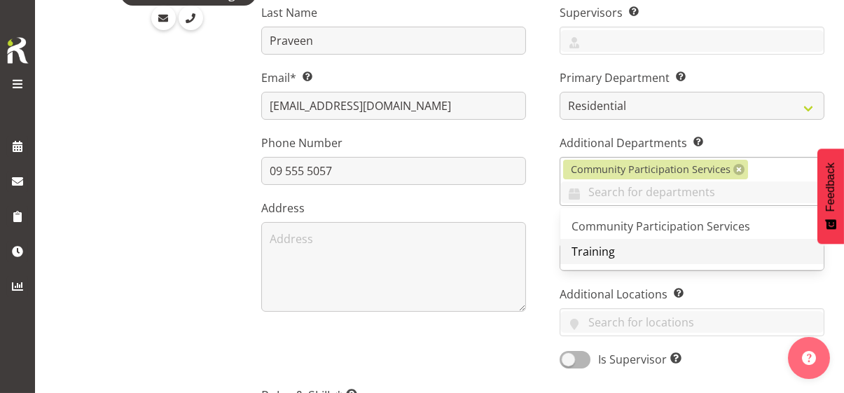
click at [592, 246] on span "Training" at bounding box center [592, 251] width 43 height 15
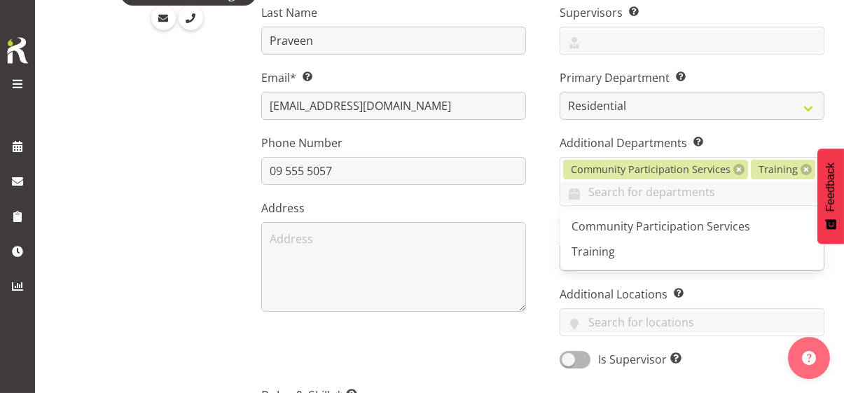
click at [499, 200] on label "Address" at bounding box center [393, 208] width 265 height 17
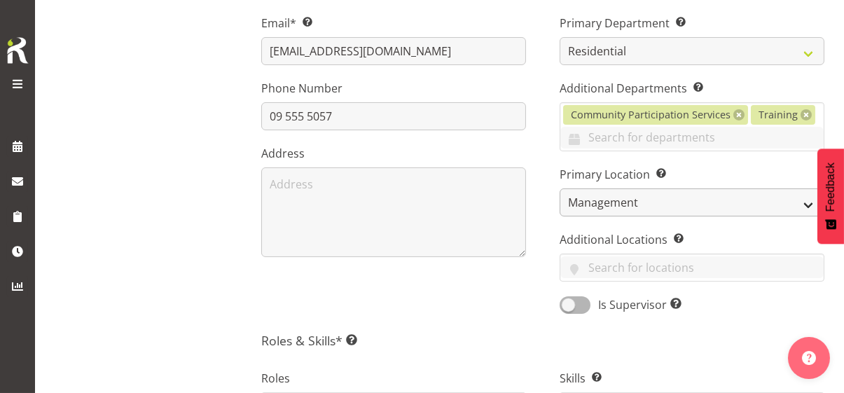
scroll to position [420, 0]
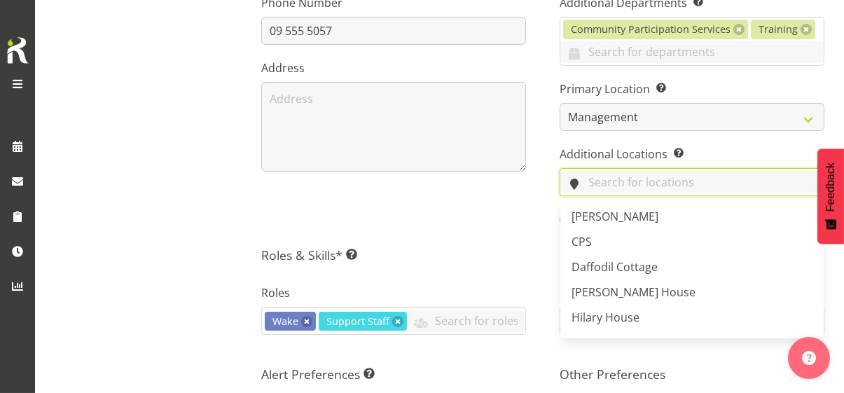
click at [595, 180] on input "text" at bounding box center [691, 182] width 263 height 22
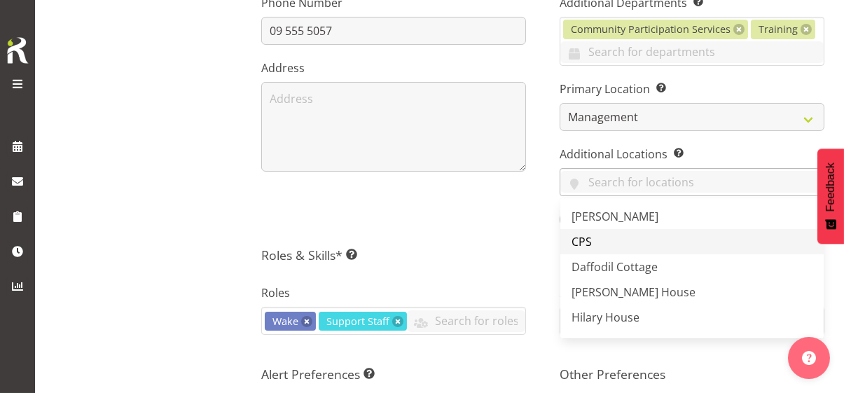
click at [585, 239] on span "CPS" at bounding box center [581, 241] width 20 height 15
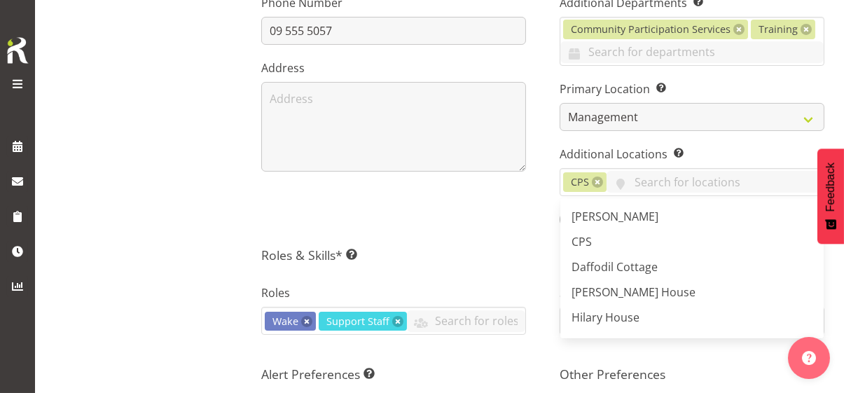
click at [504, 241] on div "Contact Details First Name CHANDRA Last Name Praveen Email* This is a required …" at bounding box center [542, 270] width 563 height 1016
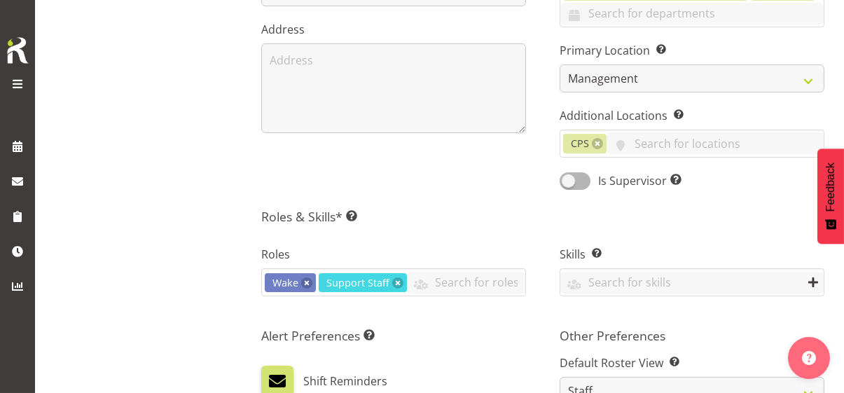
scroll to position [490, 0]
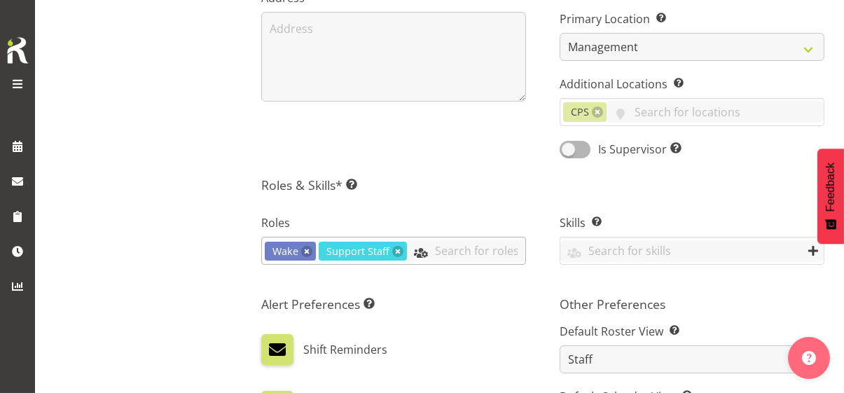
click at [445, 244] on input "text" at bounding box center [466, 251] width 118 height 22
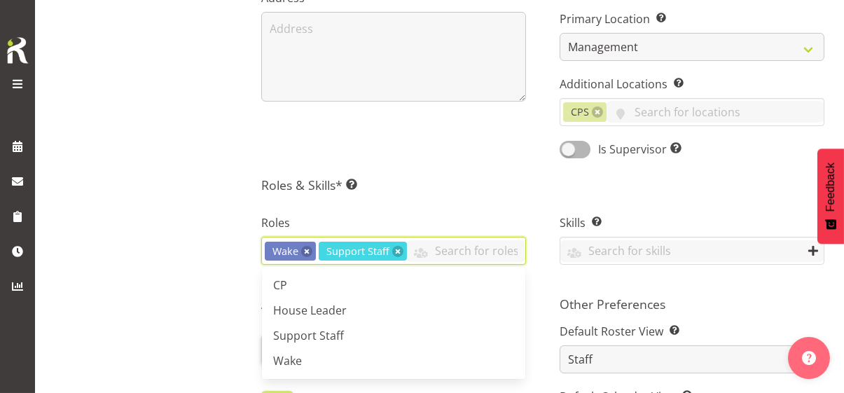
click at [382, 286] on link "CP" at bounding box center [393, 284] width 263 height 25
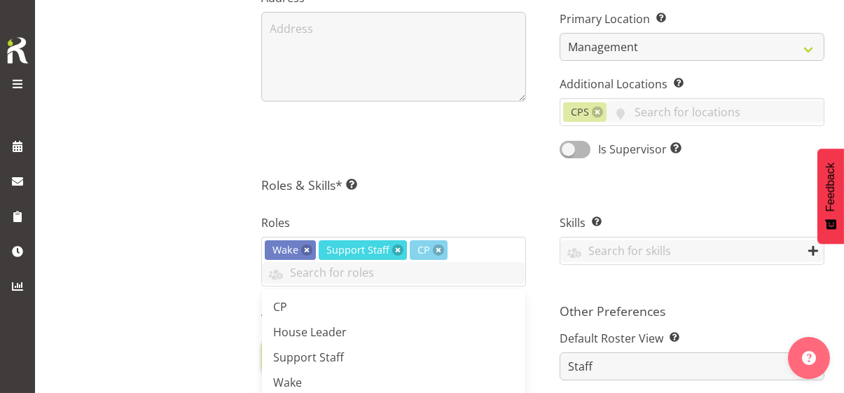
click at [466, 178] on h5 "Roles & Skills* This is a required field. Add as many roles and skills as requi…" at bounding box center [542, 184] width 563 height 15
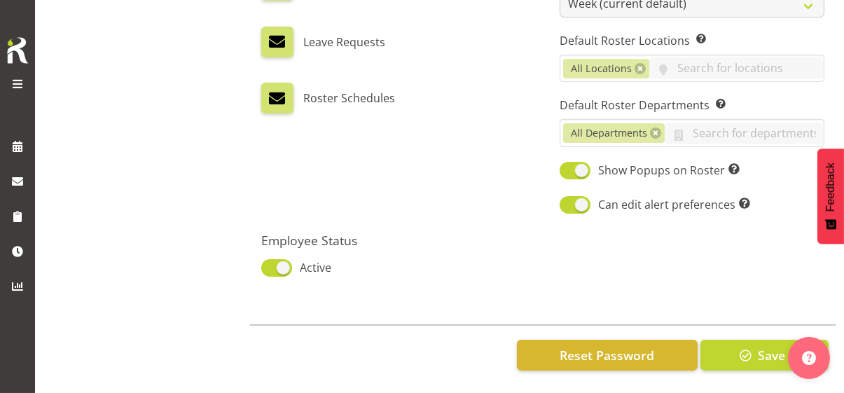
scroll to position [925, 0]
click at [742, 346] on span "button" at bounding box center [745, 355] width 18 height 18
